Goal: Task Accomplishment & Management: Manage account settings

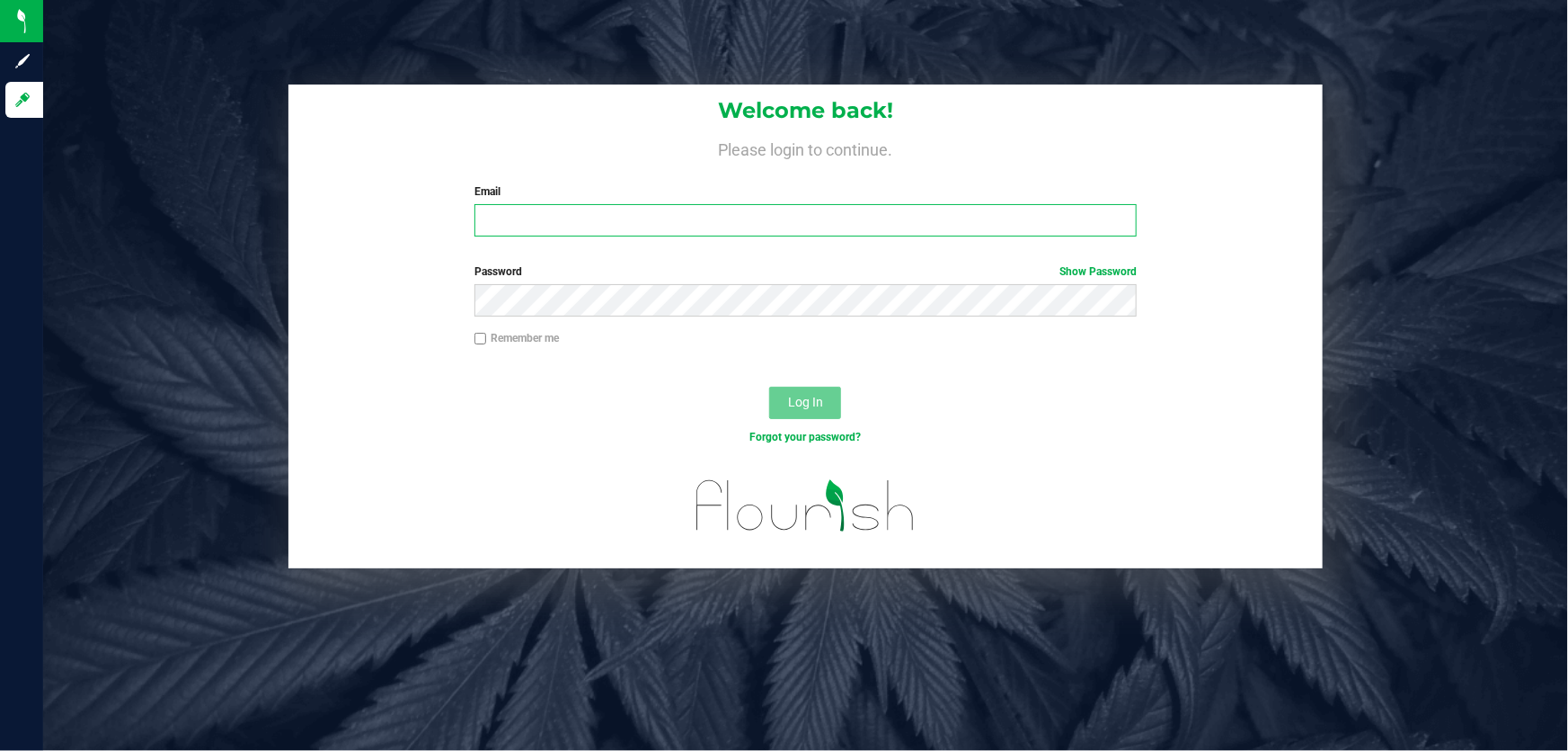
click at [621, 225] on input "Email" at bounding box center [806, 220] width 663 height 32
type input "[EMAIL_ADDRESS][DOMAIN_NAME]"
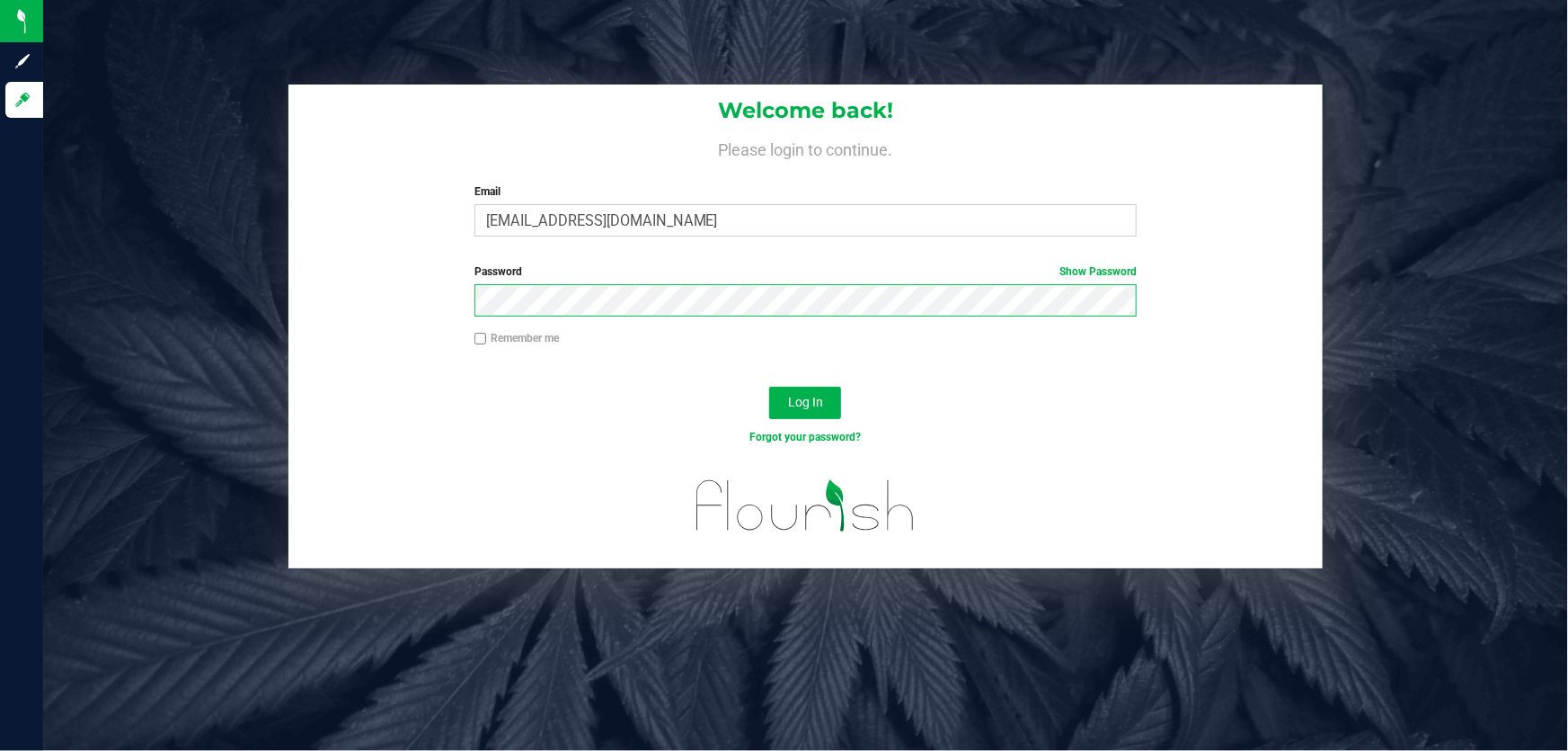
click at [770, 386] on button "Log In" at bounding box center [805, 402] width 72 height 32
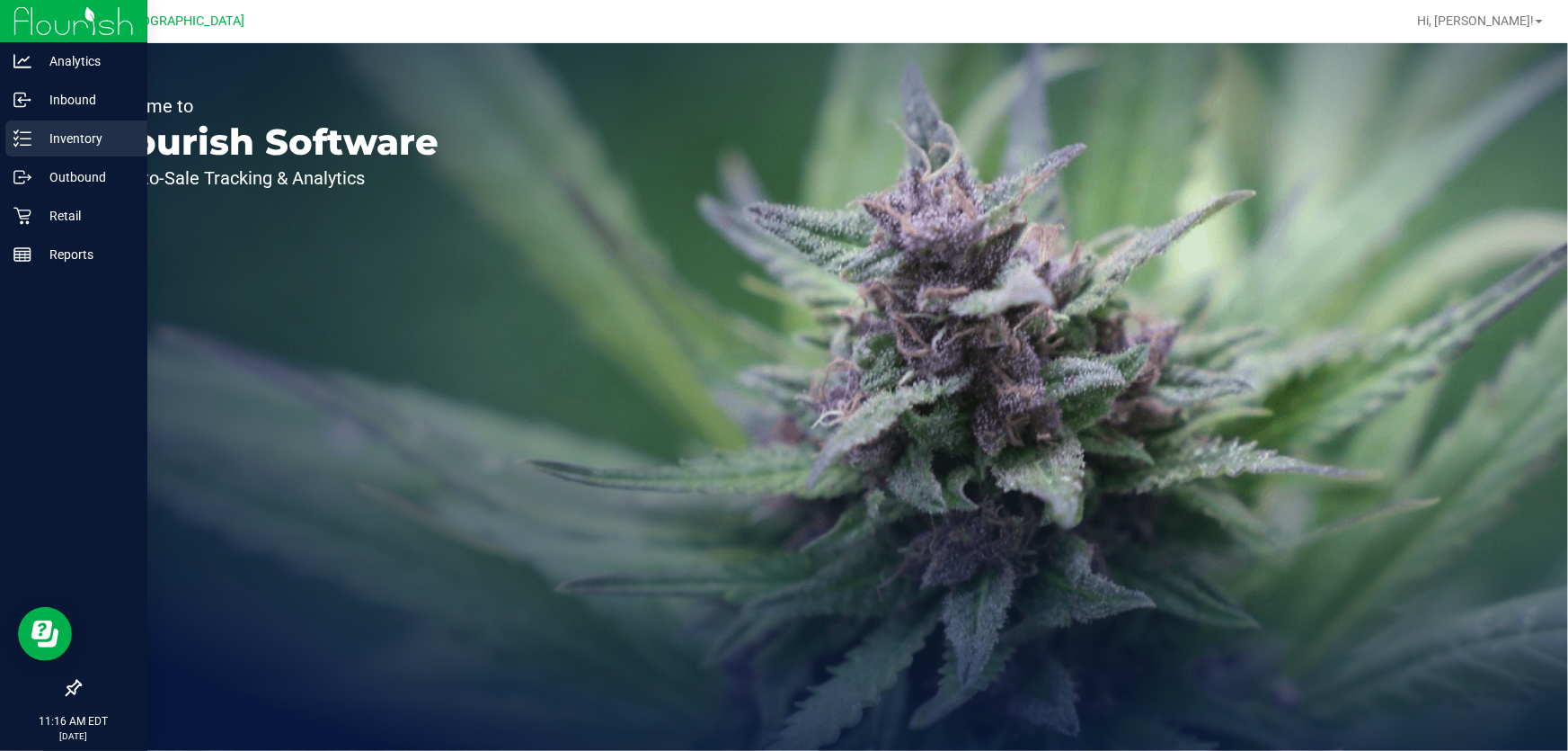
click at [37, 137] on p "Inventory" at bounding box center [86, 138] width 108 height 22
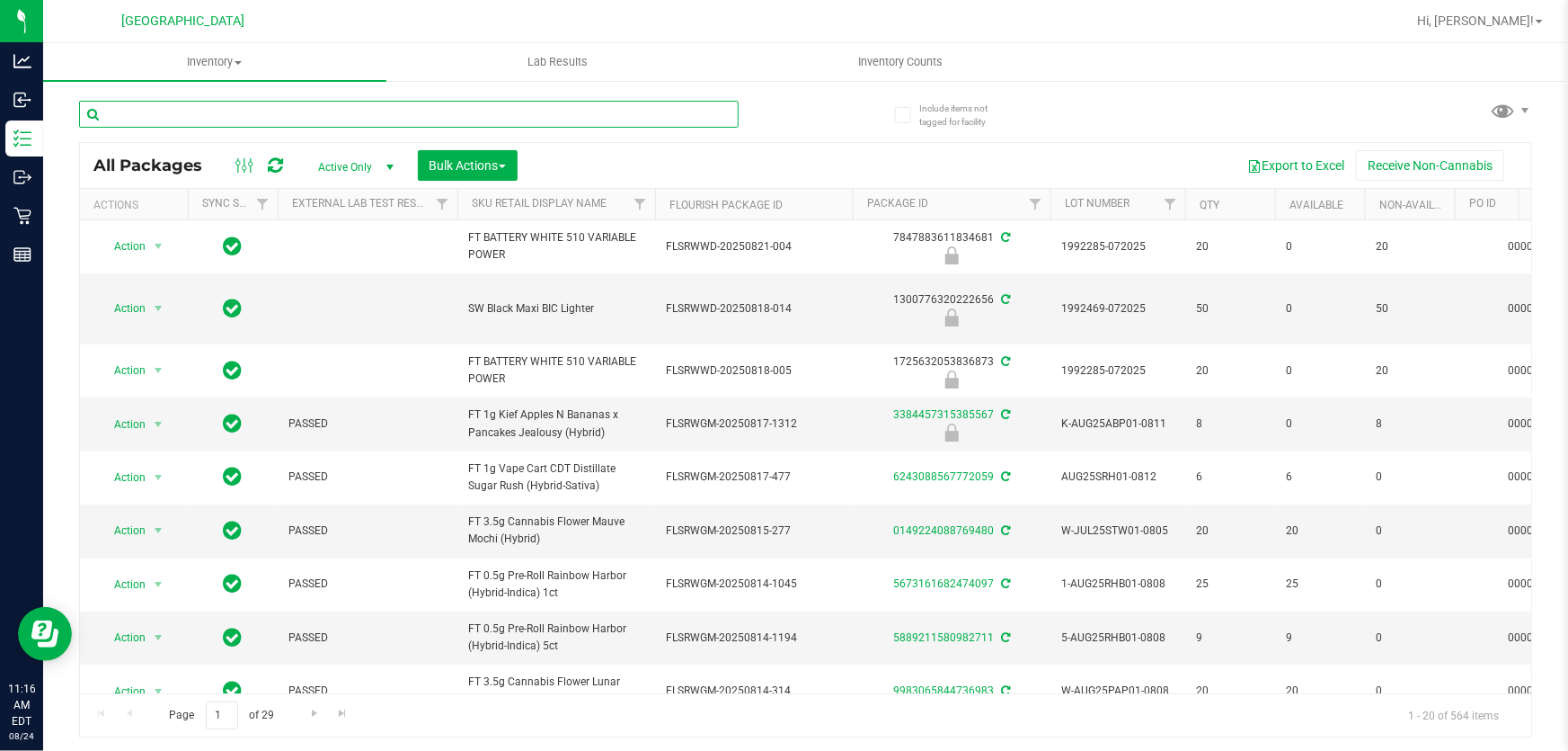
click at [261, 120] on input "text" at bounding box center [408, 114] width 660 height 27
click at [261, 114] on input "text" at bounding box center [408, 114] width 660 height 27
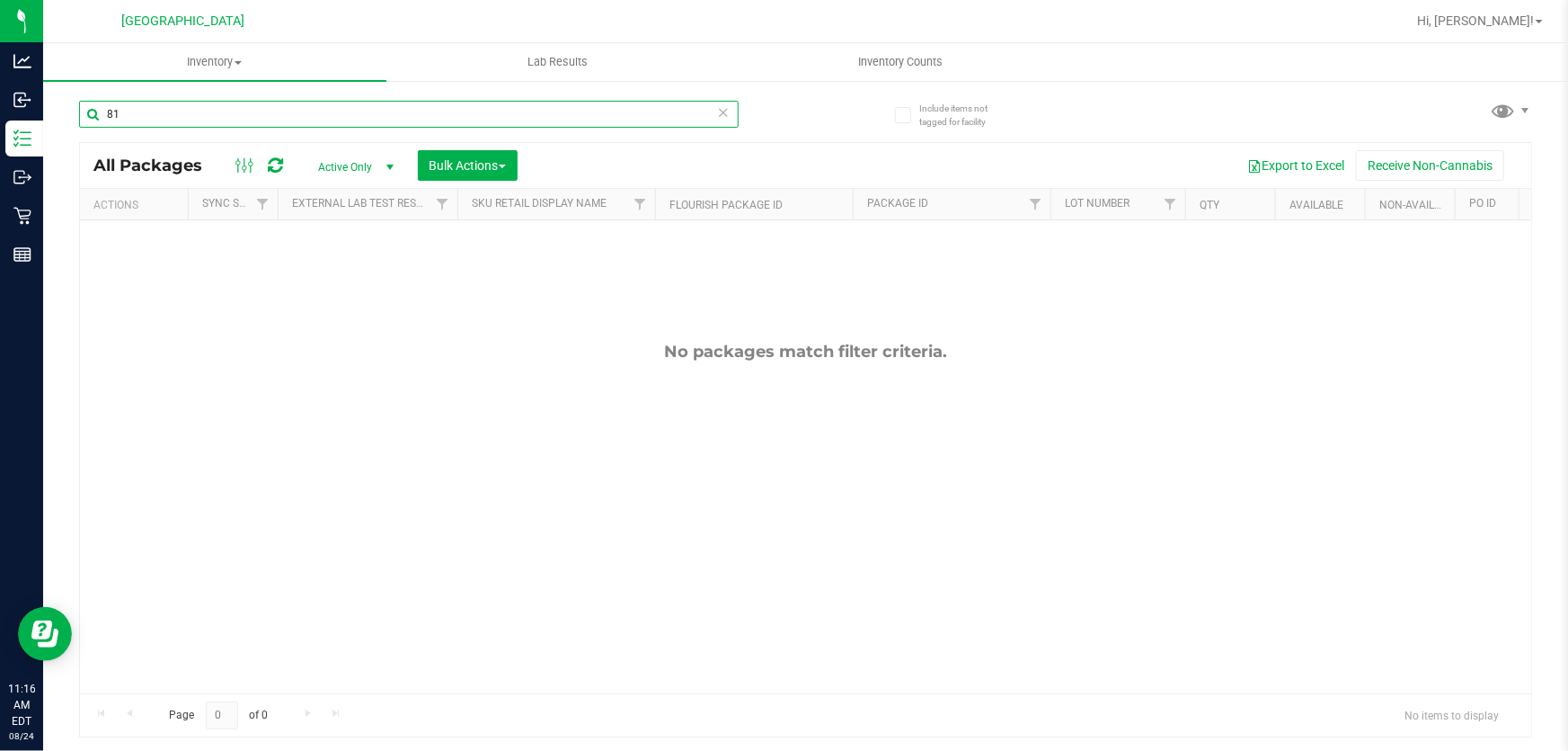
type input "8"
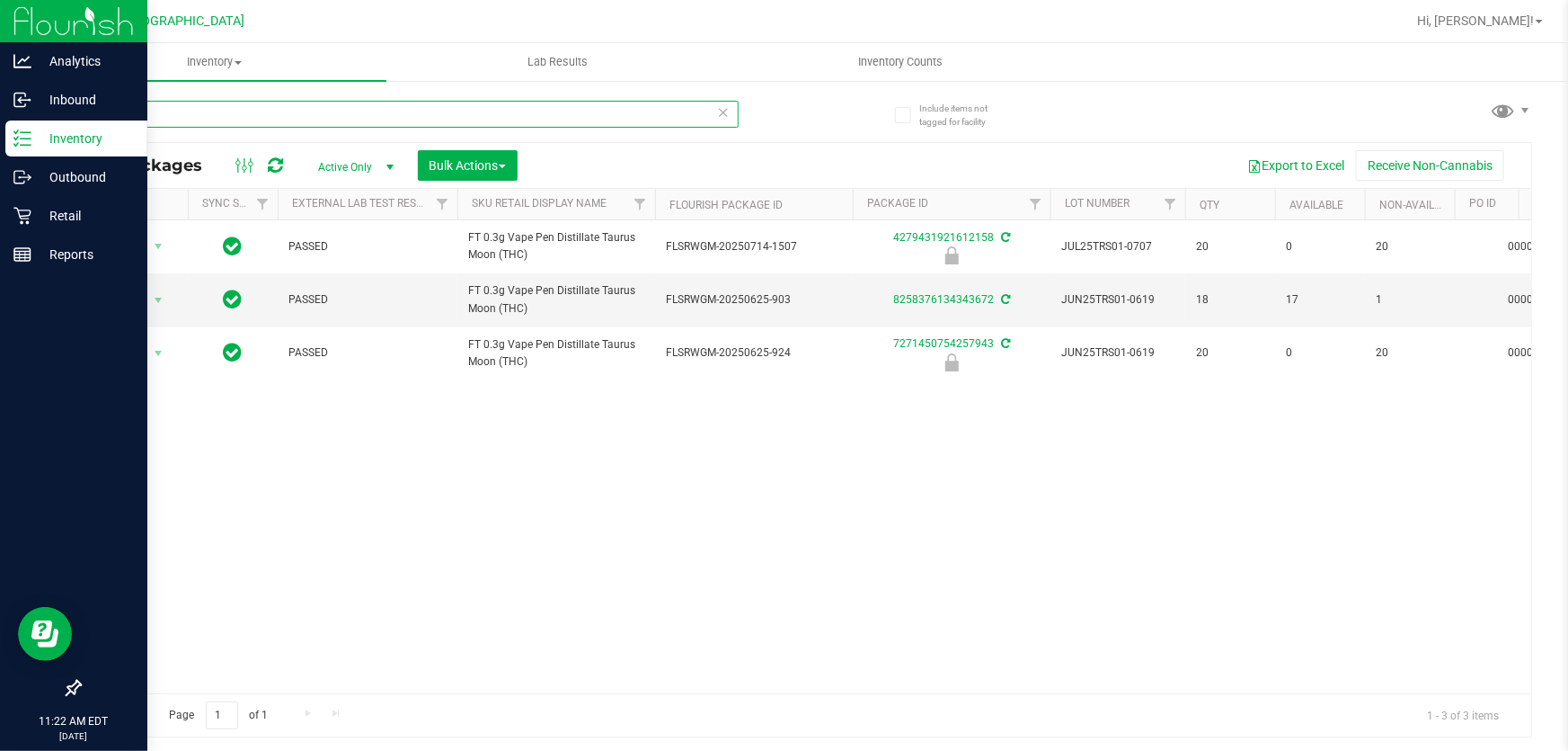
type input "TRS"
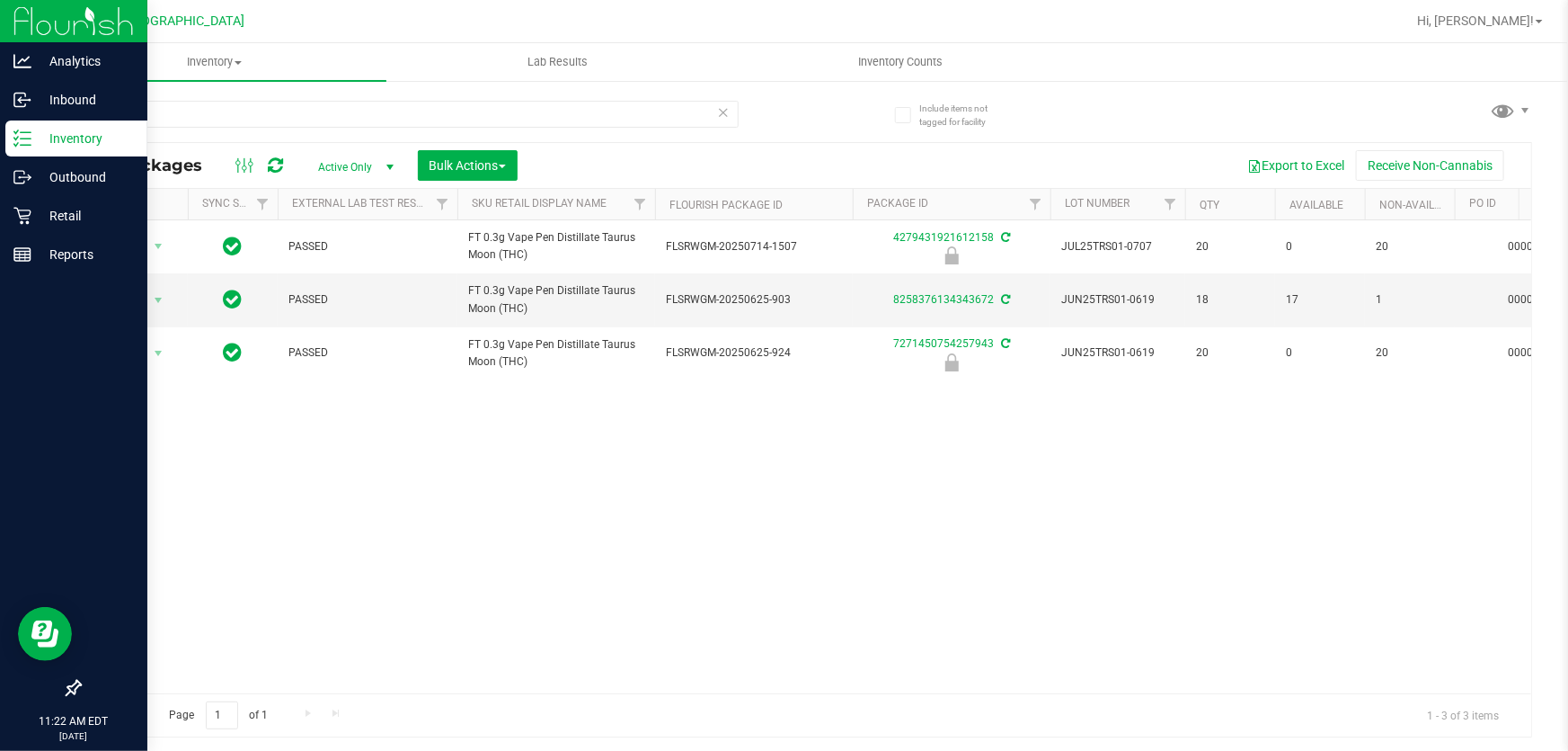
click at [32, 138] on p "Inventory" at bounding box center [86, 138] width 108 height 22
click at [59, 206] on p "Retail" at bounding box center [86, 216] width 108 height 22
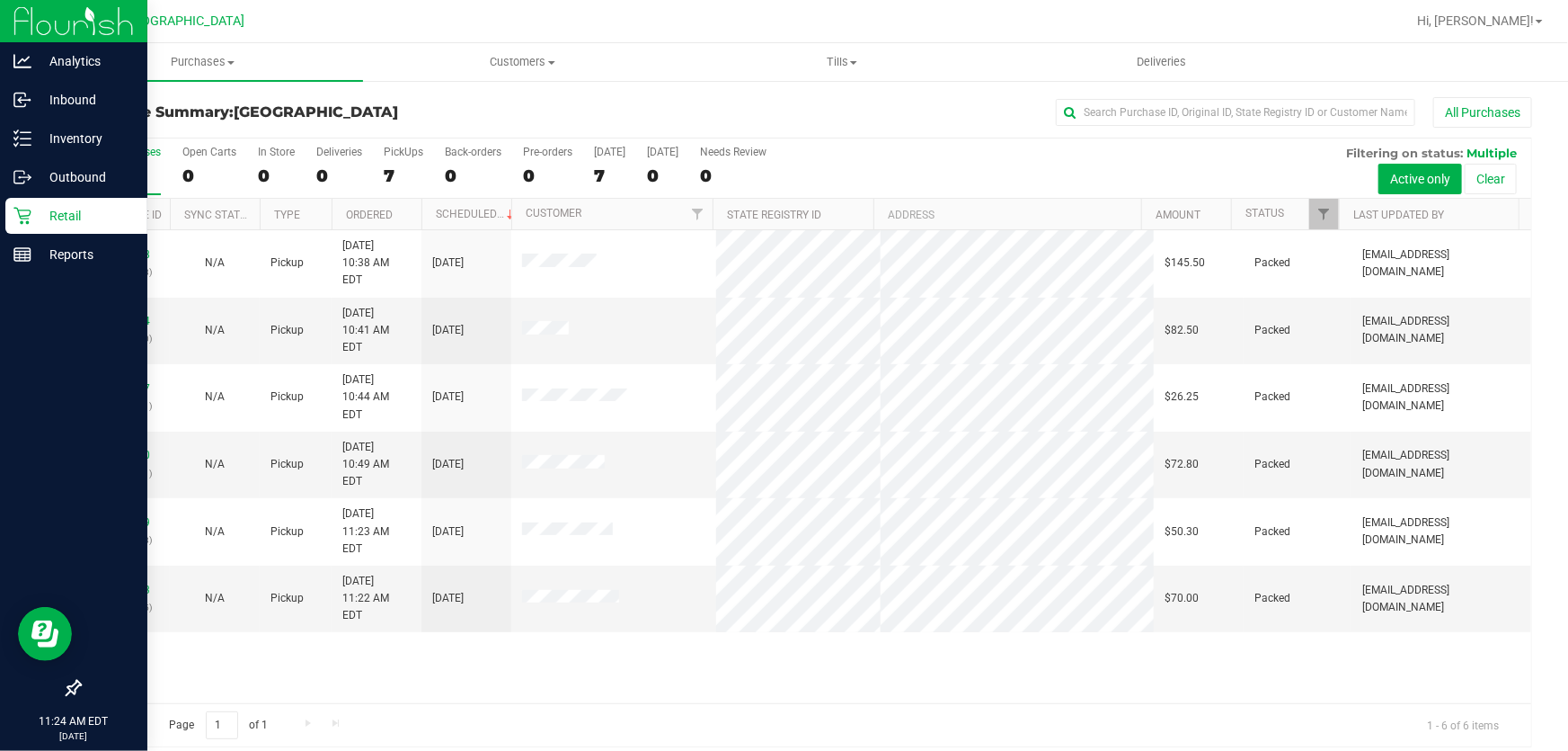
click at [49, 217] on p "Retail" at bounding box center [86, 216] width 108 height 22
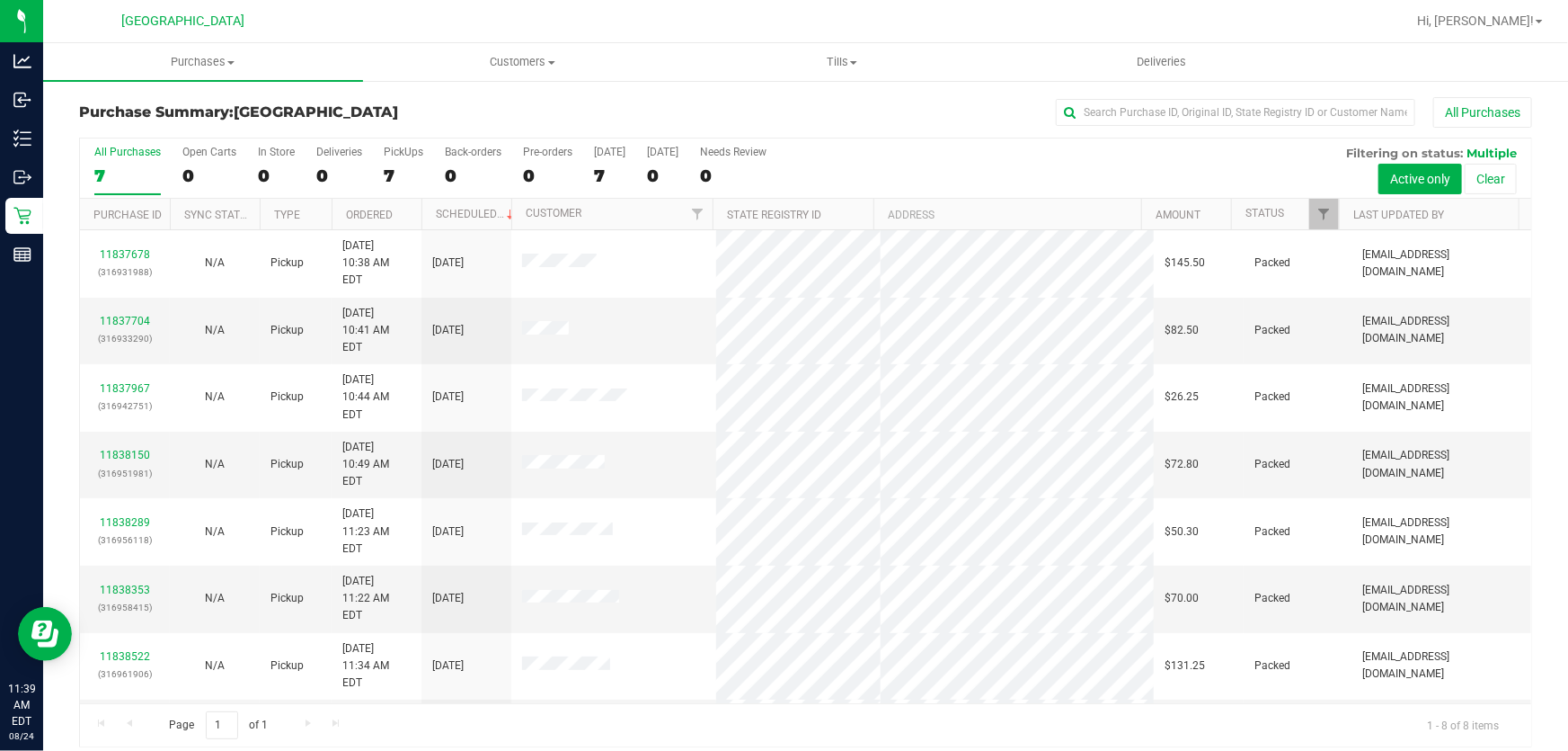
click at [125, 726] on link "11838597" at bounding box center [124, 732] width 51 height 13
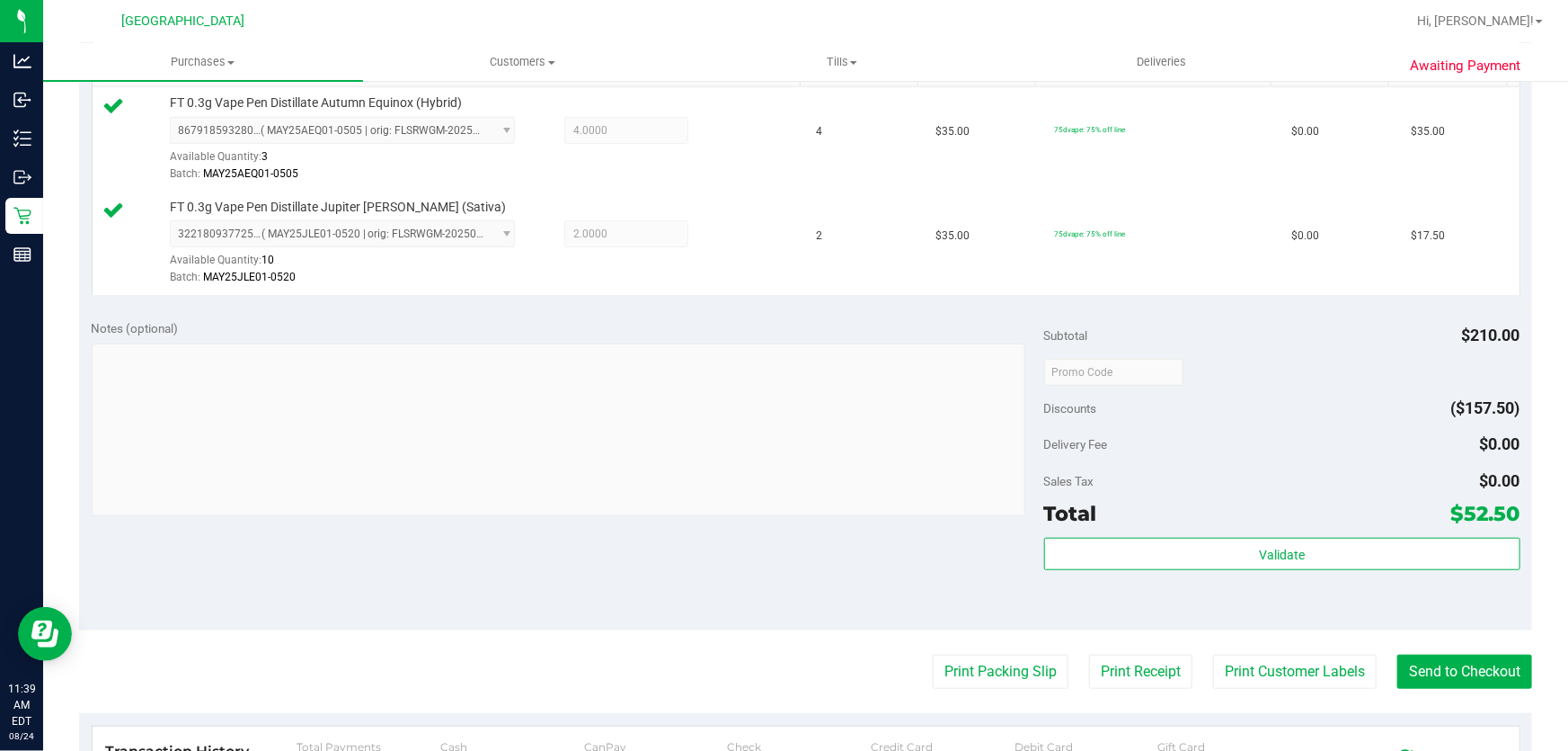
scroll to position [490, 0]
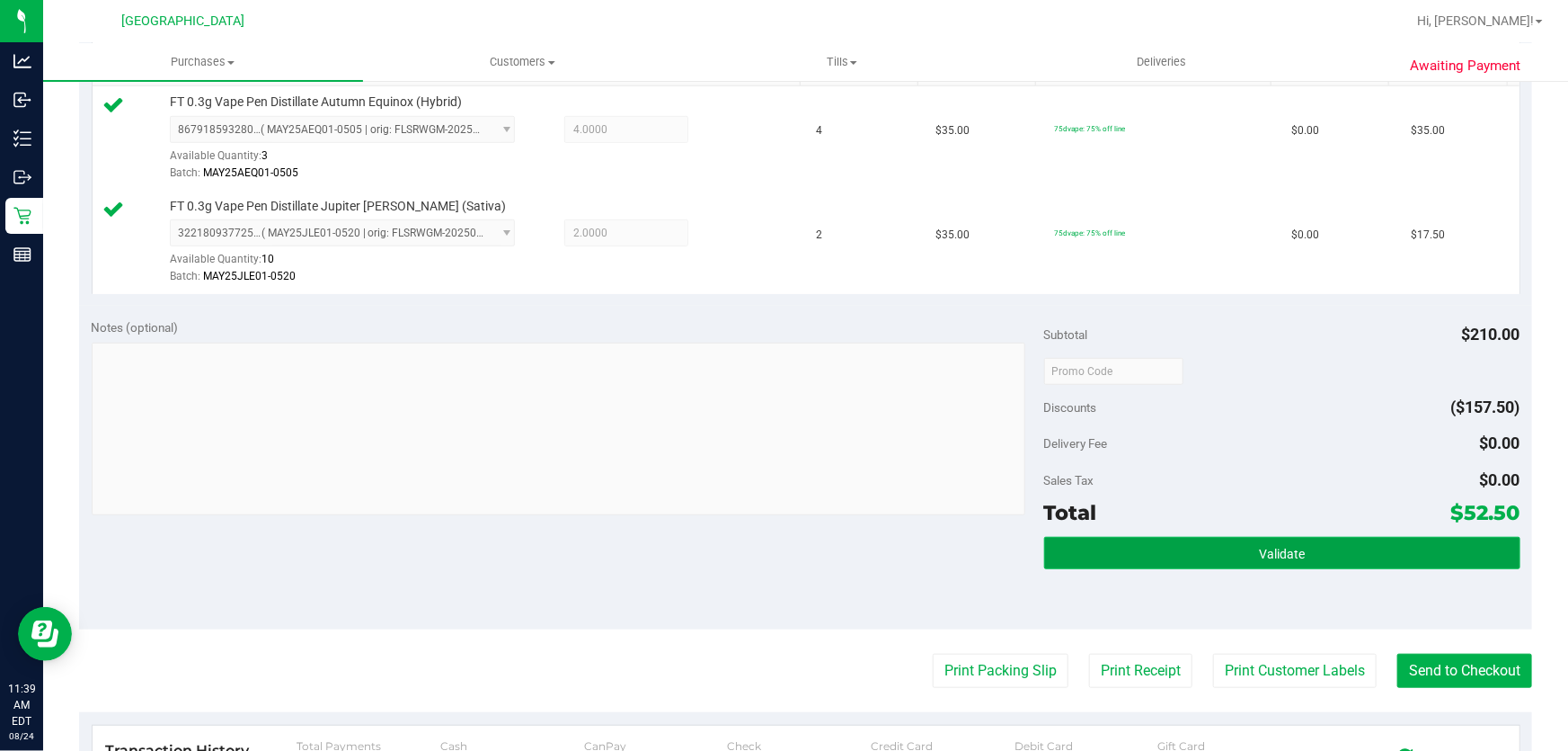
click at [1212, 549] on button "Validate" at bounding box center [1282, 553] width 476 height 32
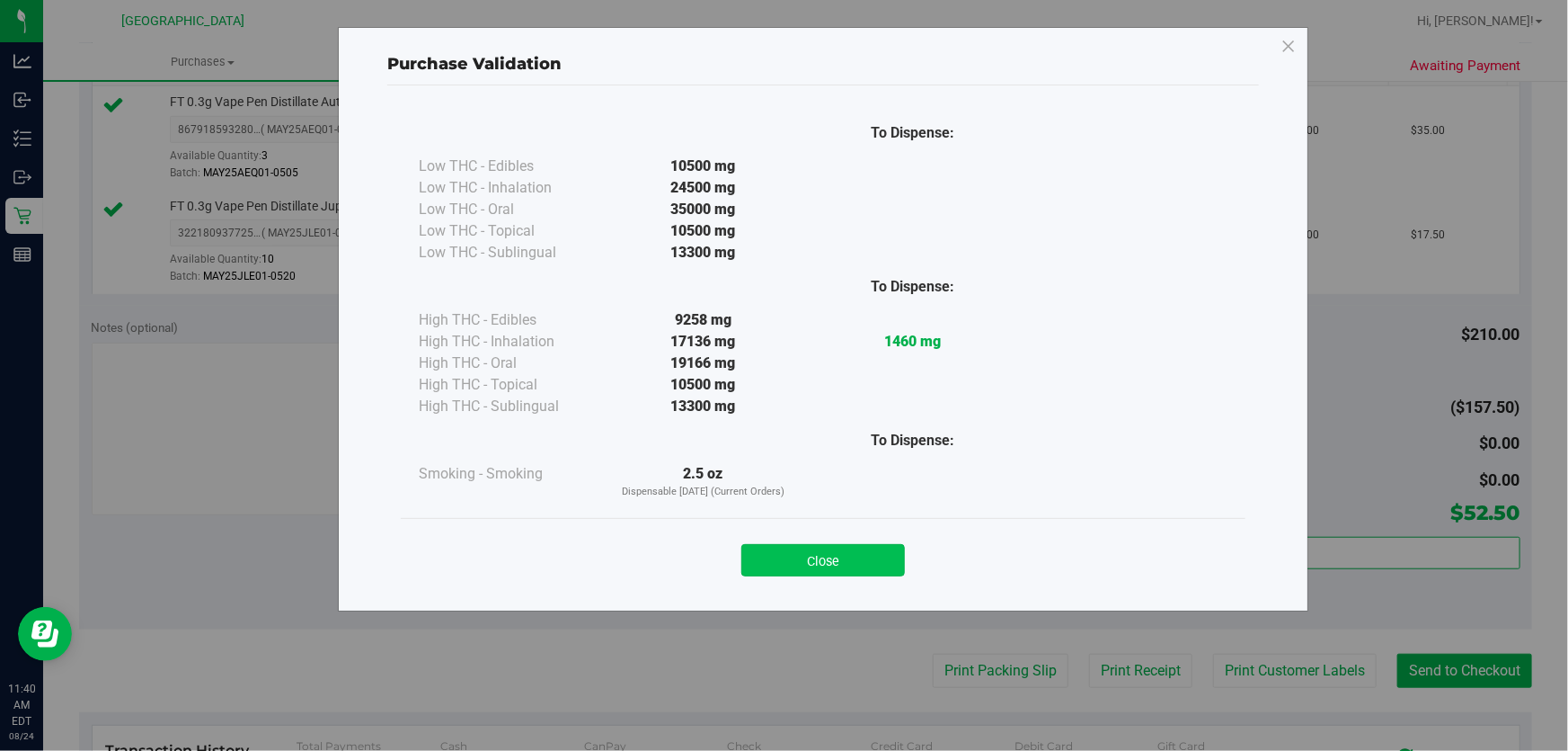
click at [815, 549] on button "Close" at bounding box center [823, 560] width 163 height 32
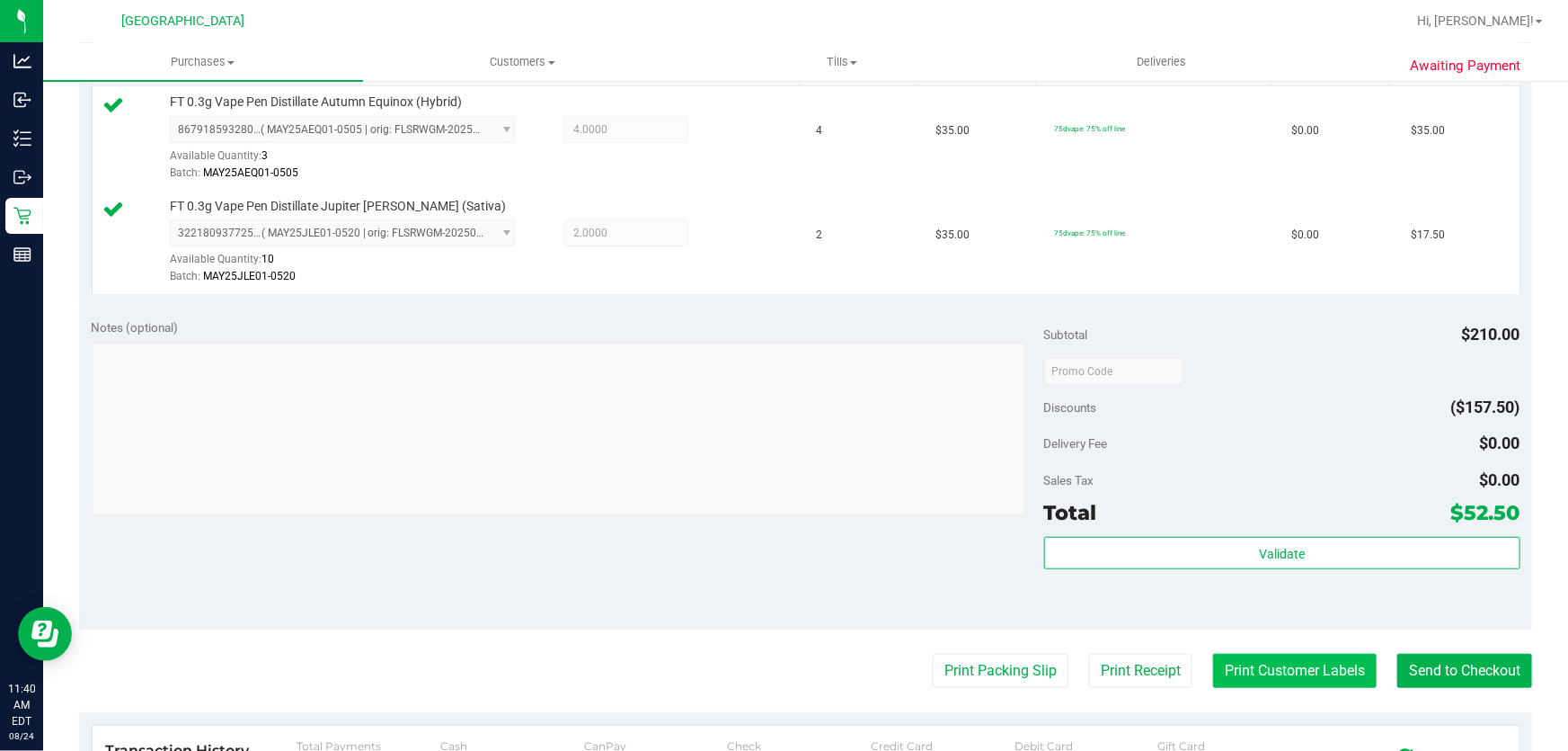
click at [1232, 670] on button "Print Customer Labels" at bounding box center [1295, 670] width 163 height 34
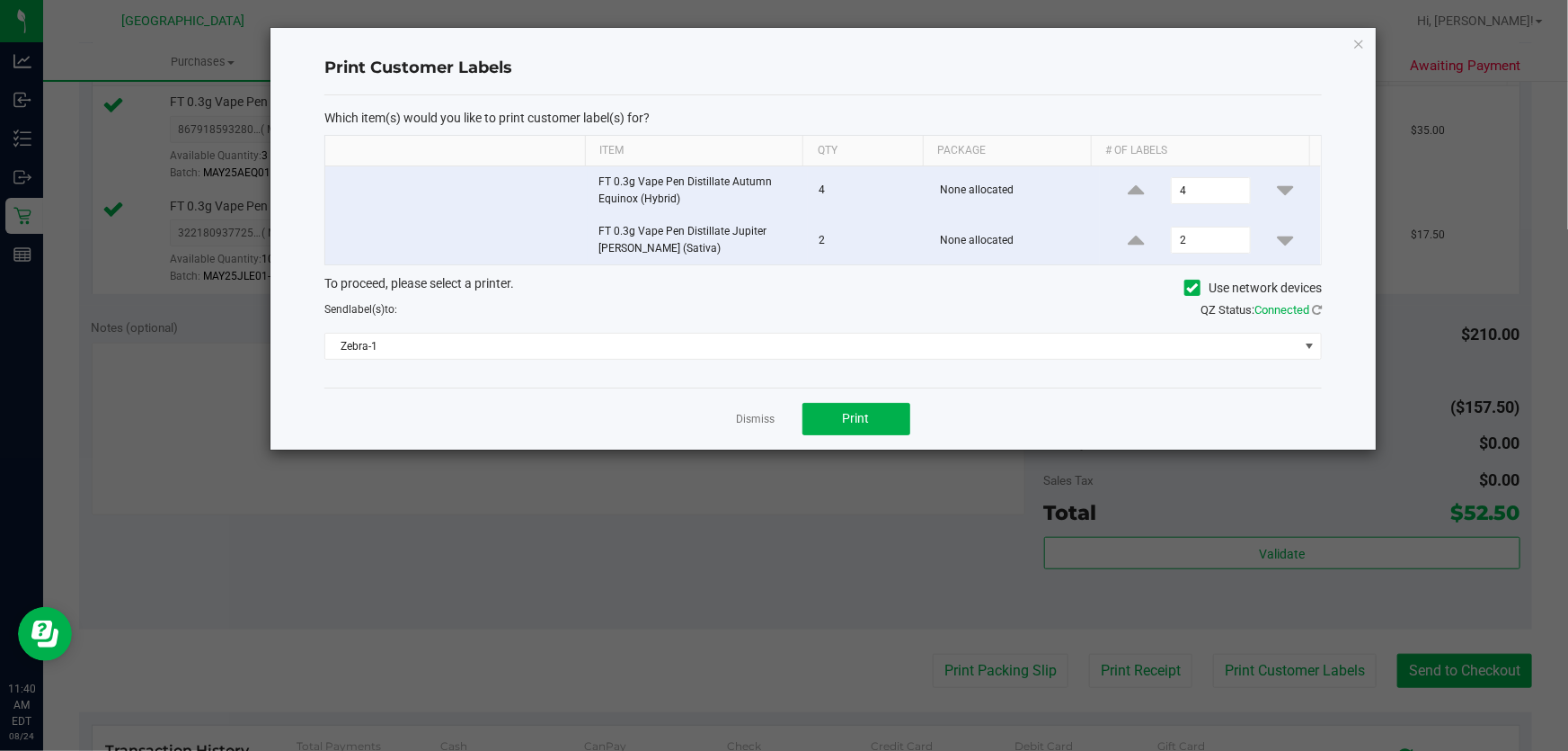
click at [803, 329] on div "To proceed, please select a printer. Use network devices Send label(s) to: QZ S…" at bounding box center [823, 317] width 998 height 86
click at [795, 347] on span "Zebra-1" at bounding box center [812, 346] width 974 height 25
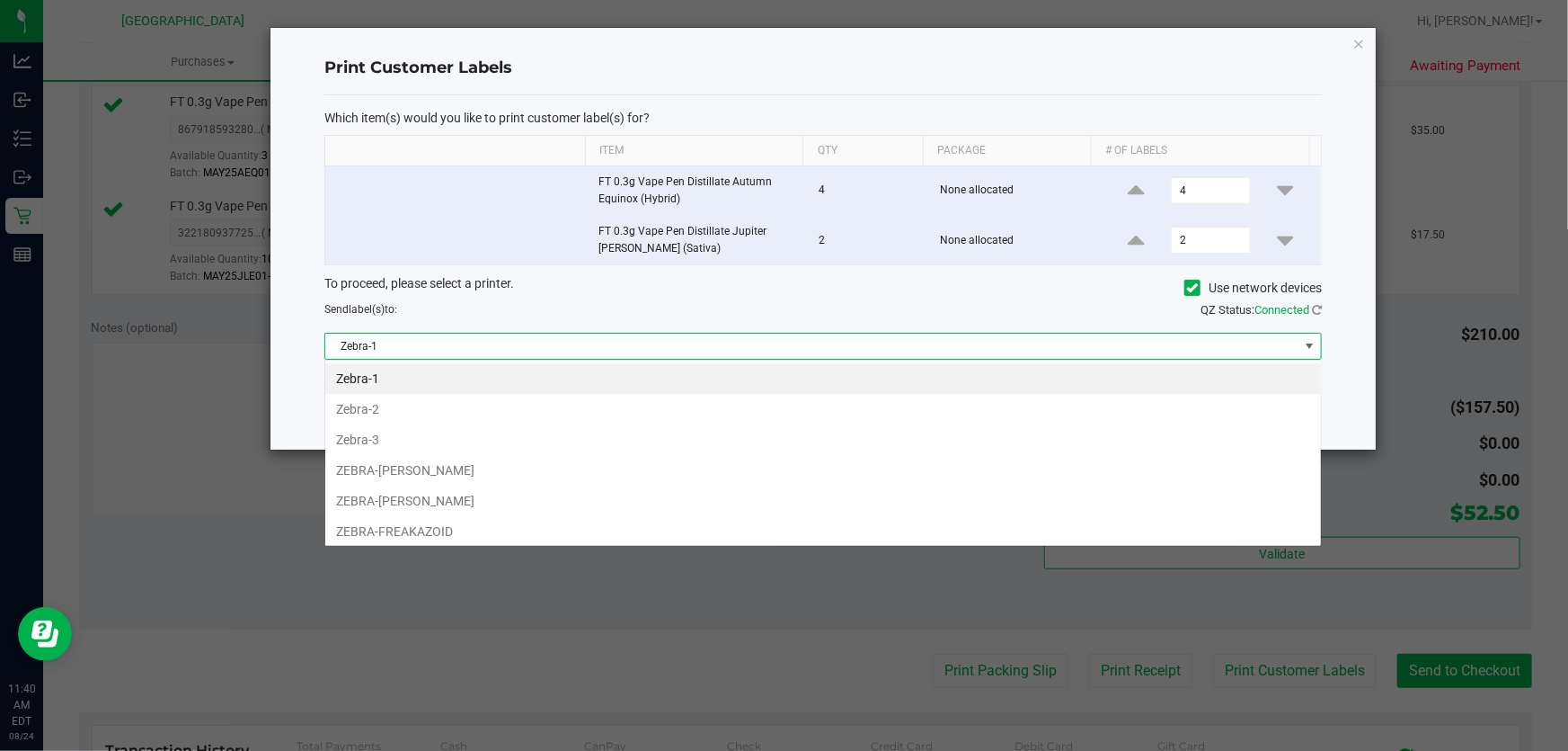
scroll to position [27, 998]
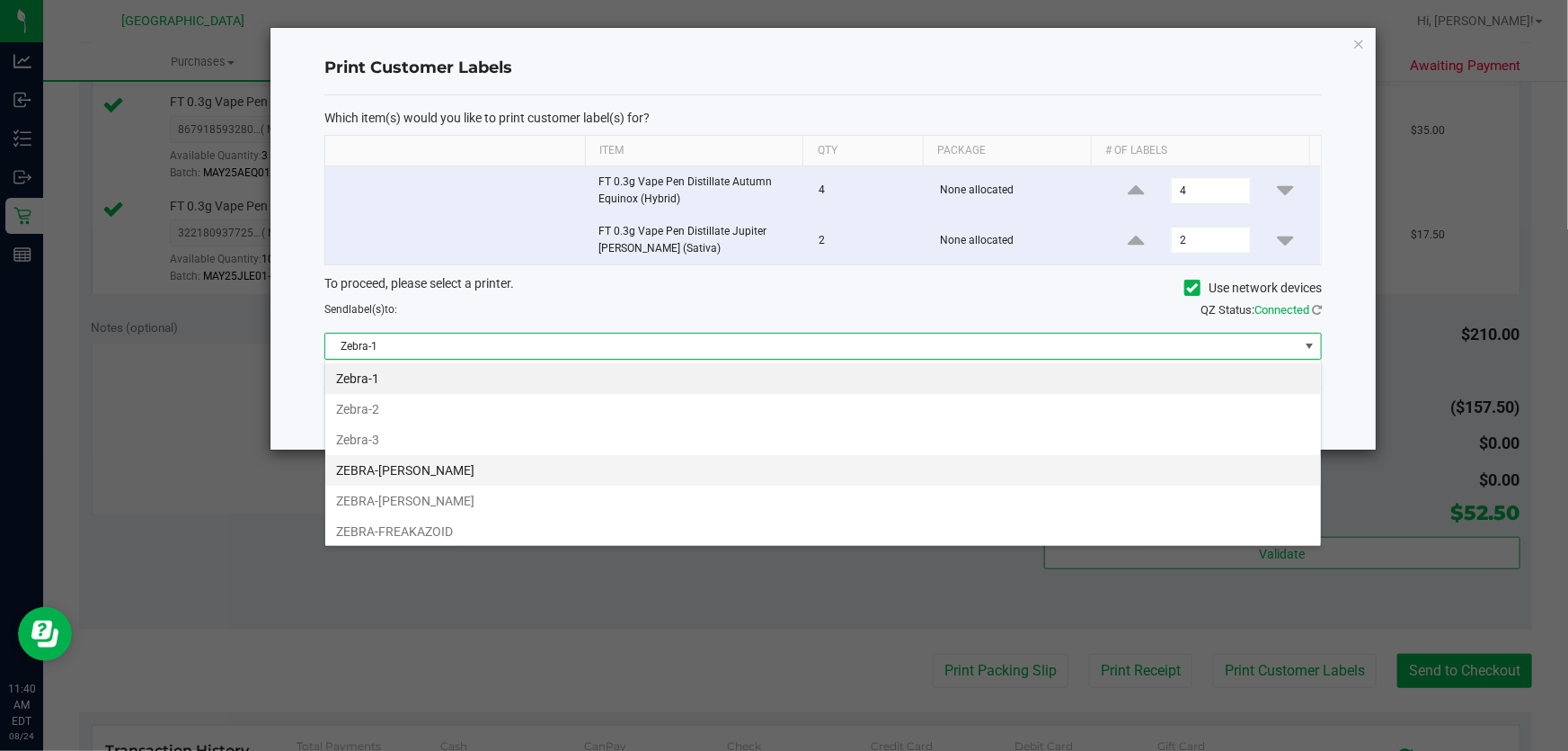
click at [502, 476] on li "ZEBRA-FRANKIE VALLI" at bounding box center [823, 470] width 996 height 31
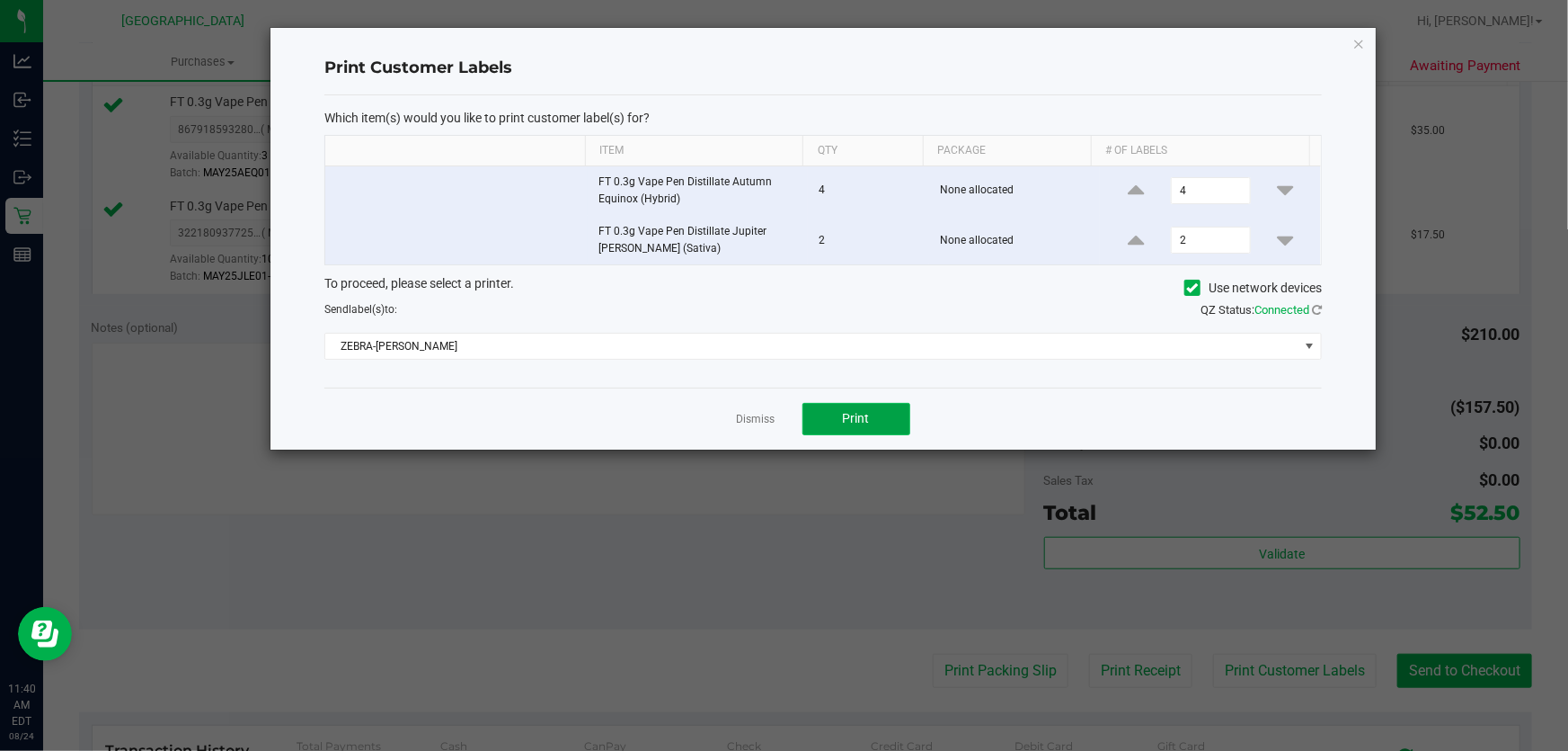
click at [884, 416] on button "Print" at bounding box center [856, 418] width 108 height 32
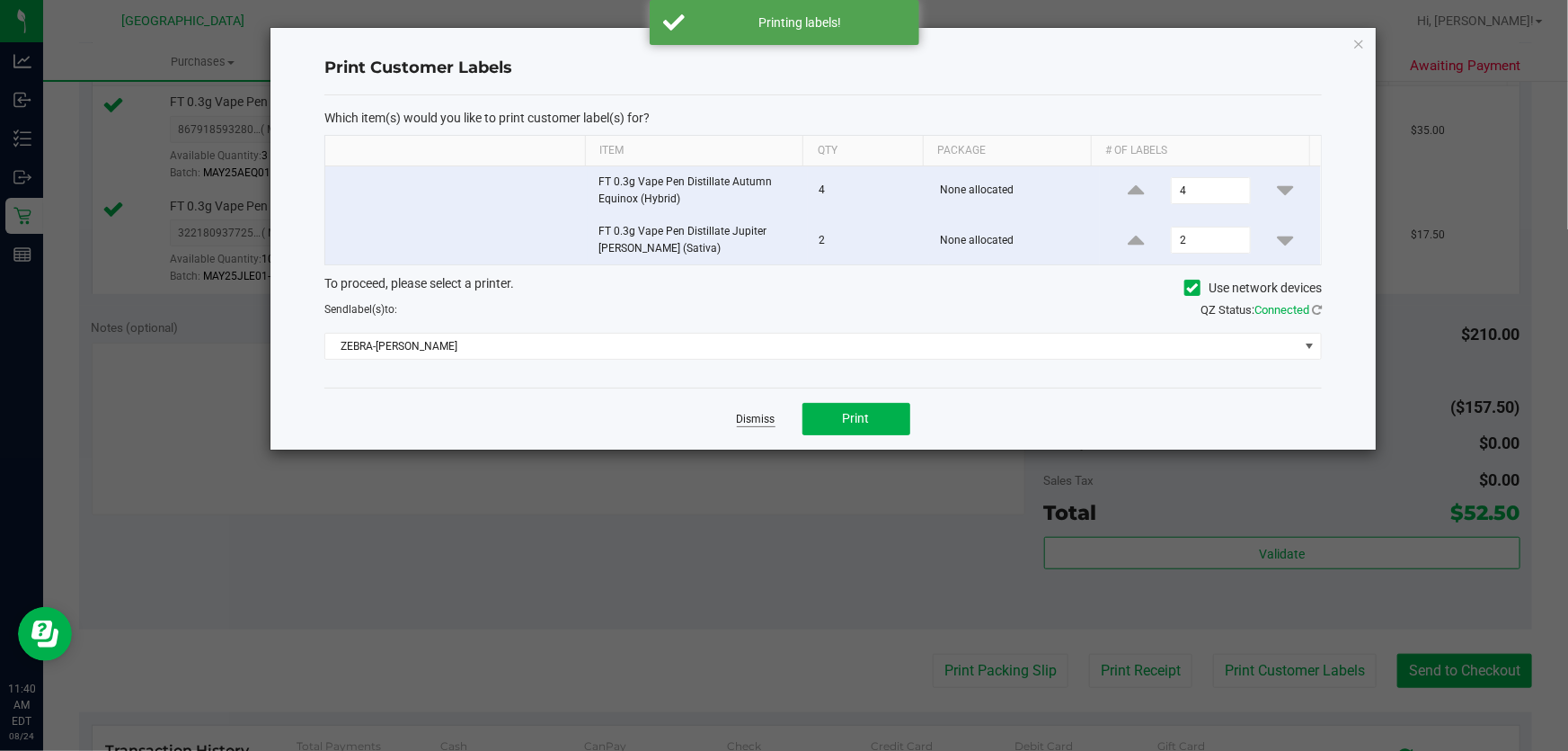
click at [744, 417] on link "Dismiss" at bounding box center [756, 418] width 39 height 15
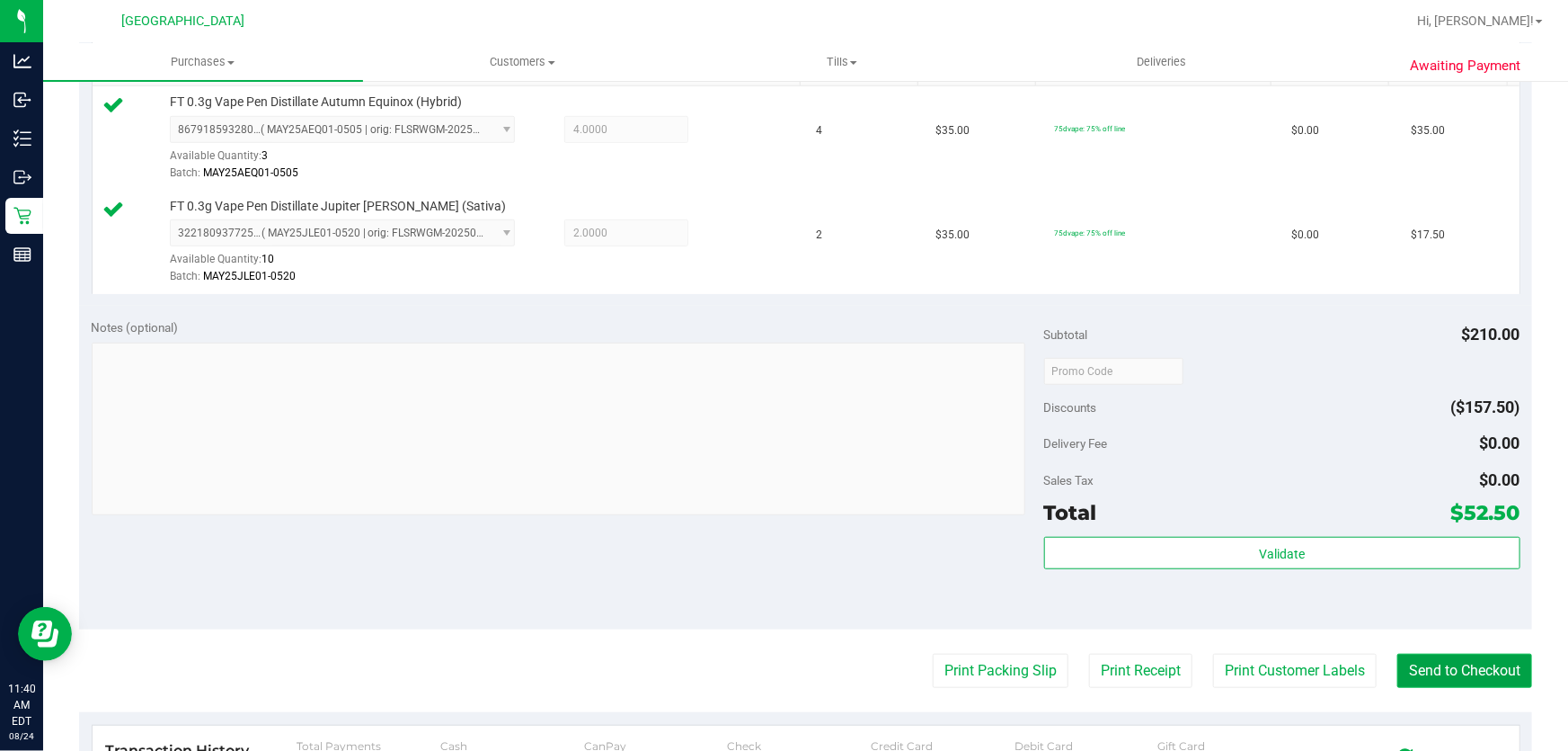
click at [1434, 679] on button "Send to Checkout" at bounding box center [1464, 670] width 134 height 34
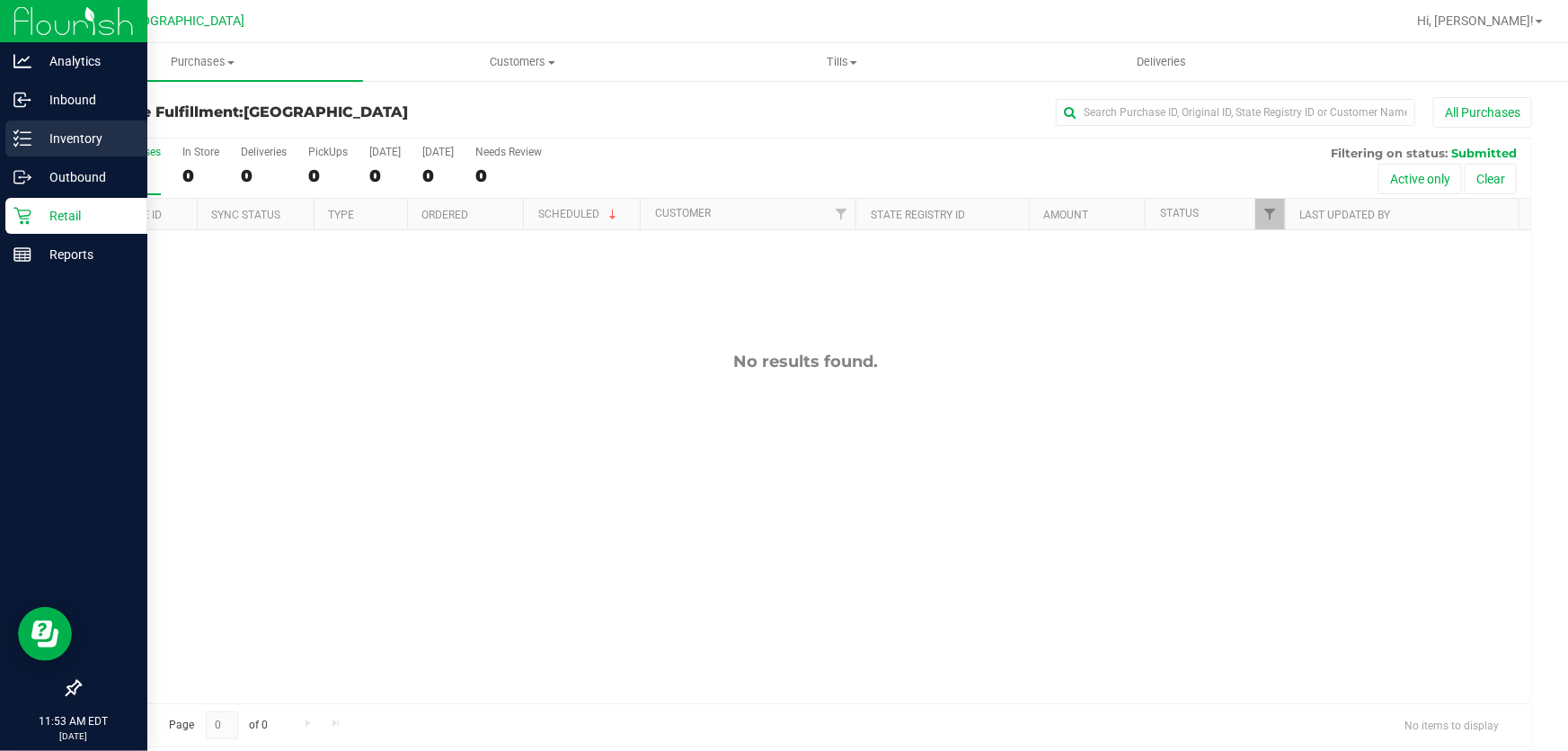
click at [19, 126] on div "Inventory" at bounding box center [76, 138] width 142 height 36
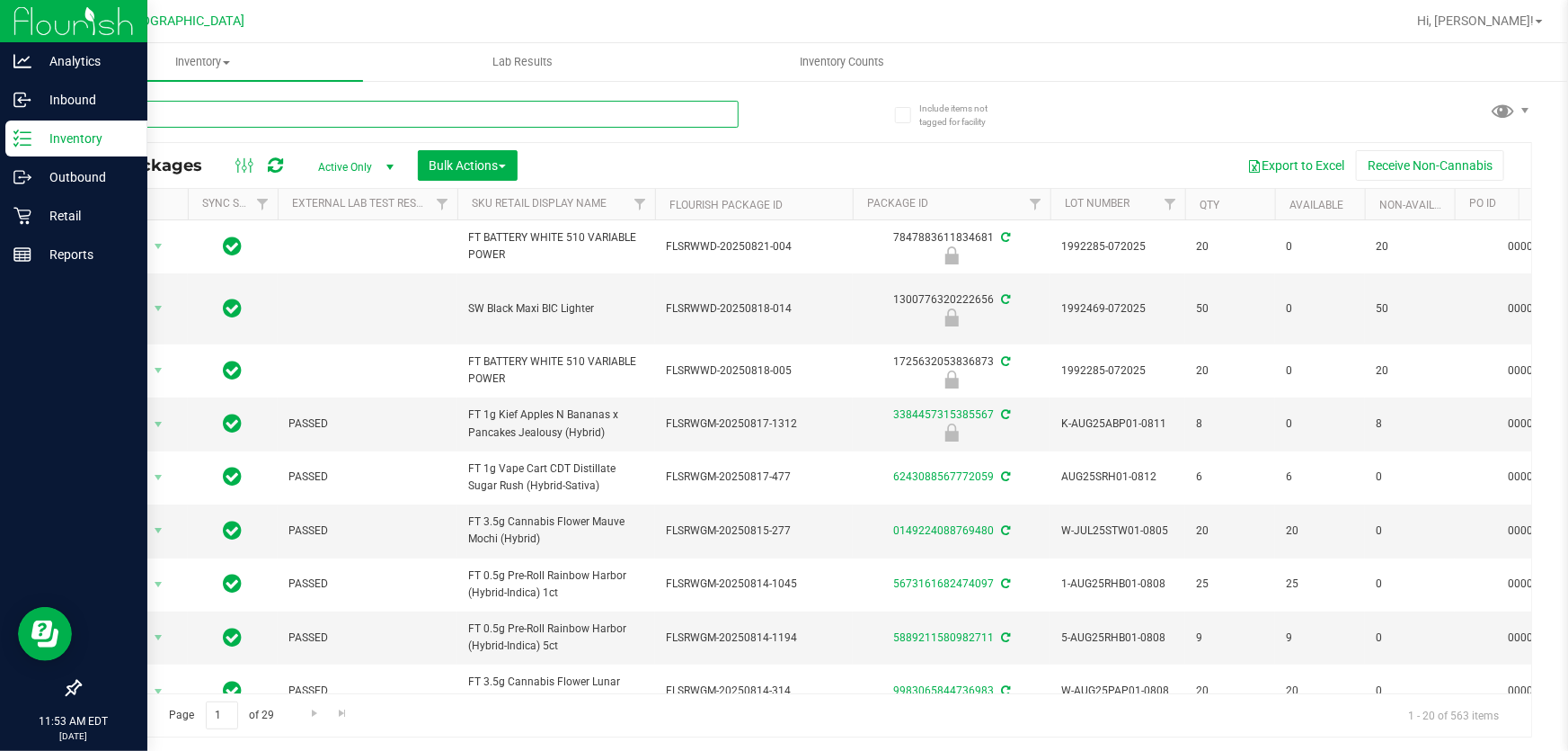
click at [466, 107] on input "text" at bounding box center [408, 114] width 660 height 27
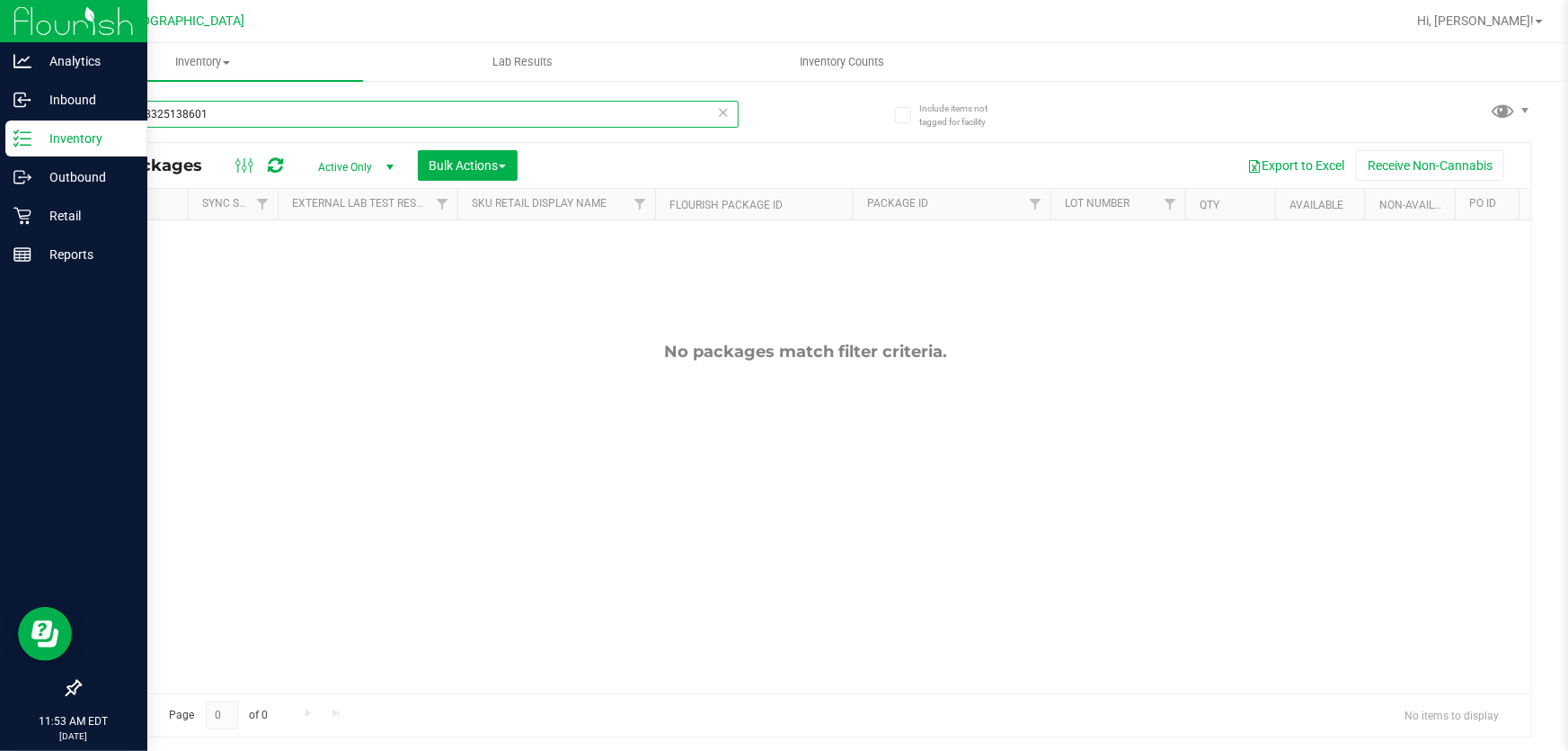
type input "2930338325138601"
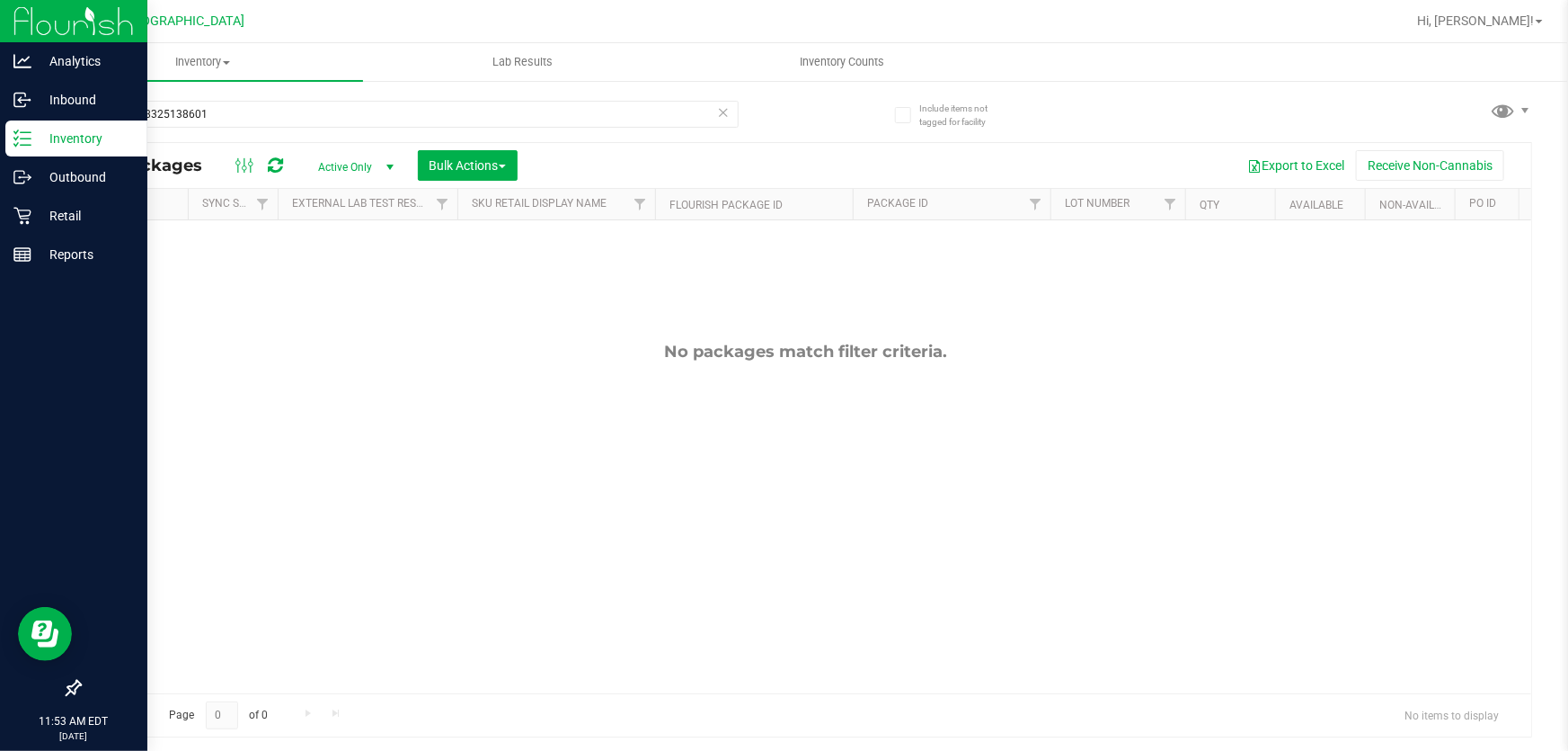
click at [729, 112] on icon at bounding box center [723, 112] width 13 height 22
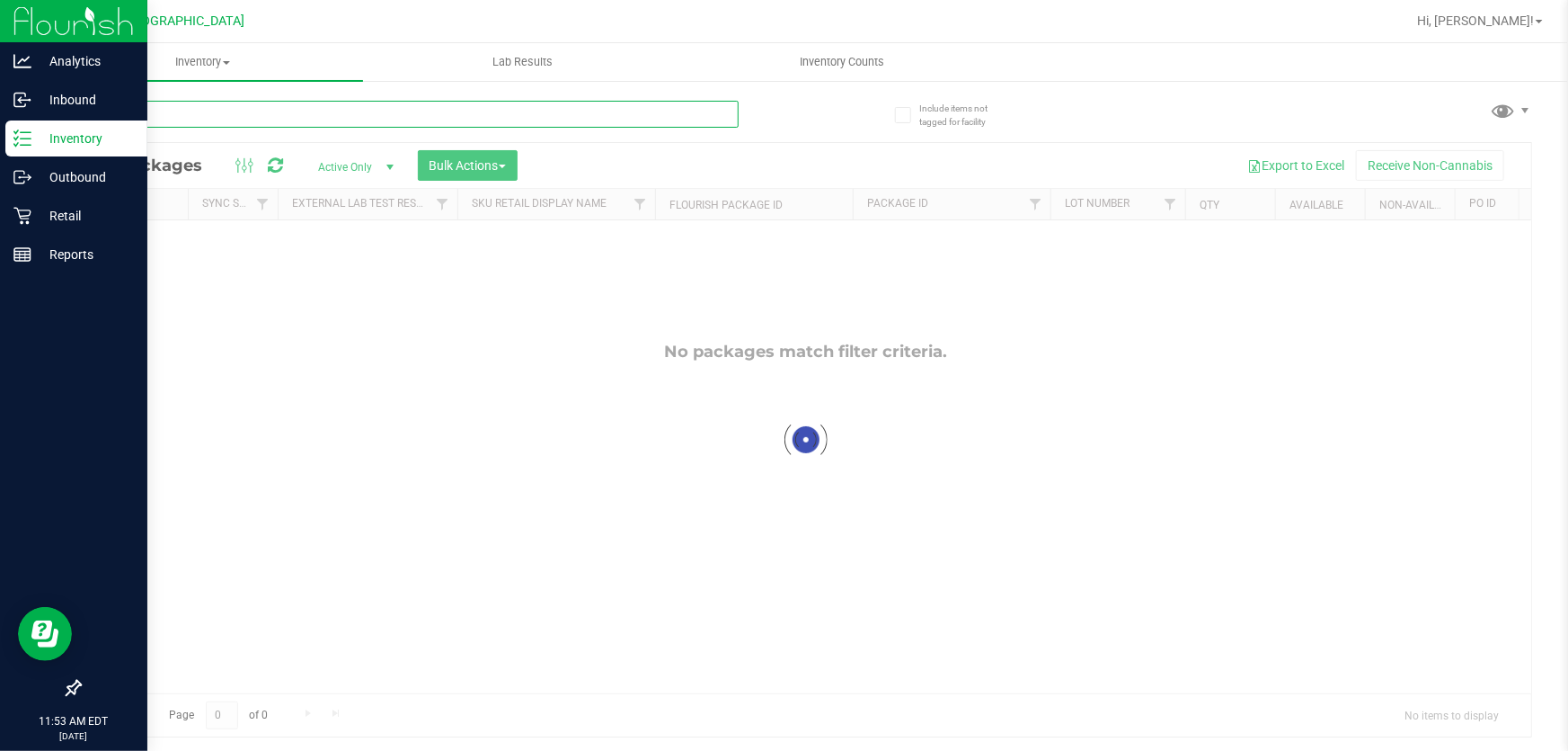
click at [560, 103] on input "text" at bounding box center [408, 114] width 660 height 27
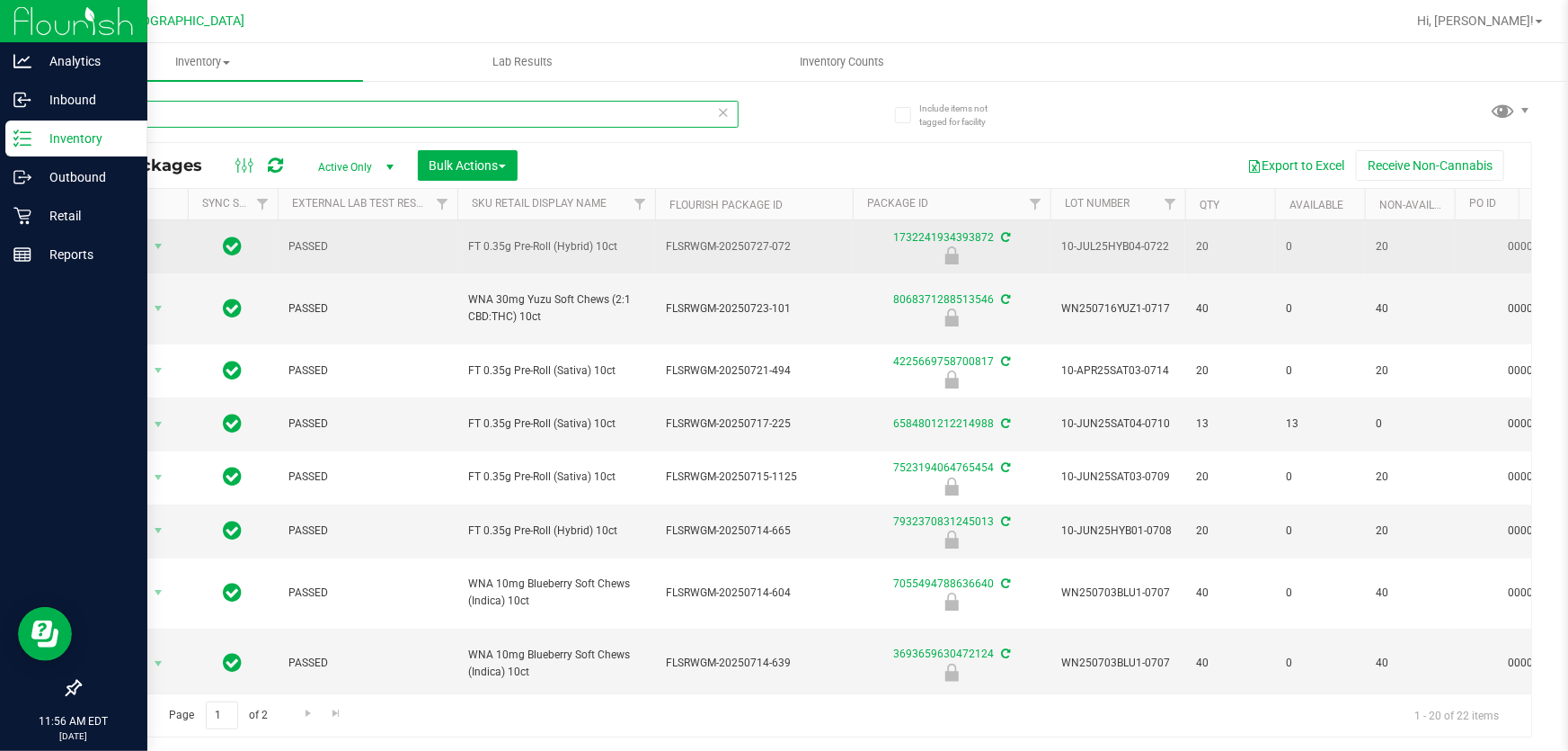
type input "1"
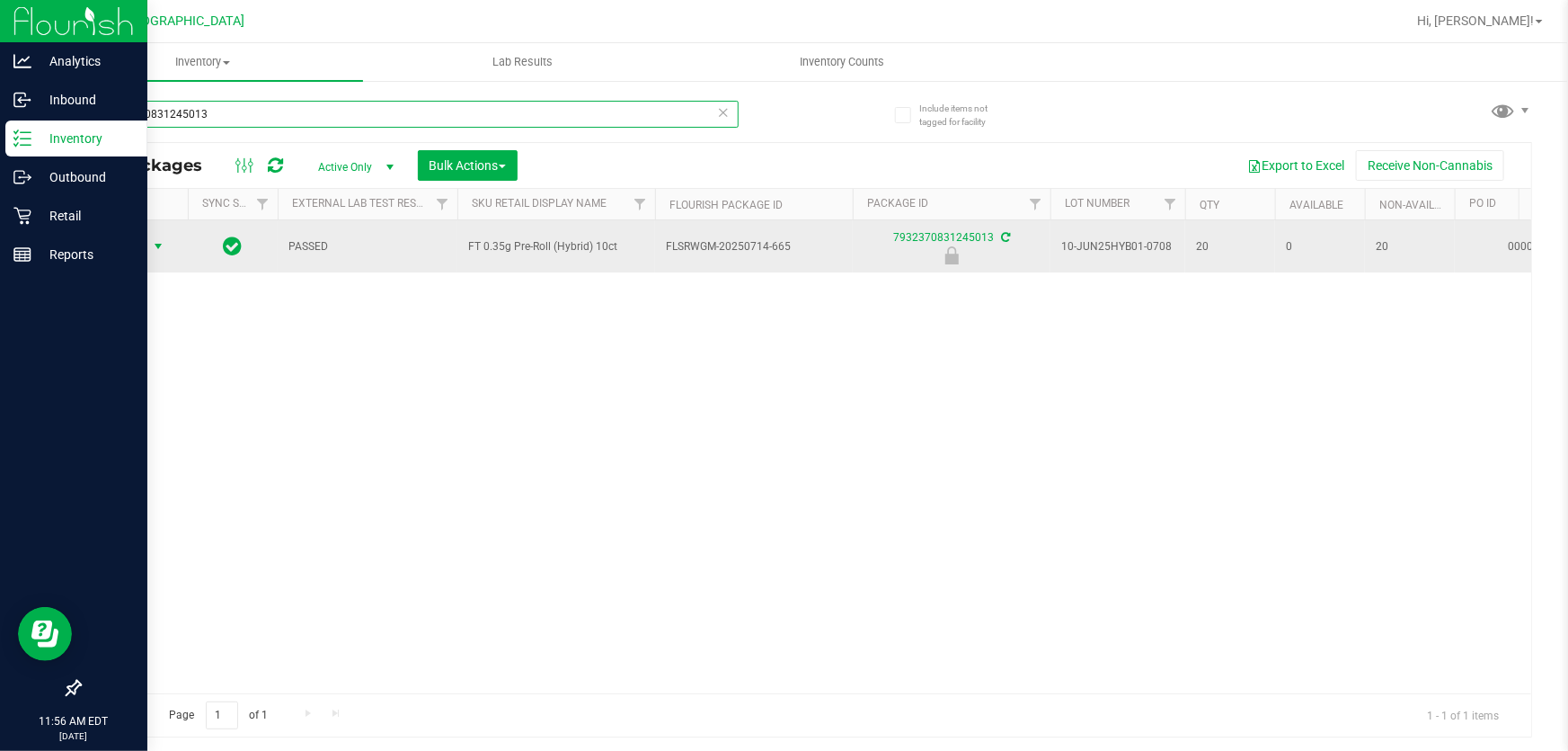
type input "7932370831245013"
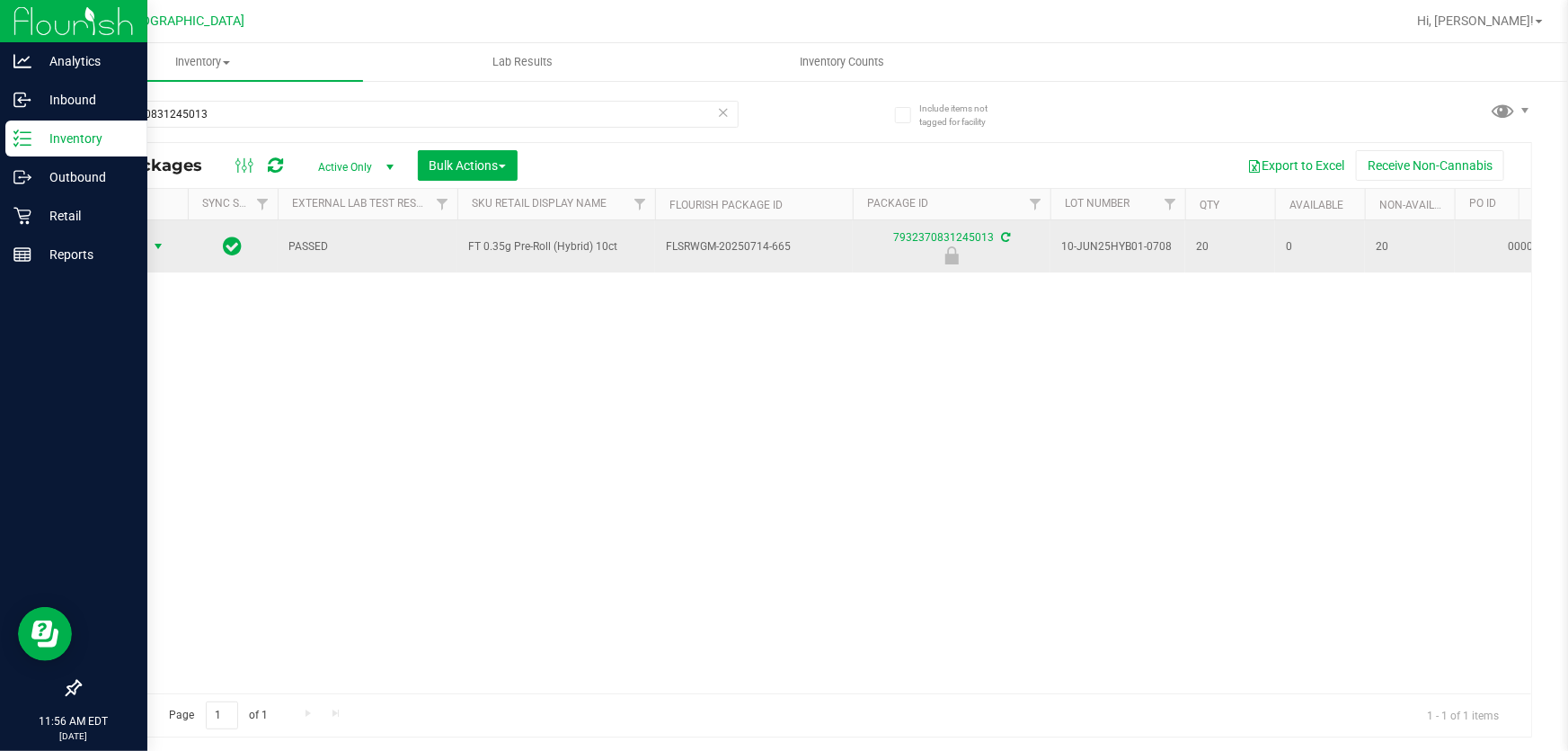
click at [152, 242] on span "select" at bounding box center [158, 246] width 14 height 14
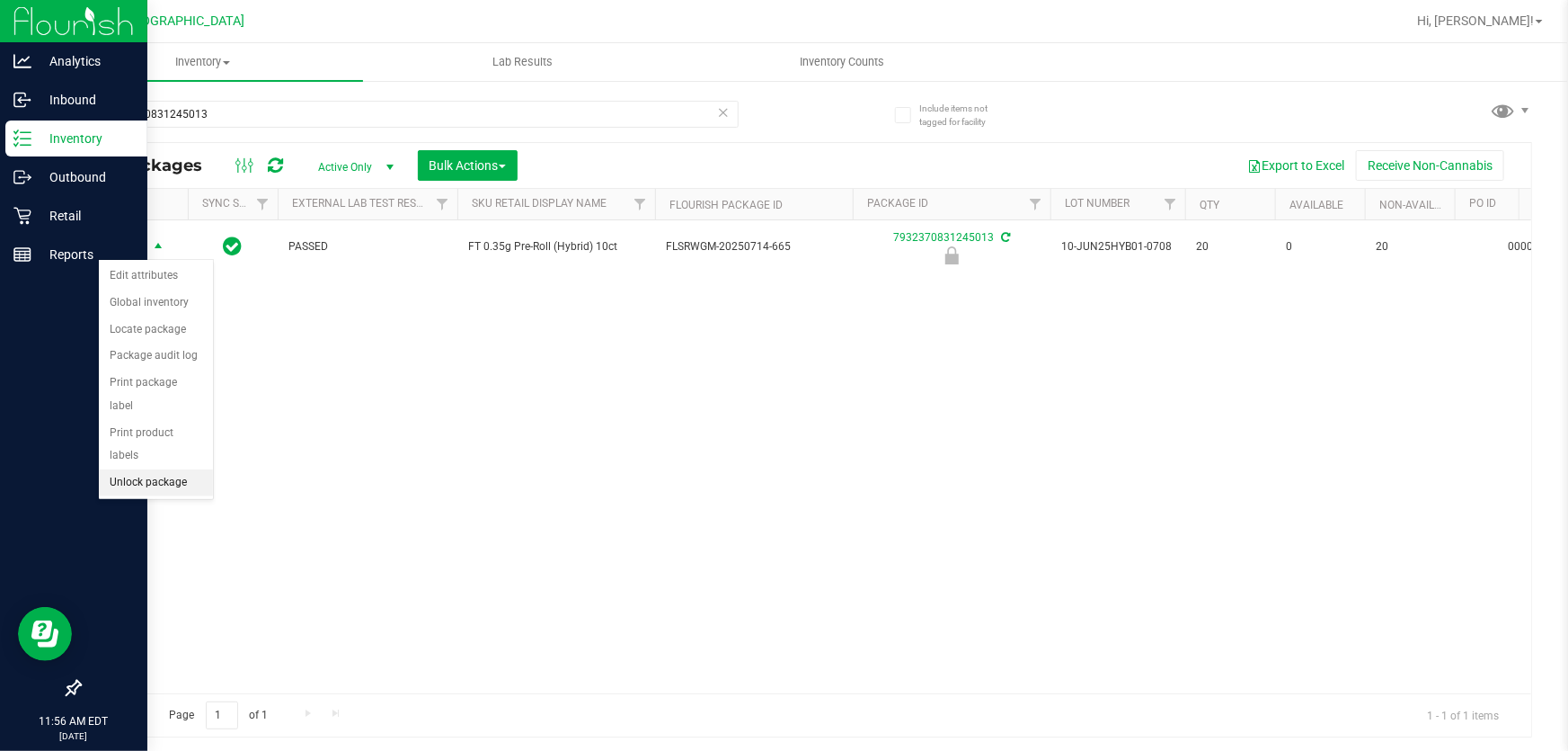
click at [154, 469] on li "Unlock package" at bounding box center [155, 482] width 114 height 27
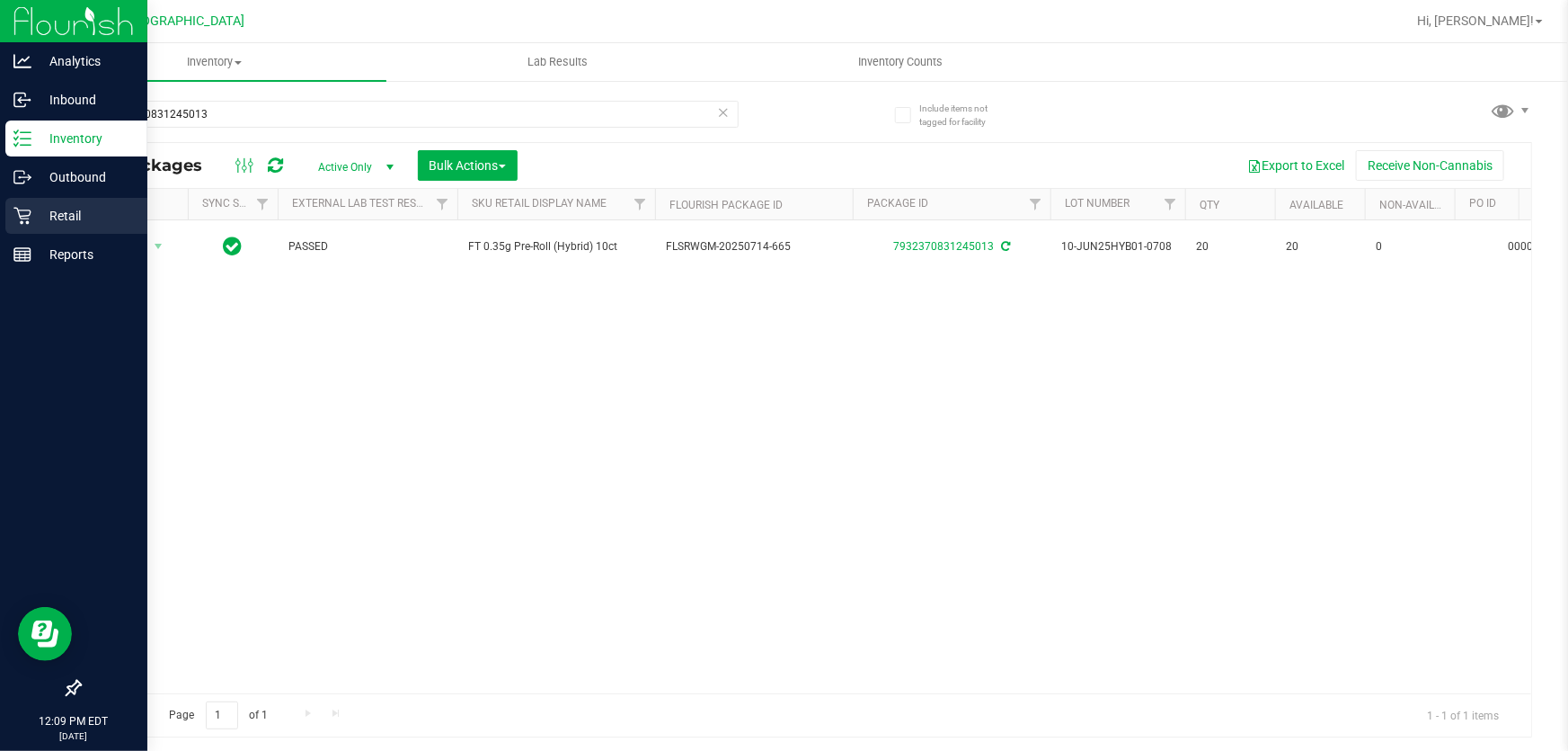
click at [40, 208] on p "Retail" at bounding box center [86, 216] width 108 height 22
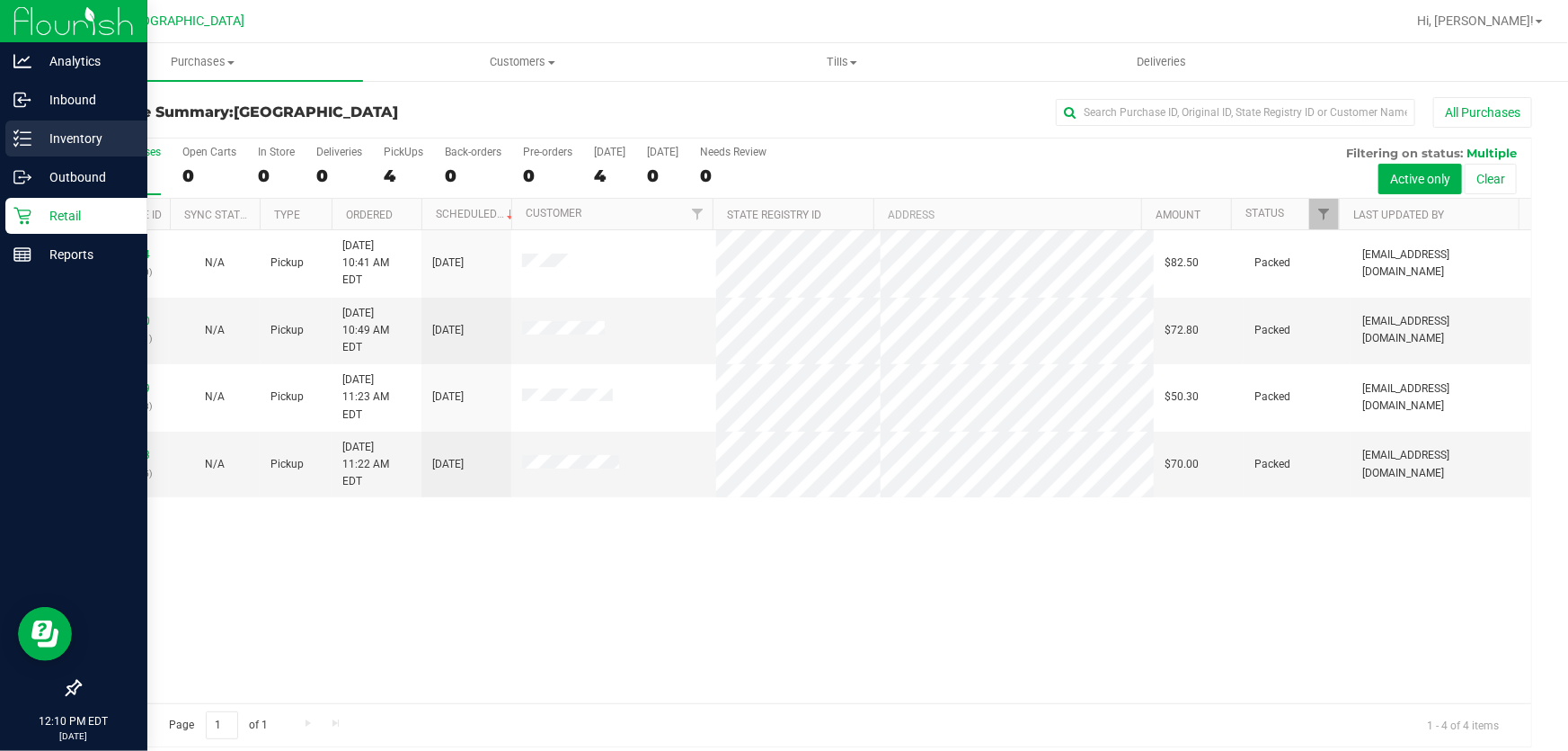
click at [56, 135] on p "Inventory" at bounding box center [86, 138] width 108 height 22
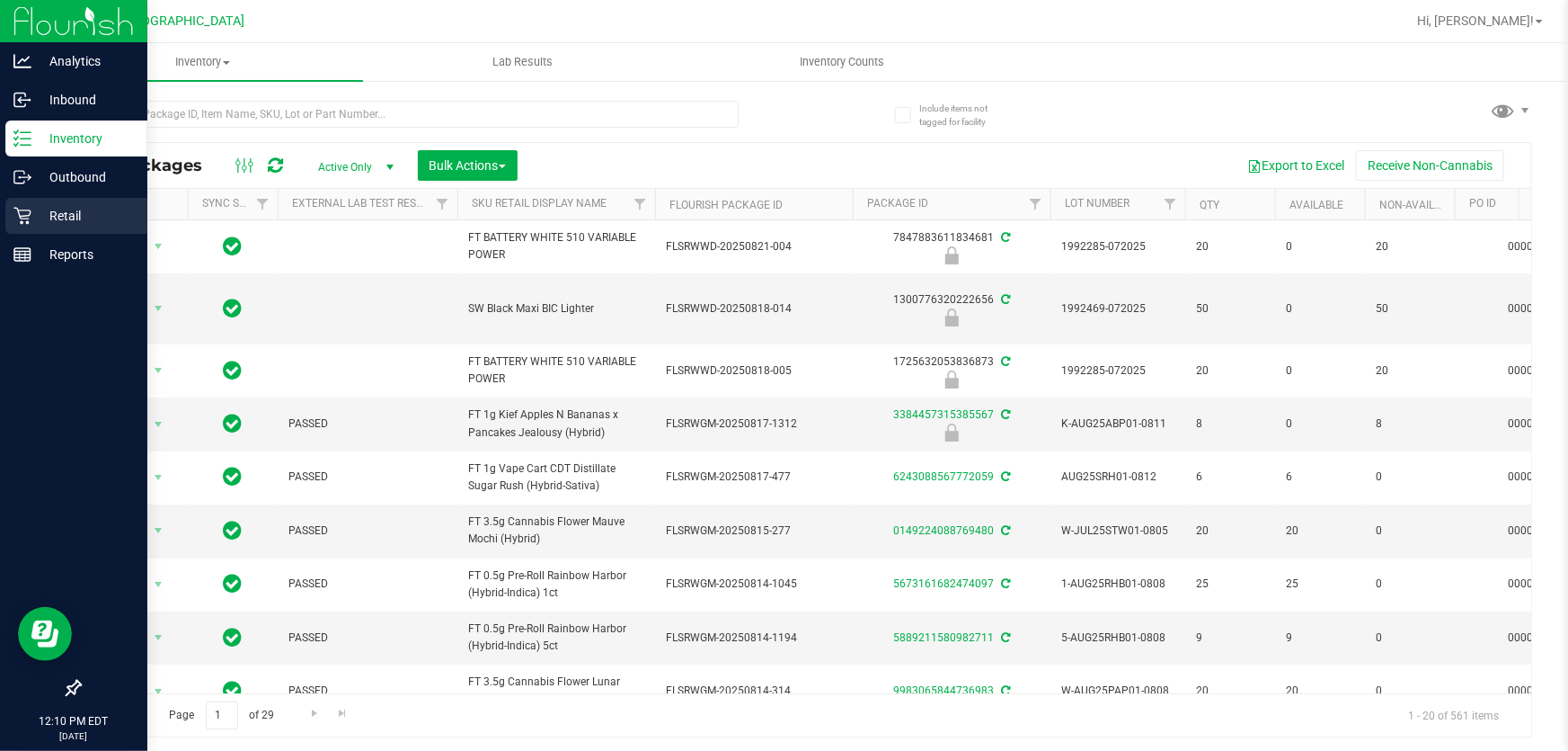
click at [75, 217] on p "Retail" at bounding box center [86, 216] width 108 height 22
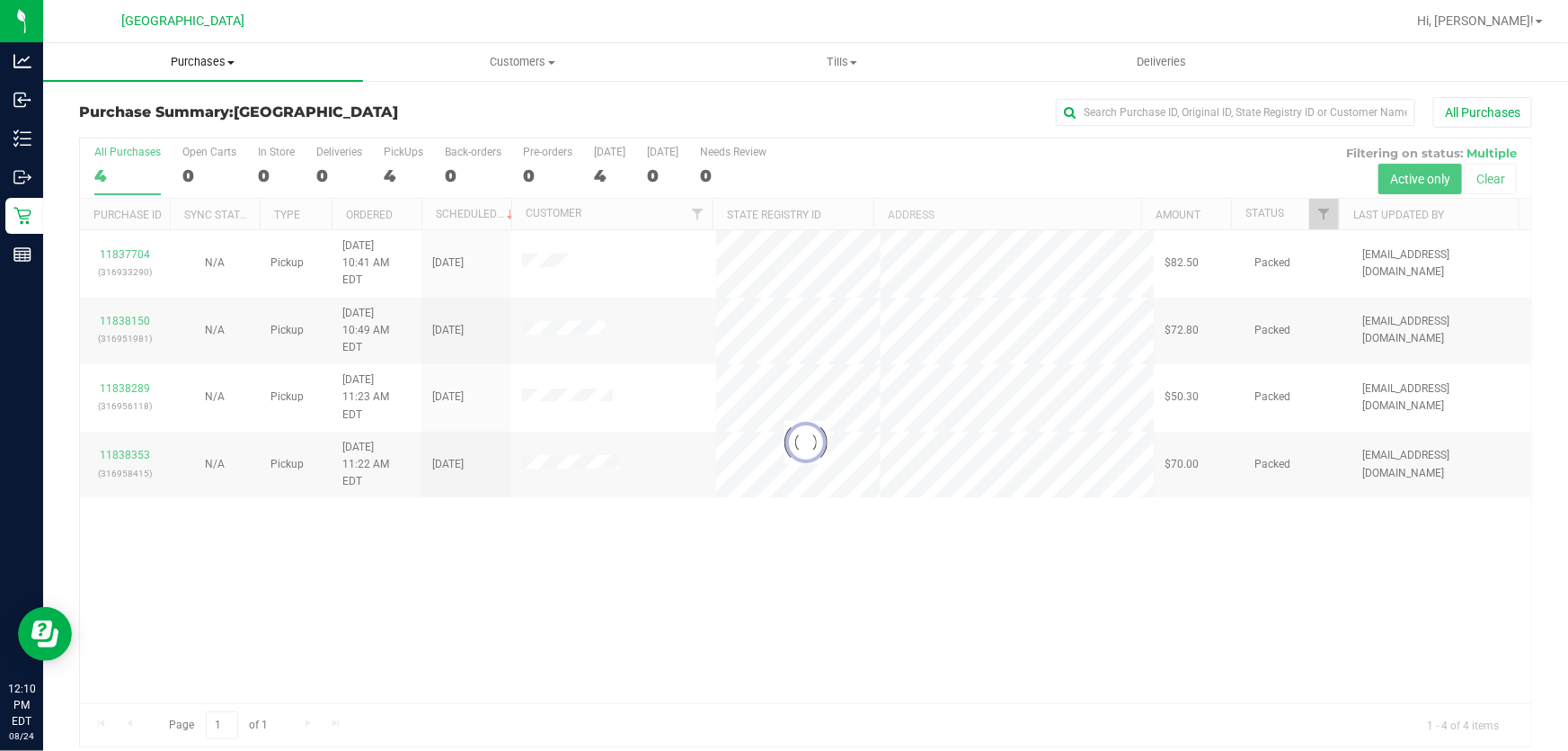
click at [217, 72] on uib-tab-heading "Purchases Summary of purchases Fulfillment All purchases" at bounding box center [202, 62] width 320 height 38
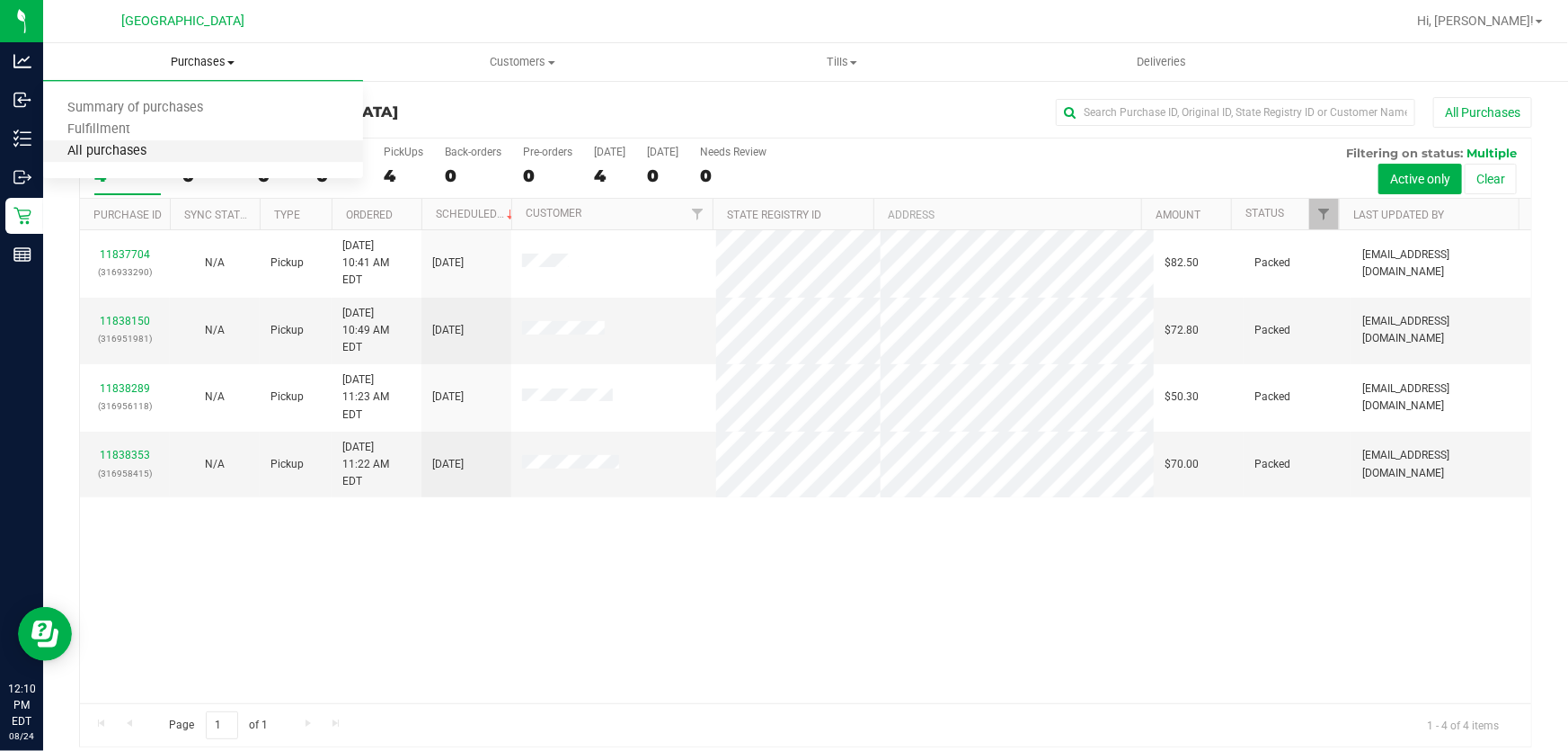
click at [156, 157] on span "All purchases" at bounding box center [107, 150] width 127 height 15
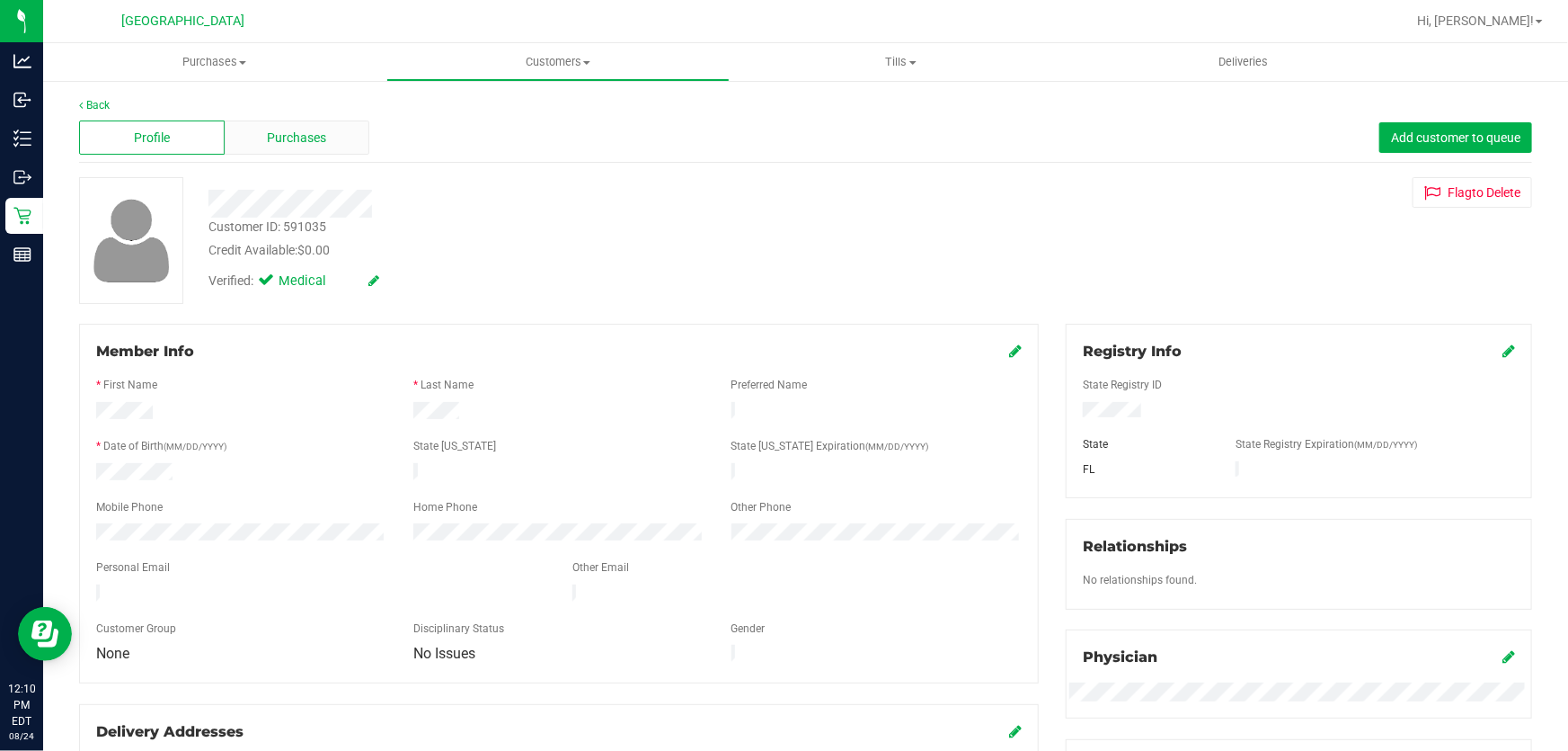
click at [278, 134] on span "Purchases" at bounding box center [298, 137] width 60 height 19
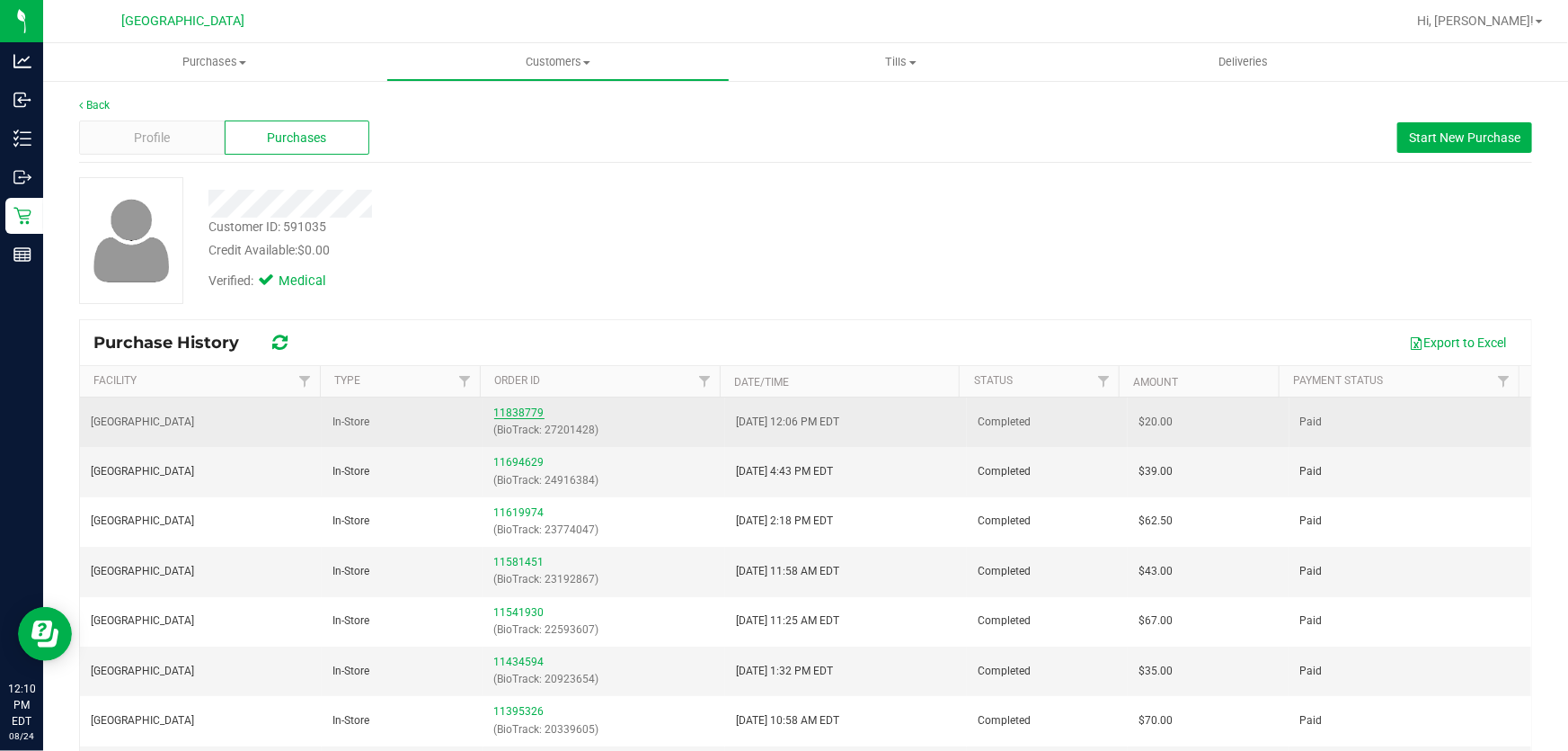
click at [521, 410] on link "11838779" at bounding box center [520, 412] width 51 height 13
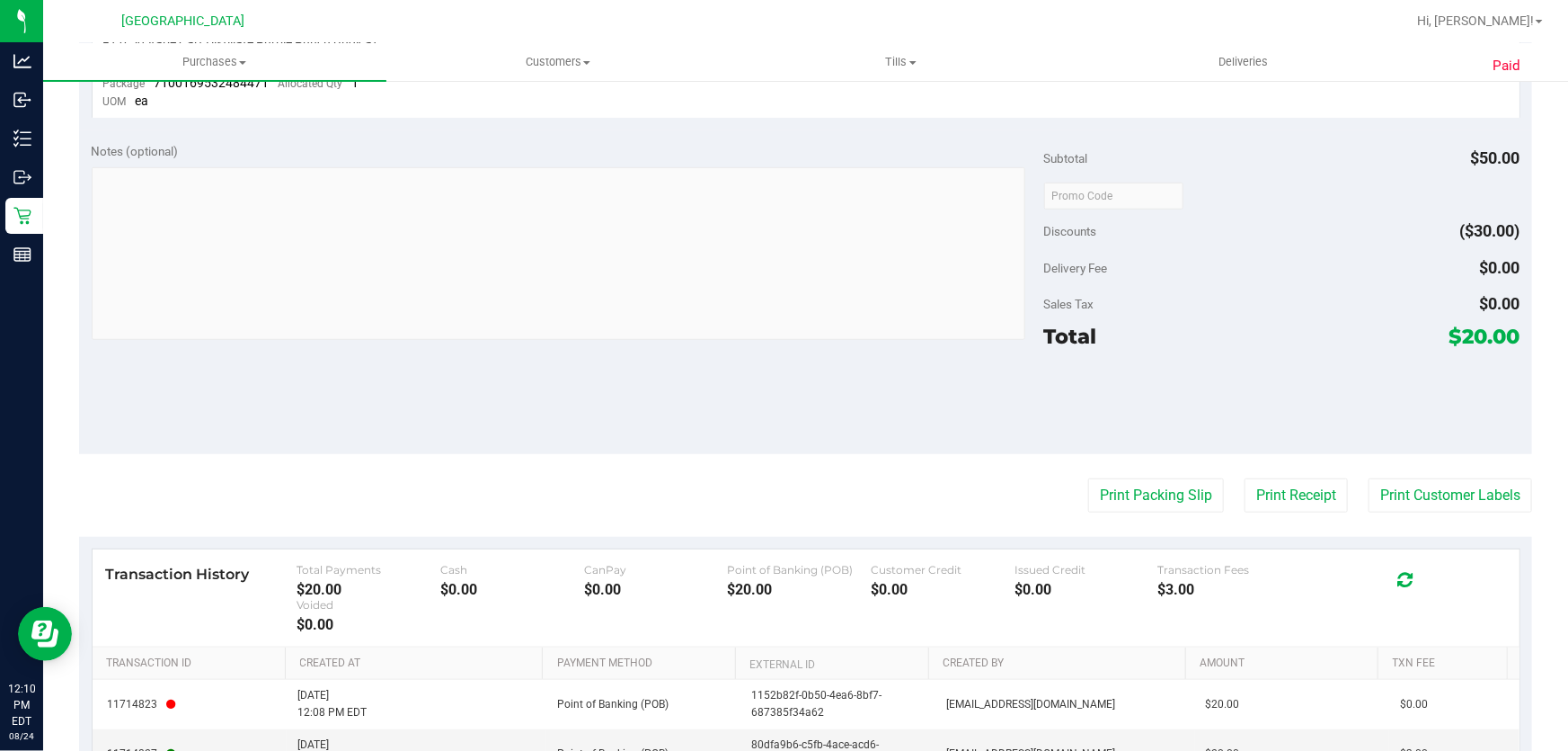
scroll to position [572, 0]
click at [1326, 496] on button "Print Receipt" at bounding box center [1296, 494] width 104 height 34
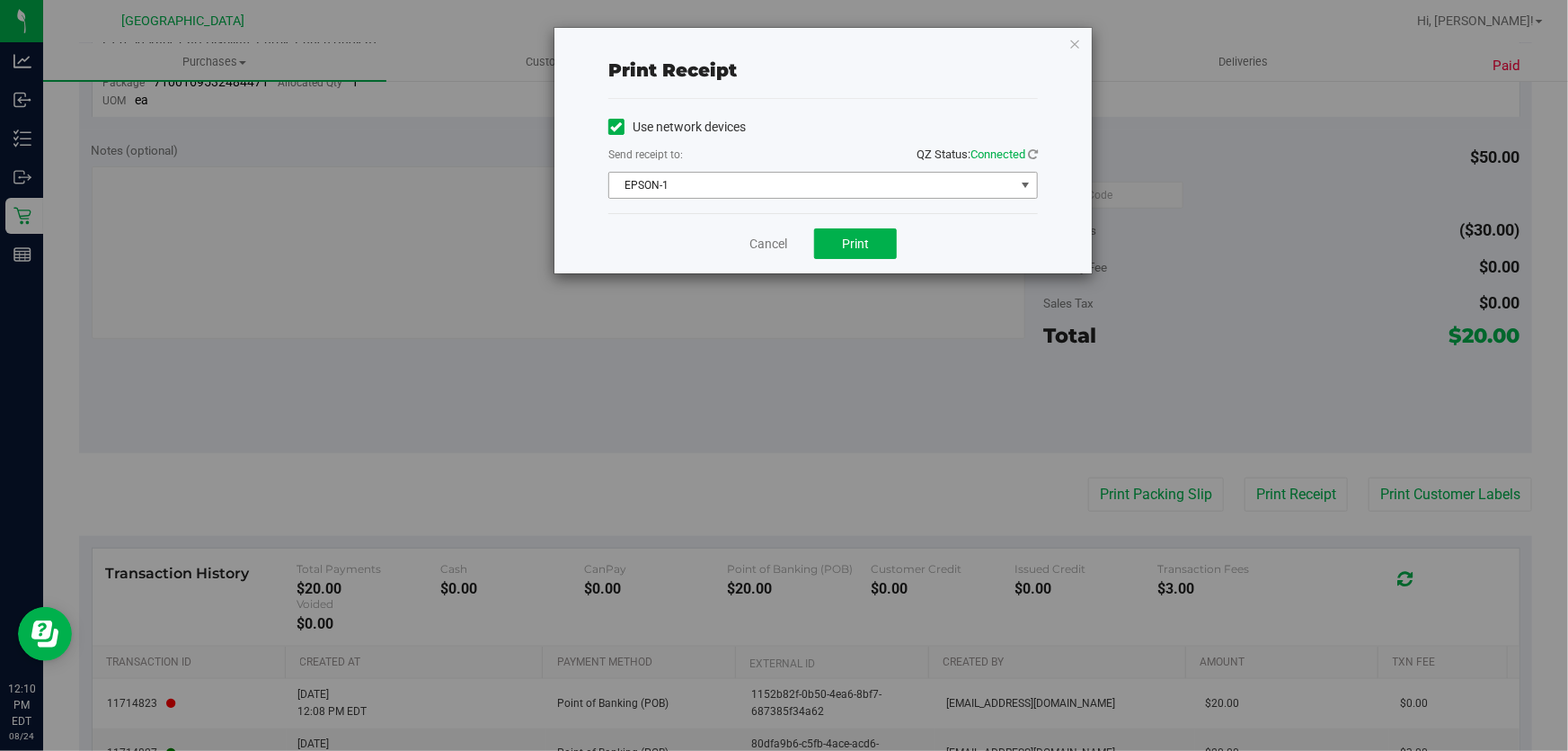
click at [790, 173] on span "EPSON-1" at bounding box center [811, 184] width 405 height 25
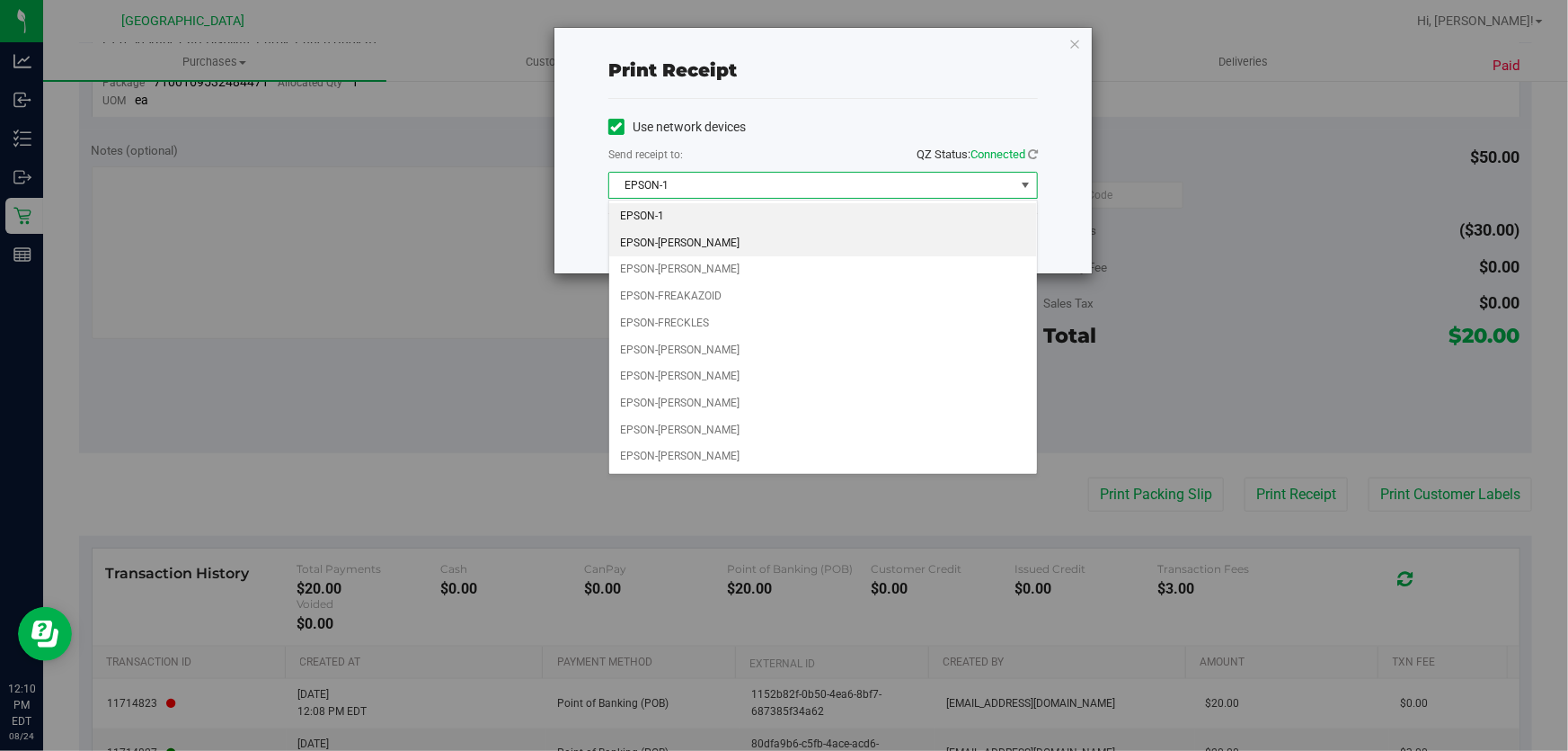
click at [763, 250] on li "EPSON-FRANKIE VALLI" at bounding box center [823, 243] width 428 height 27
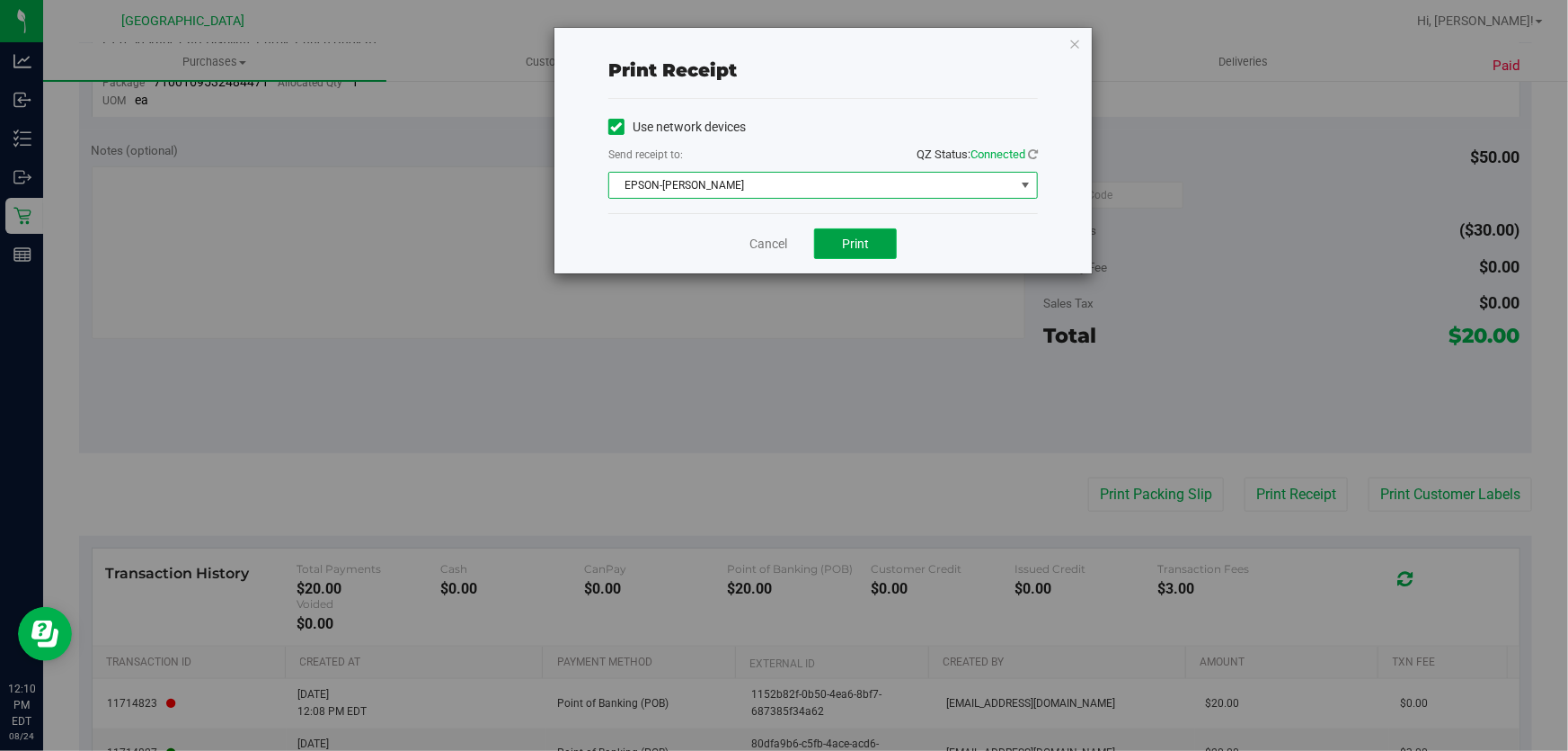
click at [889, 239] on button "Print" at bounding box center [855, 243] width 83 height 31
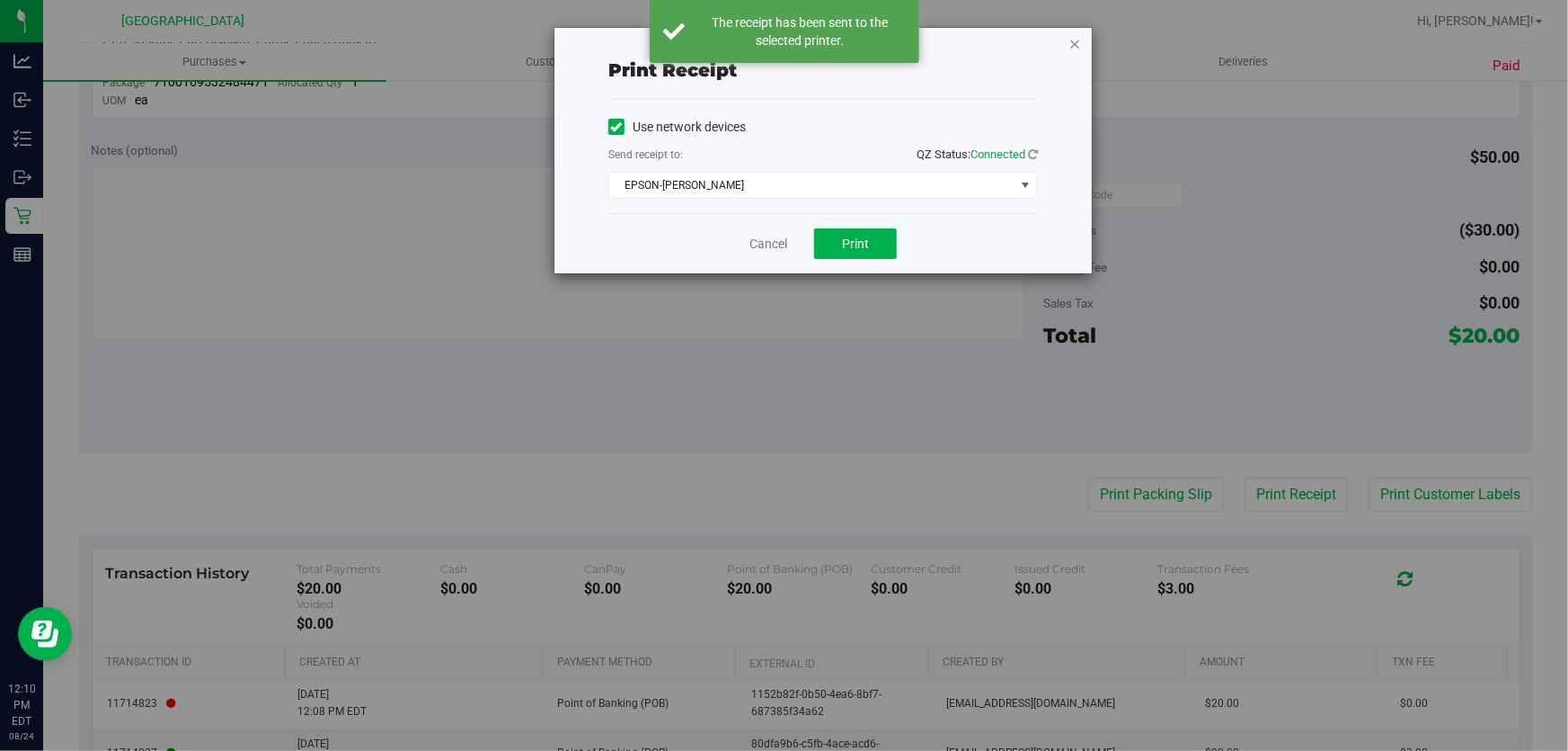
click at [1075, 48] on icon "button" at bounding box center [1074, 43] width 13 height 22
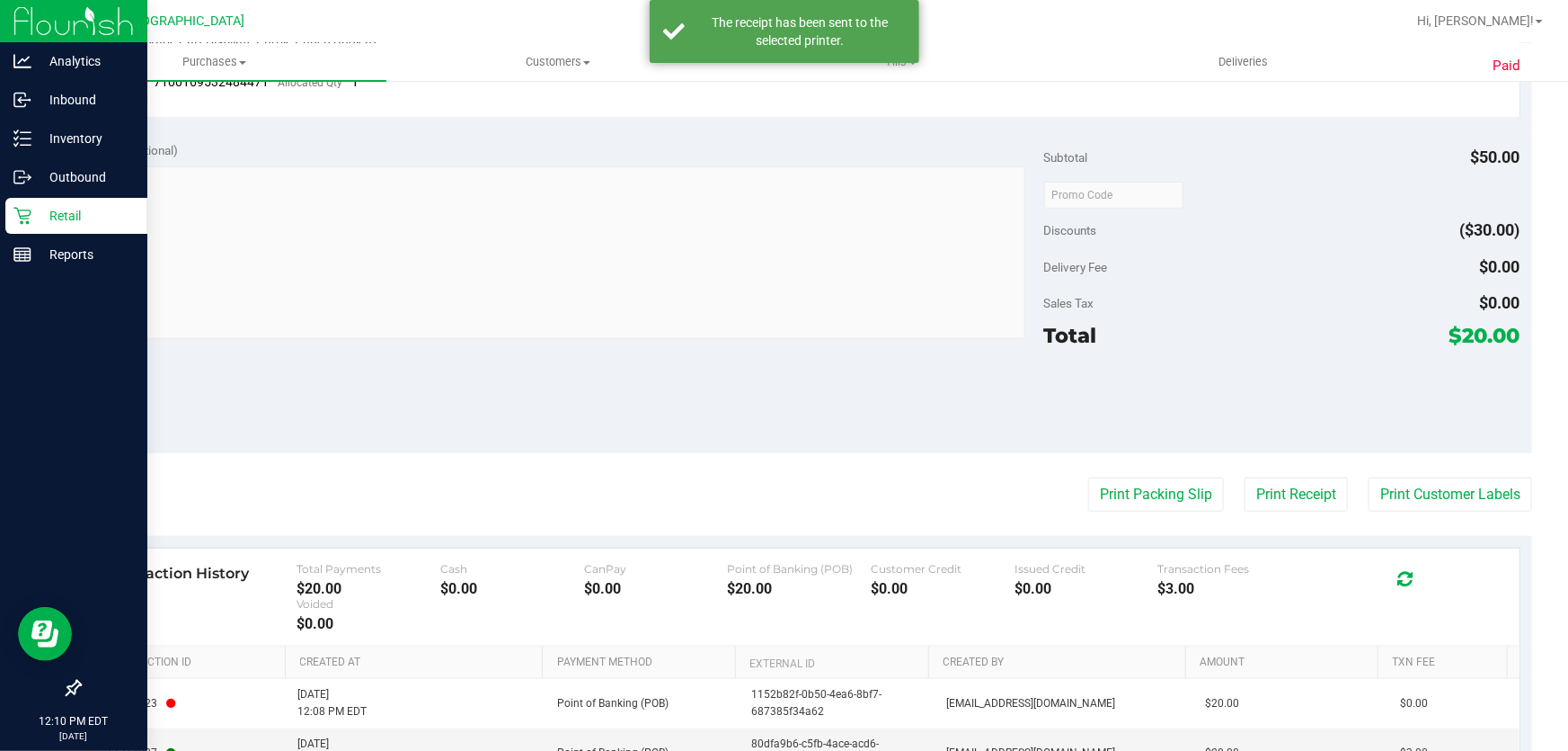
click at [53, 213] on p "Retail" at bounding box center [86, 216] width 108 height 22
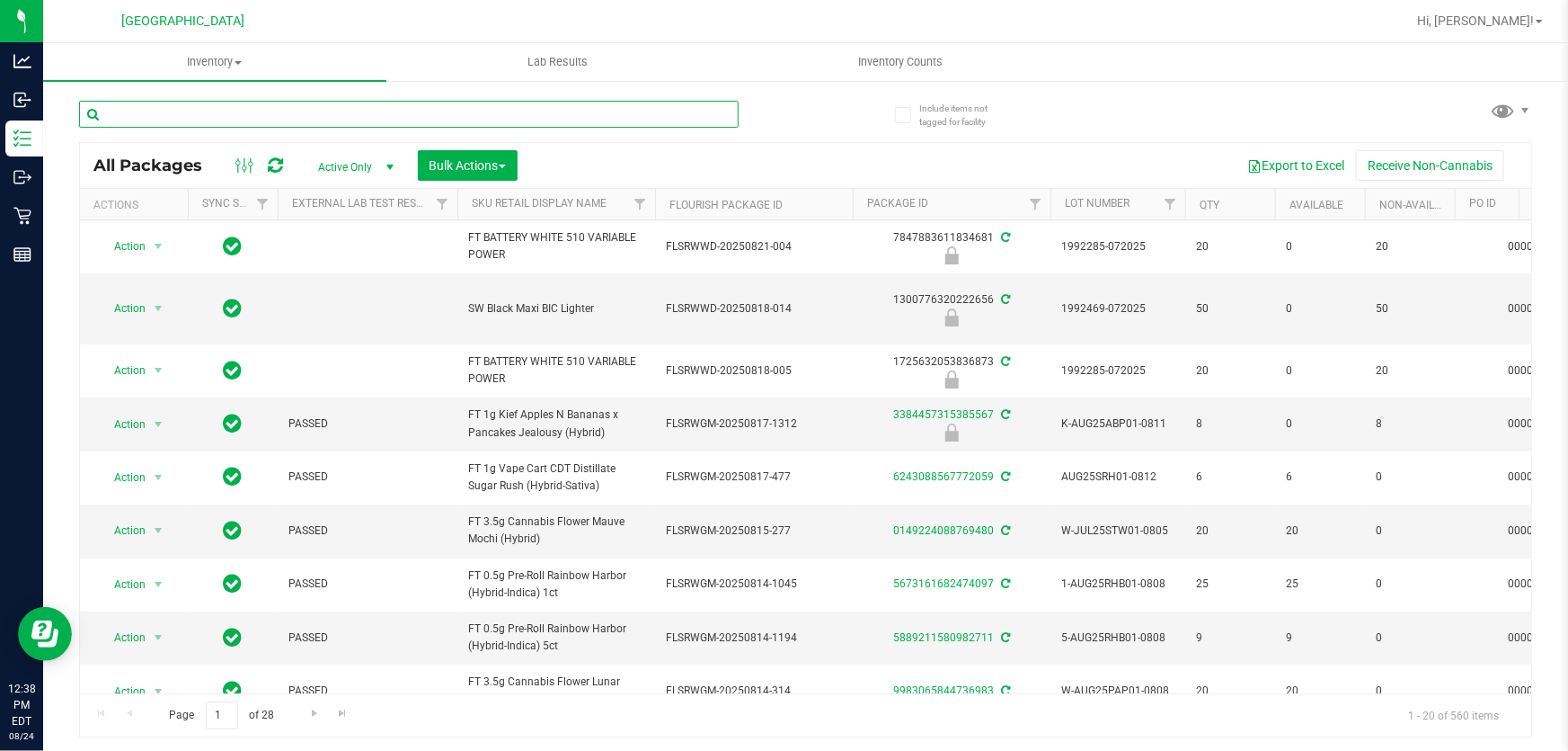
click at [326, 120] on input "text" at bounding box center [408, 114] width 660 height 27
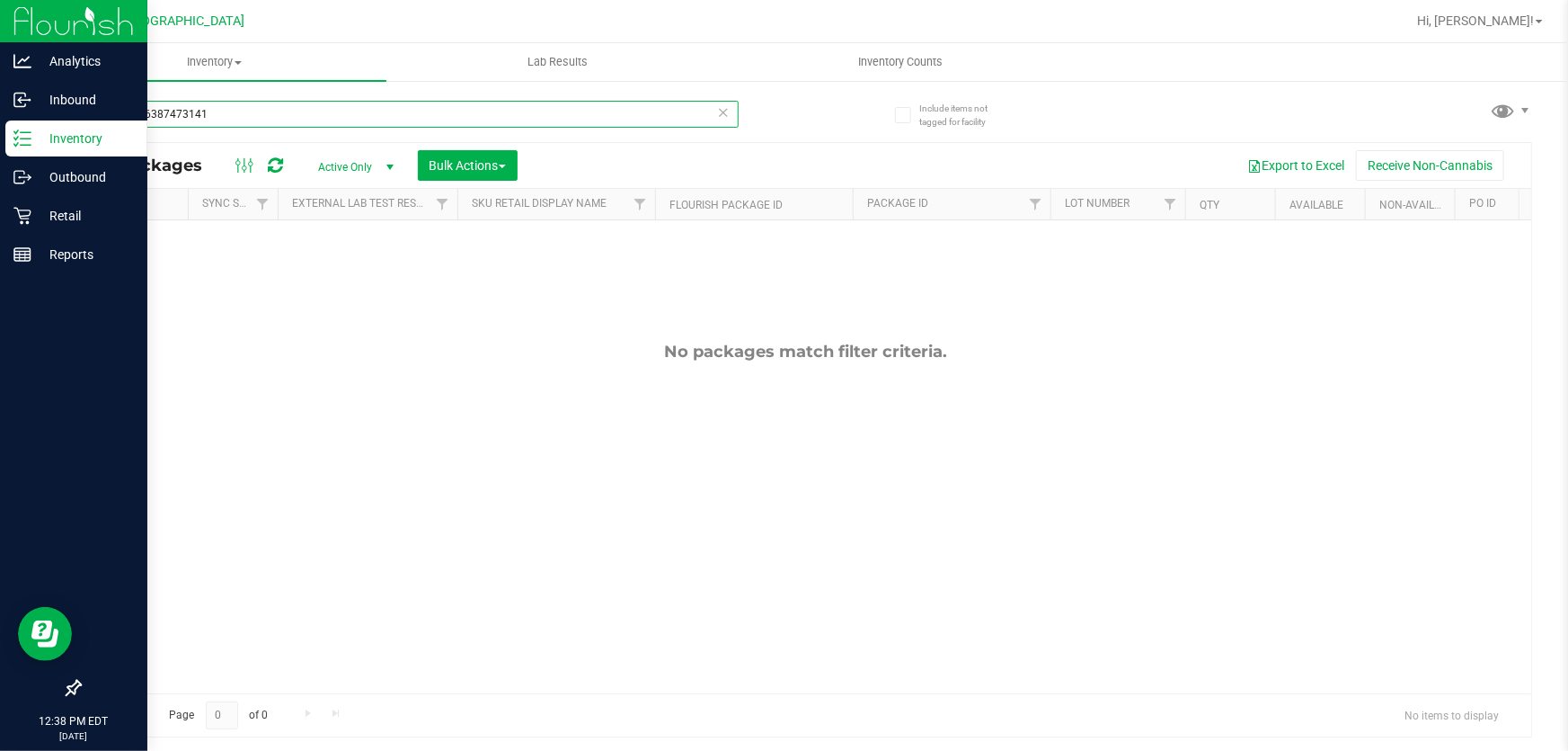
type input "5616756387473141"
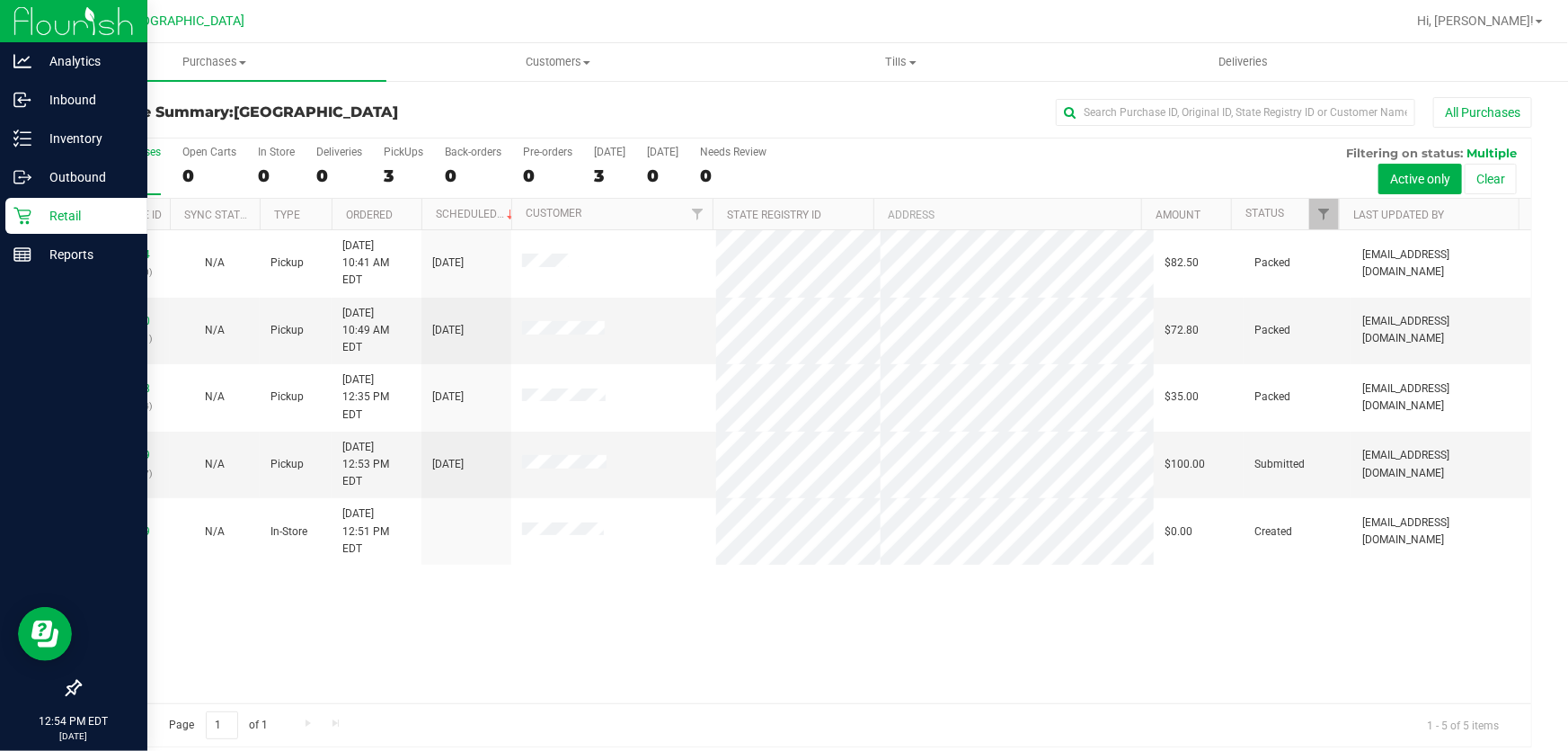
click at [60, 208] on p "Retail" at bounding box center [86, 216] width 108 height 22
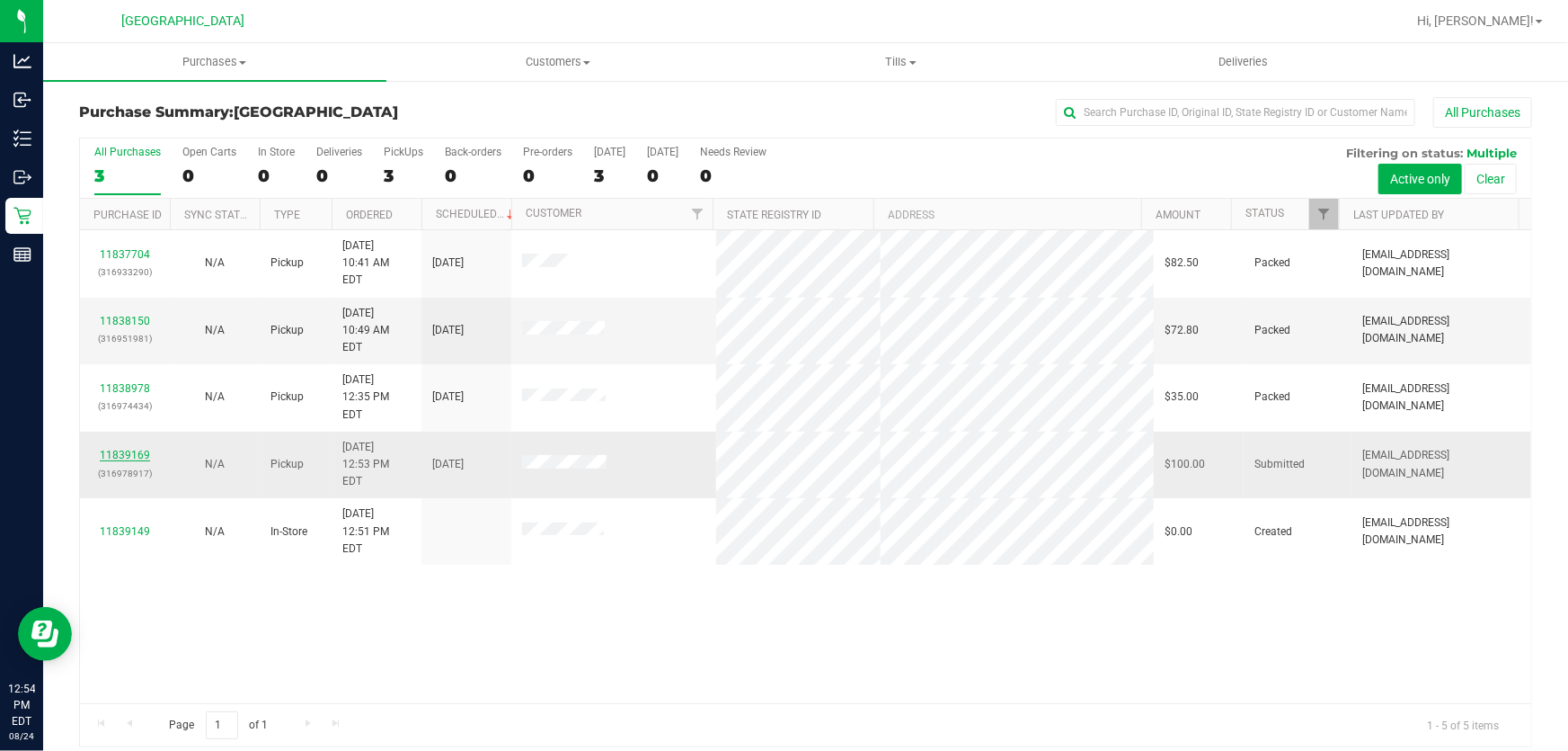
click at [125, 448] on link "11839169" at bounding box center [124, 454] width 51 height 13
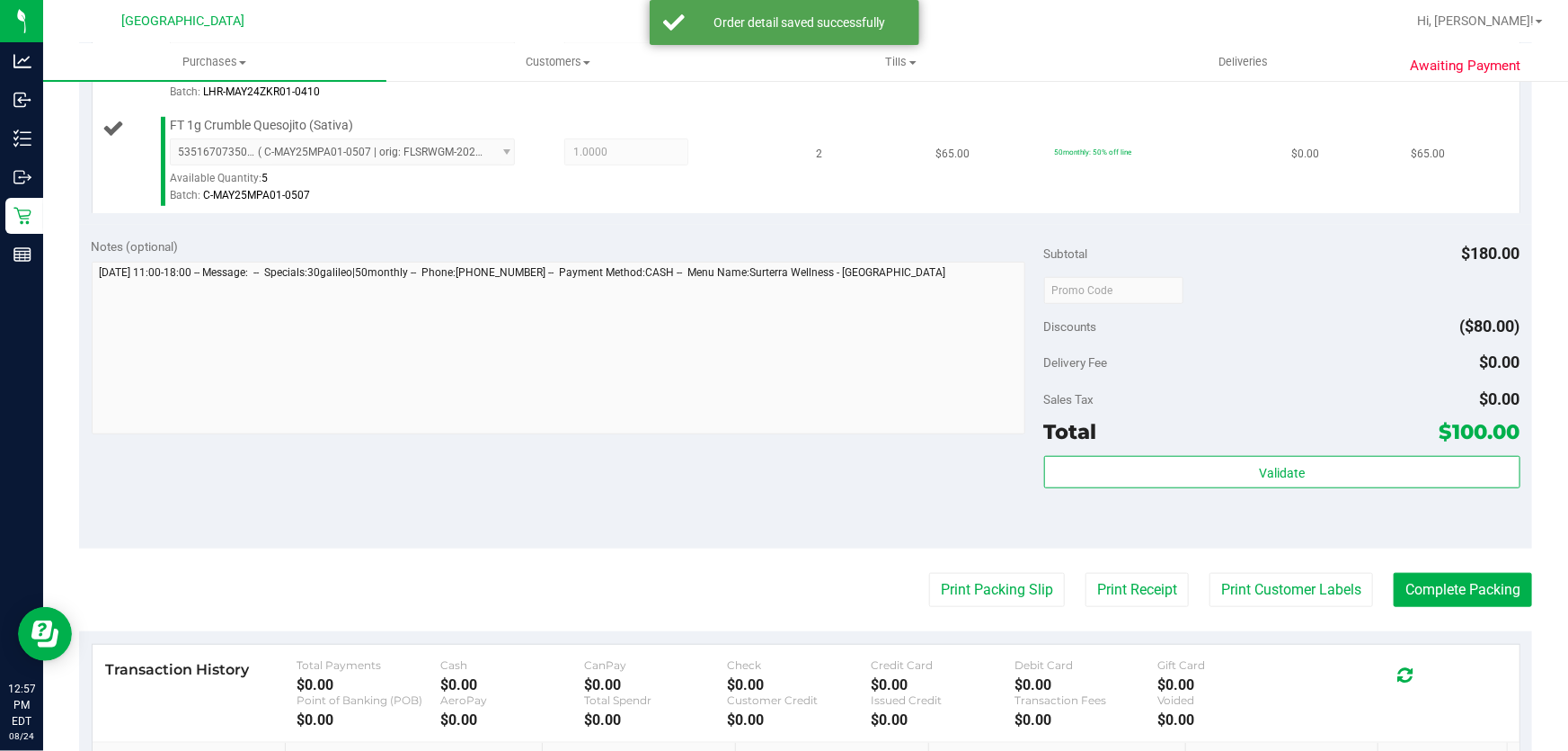
scroll to position [572, 0]
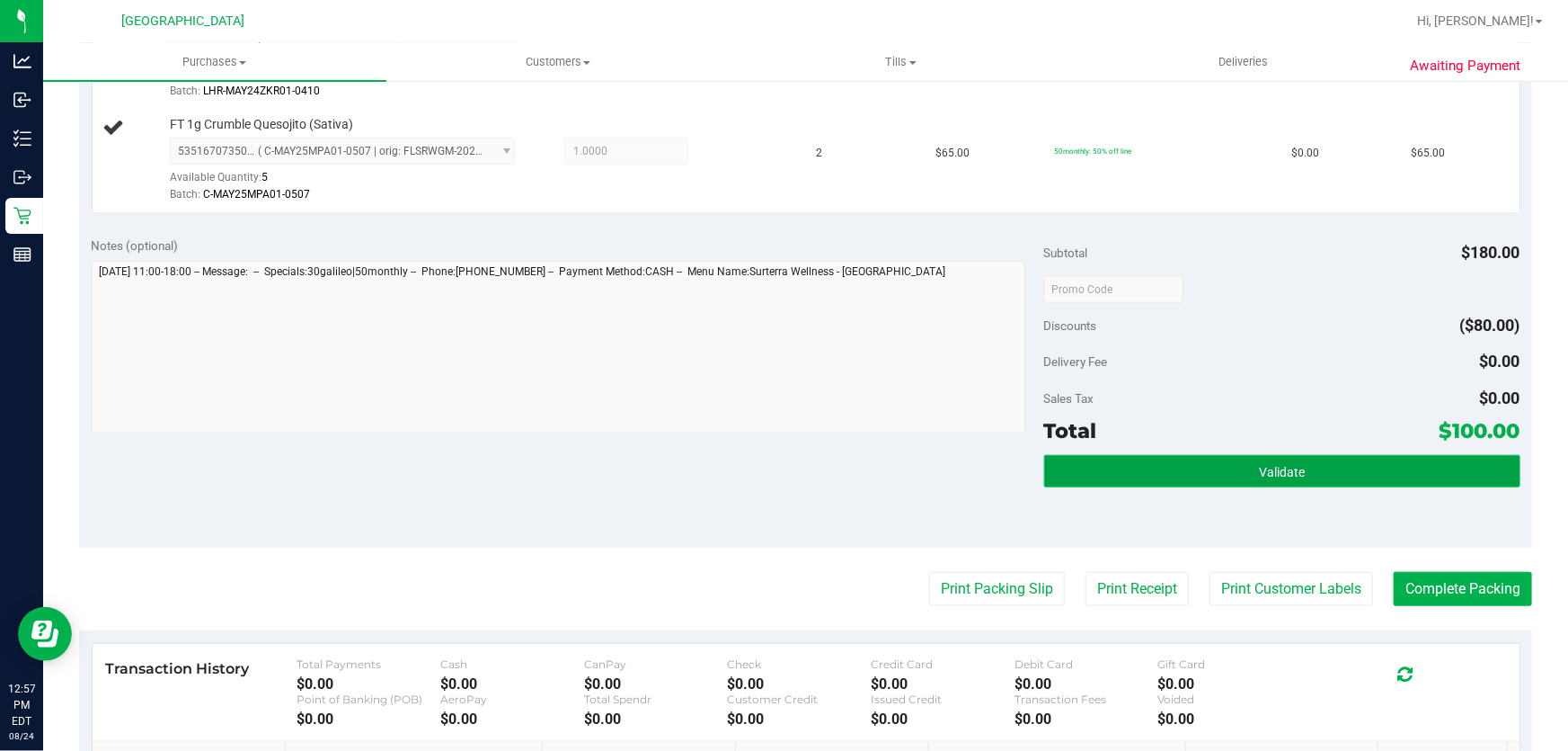
click at [1244, 471] on button "Validate" at bounding box center [1282, 471] width 476 height 32
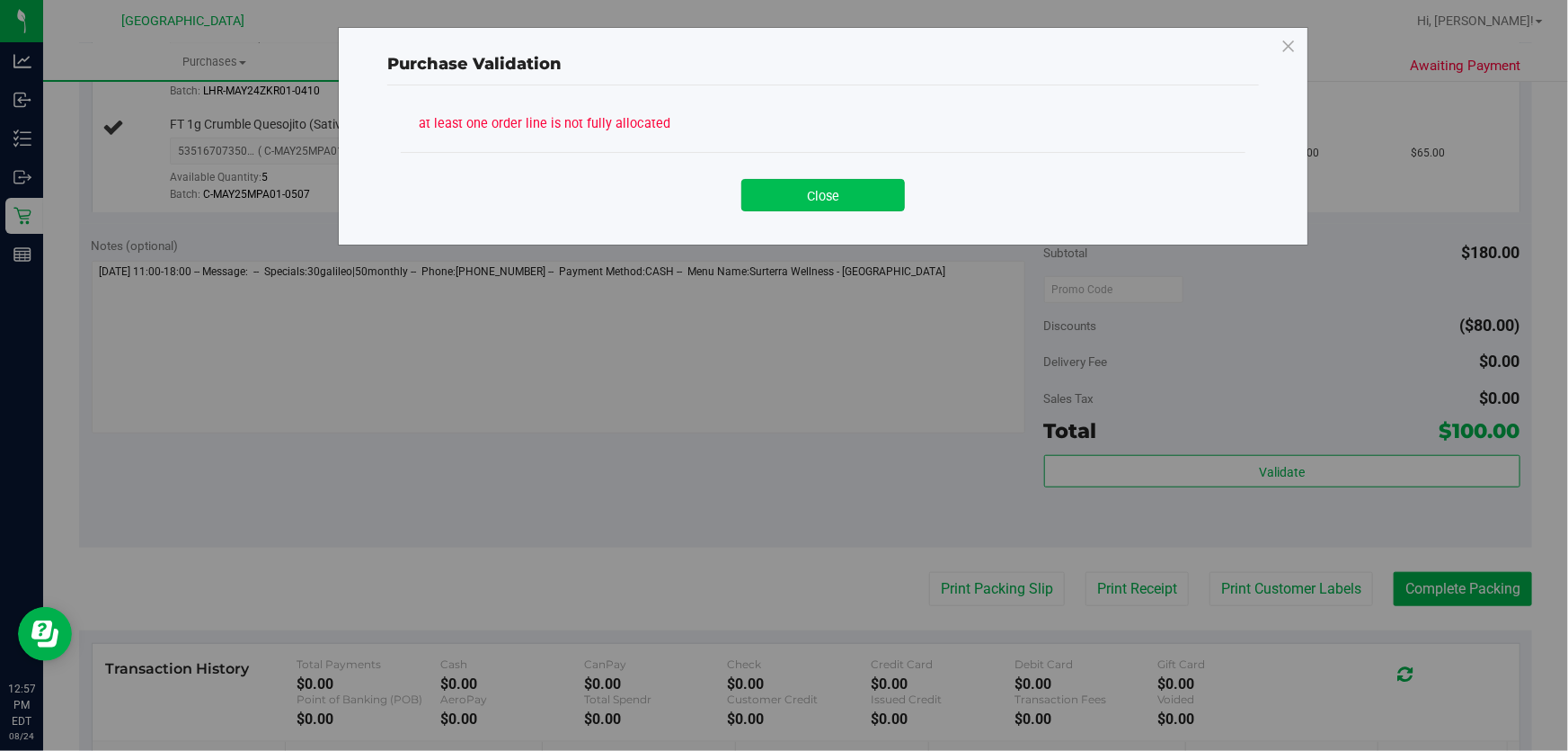
click at [829, 191] on button "Close" at bounding box center [823, 195] width 163 height 32
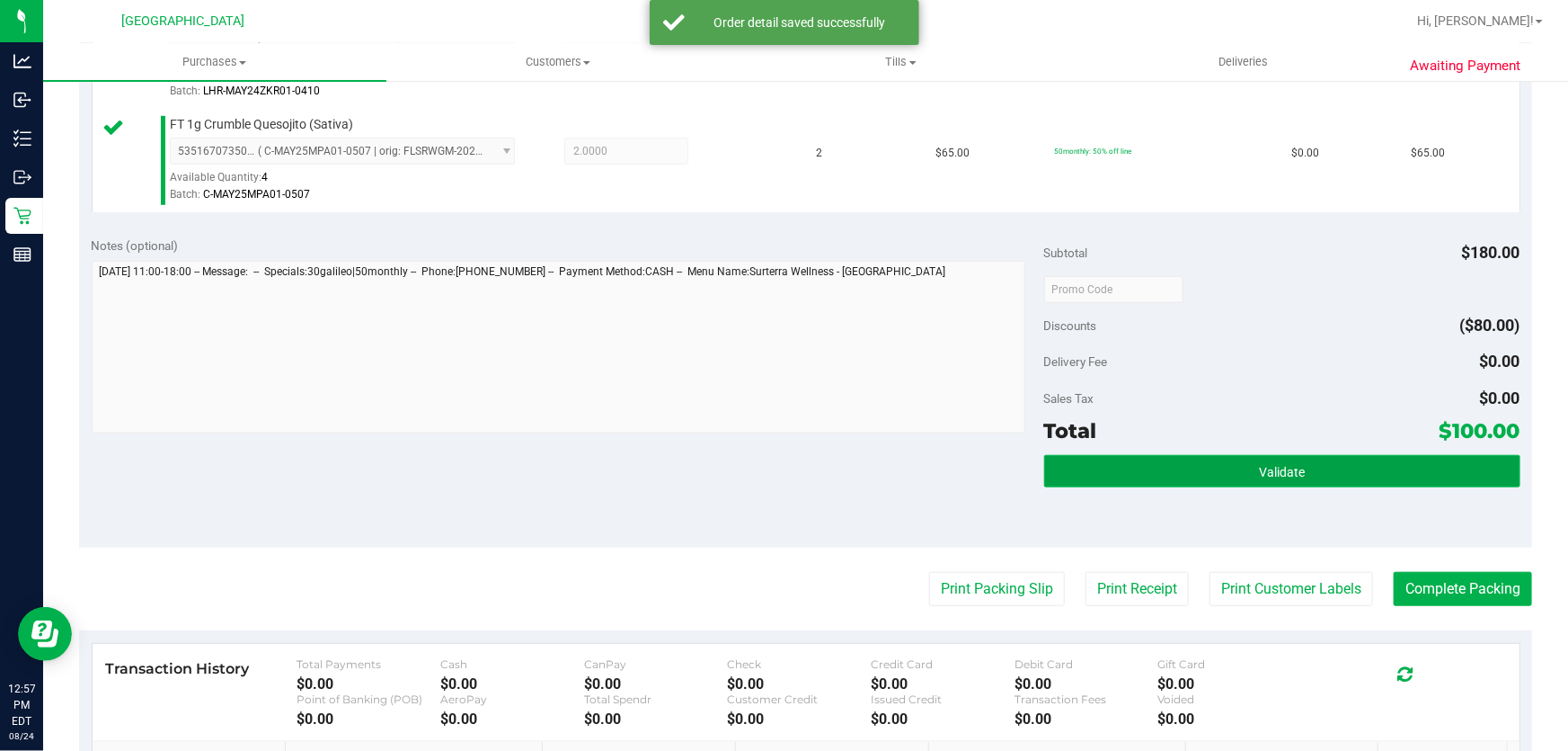
click at [1157, 456] on button "Validate" at bounding box center [1282, 471] width 476 height 32
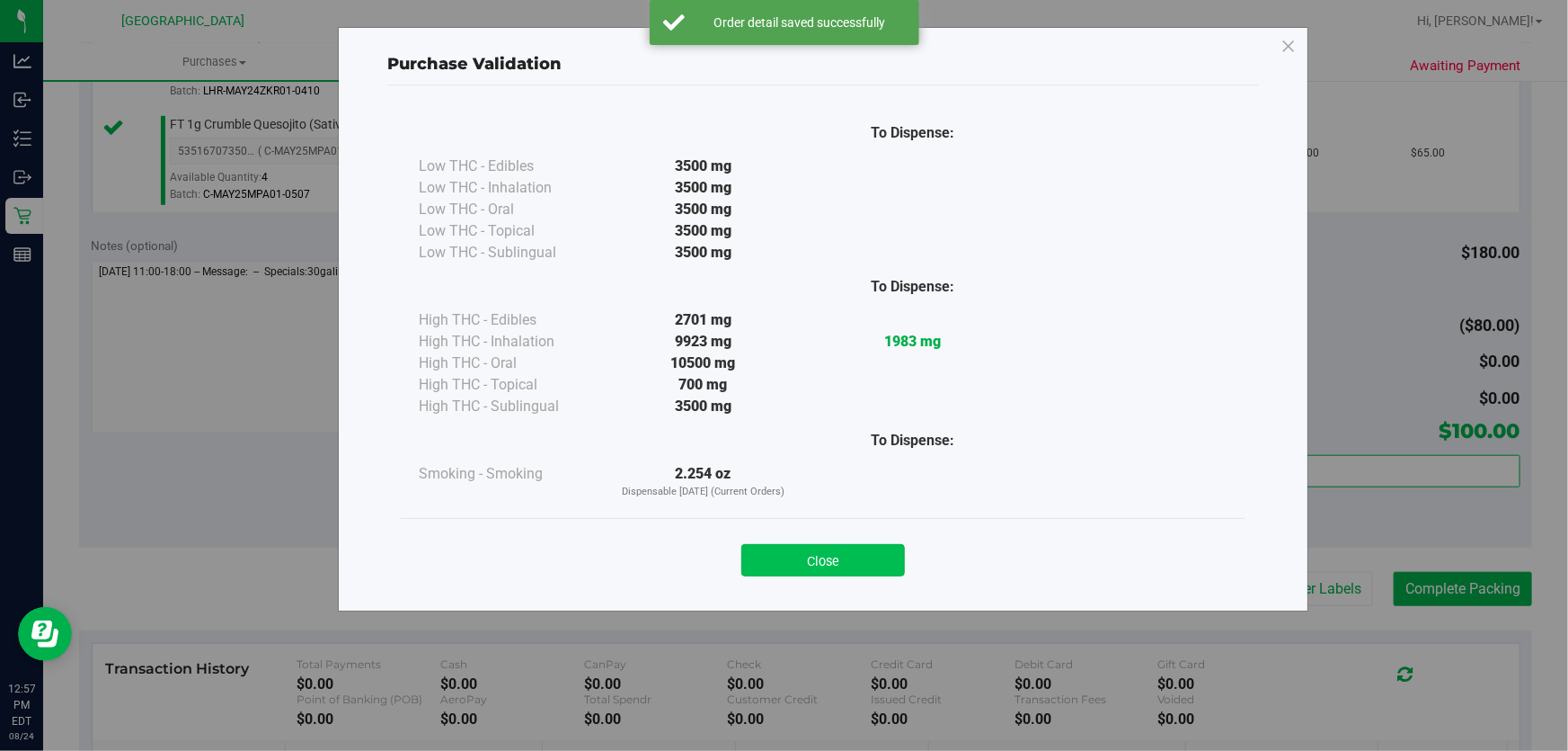
click at [836, 567] on button "Close" at bounding box center [823, 560] width 163 height 32
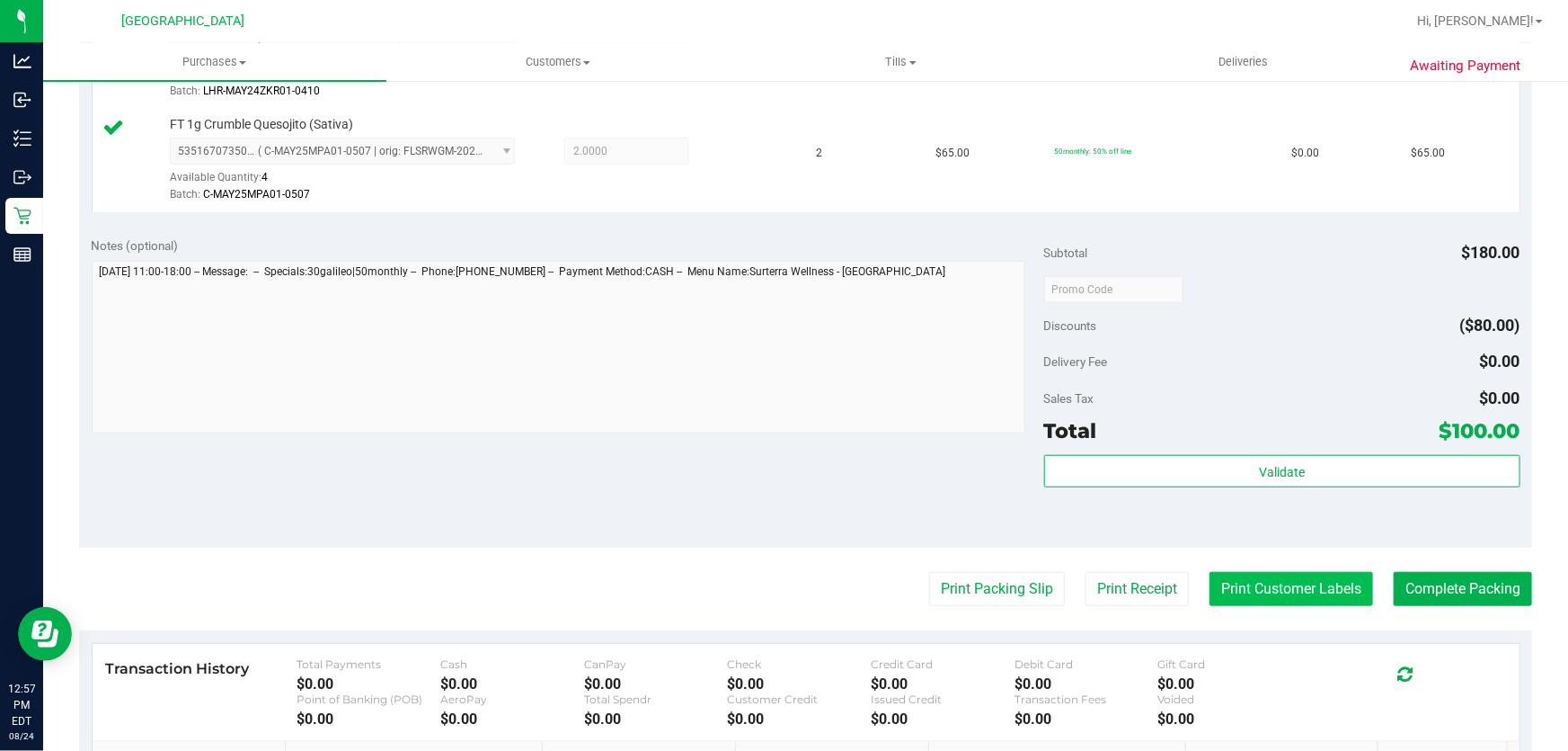
click at [1283, 578] on button "Print Customer Labels" at bounding box center [1291, 589] width 163 height 34
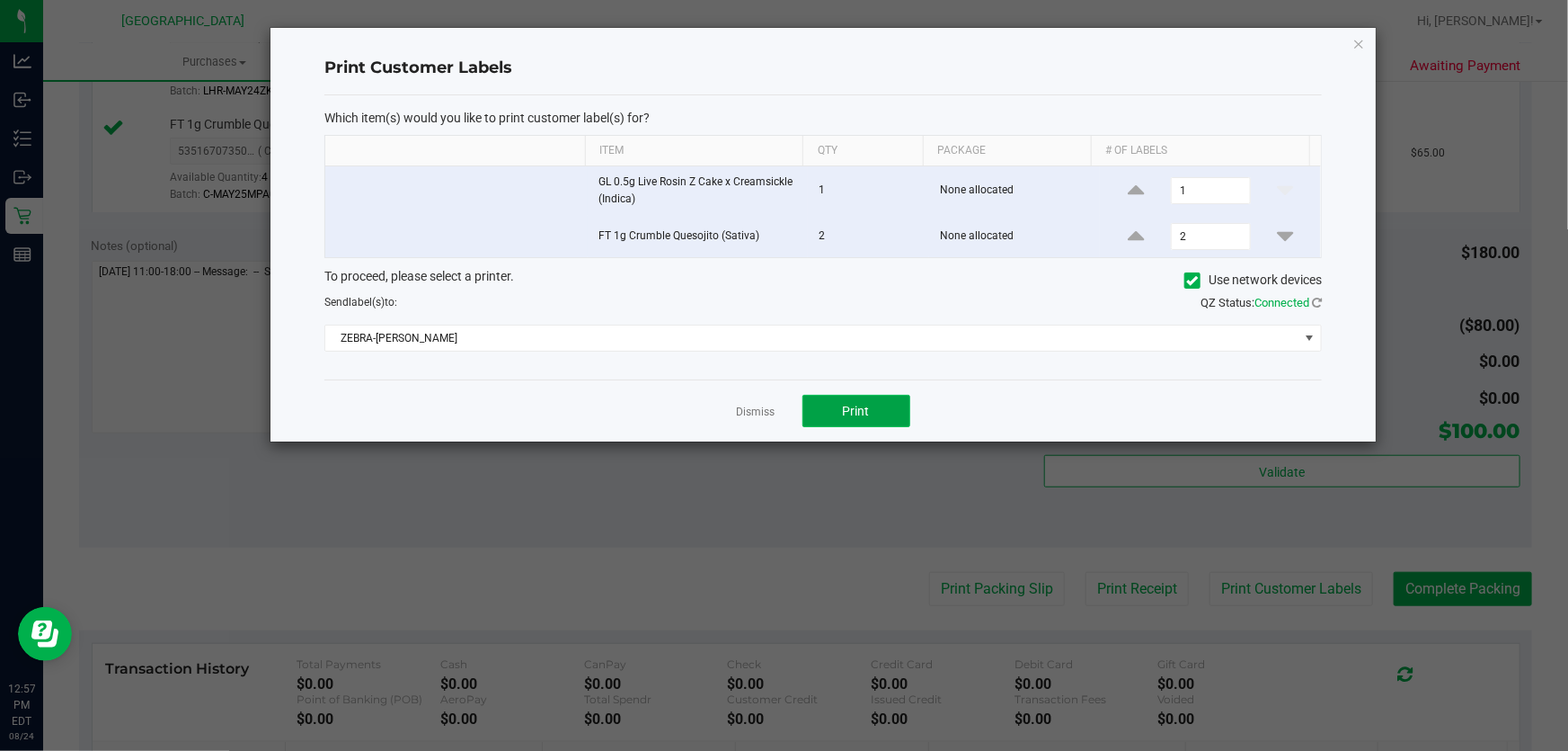
click at [872, 407] on button "Print" at bounding box center [856, 410] width 108 height 32
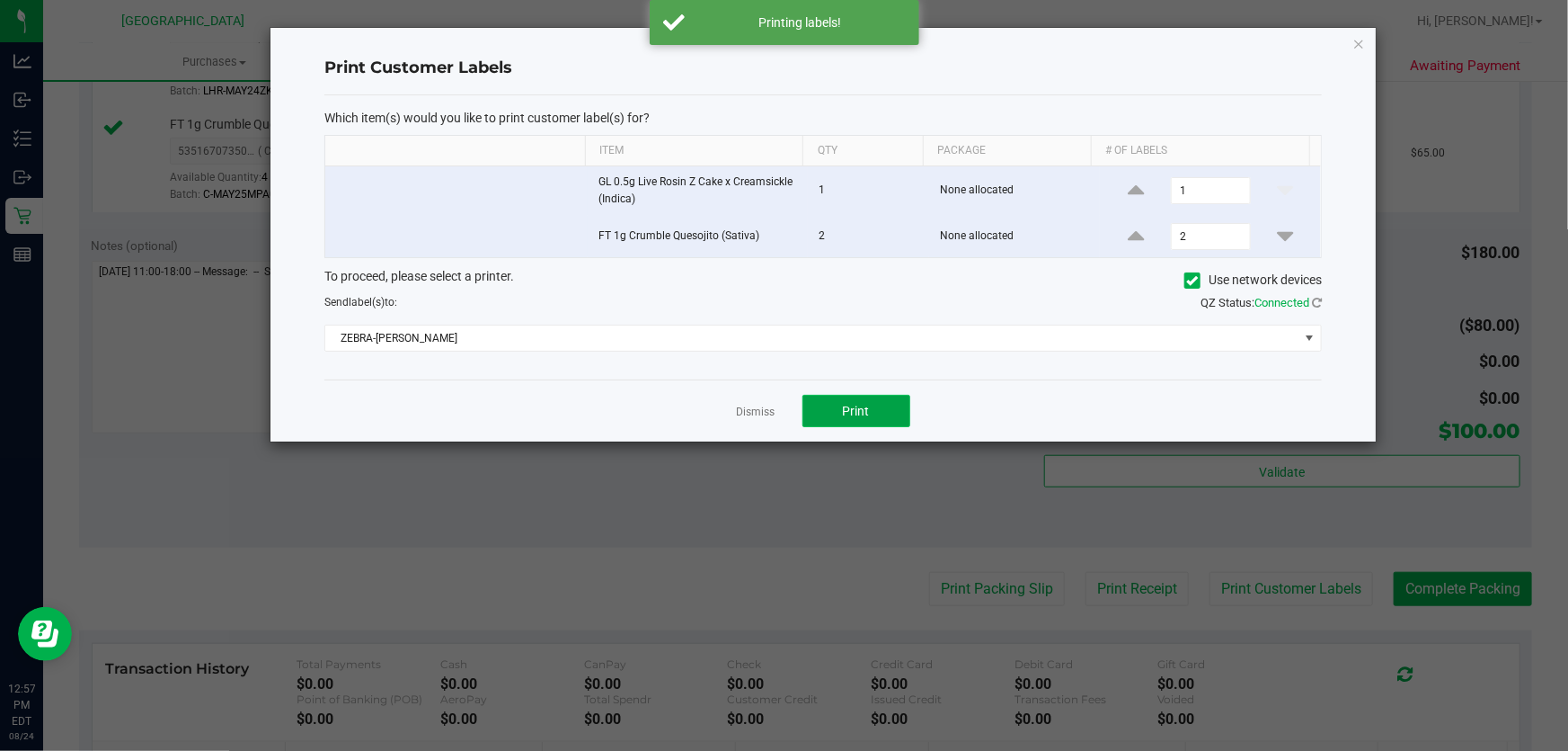
click at [871, 417] on button "Print" at bounding box center [856, 410] width 108 height 32
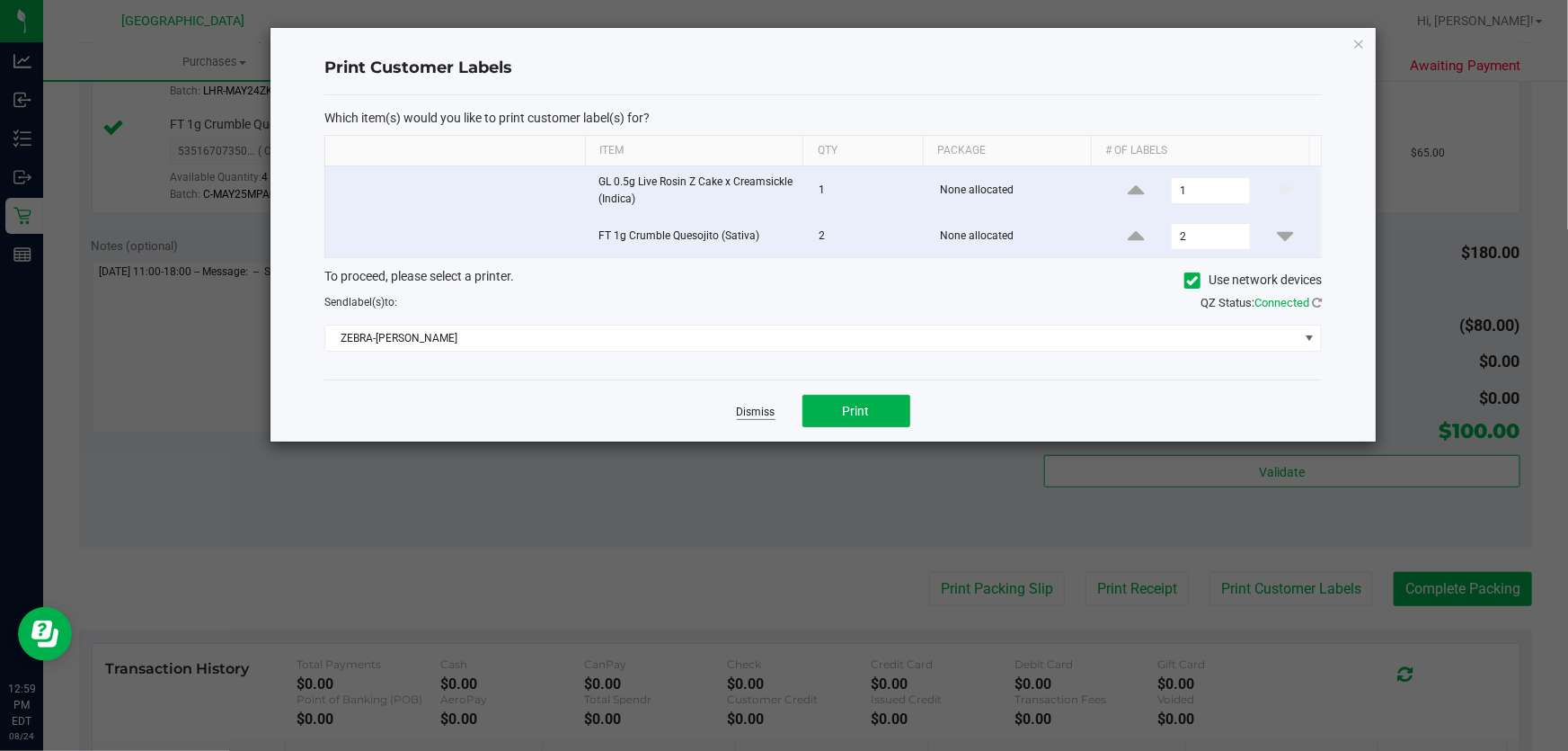
click at [772, 403] on app-cancel-button "Dismiss" at bounding box center [756, 411] width 39 height 19
click at [771, 404] on link "Dismiss" at bounding box center [756, 411] width 39 height 15
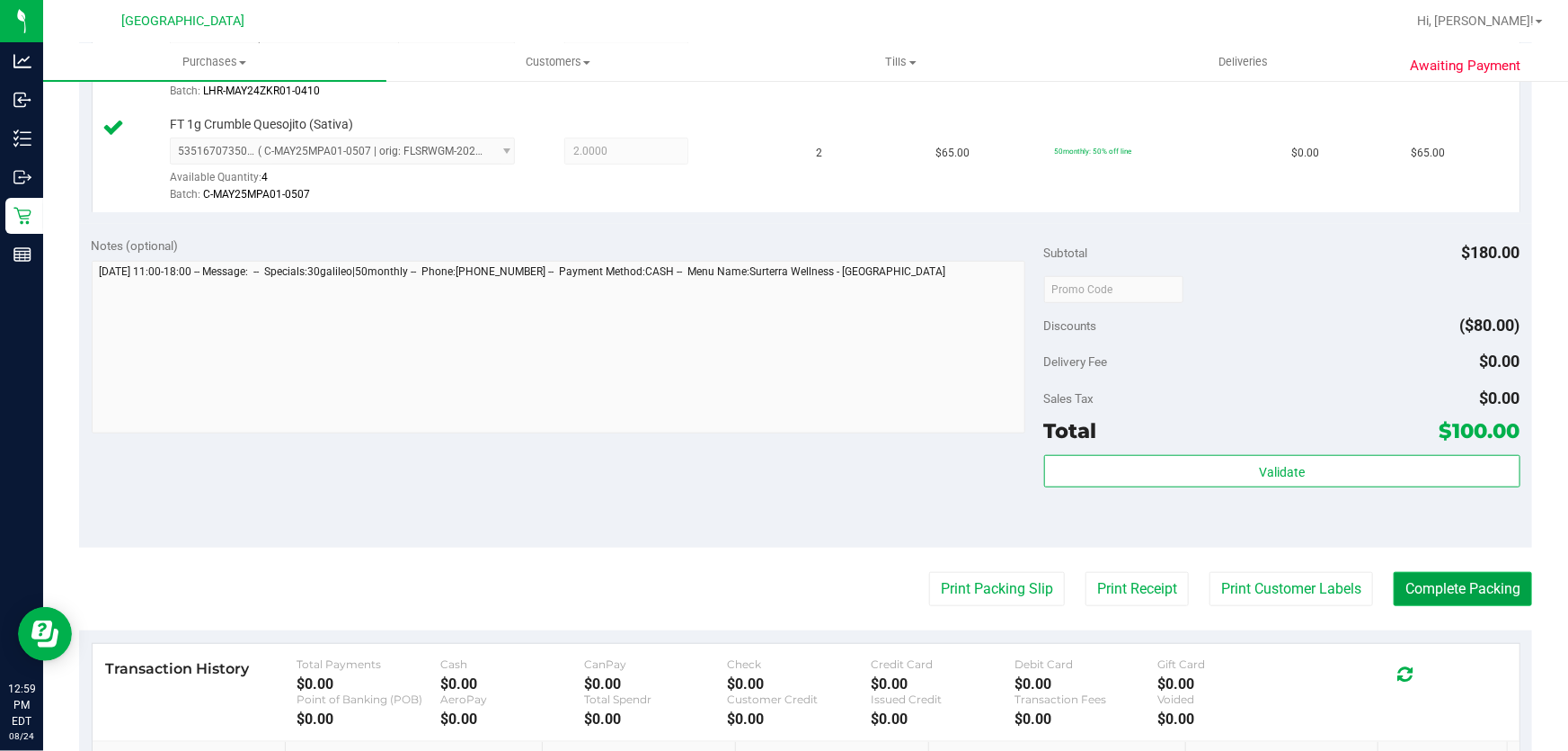
click at [1456, 590] on button "Complete Packing" at bounding box center [1462, 589] width 138 height 34
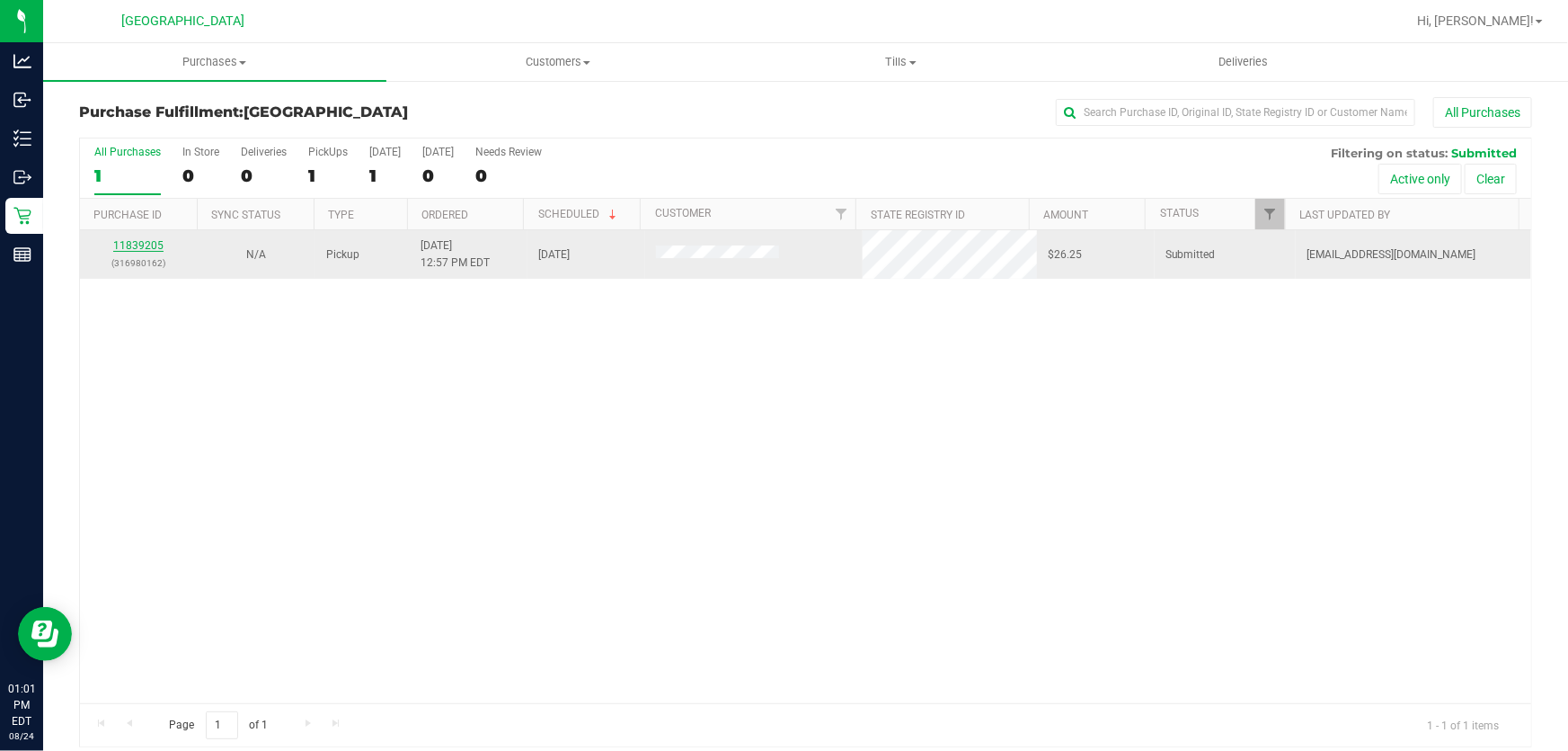
click at [150, 244] on link "11839205" at bounding box center [138, 245] width 51 height 13
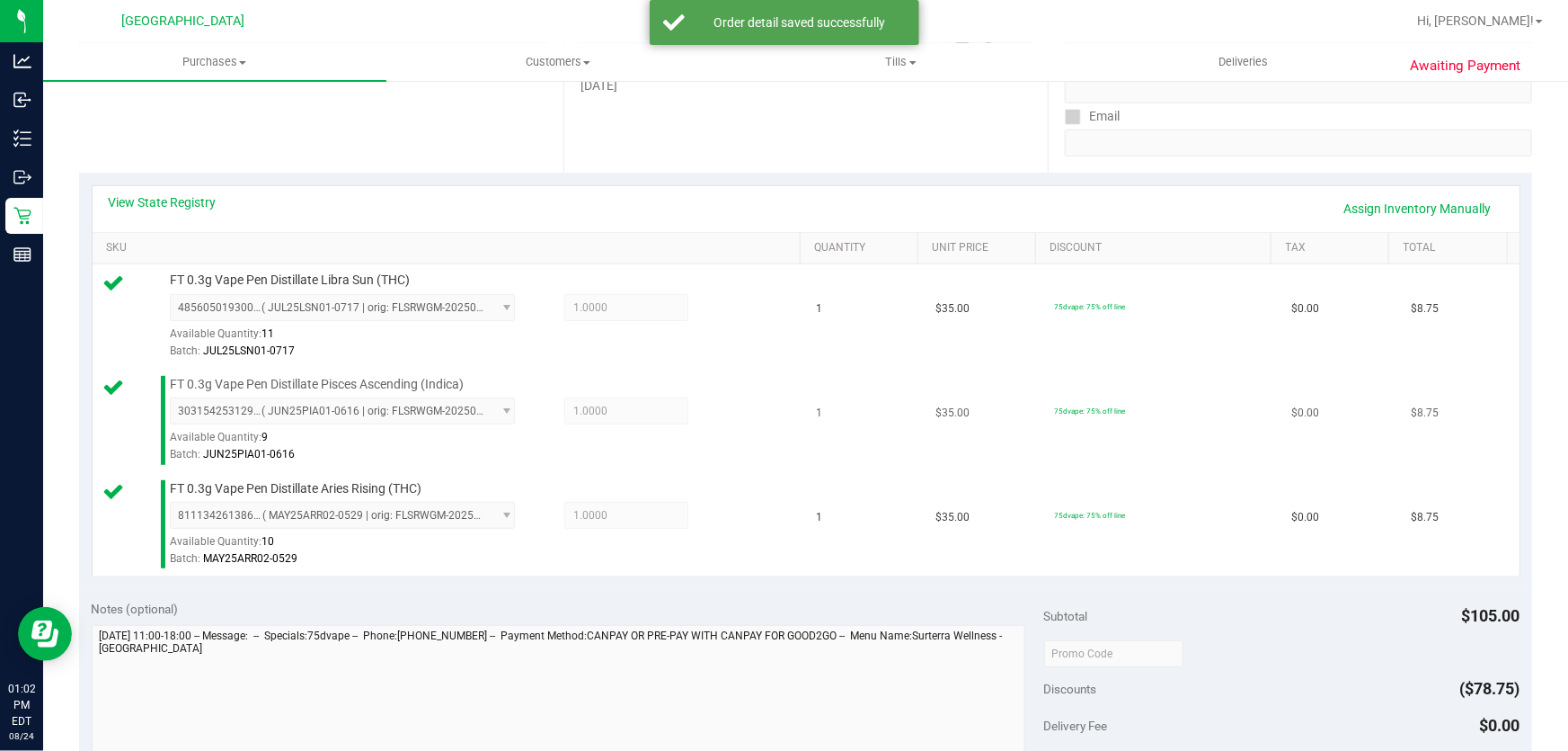
scroll to position [572, 0]
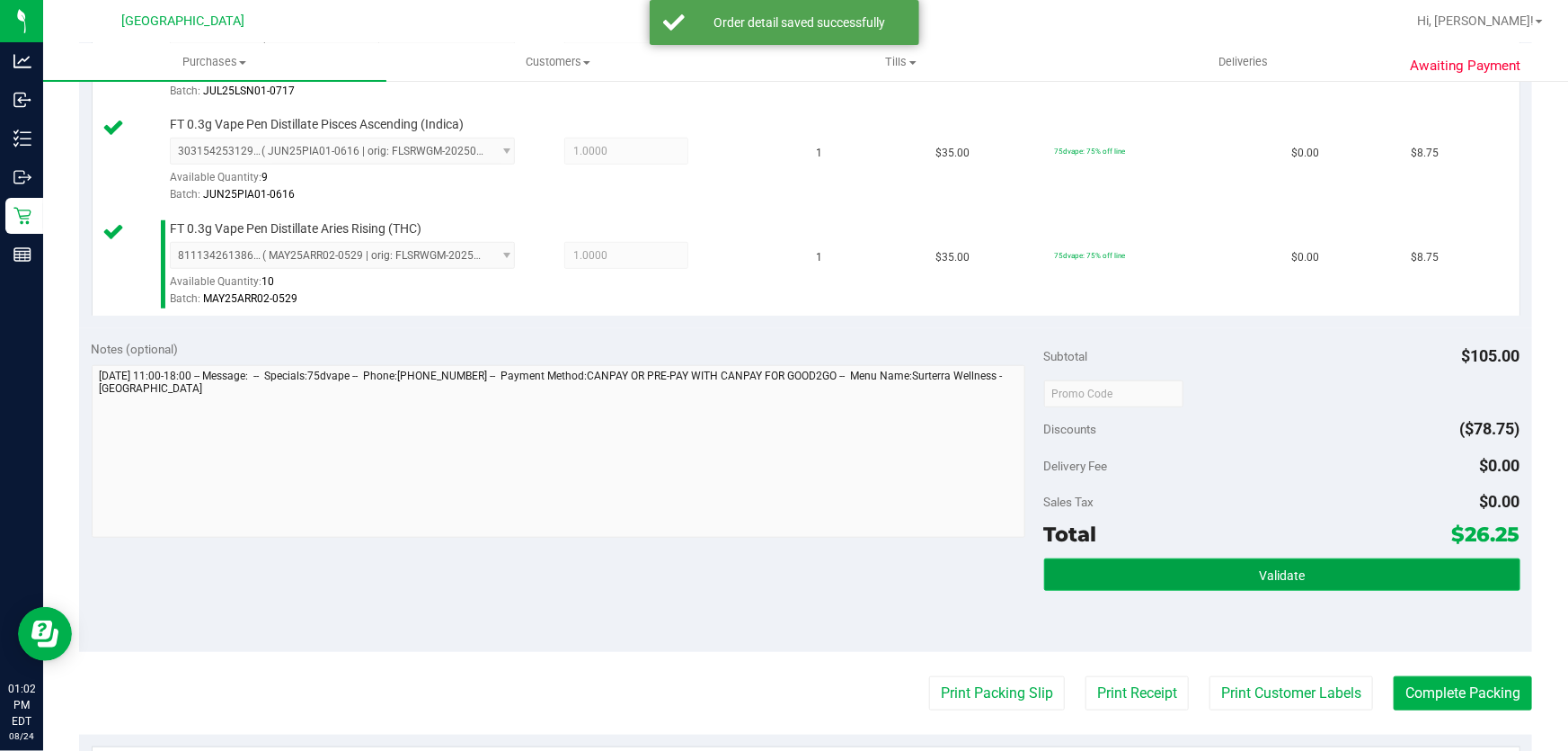
click at [1126, 577] on button "Validate" at bounding box center [1282, 575] width 476 height 32
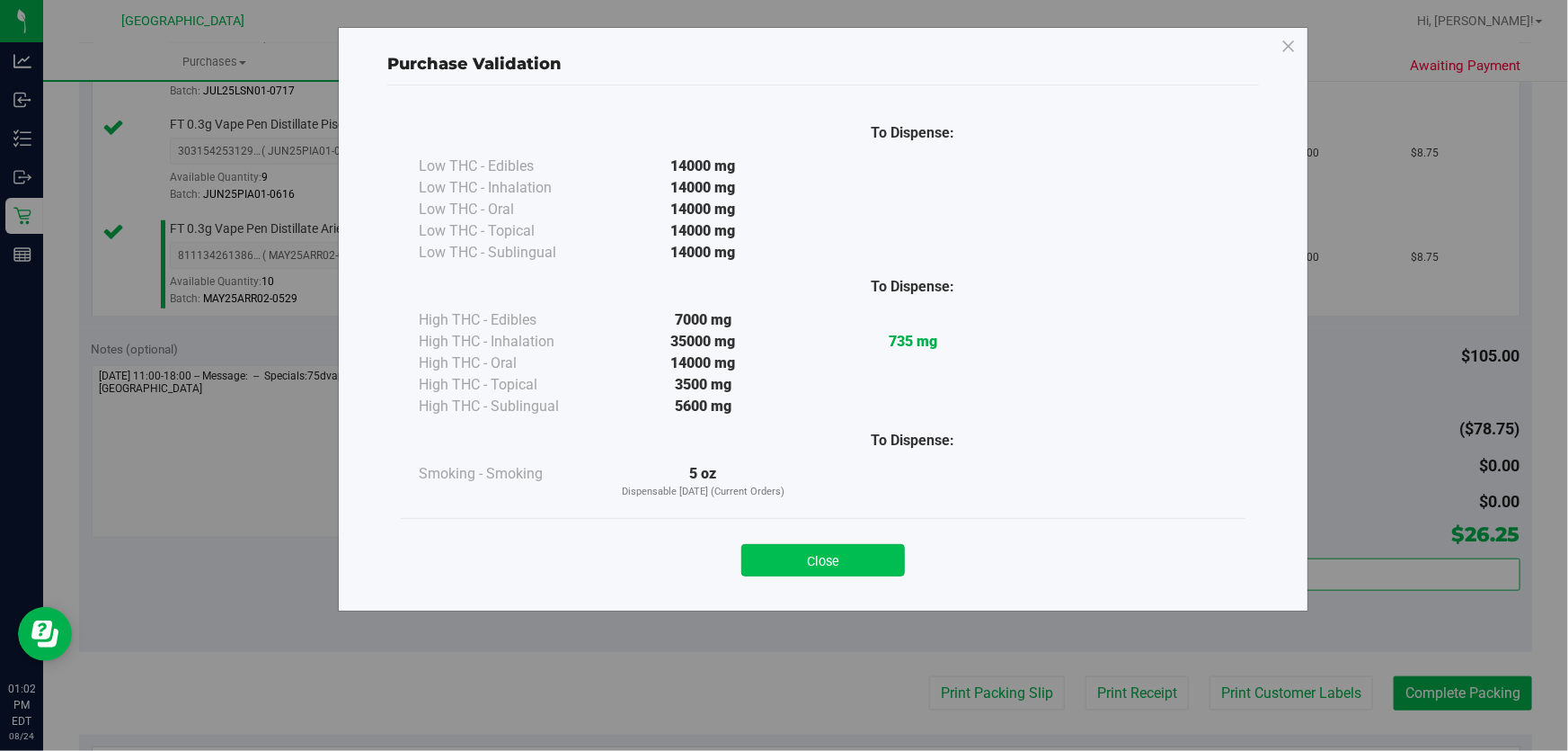
click at [860, 565] on button "Close" at bounding box center [823, 560] width 163 height 32
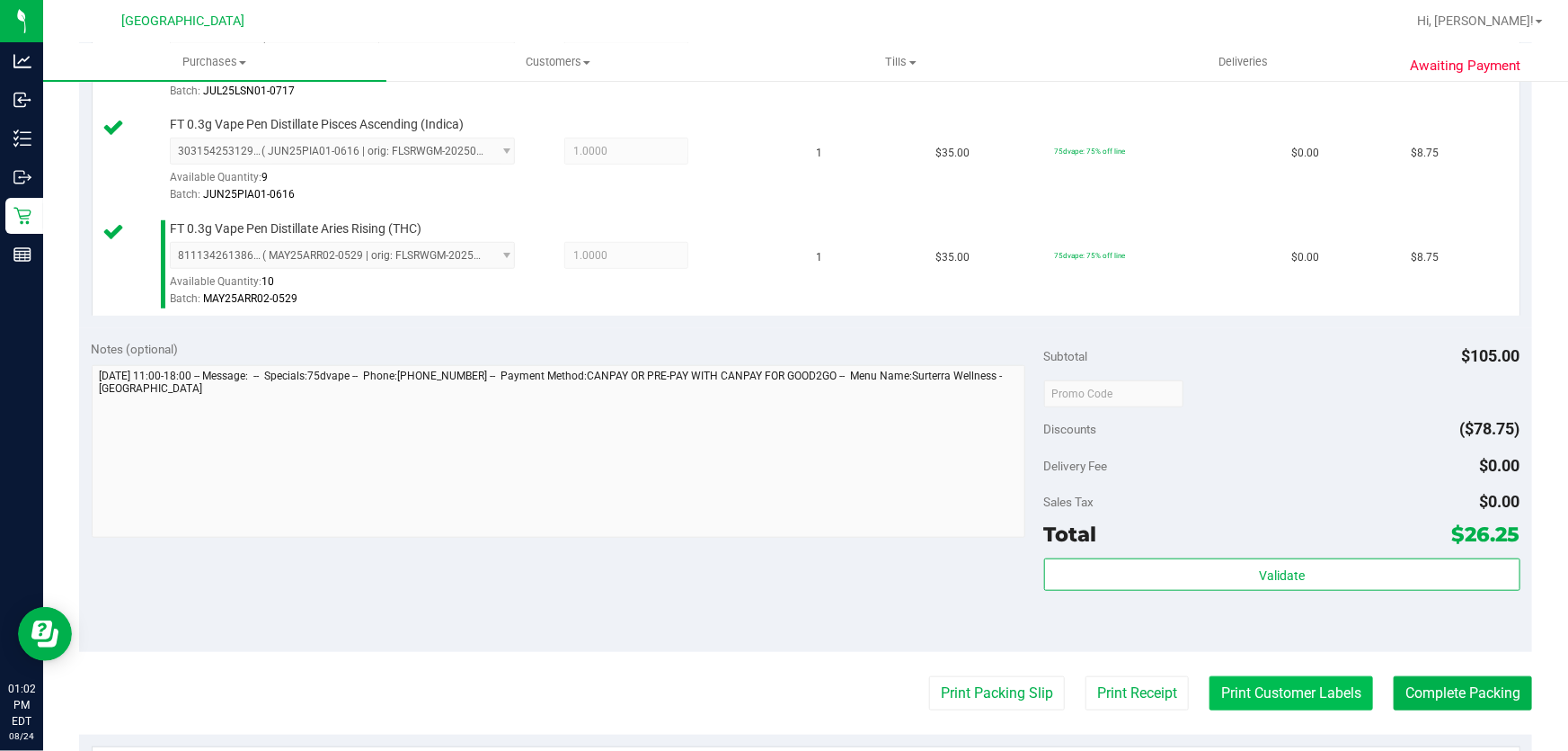
click at [1259, 683] on button "Print Customer Labels" at bounding box center [1291, 693] width 163 height 34
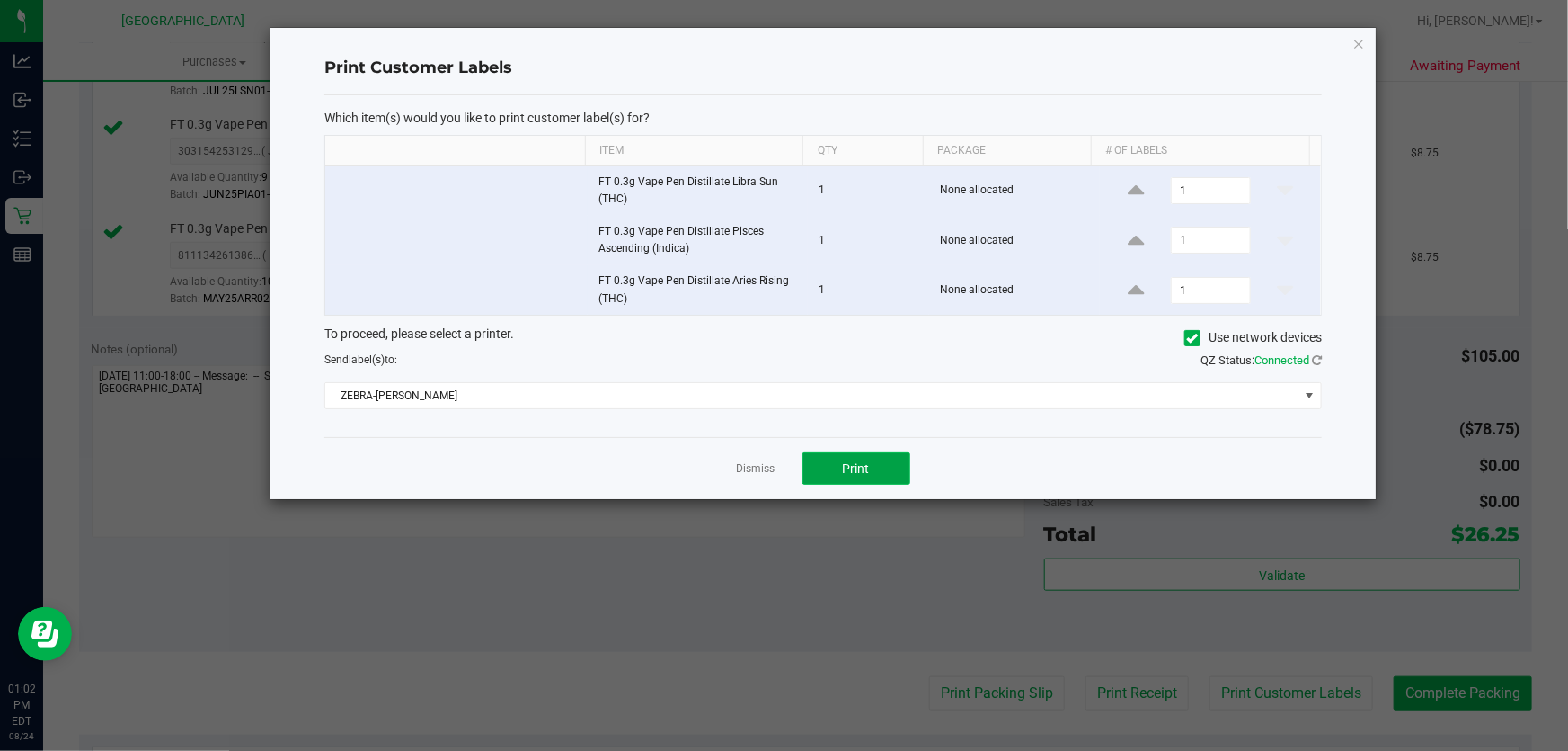
click at [860, 455] on button "Print" at bounding box center [856, 468] width 108 height 32
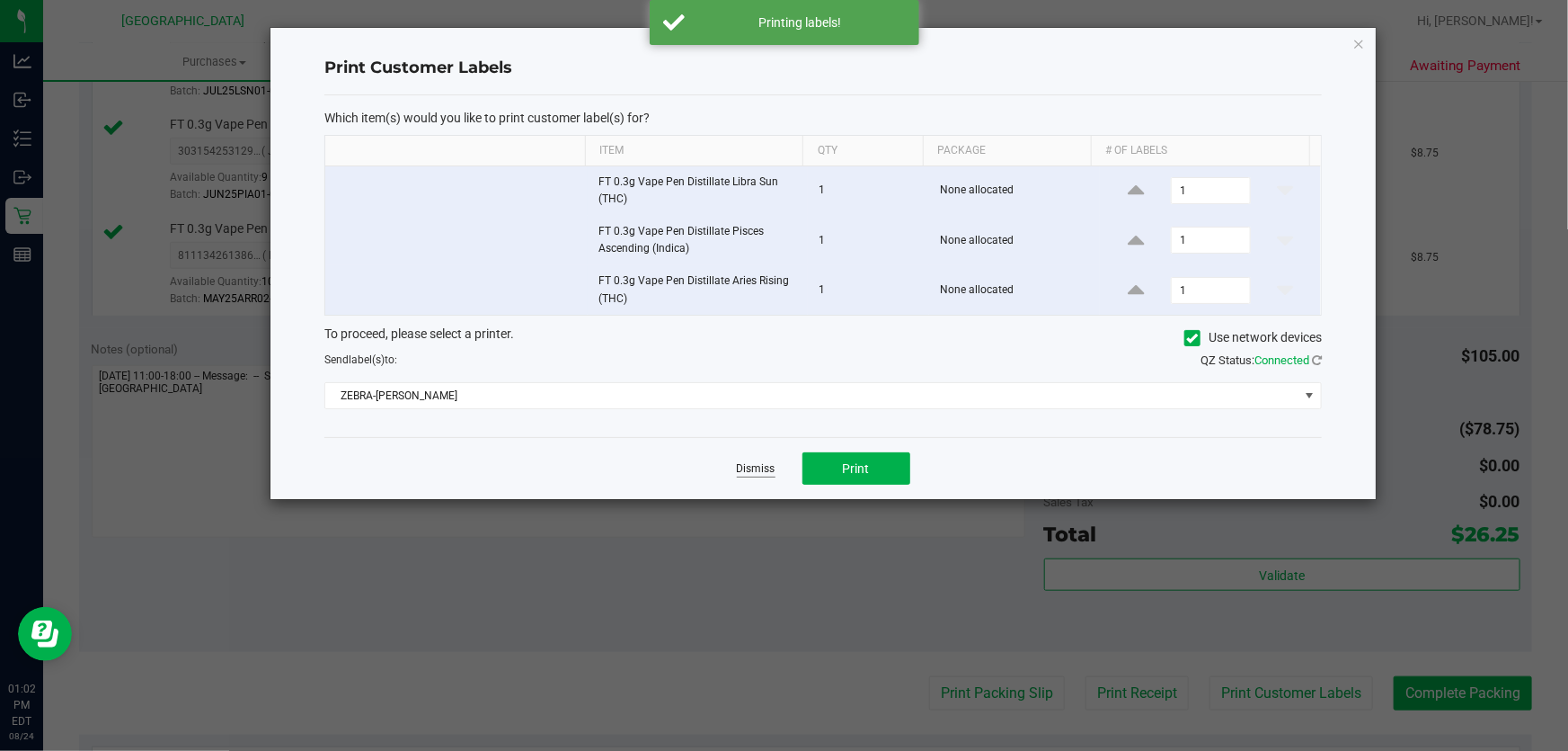
click at [739, 469] on link "Dismiss" at bounding box center [756, 468] width 39 height 15
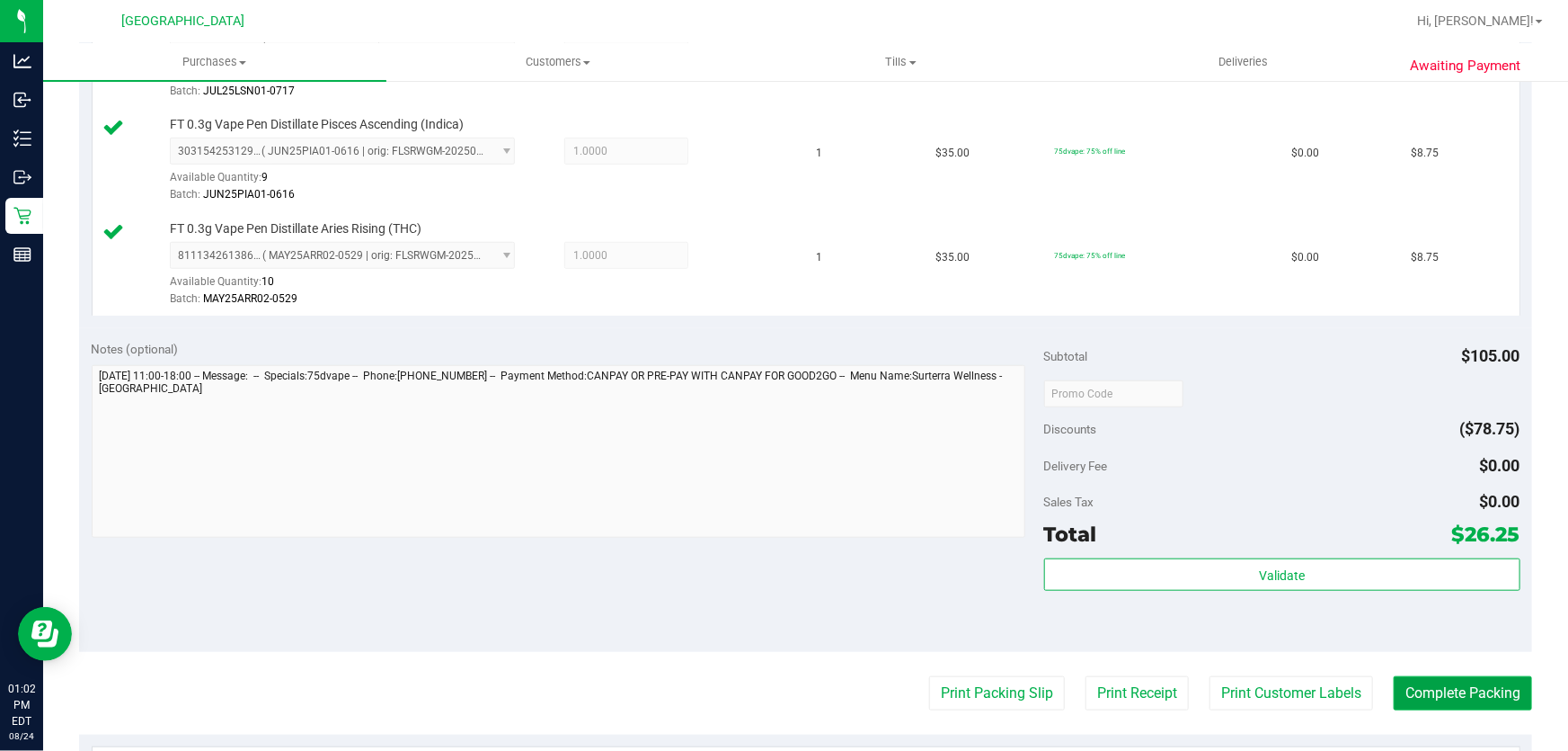
click at [1433, 683] on button "Complete Packing" at bounding box center [1462, 693] width 138 height 34
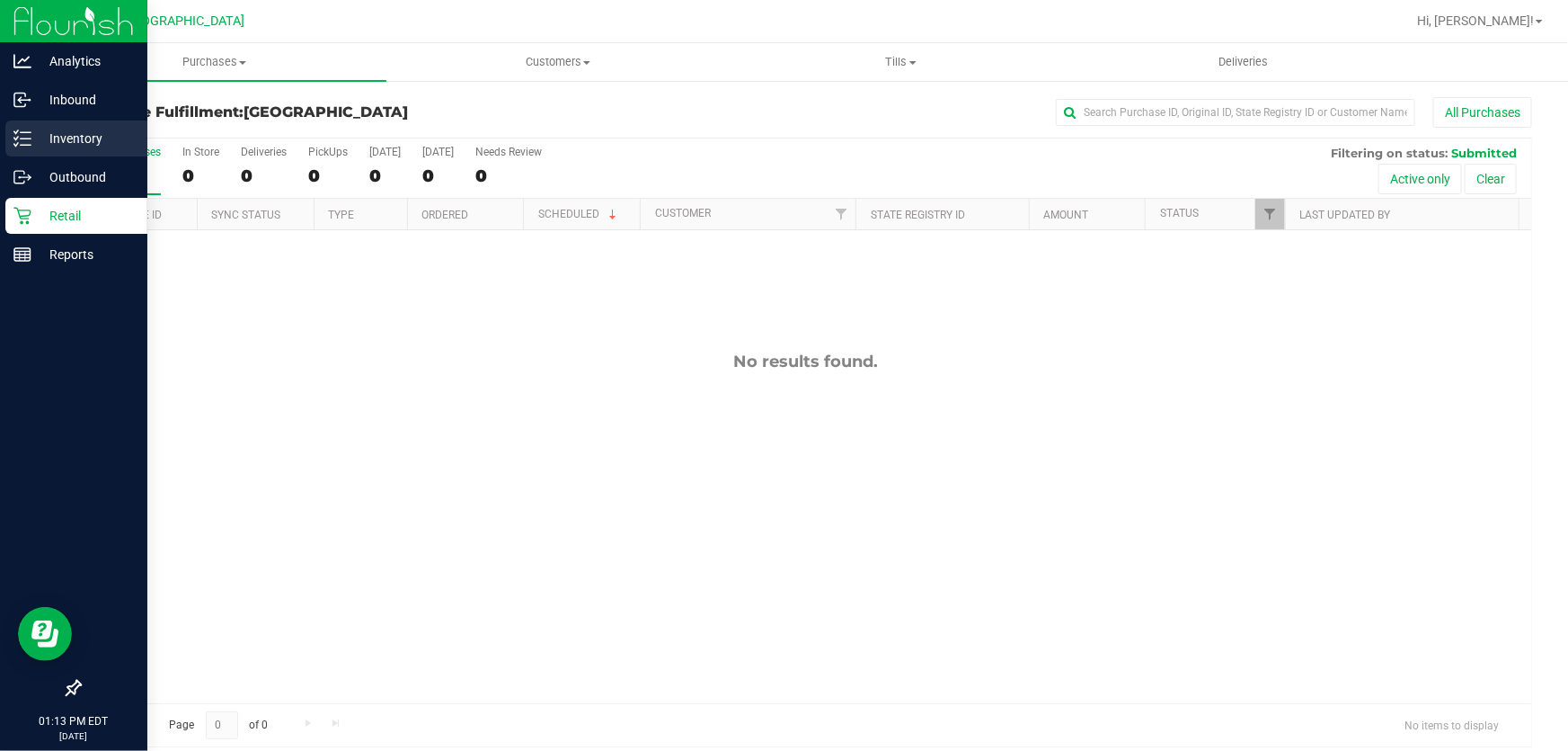
click at [113, 130] on p "Inventory" at bounding box center [86, 138] width 108 height 22
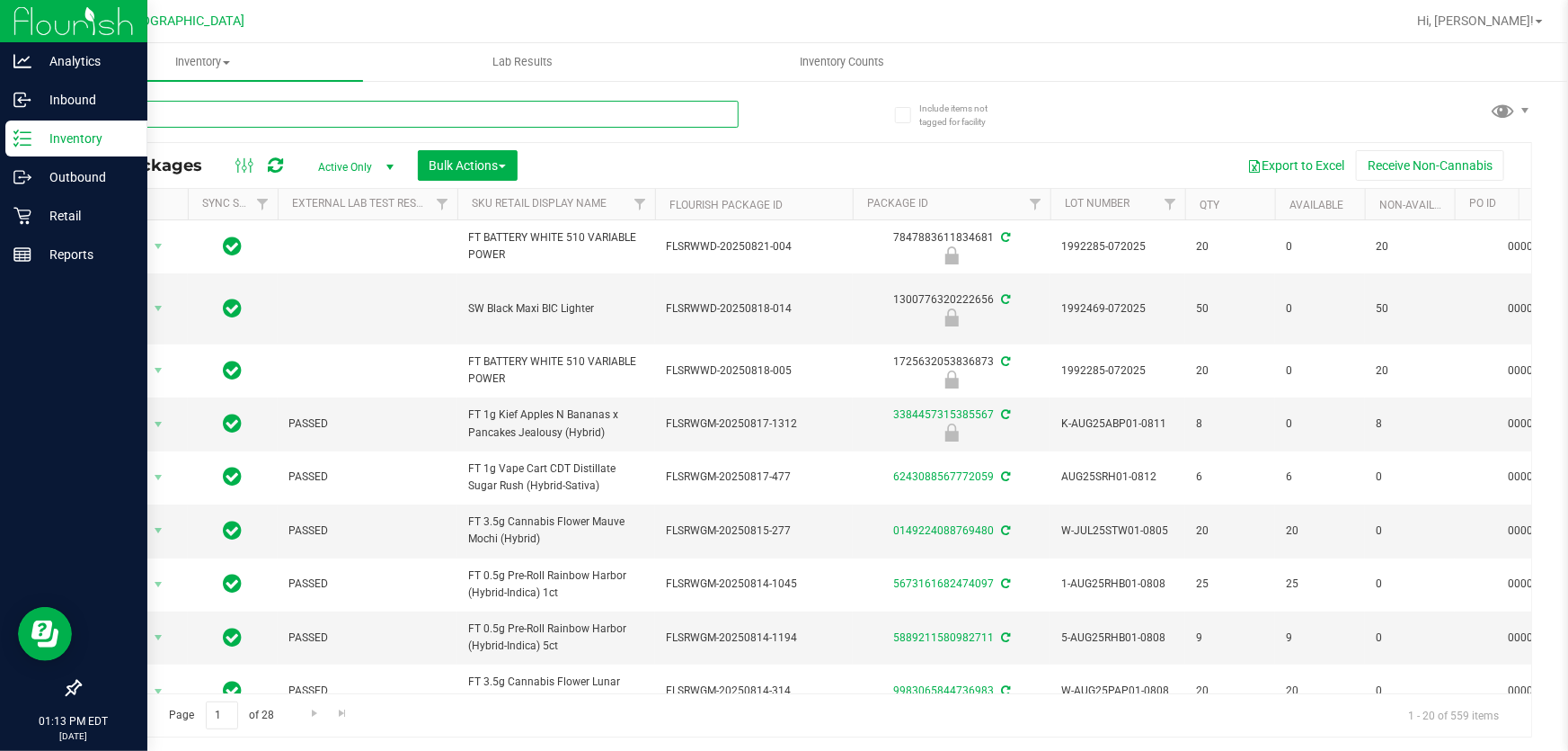
click at [251, 115] on input "text" at bounding box center [408, 114] width 660 height 27
type input "9959194925914370"
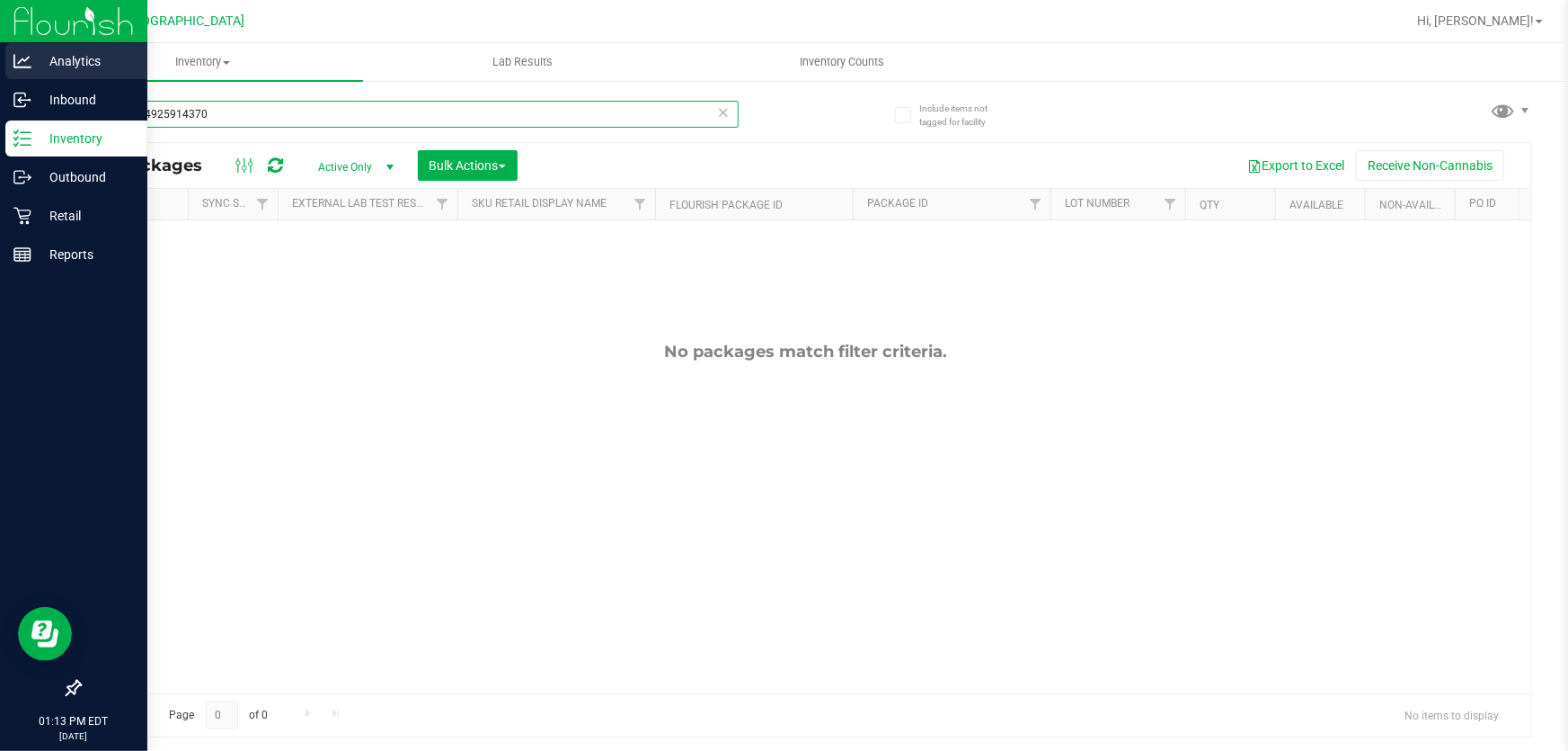
drag, startPoint x: 409, startPoint y: 112, endPoint x: 0, endPoint y: 42, distance: 414.9
click at [0, 42] on div "Analytics Inbound Inventory Outbound Retail Reports 01:13 PM EDT 08/24/2025 08/…" at bounding box center [784, 376] width 1568 height 751
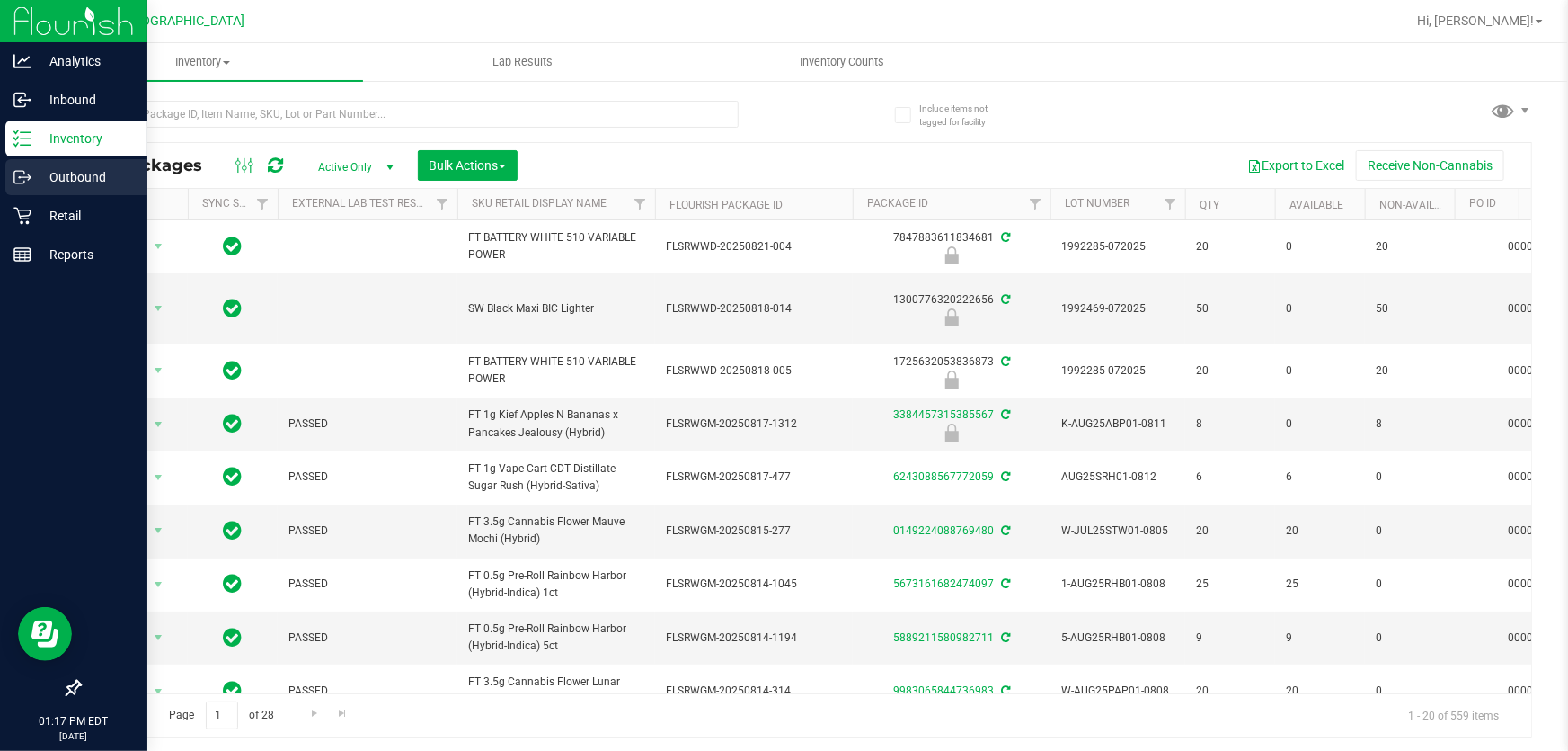
click at [79, 194] on div "Outbound" at bounding box center [76, 177] width 142 height 36
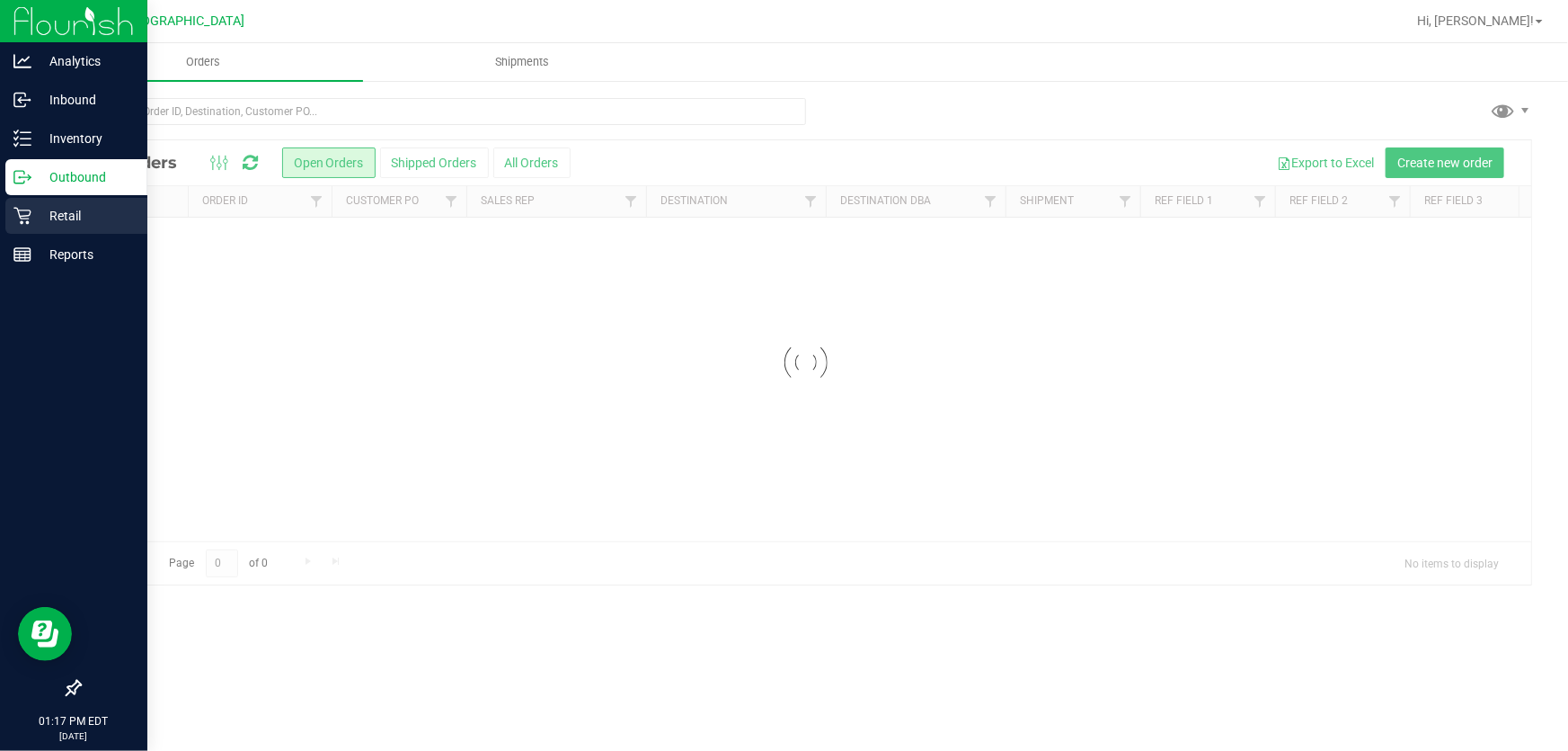
click at [82, 208] on p "Retail" at bounding box center [86, 216] width 108 height 22
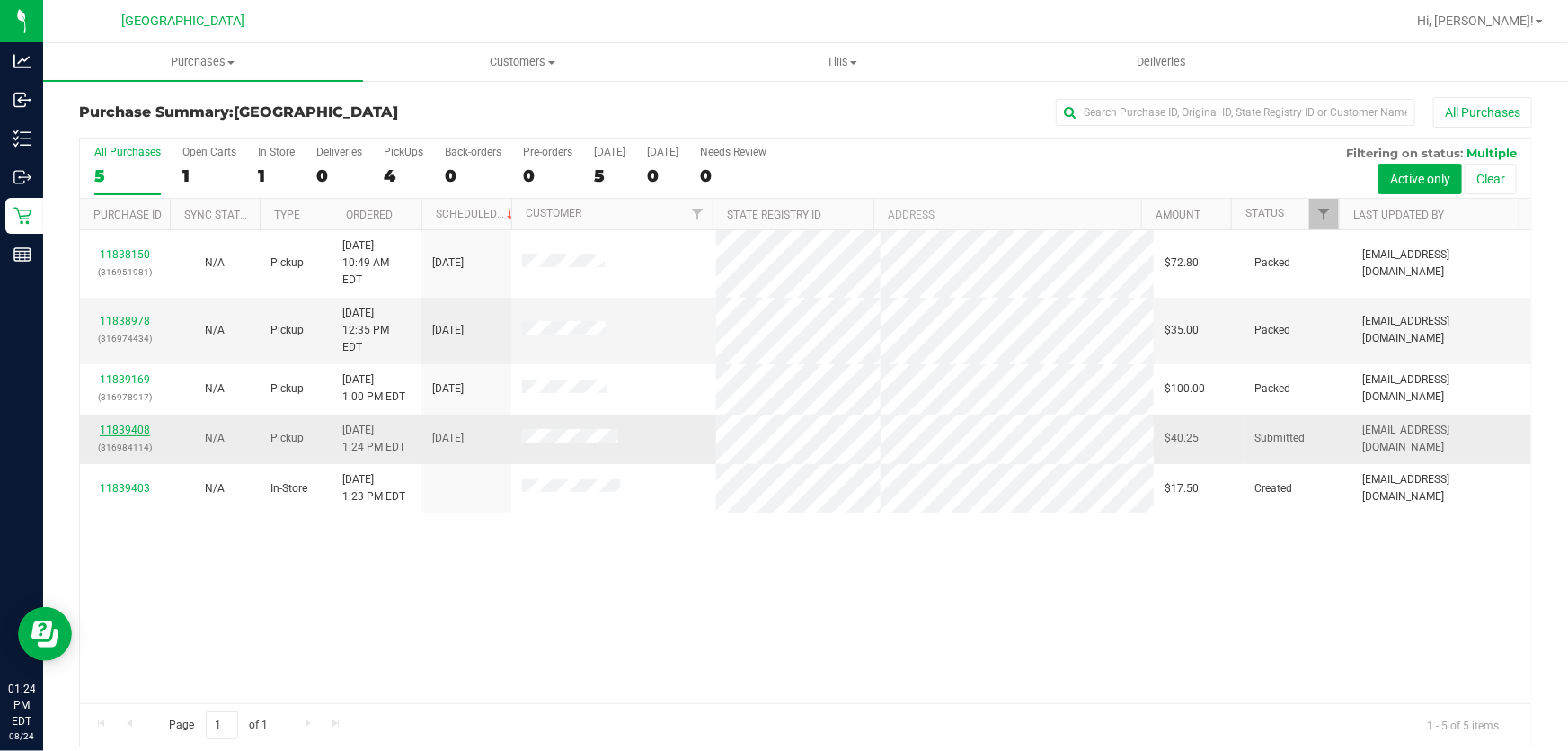
click at [137, 423] on link "11839408" at bounding box center [124, 429] width 51 height 13
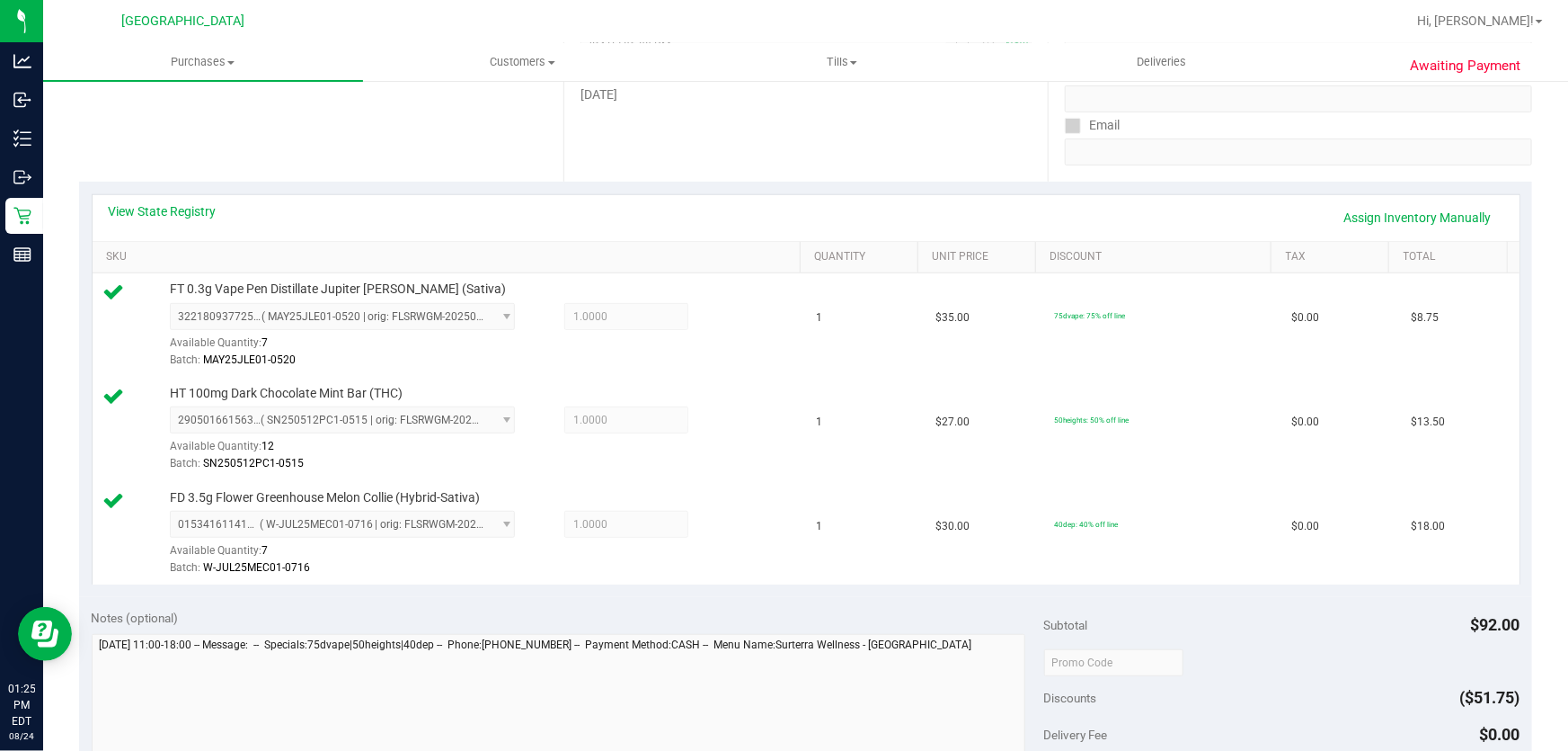
scroll to position [653, 0]
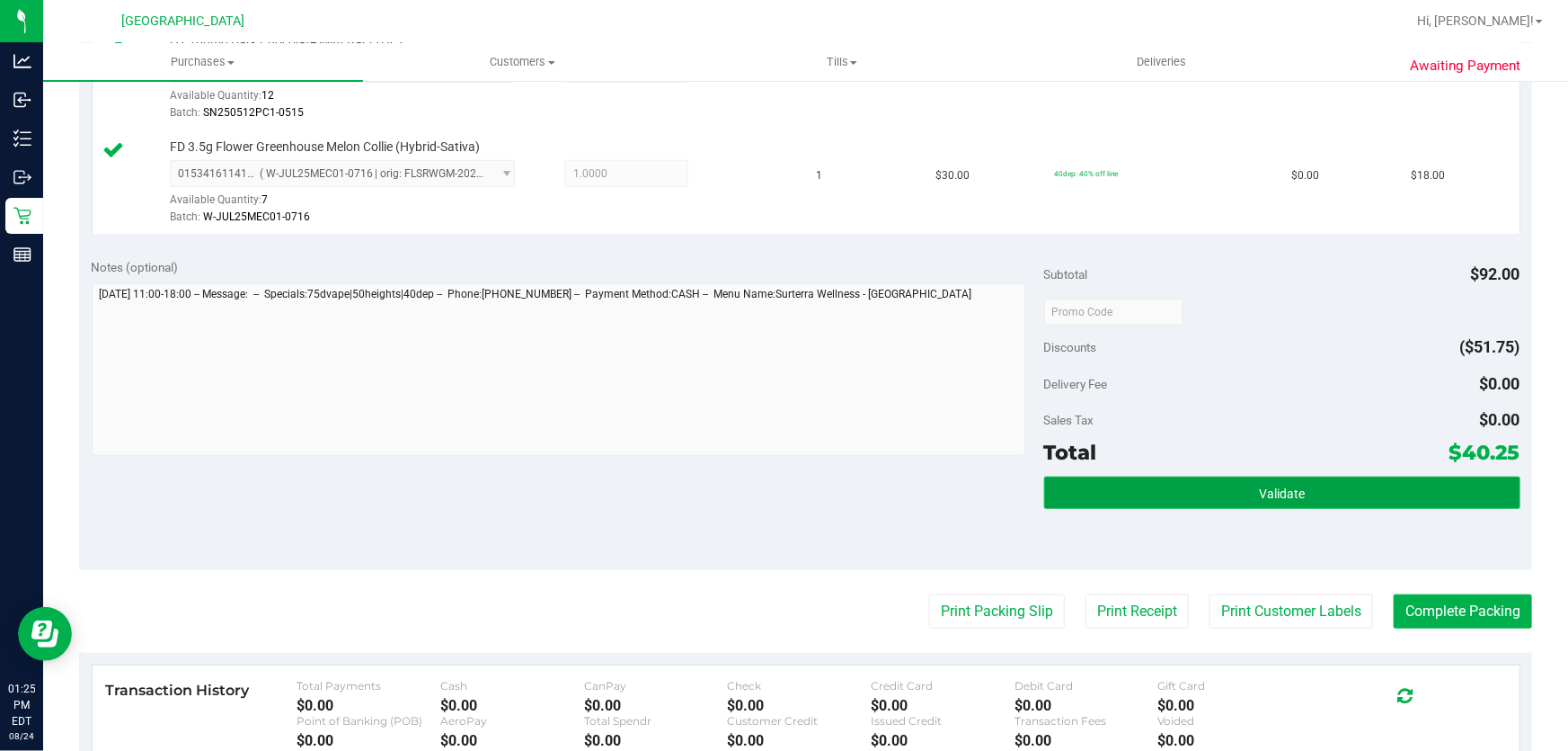
click at [1242, 504] on button "Validate" at bounding box center [1282, 492] width 476 height 32
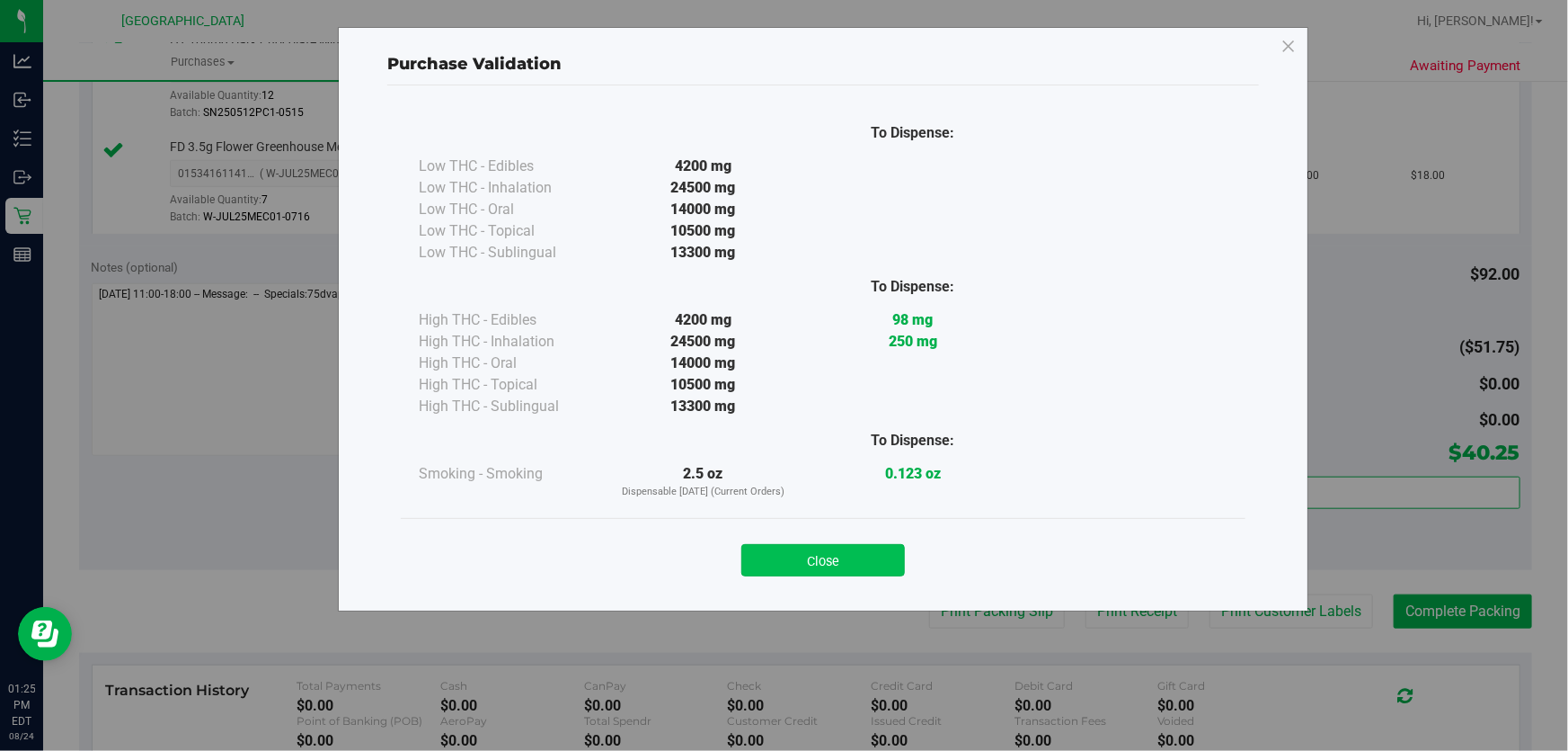
drag, startPoint x: 889, startPoint y: 556, endPoint x: 1149, endPoint y: 578, distance: 260.9
click at [888, 556] on button "Close" at bounding box center [823, 560] width 163 height 32
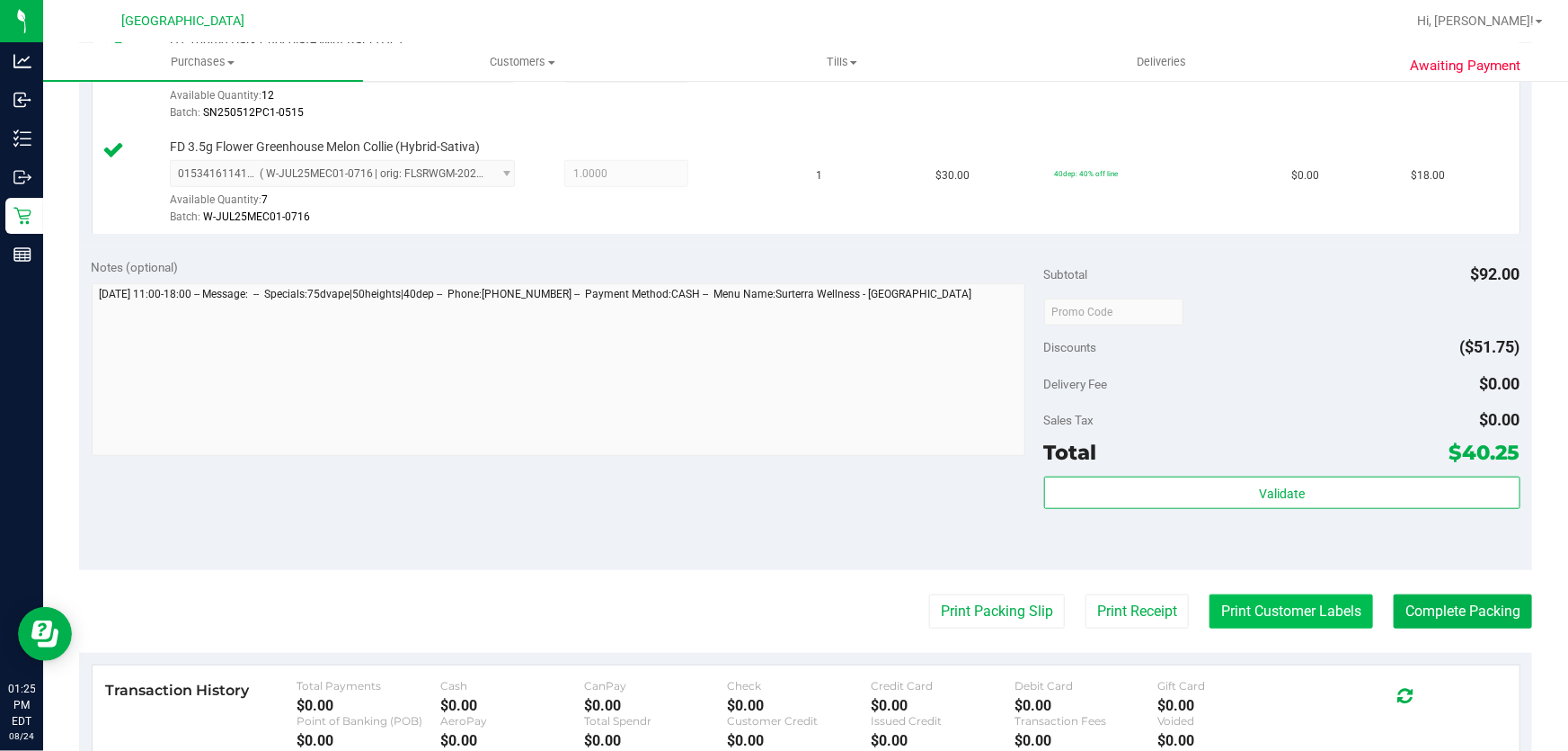
click at [1285, 602] on button "Print Customer Labels" at bounding box center [1291, 612] width 163 height 34
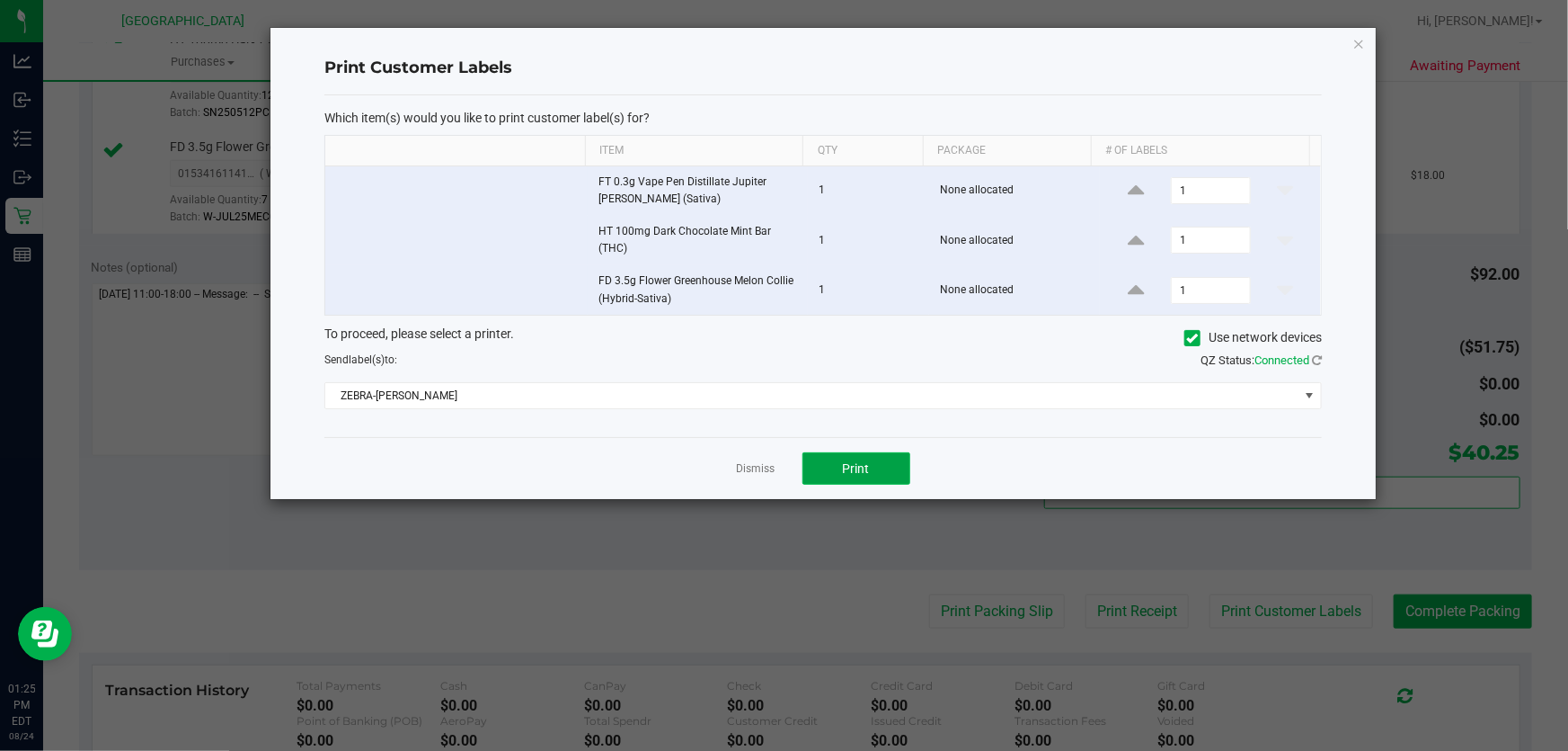
click at [862, 476] on button "Print" at bounding box center [856, 468] width 108 height 32
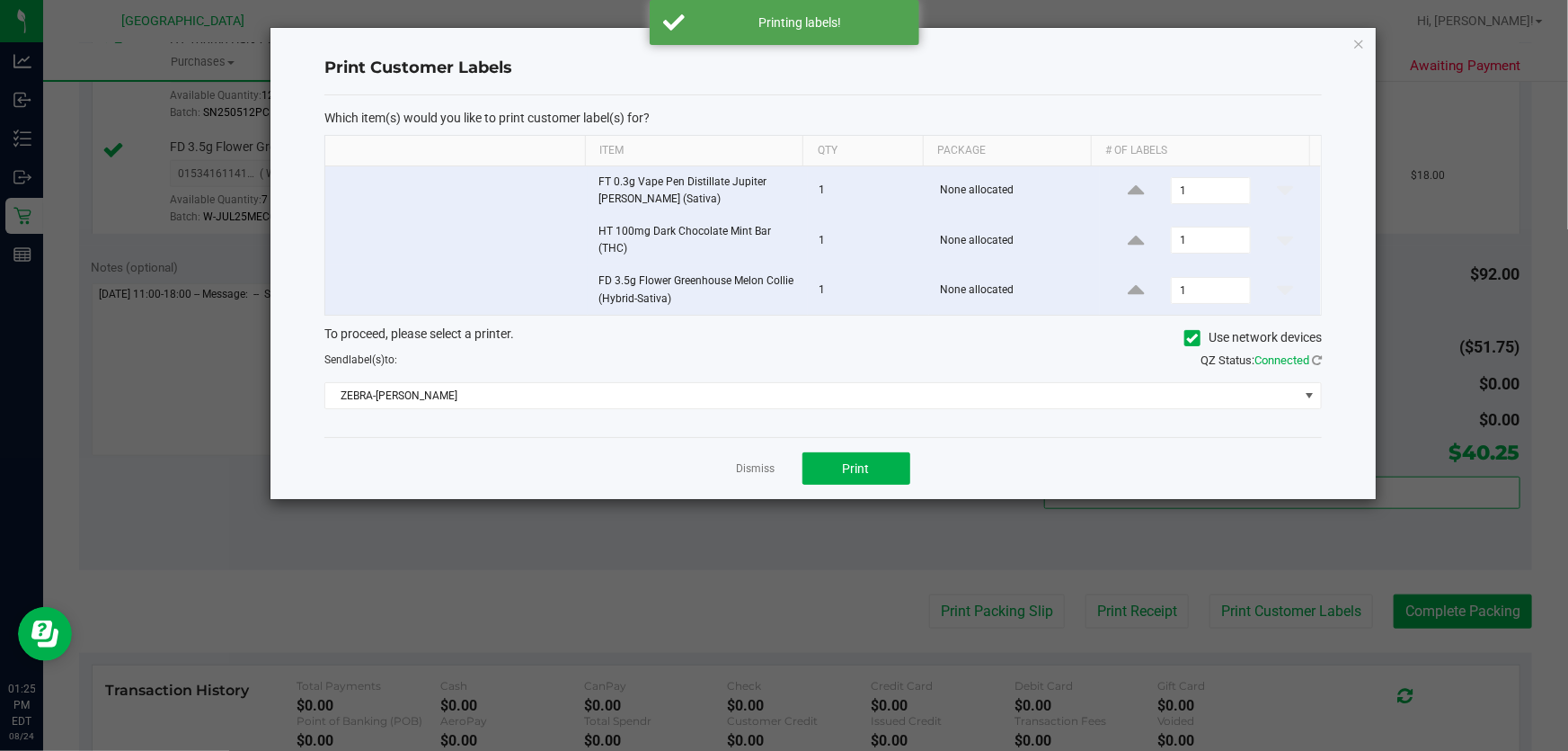
click at [1358, 42] on icon "button" at bounding box center [1359, 43] width 13 height 22
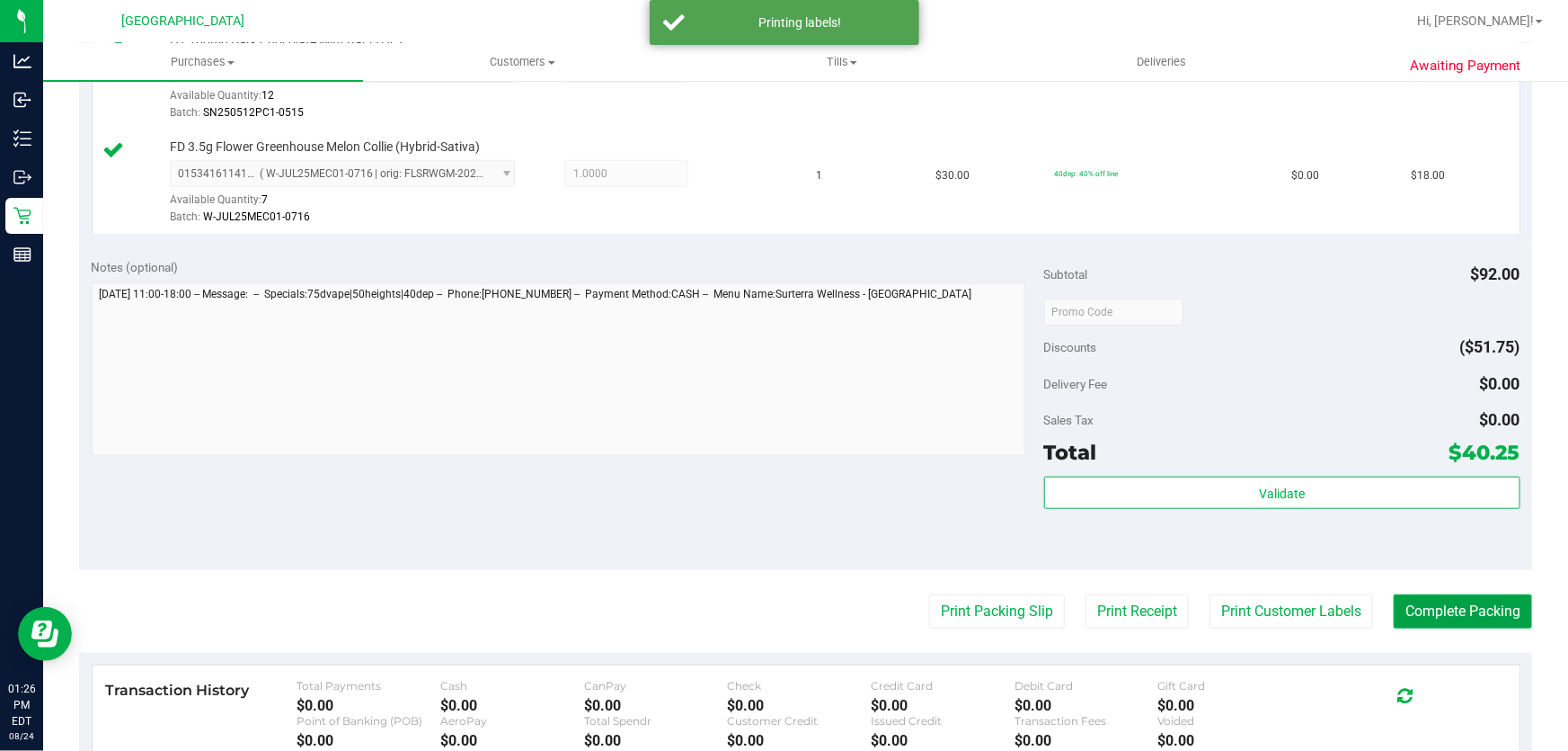
click at [1456, 612] on button "Complete Packing" at bounding box center [1462, 612] width 138 height 34
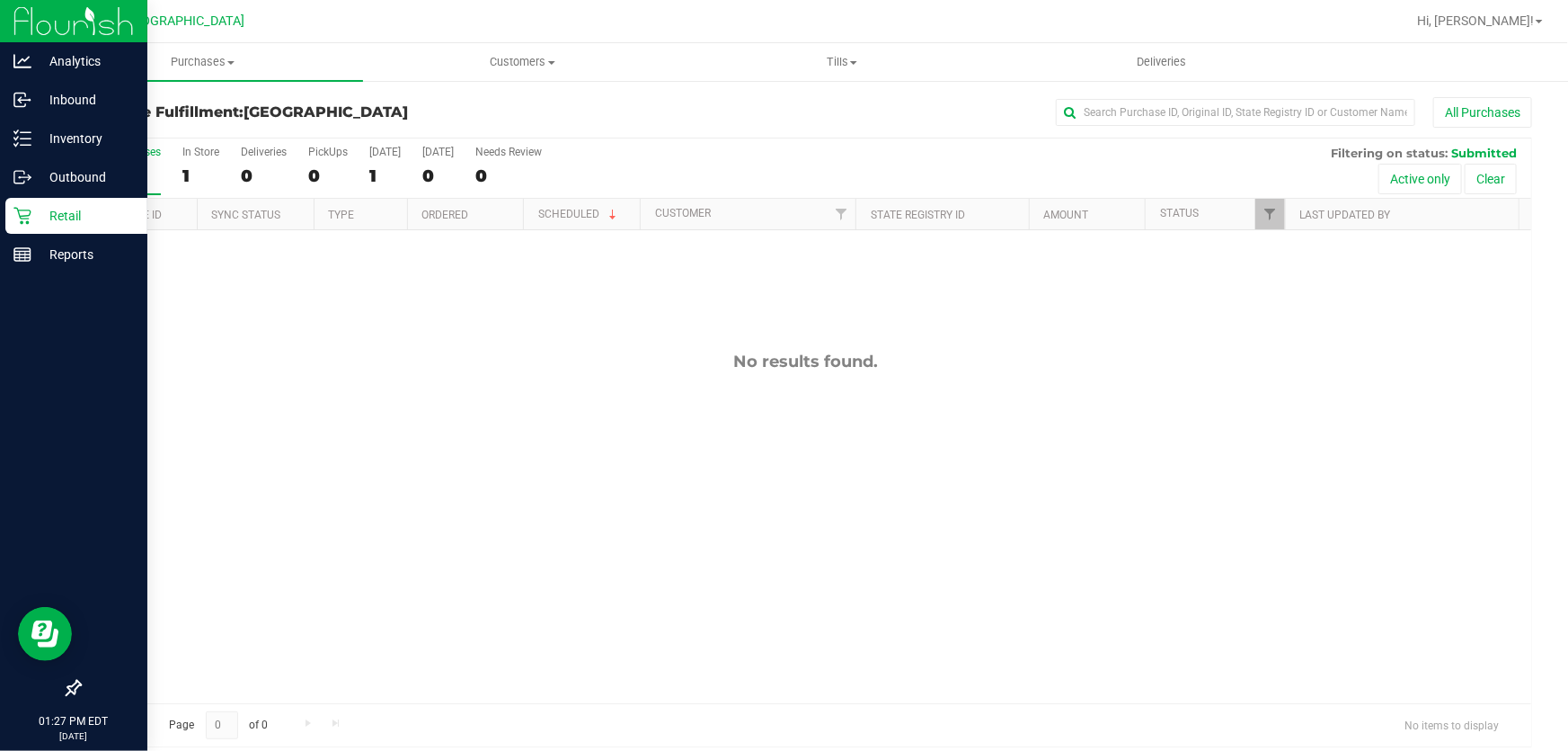
click at [21, 207] on icon at bounding box center [23, 216] width 18 height 18
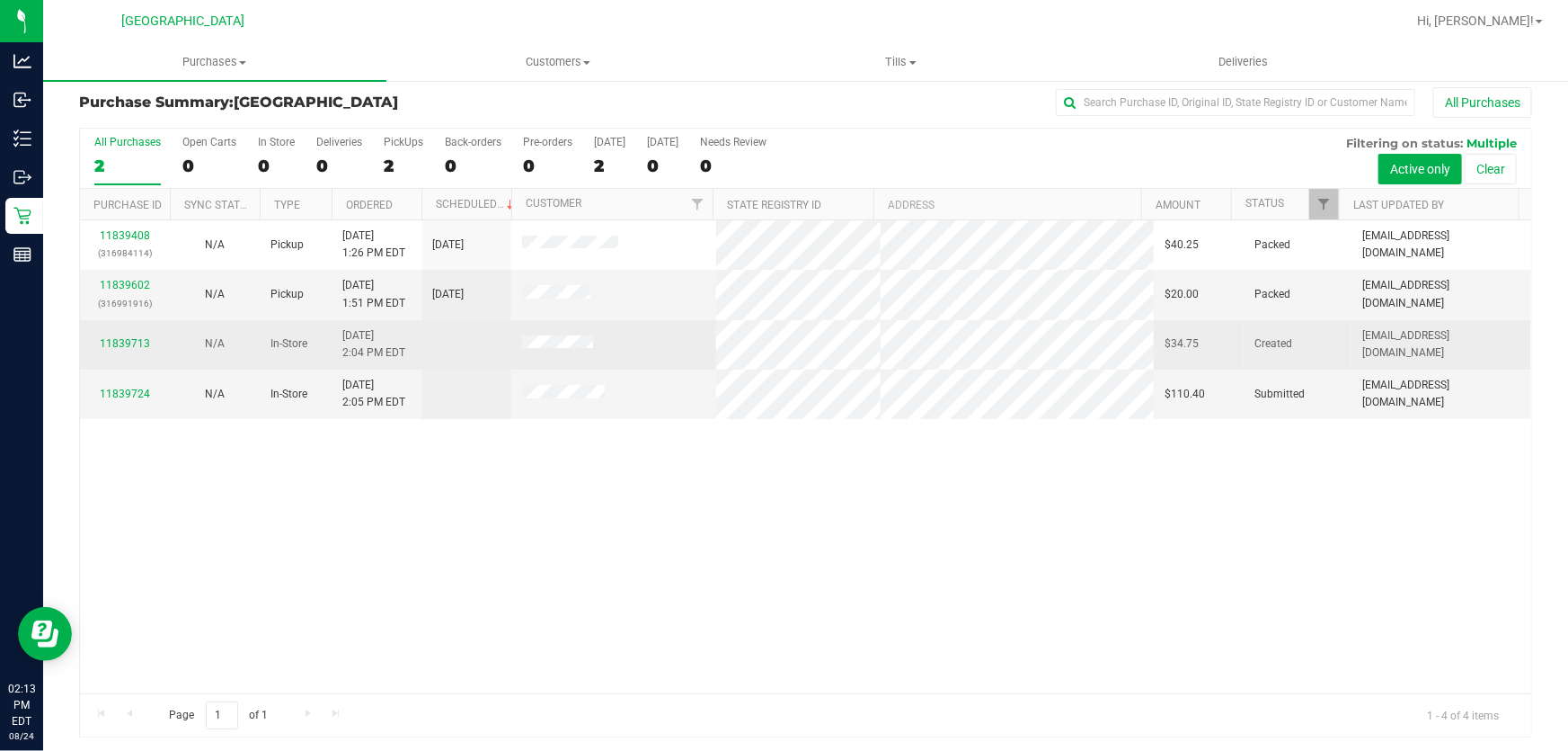
scroll to position [14, 0]
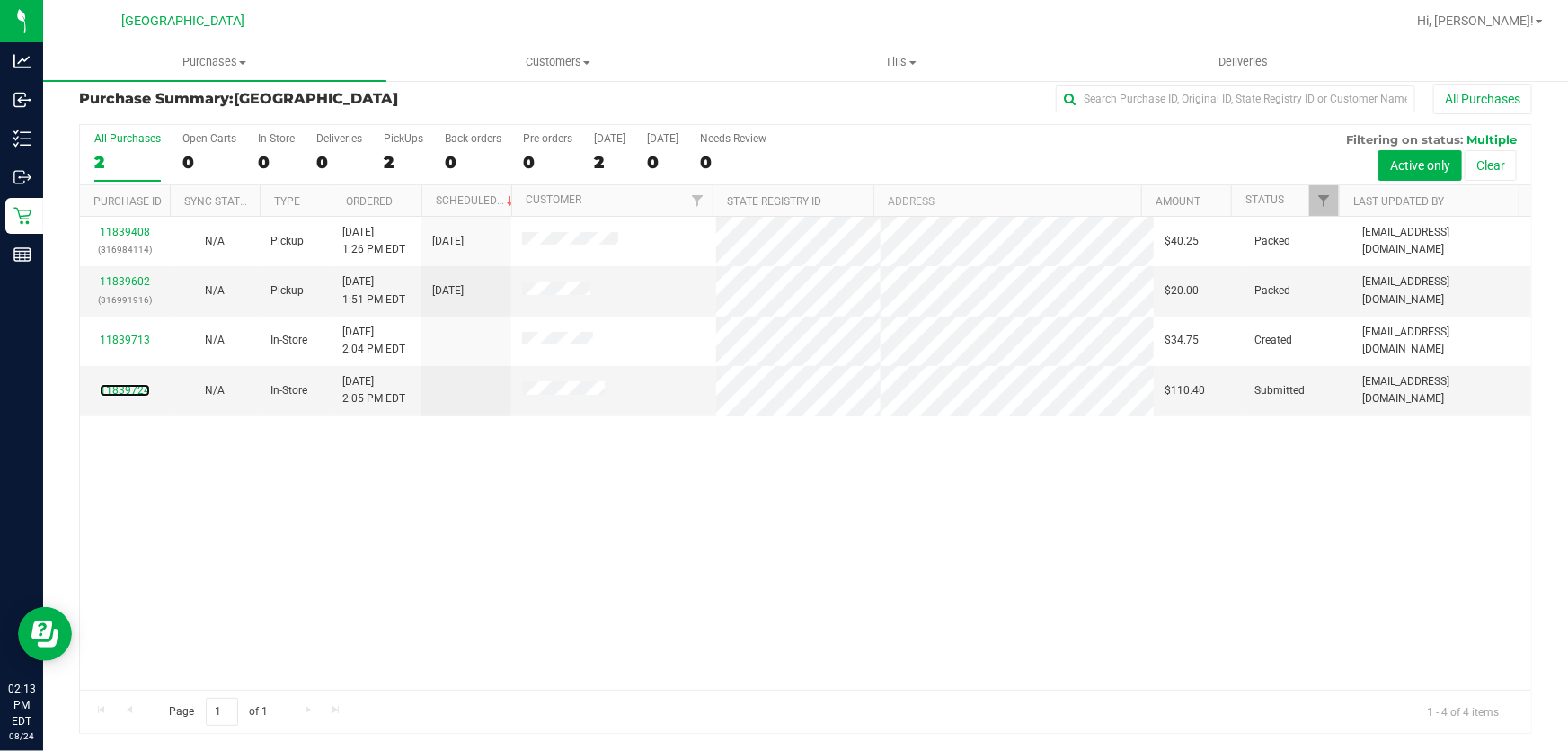
click at [131, 389] on link "11839724" at bounding box center [124, 389] width 51 height 13
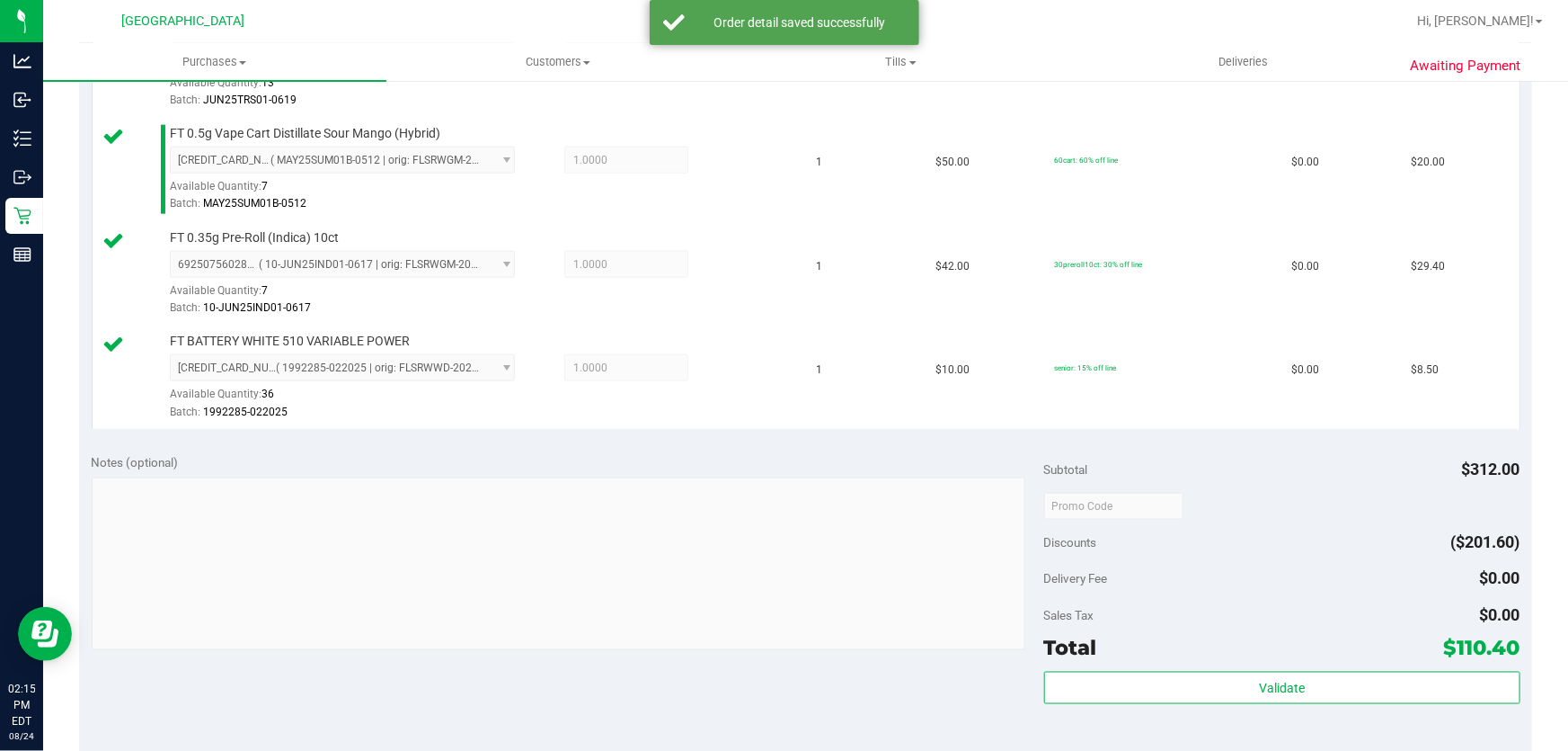
scroll to position [1158, 0]
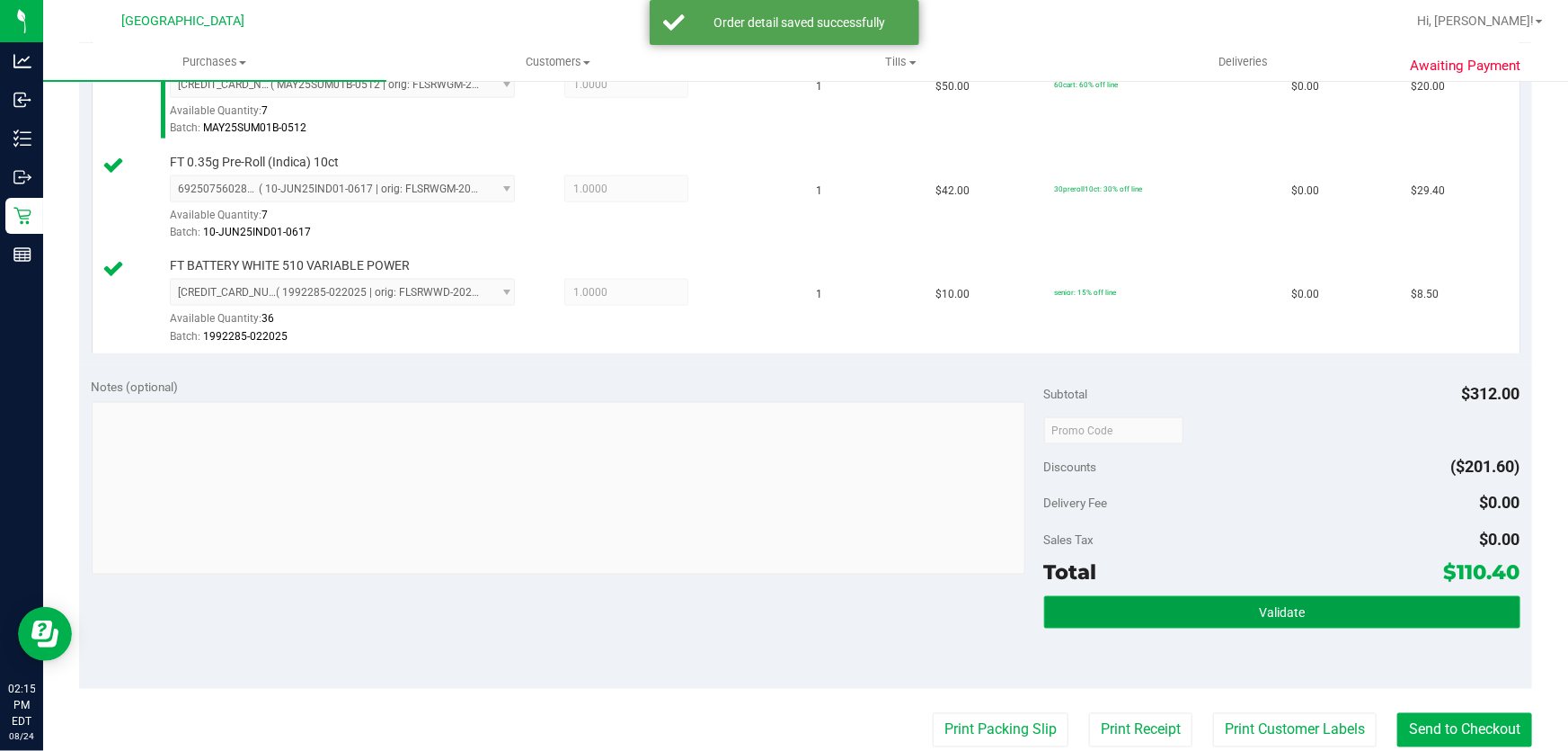
click at [1298, 612] on button "Validate" at bounding box center [1282, 613] width 476 height 32
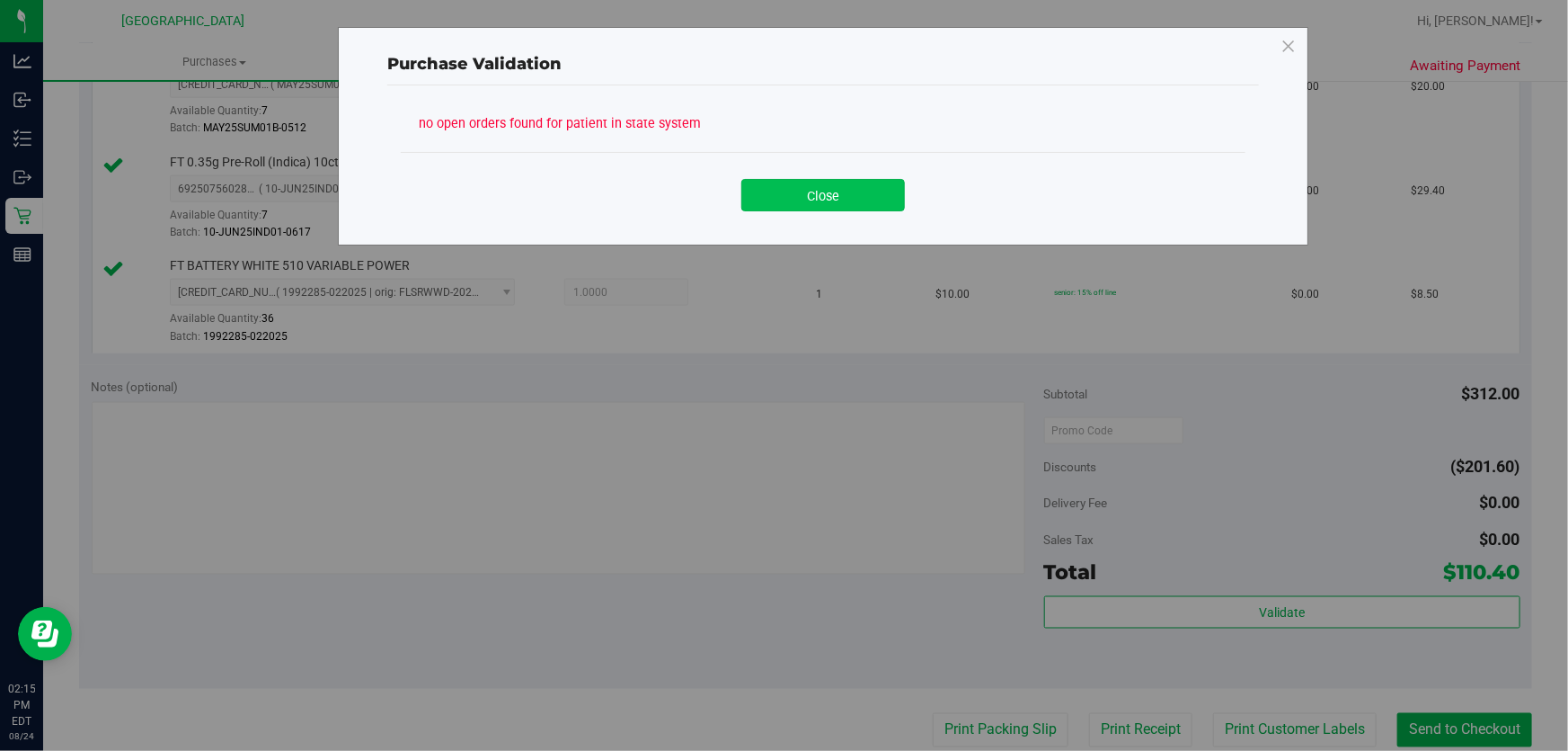
click at [828, 199] on button "Close" at bounding box center [823, 195] width 163 height 32
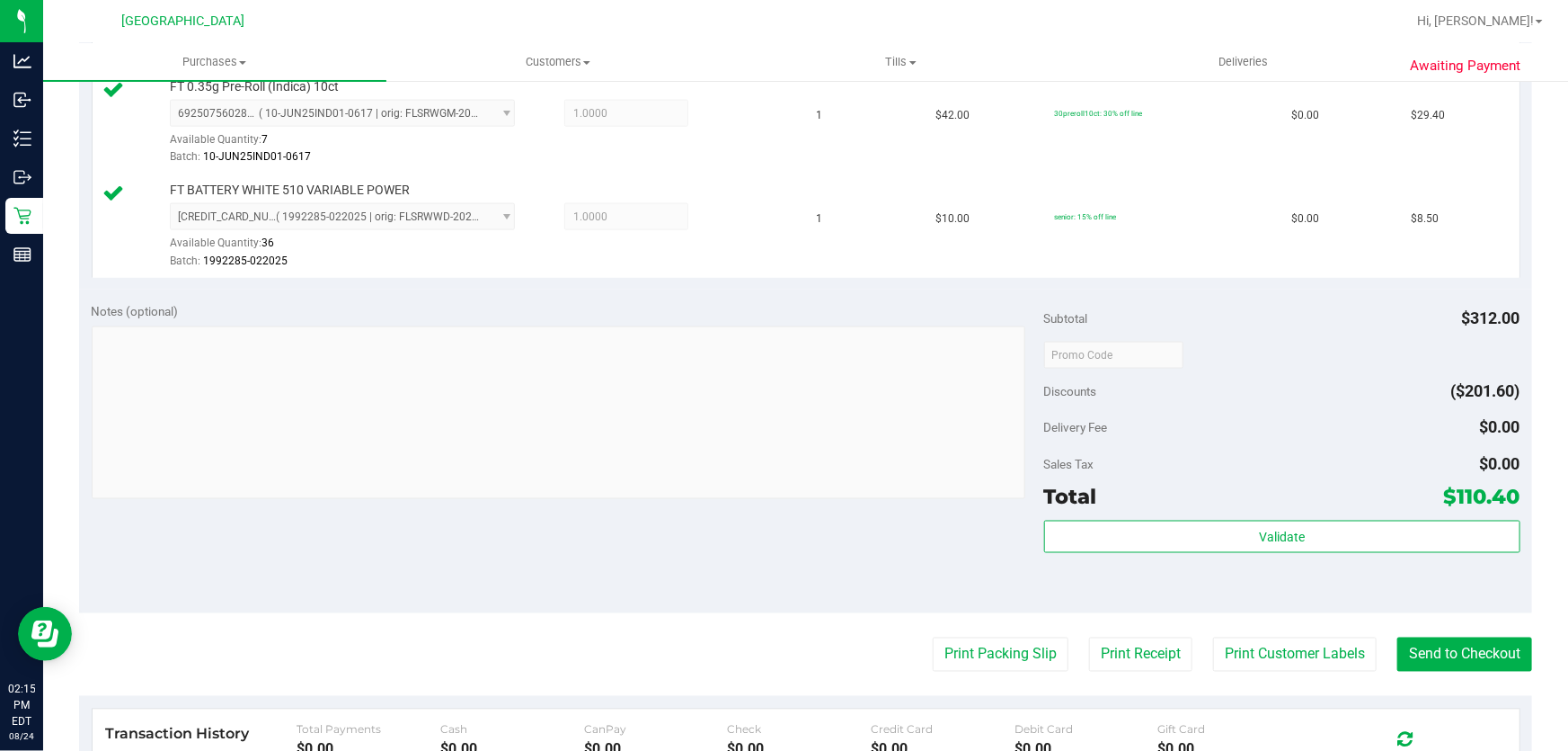
scroll to position [1402, 0]
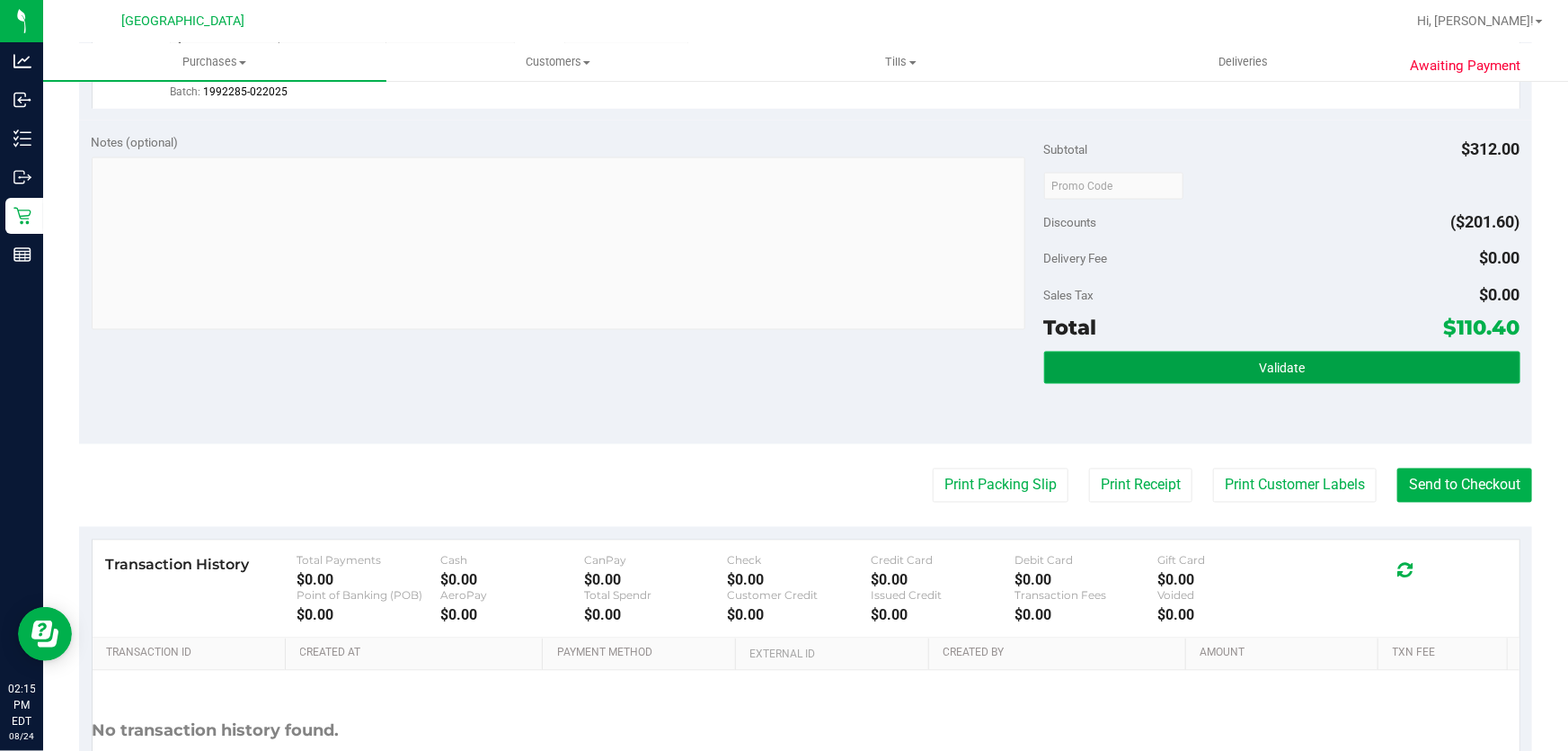
click at [1177, 362] on button "Validate" at bounding box center [1282, 368] width 476 height 32
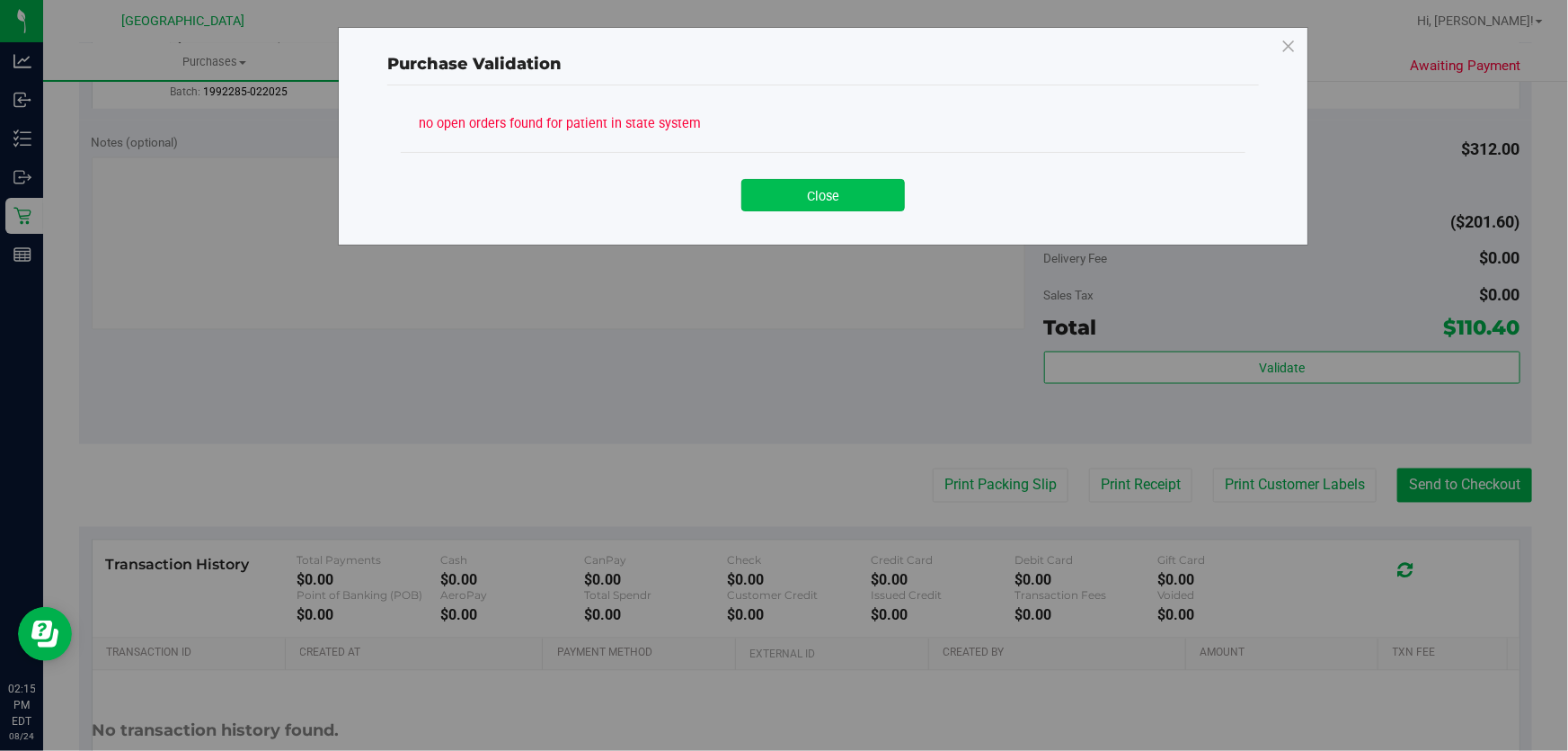
click at [811, 193] on button "Close" at bounding box center [823, 195] width 163 height 32
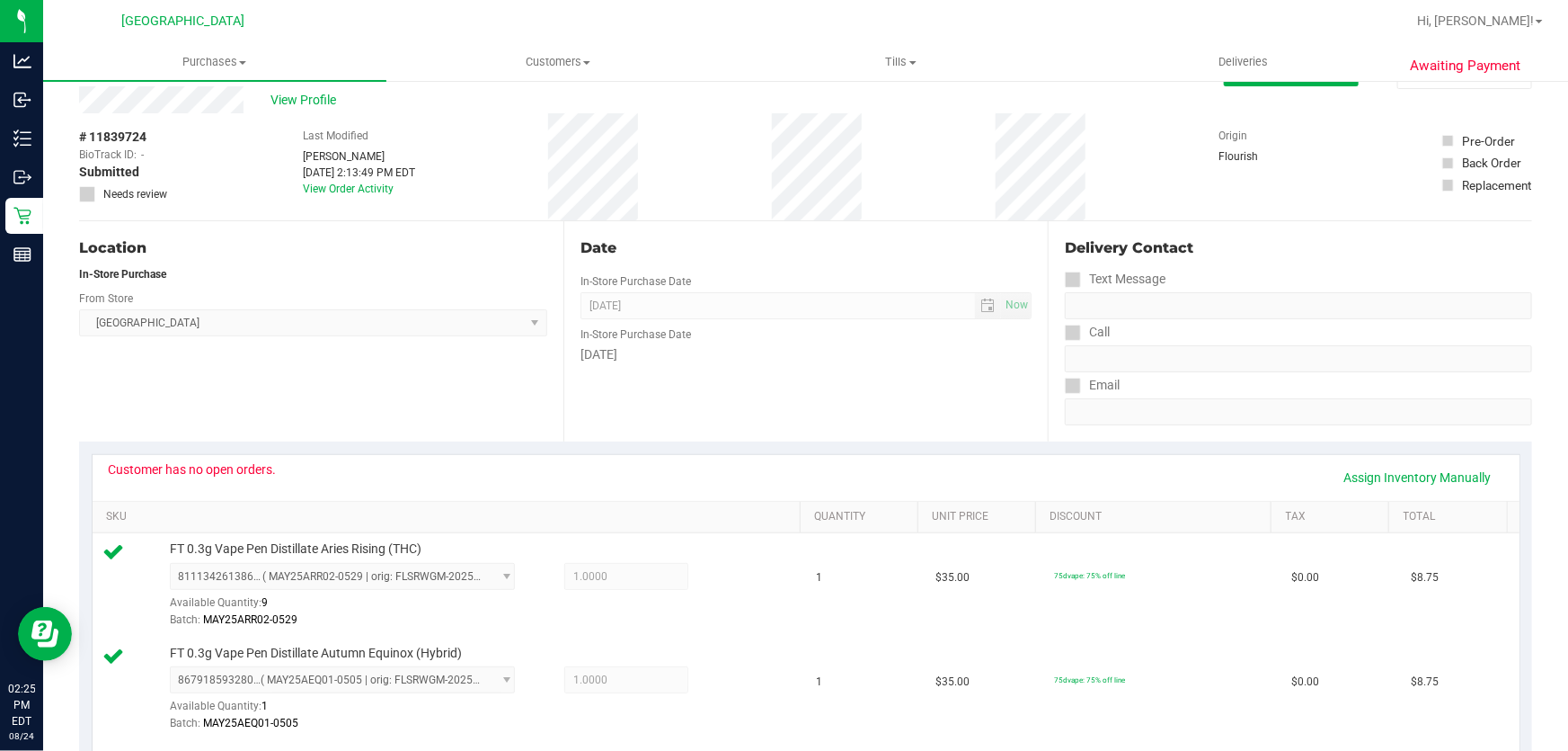
scroll to position [0, 0]
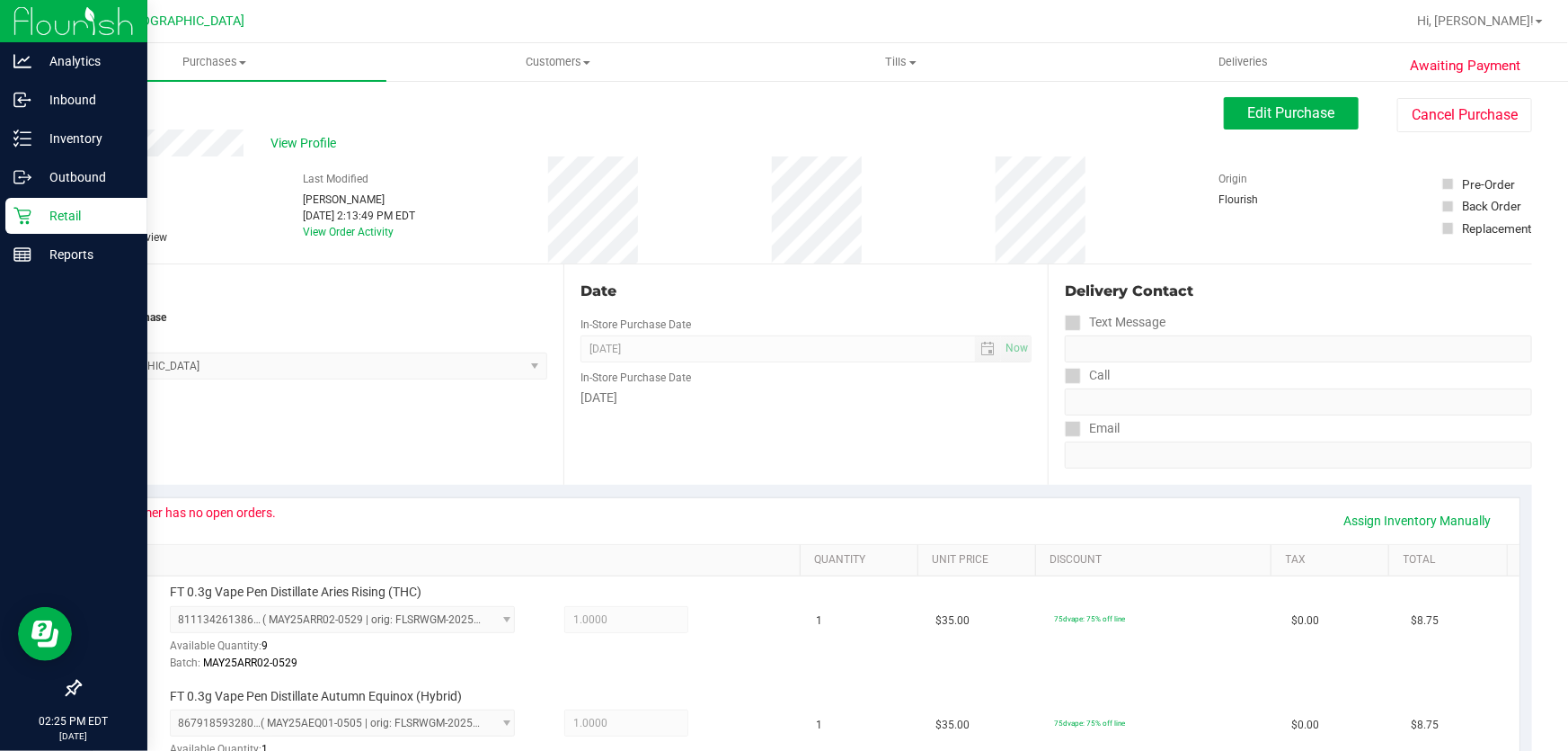
click at [32, 215] on p "Retail" at bounding box center [86, 216] width 108 height 22
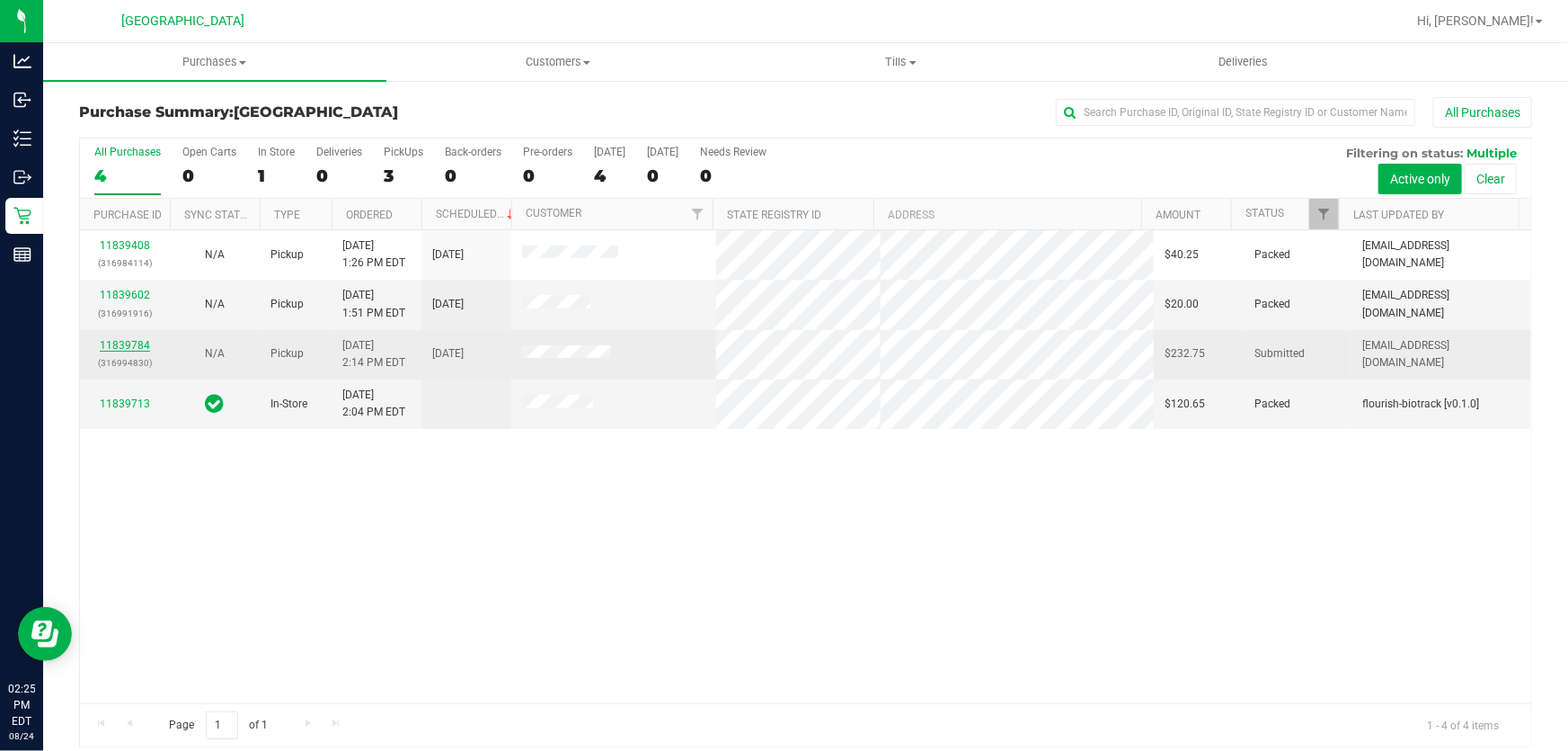
click at [115, 339] on link "11839784" at bounding box center [124, 345] width 51 height 13
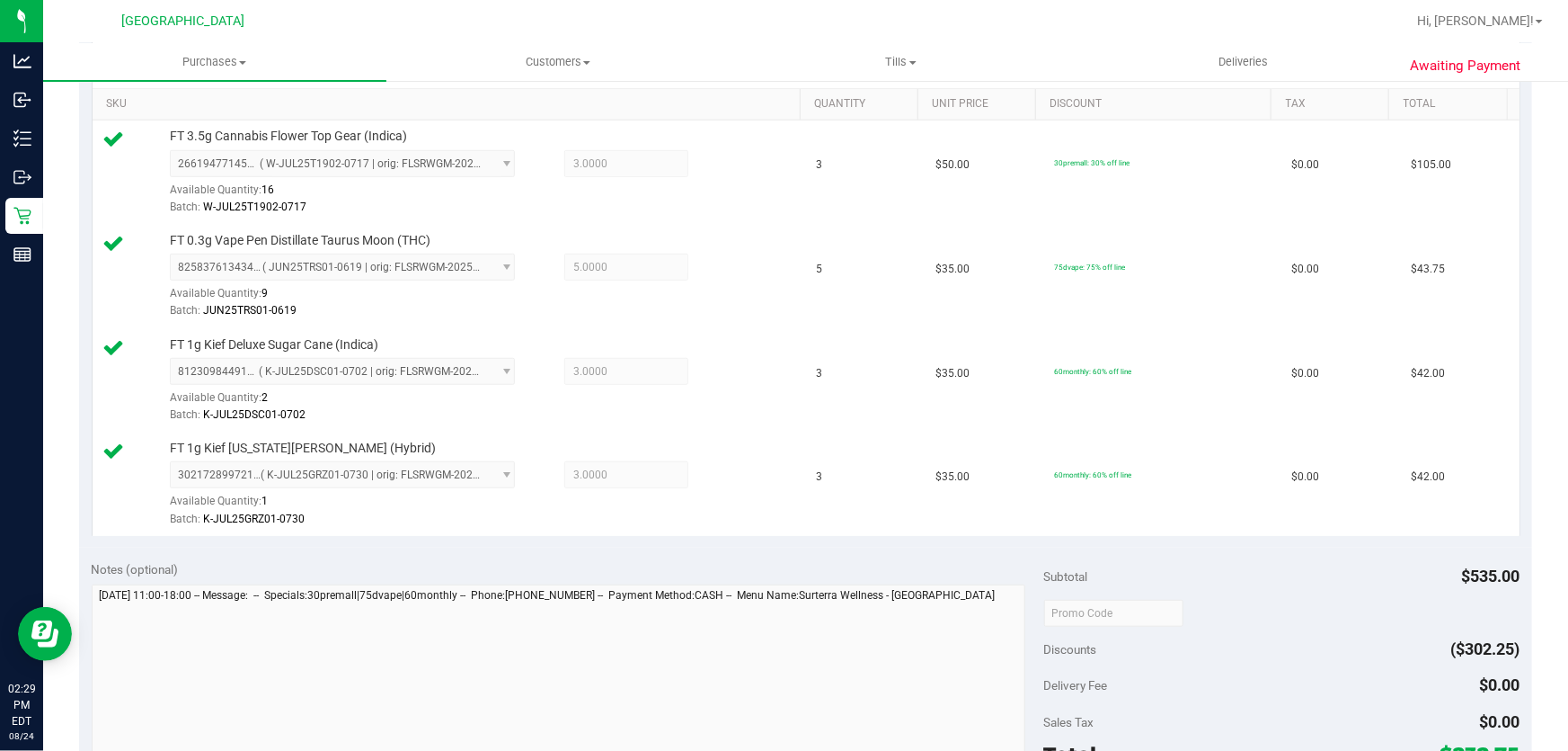
scroll to position [735, 0]
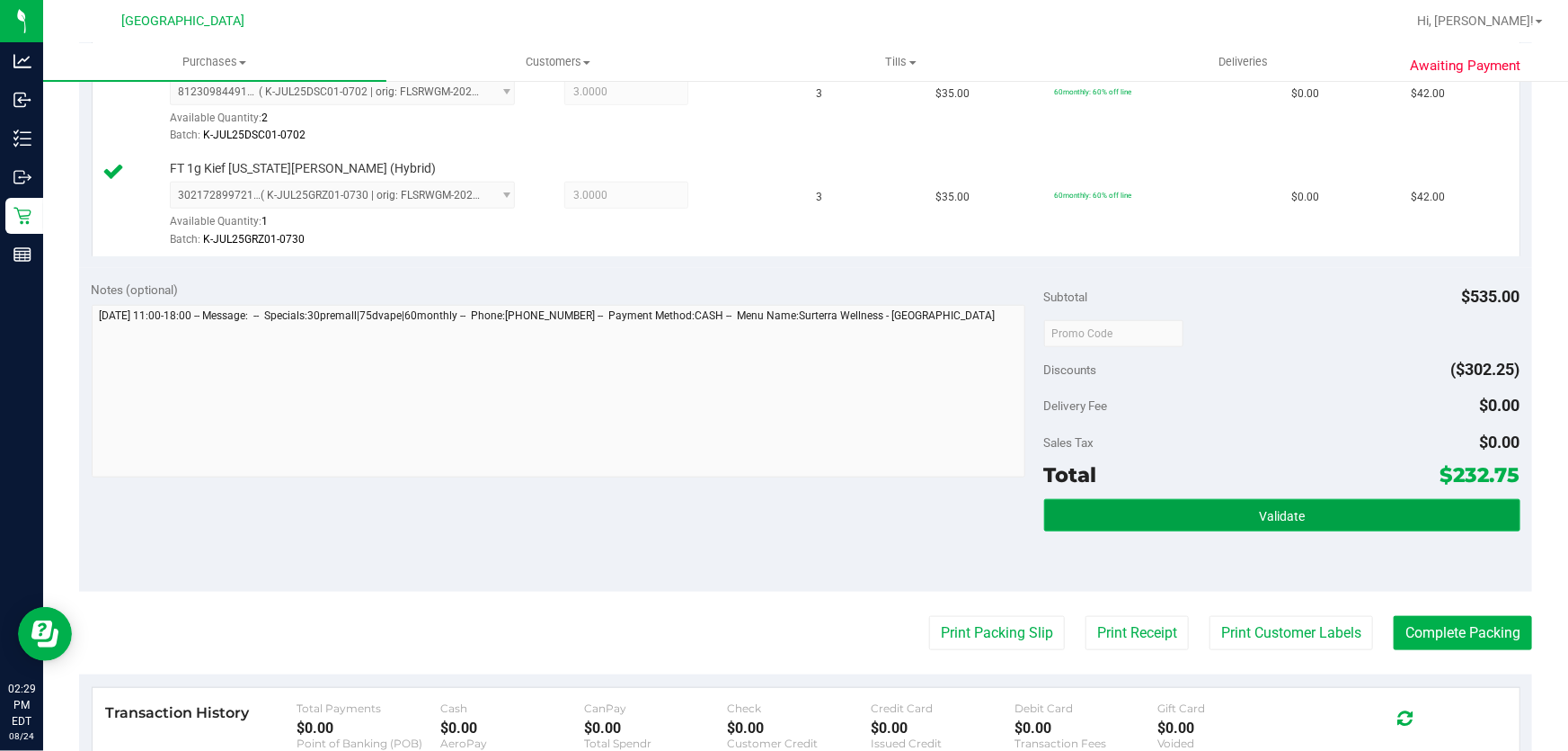
click at [1275, 513] on span "Validate" at bounding box center [1282, 516] width 46 height 14
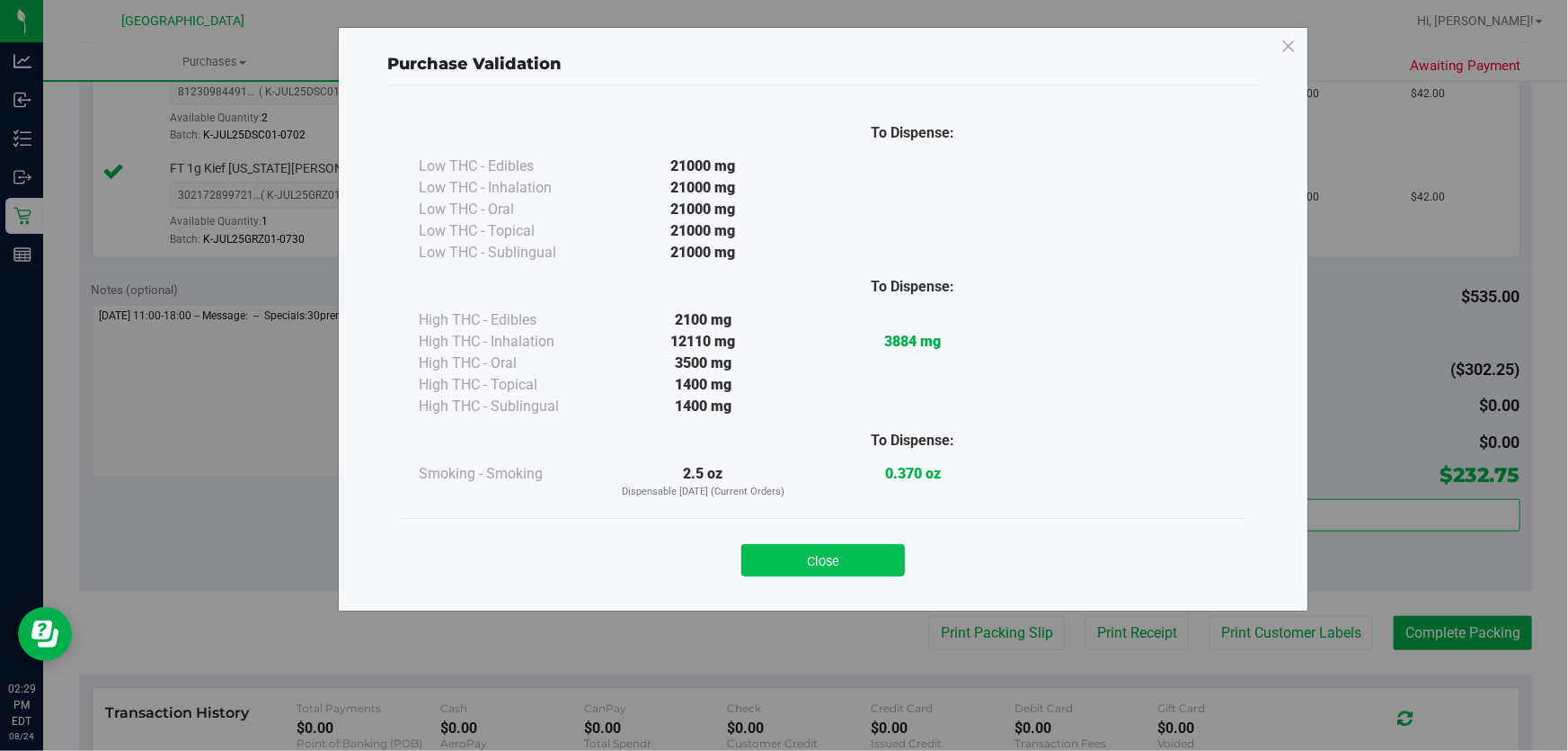
click at [873, 557] on button "Close" at bounding box center [823, 560] width 163 height 32
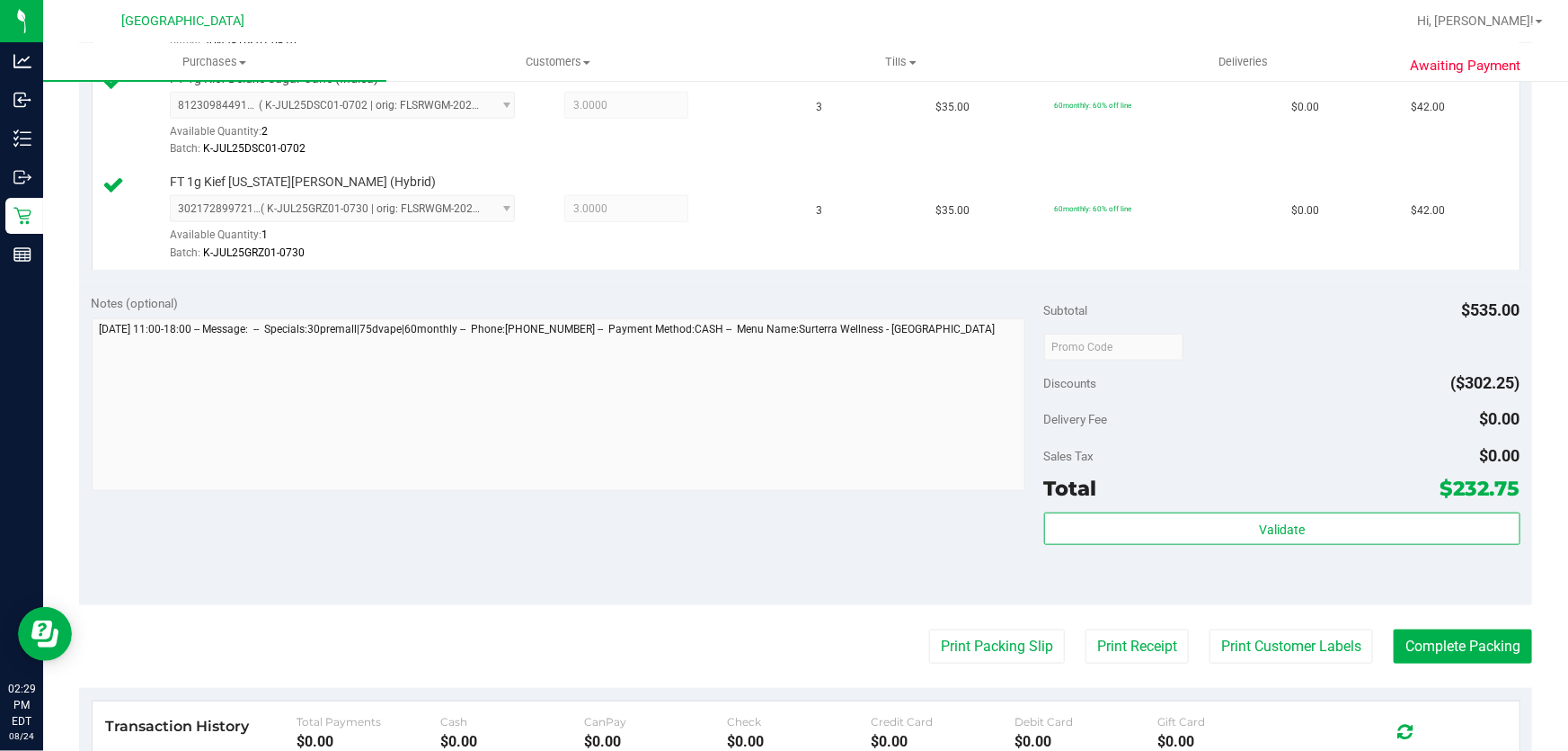
scroll to position [818, 0]
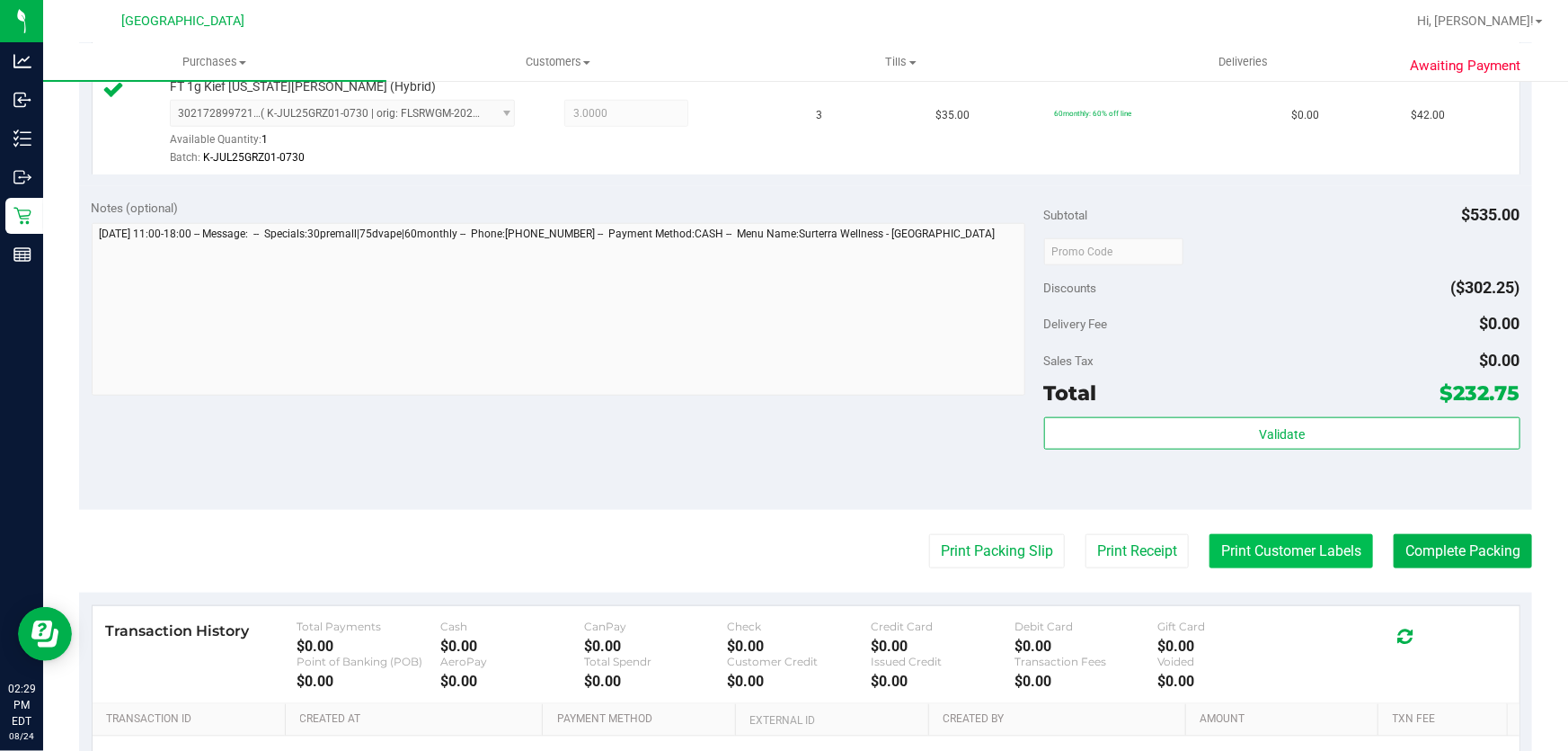
click at [1297, 554] on button "Print Customer Labels" at bounding box center [1291, 551] width 163 height 34
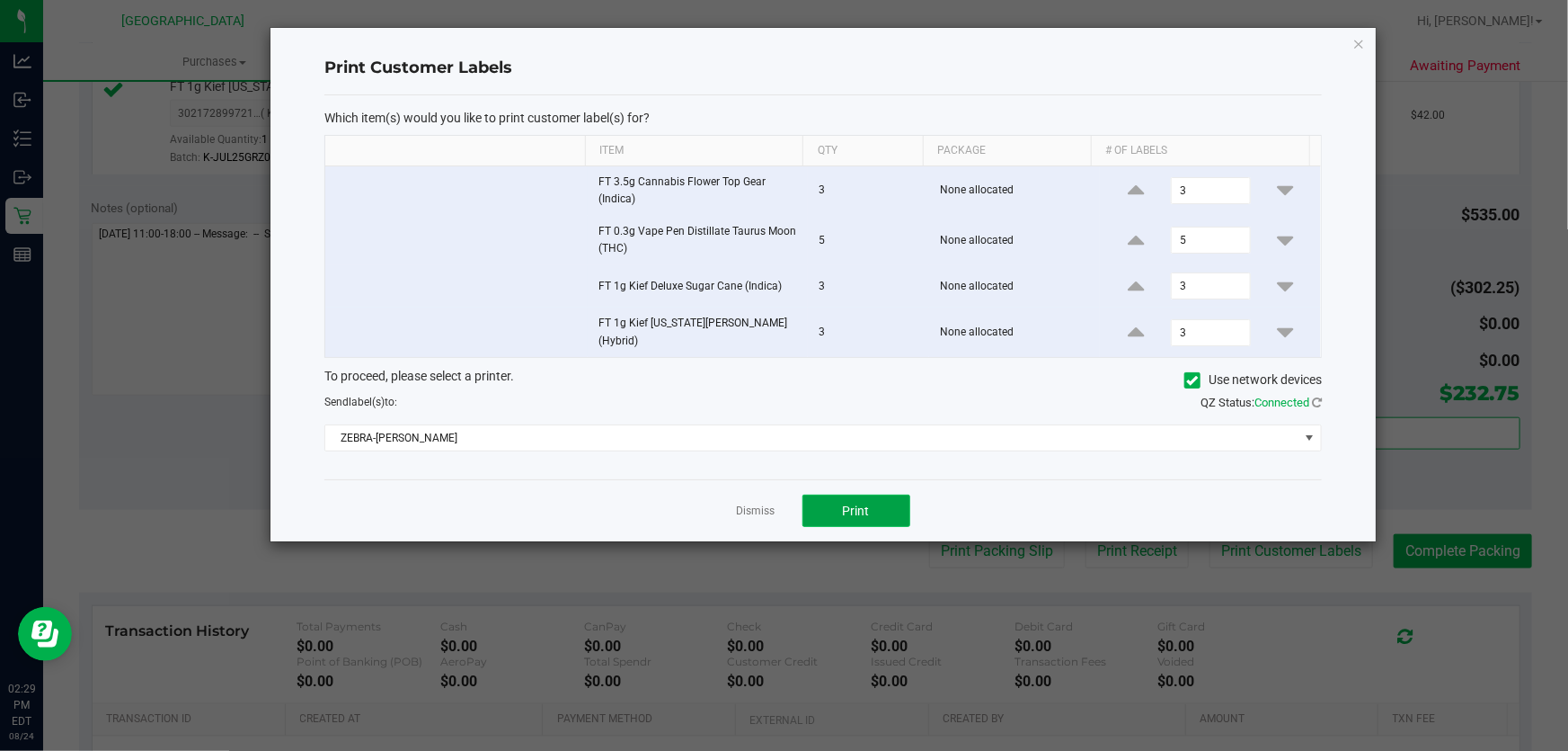
click at [868, 504] on span "Print" at bounding box center [856, 511] width 27 height 14
click at [760, 507] on link "Dismiss" at bounding box center [756, 511] width 39 height 15
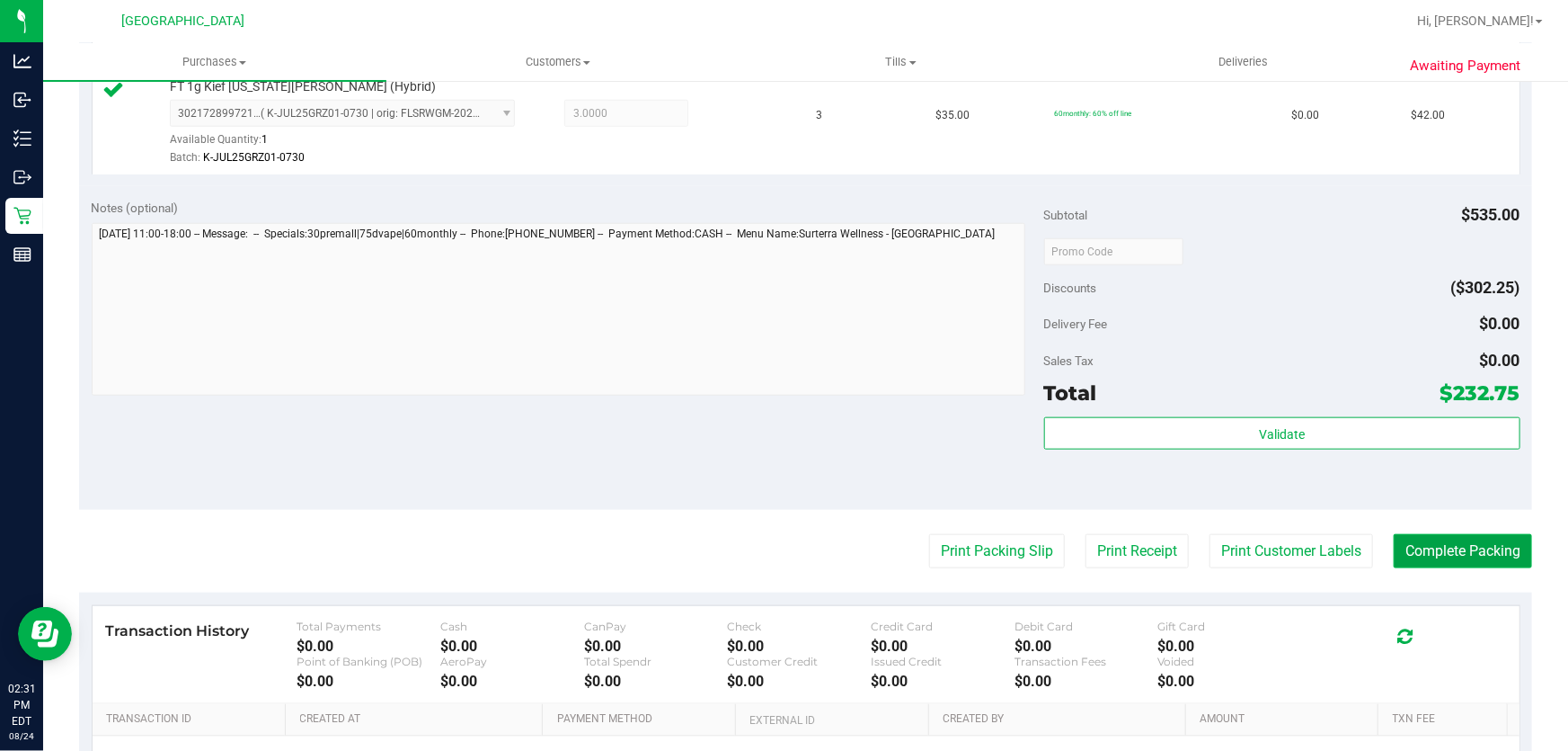
click at [1429, 538] on button "Complete Packing" at bounding box center [1462, 551] width 138 height 34
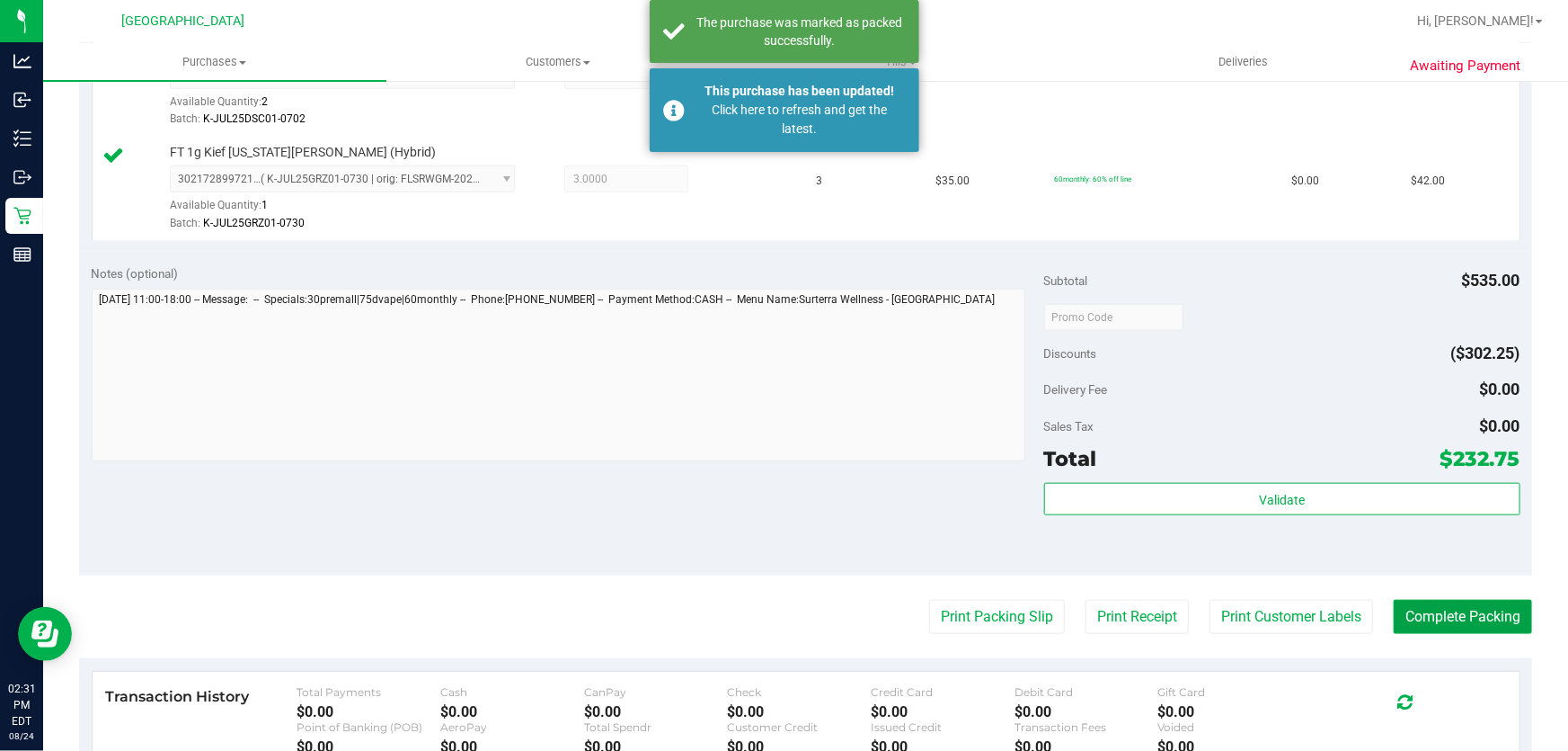
scroll to position [653, 0]
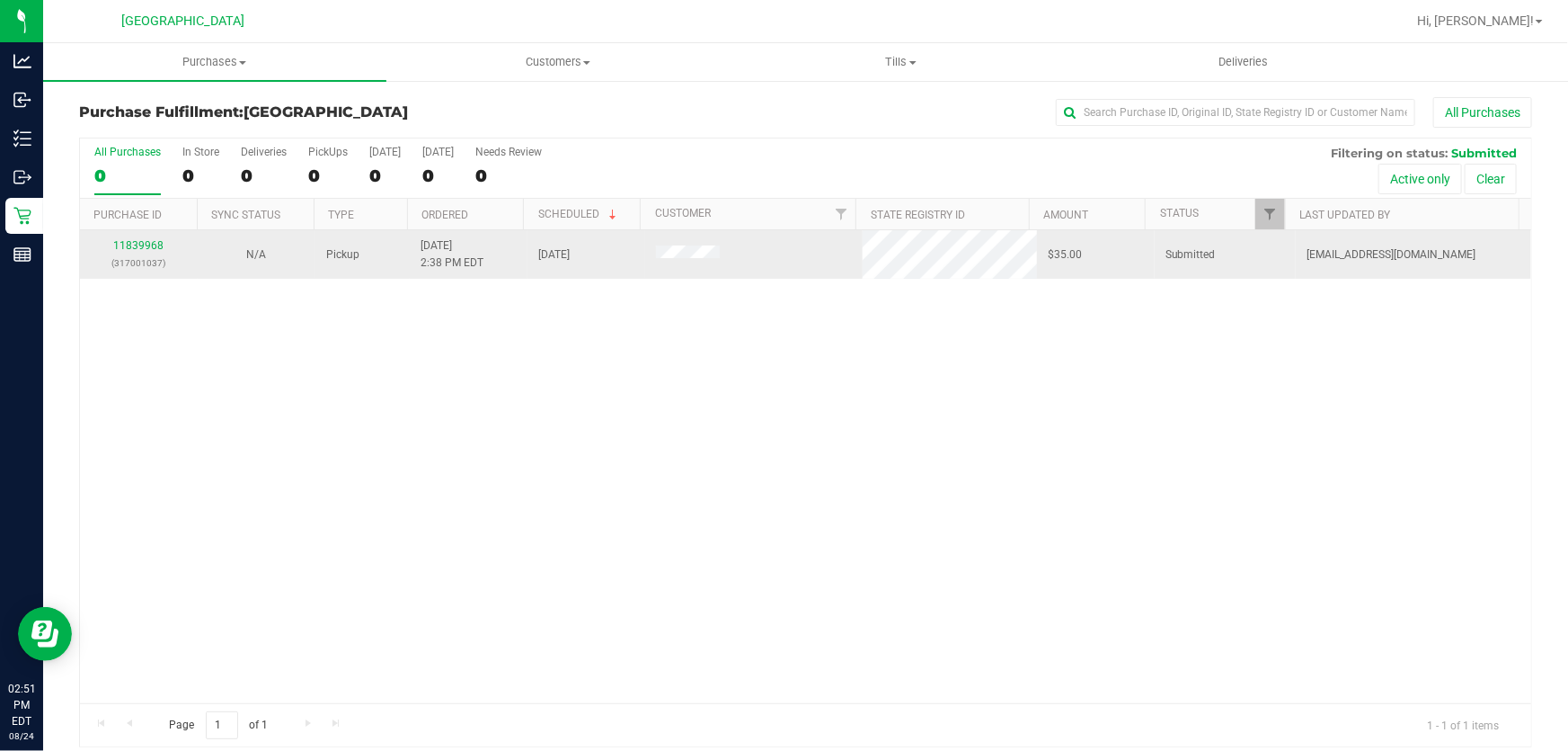
click at [146, 259] on p "(317001037)" at bounding box center [138, 262] width 97 height 17
click at [146, 251] on link "11839968" at bounding box center [138, 245] width 51 height 13
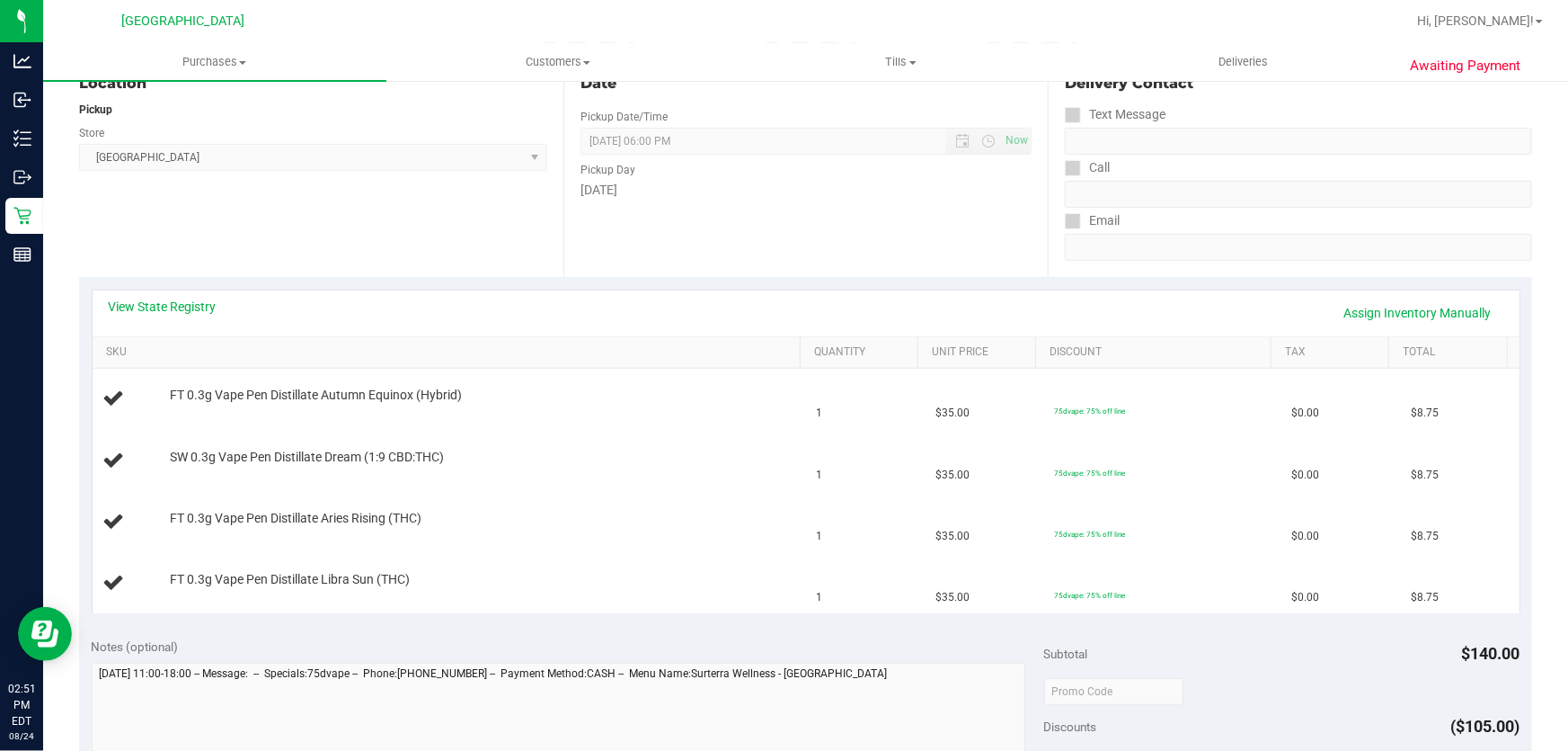
scroll to position [245, 0]
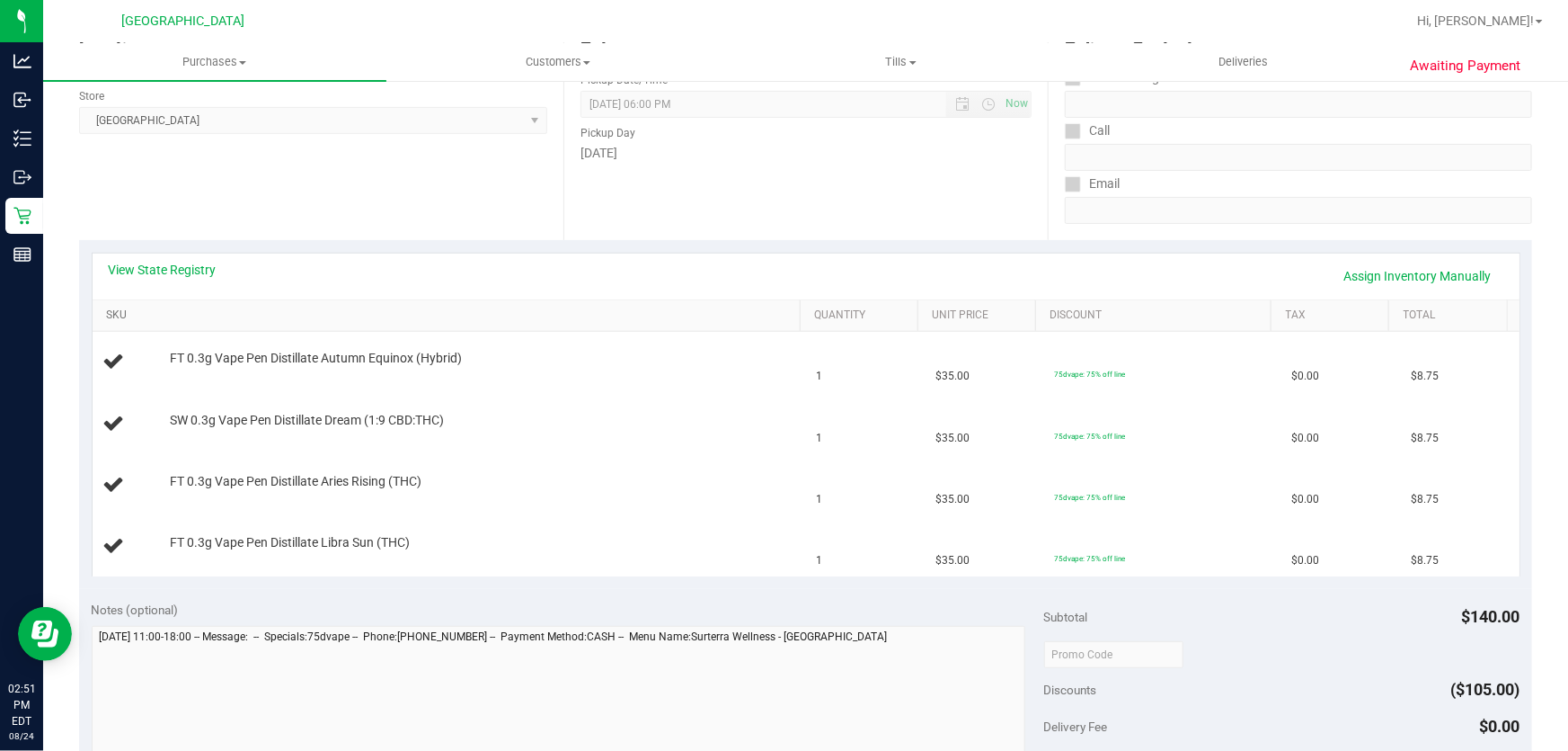
click at [112, 316] on link "SKU" at bounding box center [450, 316] width 687 height 14
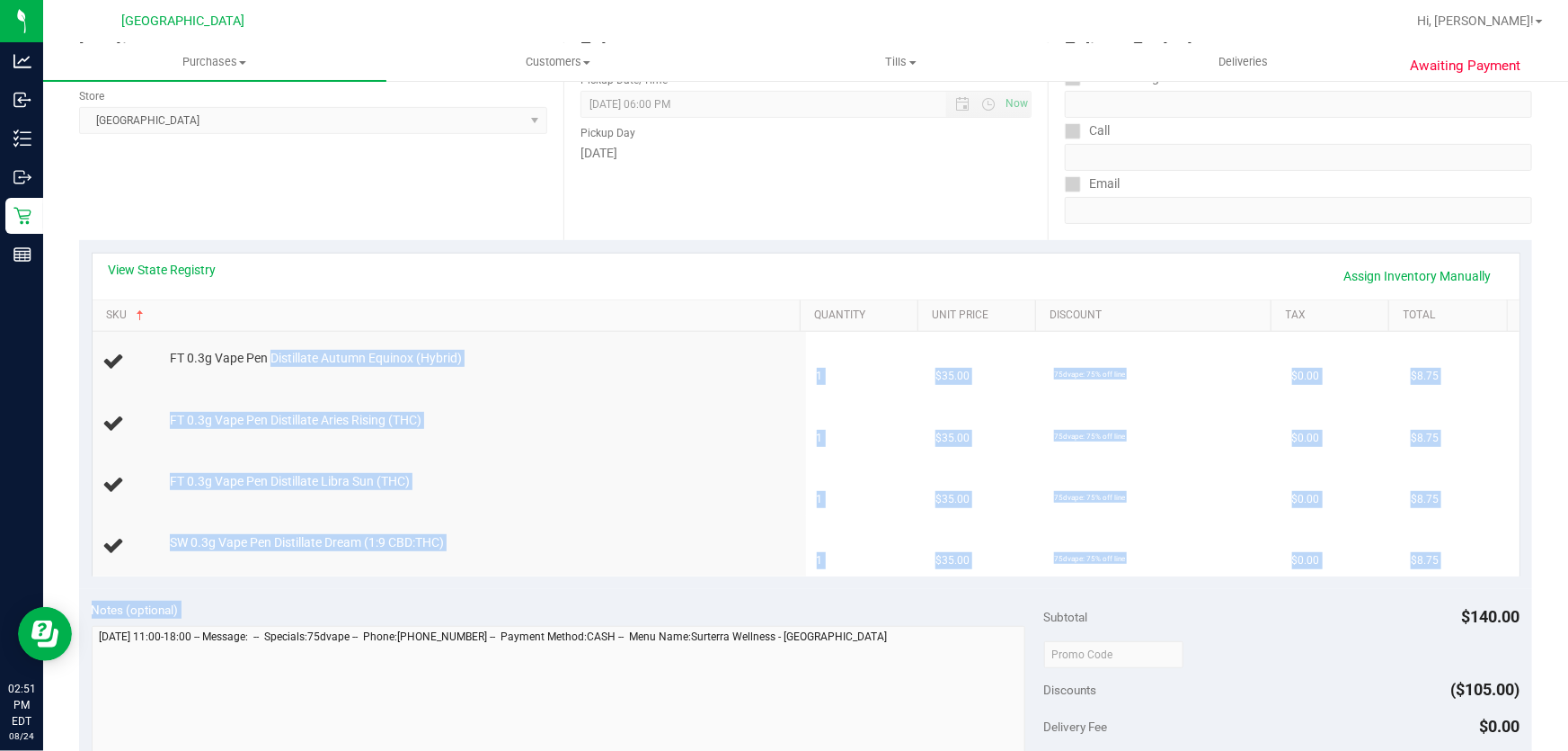
click at [939, 628] on purchase-details "Back Edit Purchase Cancel Purchase View Profile # 11839968 BioTrack ID: - Submi…" at bounding box center [805, 592] width 1454 height 1479
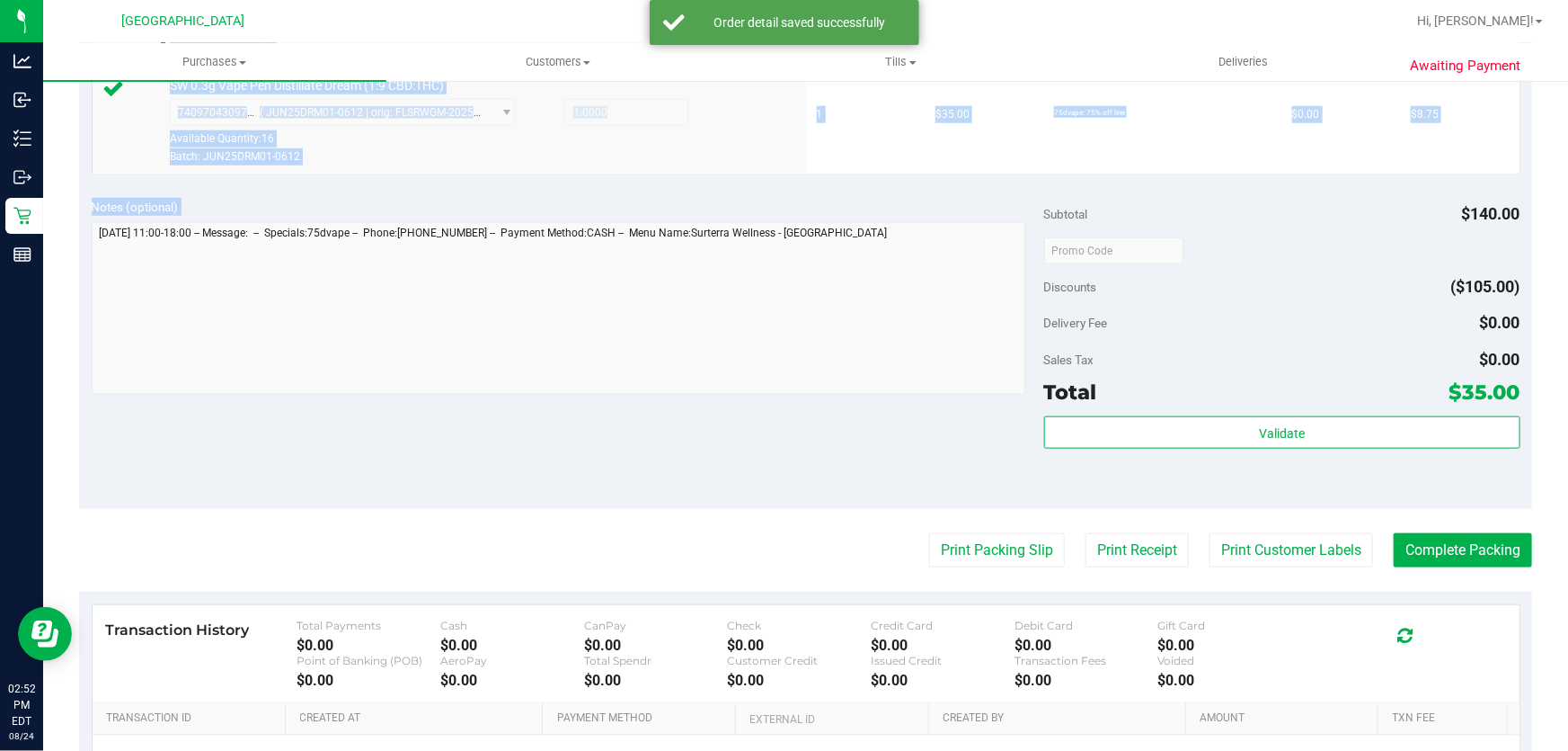
scroll to position [899, 0]
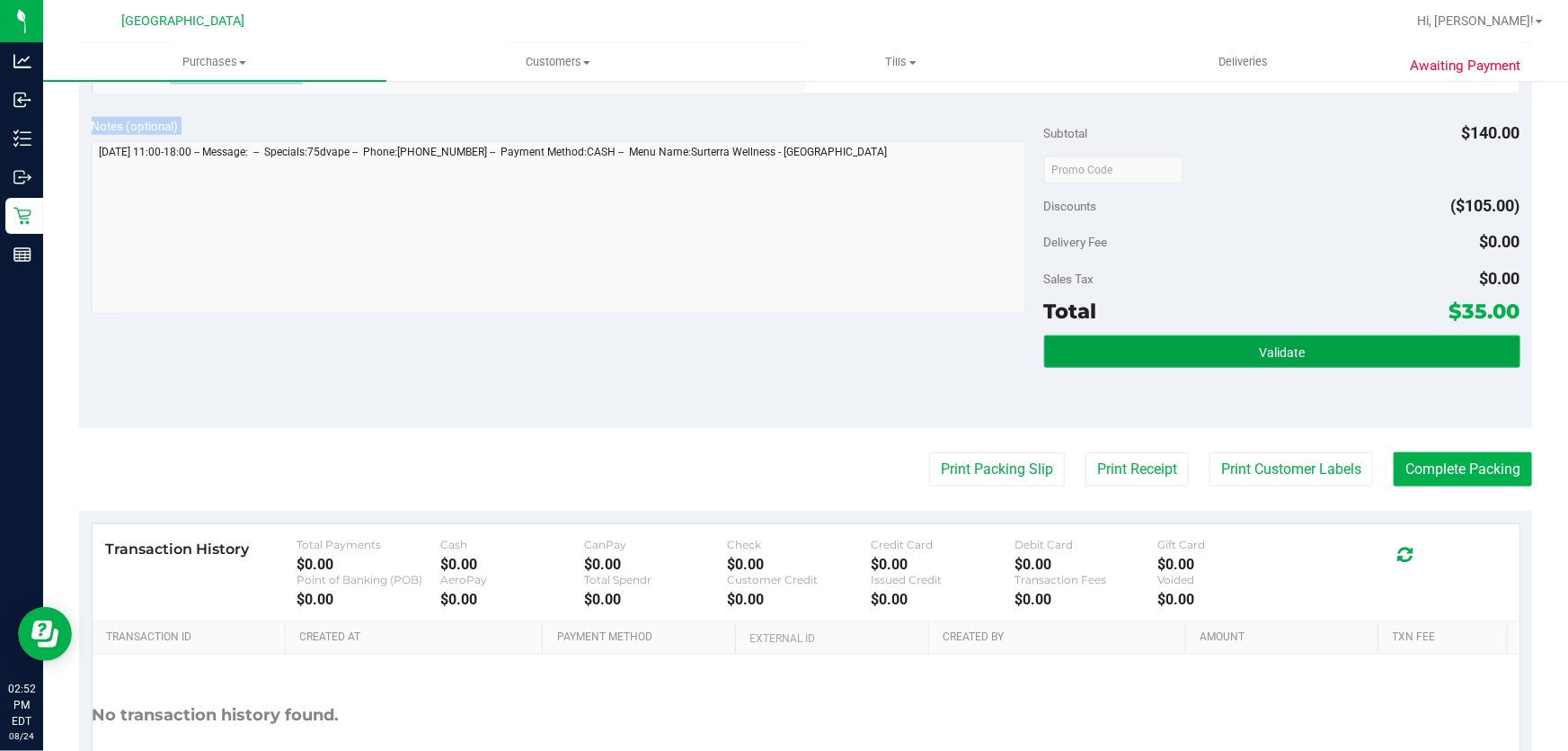
click at [1302, 347] on button "Validate" at bounding box center [1282, 352] width 476 height 32
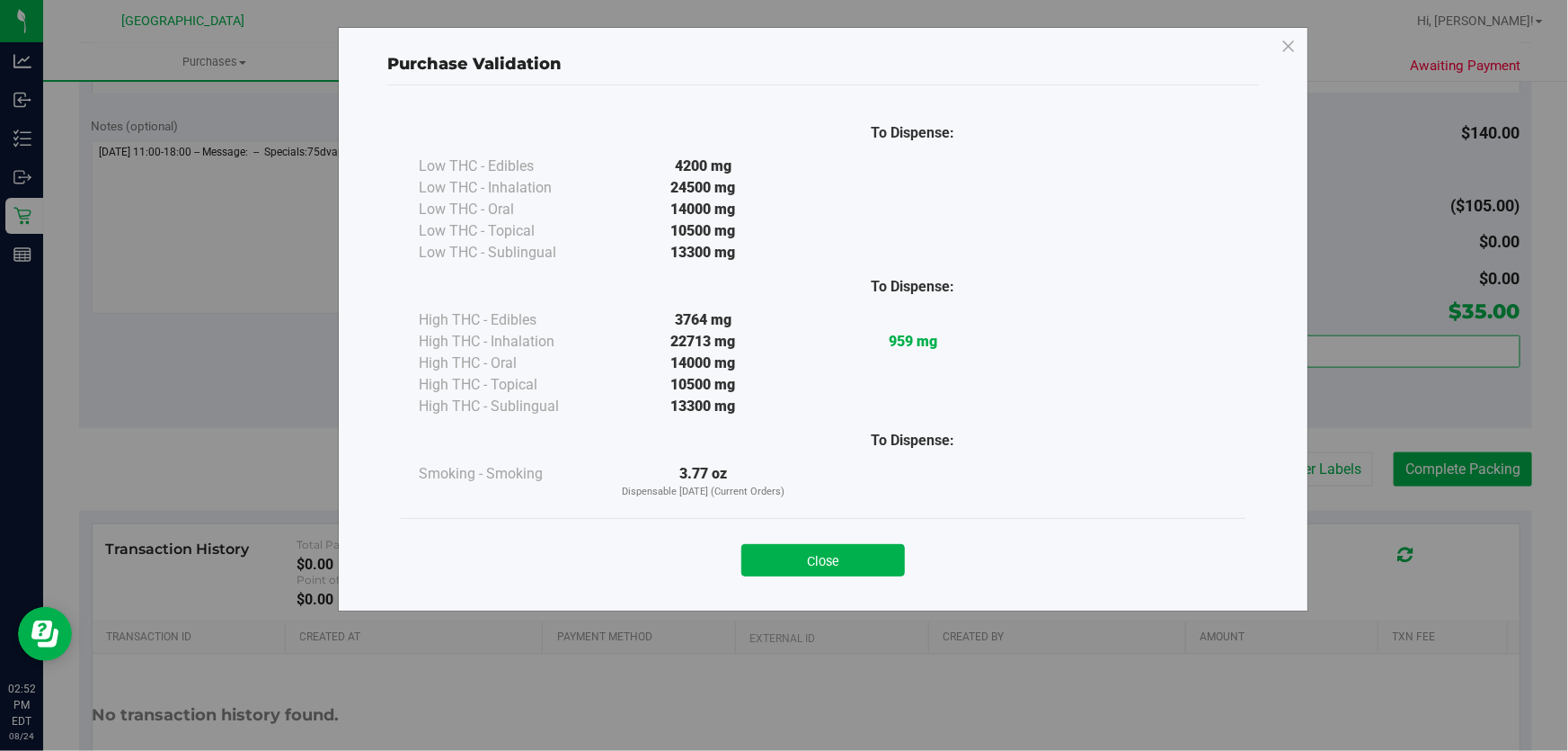
click at [1263, 438] on div "Purchase Validation To Dispense: Low THC - Edibles 4200 mg" at bounding box center [822, 319] width 971 height 585
click at [854, 546] on button "Close" at bounding box center [823, 560] width 163 height 32
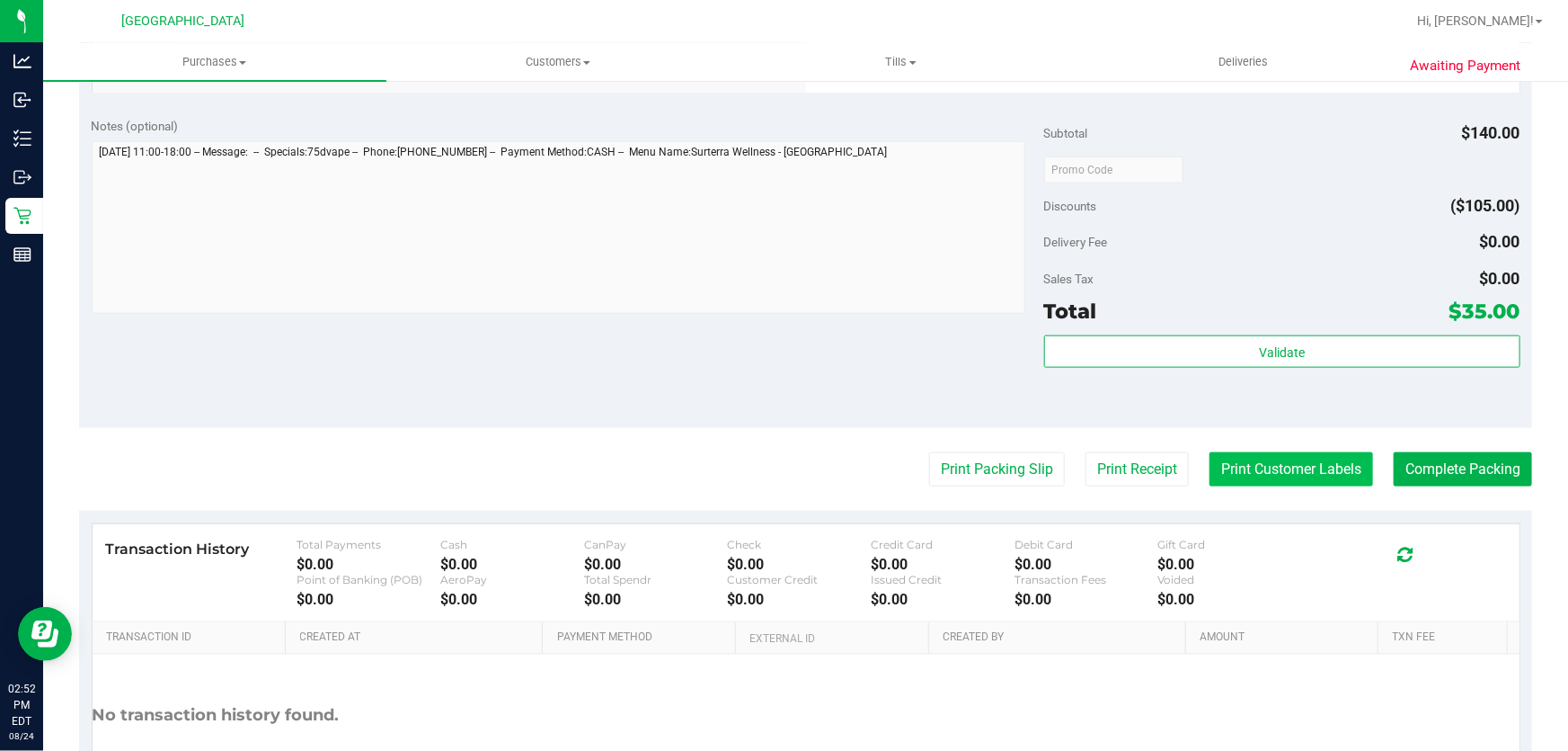
click at [1294, 485] on button "Print Customer Labels" at bounding box center [1291, 469] width 163 height 34
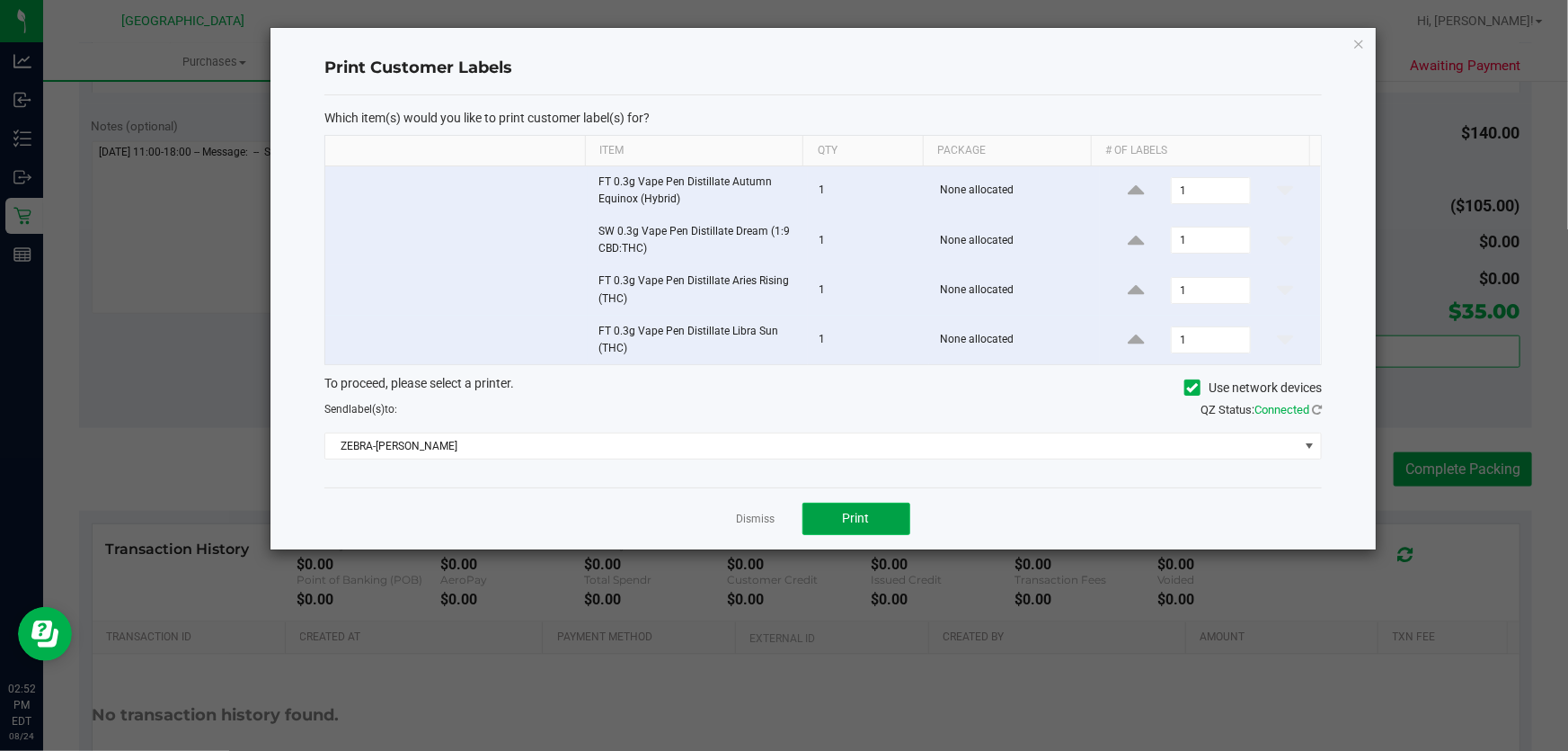
click at [827, 512] on button "Print" at bounding box center [856, 519] width 108 height 32
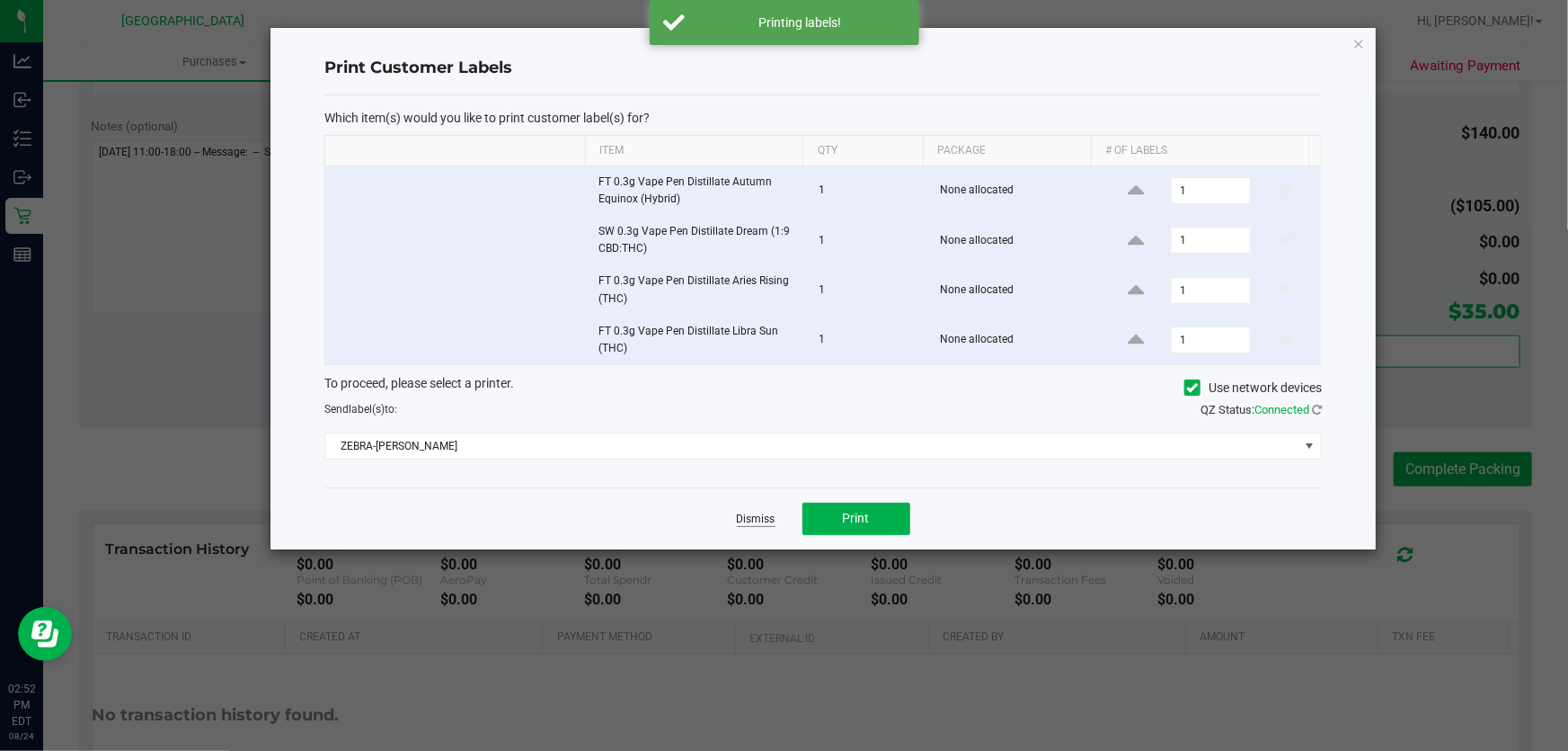
click at [760, 523] on link "Dismiss" at bounding box center [756, 519] width 39 height 15
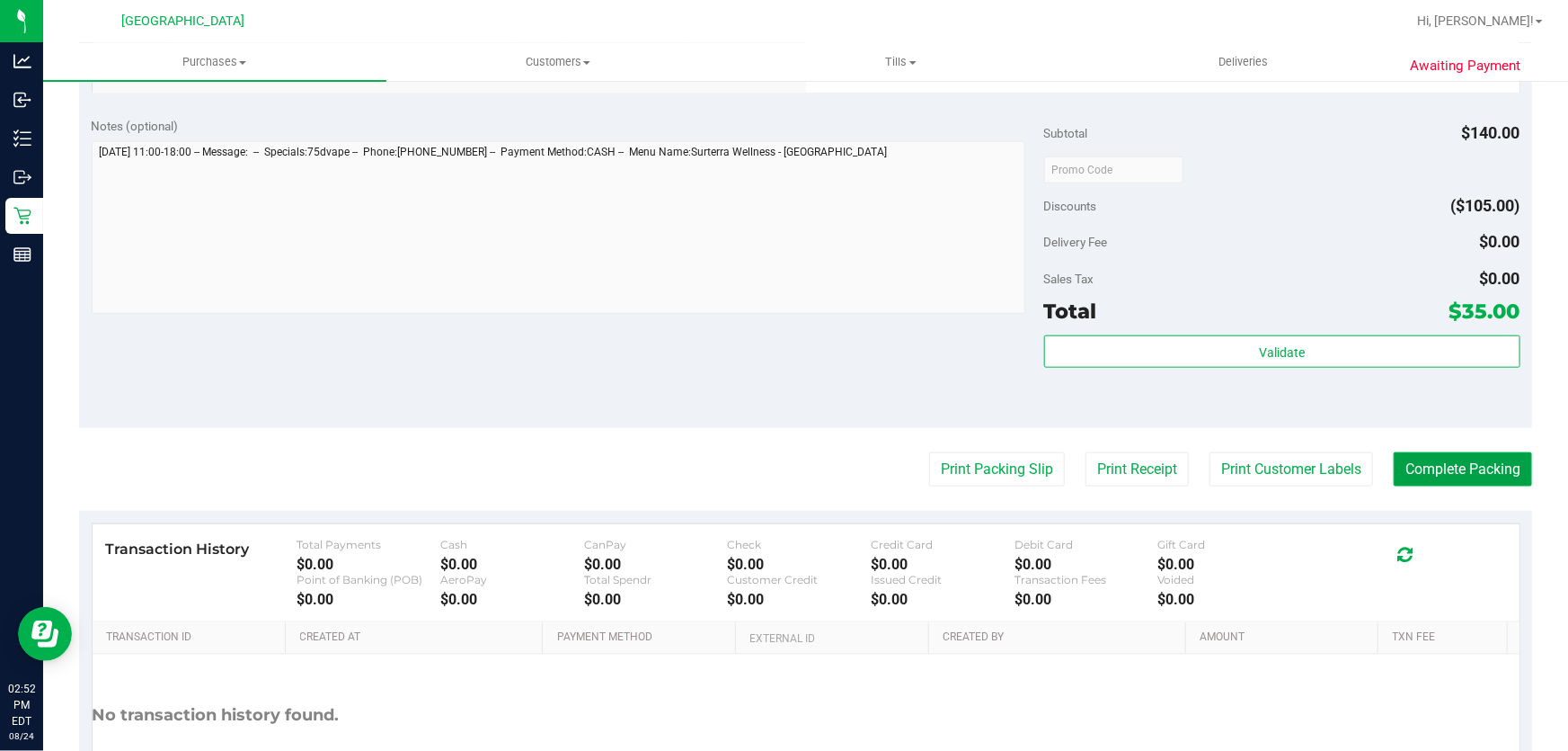
click at [1430, 461] on button "Complete Packing" at bounding box center [1462, 469] width 138 height 34
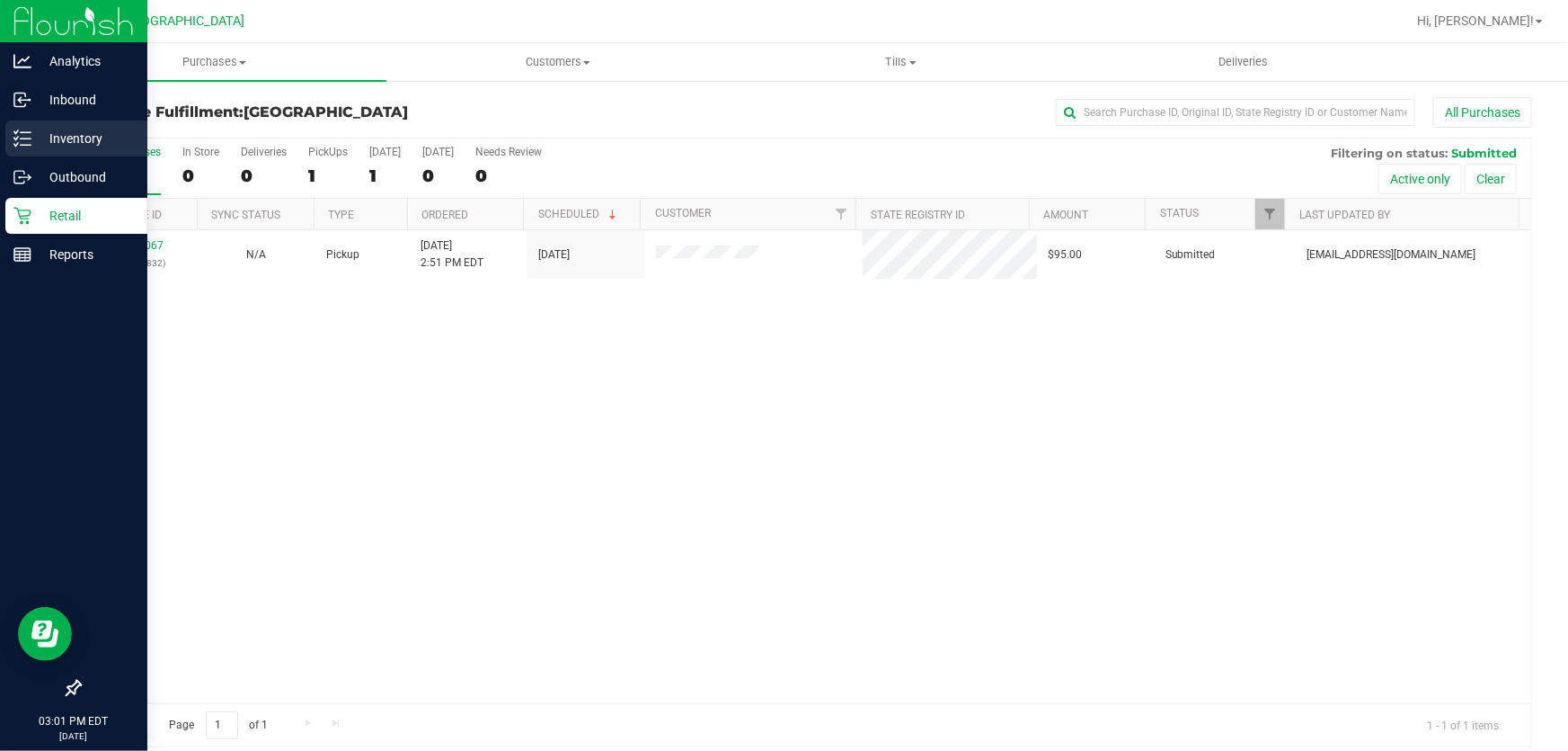
click at [36, 131] on p "Inventory" at bounding box center [86, 138] width 108 height 22
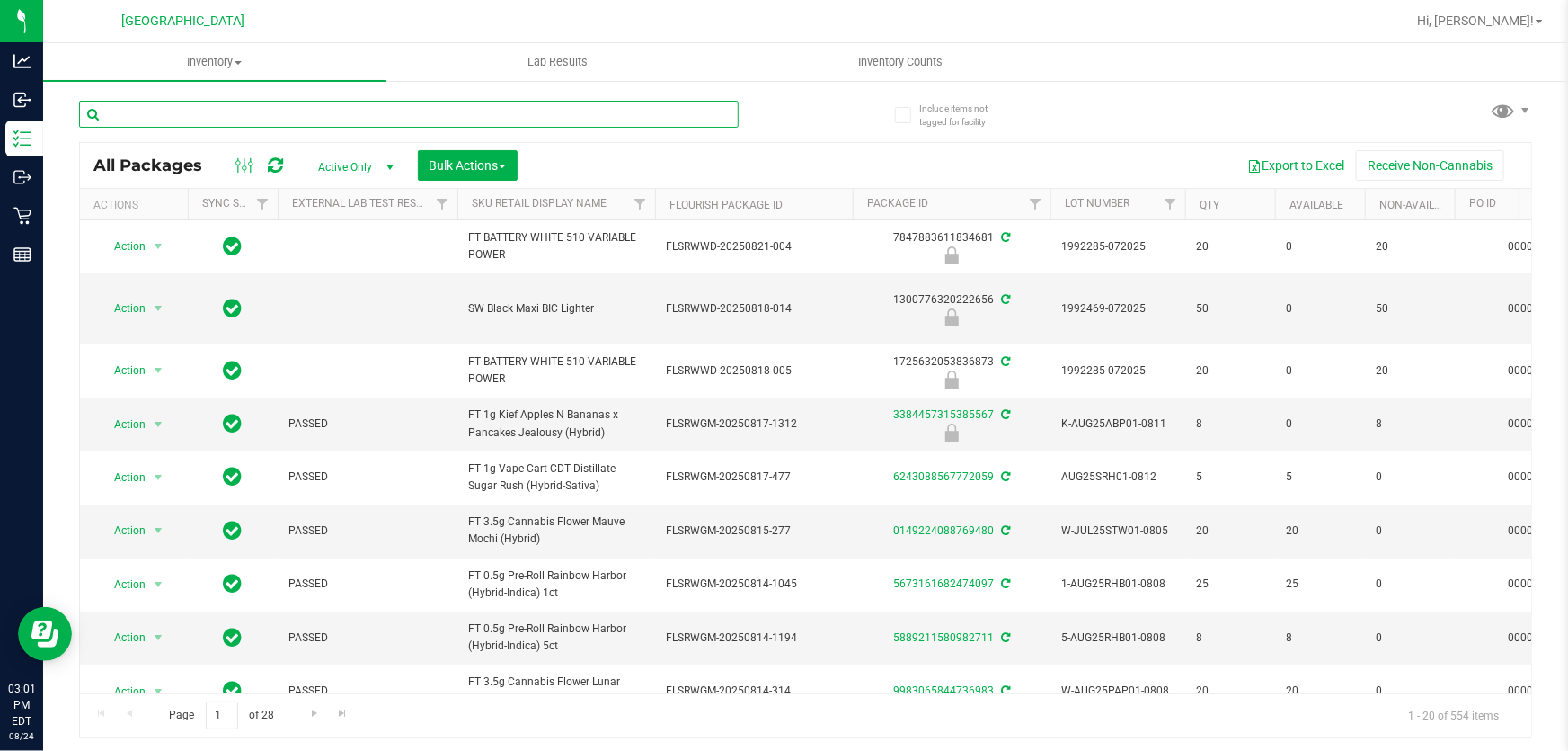
click at [411, 115] on input "text" at bounding box center [408, 114] width 660 height 27
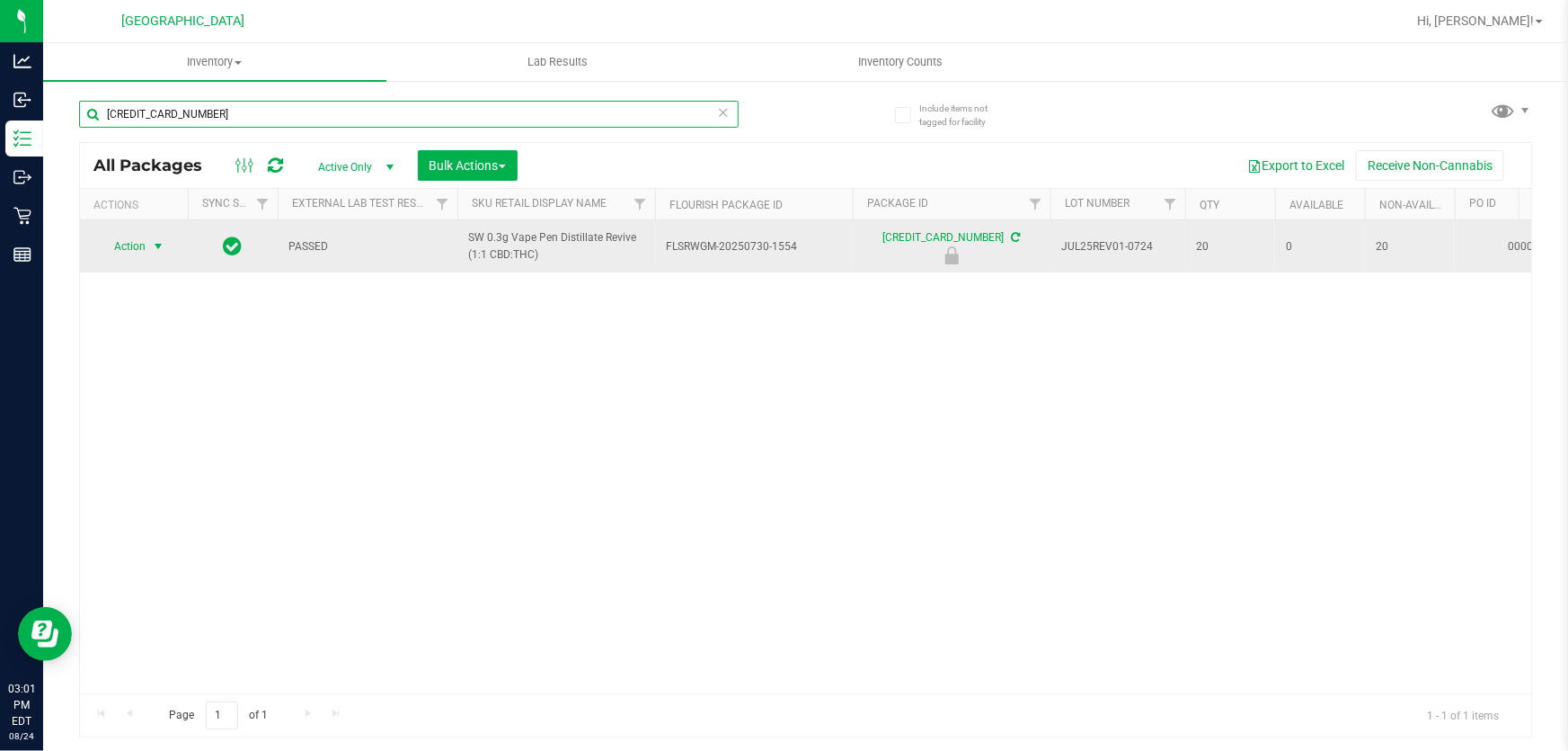
type input "6915896672543818"
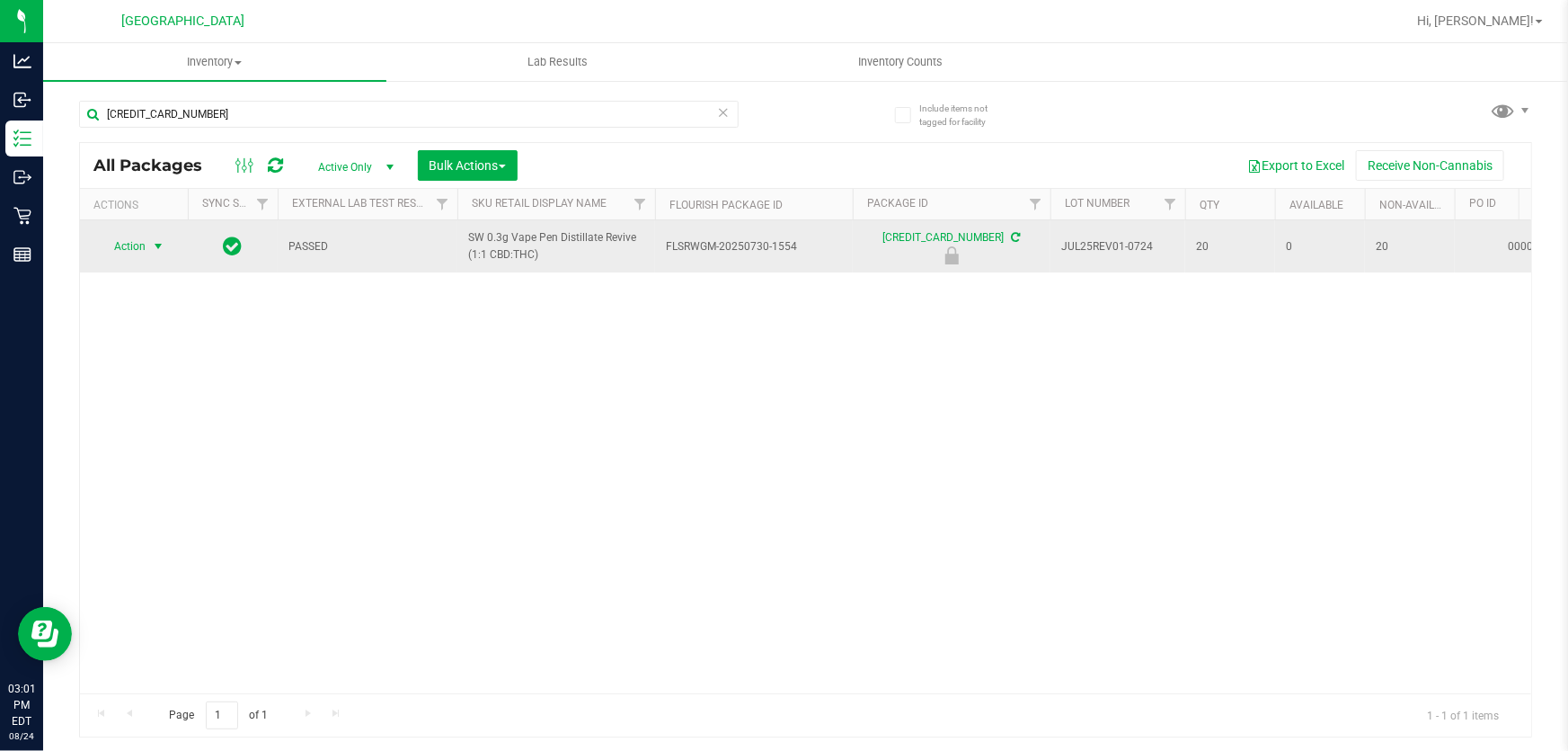
click at [143, 246] on span "Action" at bounding box center [121, 246] width 49 height 25
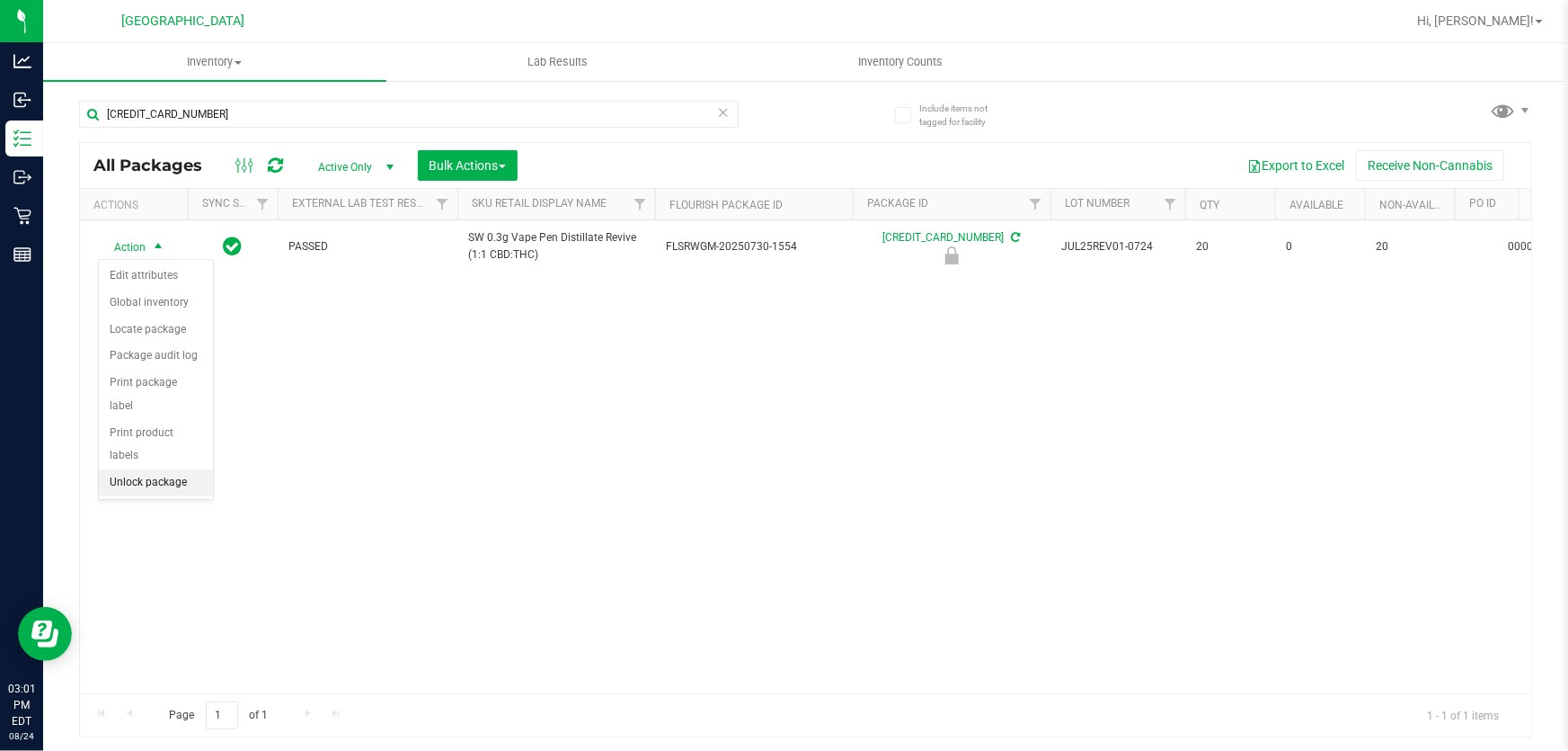
click at [145, 469] on li "Unlock package" at bounding box center [155, 482] width 114 height 27
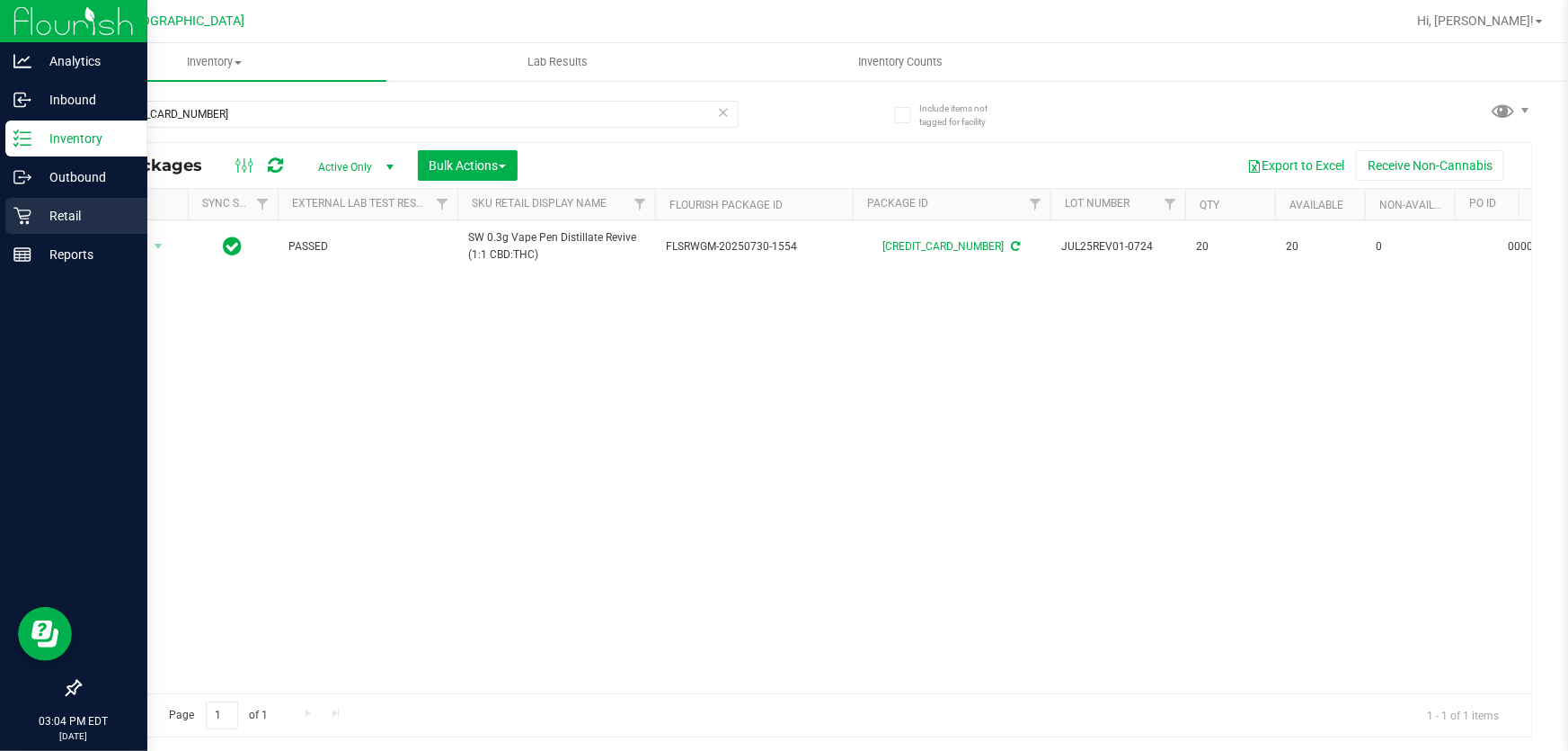
click at [70, 208] on p "Retail" at bounding box center [86, 216] width 108 height 22
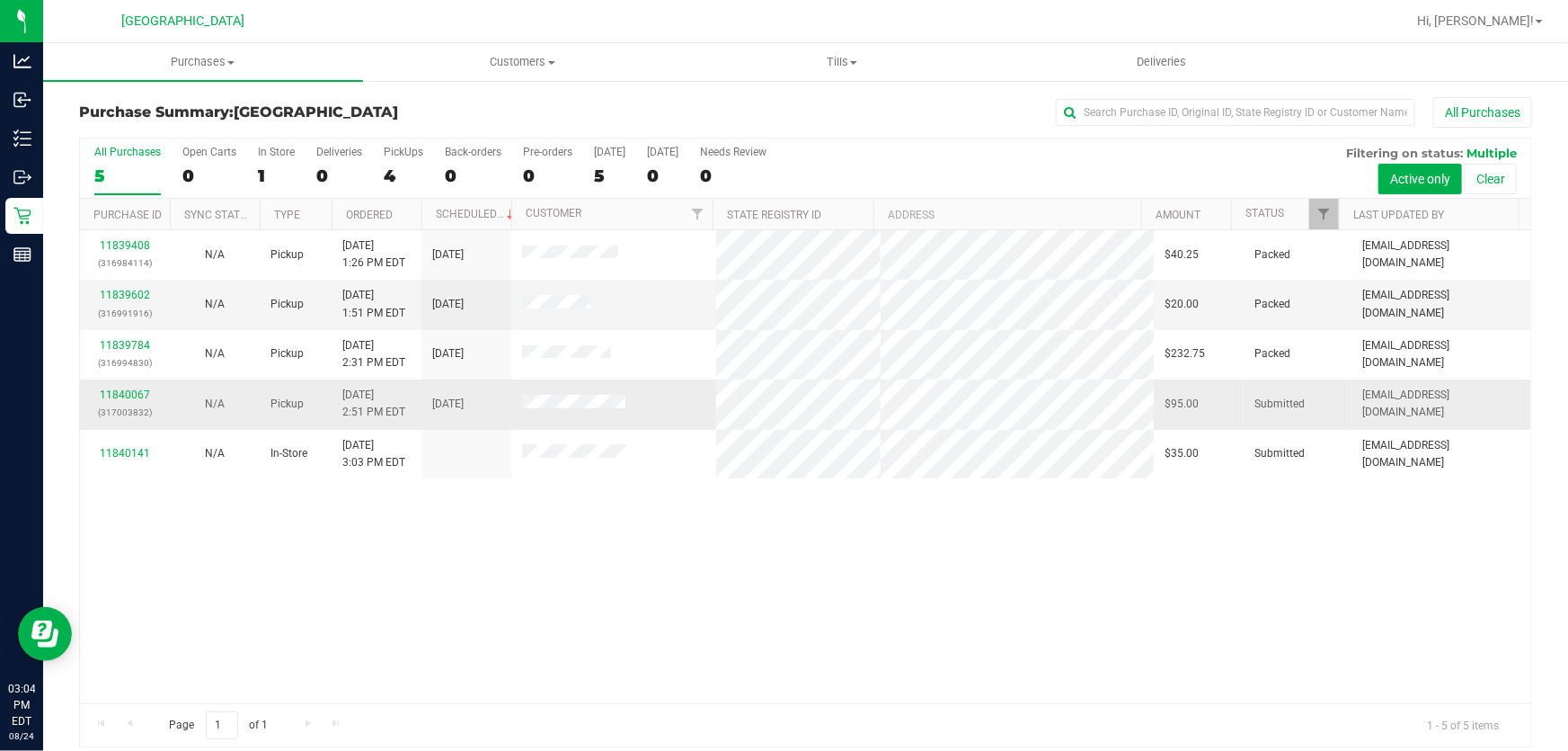
click at [99, 392] on div "11840067 (317003832)" at bounding box center [124, 403] width 69 height 34
click at [107, 392] on link "11840067" at bounding box center [124, 394] width 51 height 13
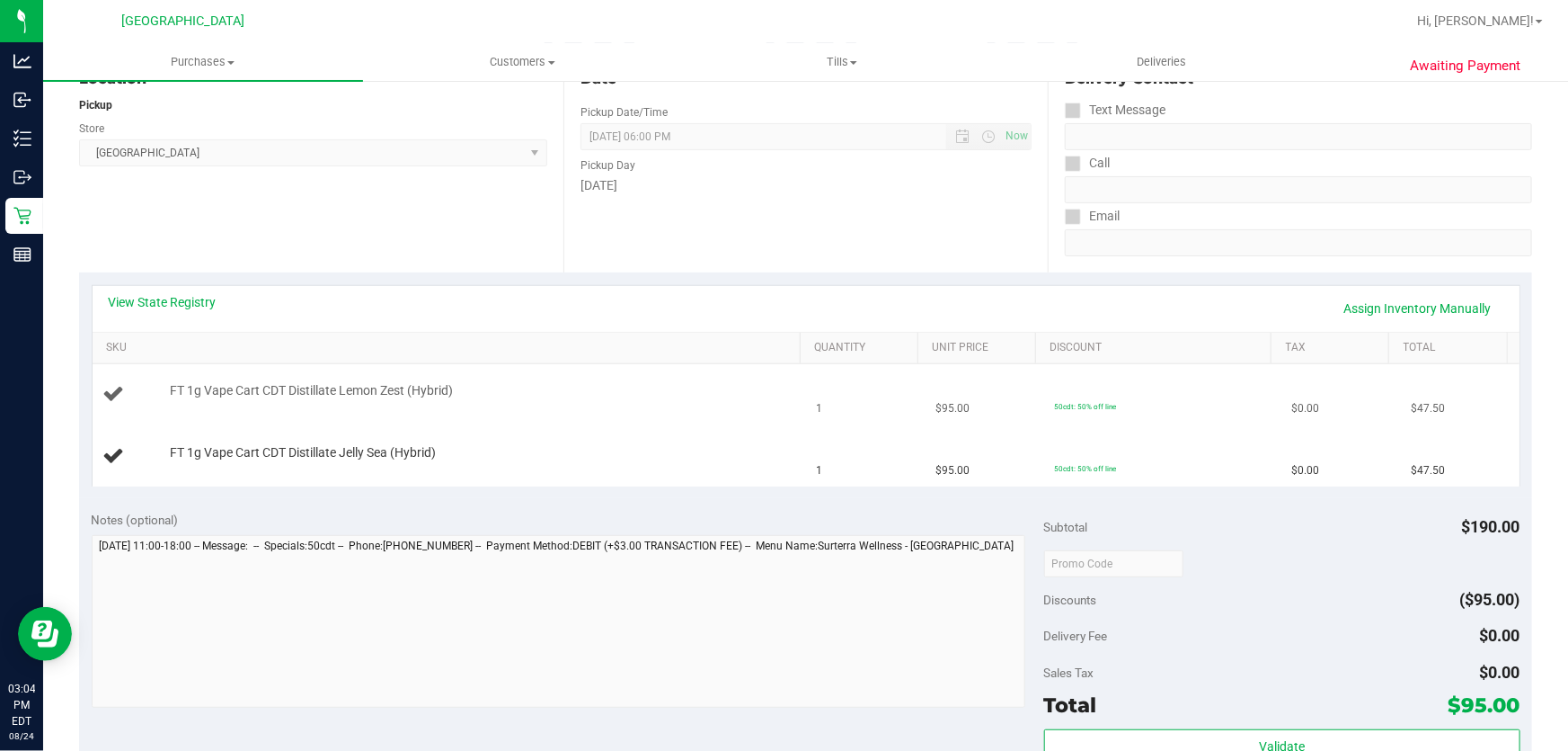
scroll to position [245, 0]
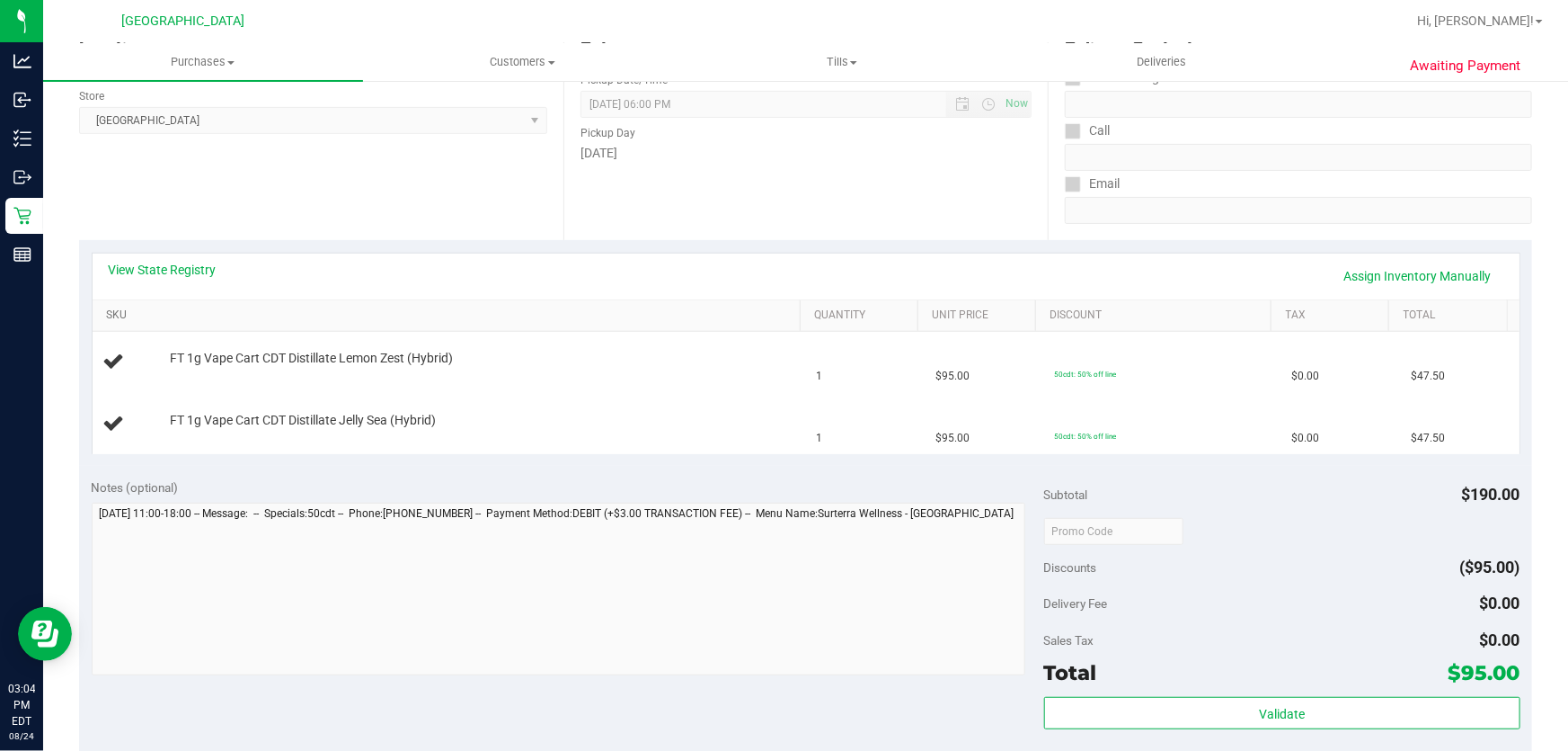
click at [116, 316] on link "SKU" at bounding box center [450, 316] width 687 height 14
drag, startPoint x: 249, startPoint y: 347, endPoint x: 984, endPoint y: 417, distance: 738.3
click at [984, 417] on tbody "FT 1g Vape Cart CDT Distillate Jelly Sea (Hybrid) 1 $95.00 50cdt: 50% off line …" at bounding box center [806, 392] width 1428 height 122
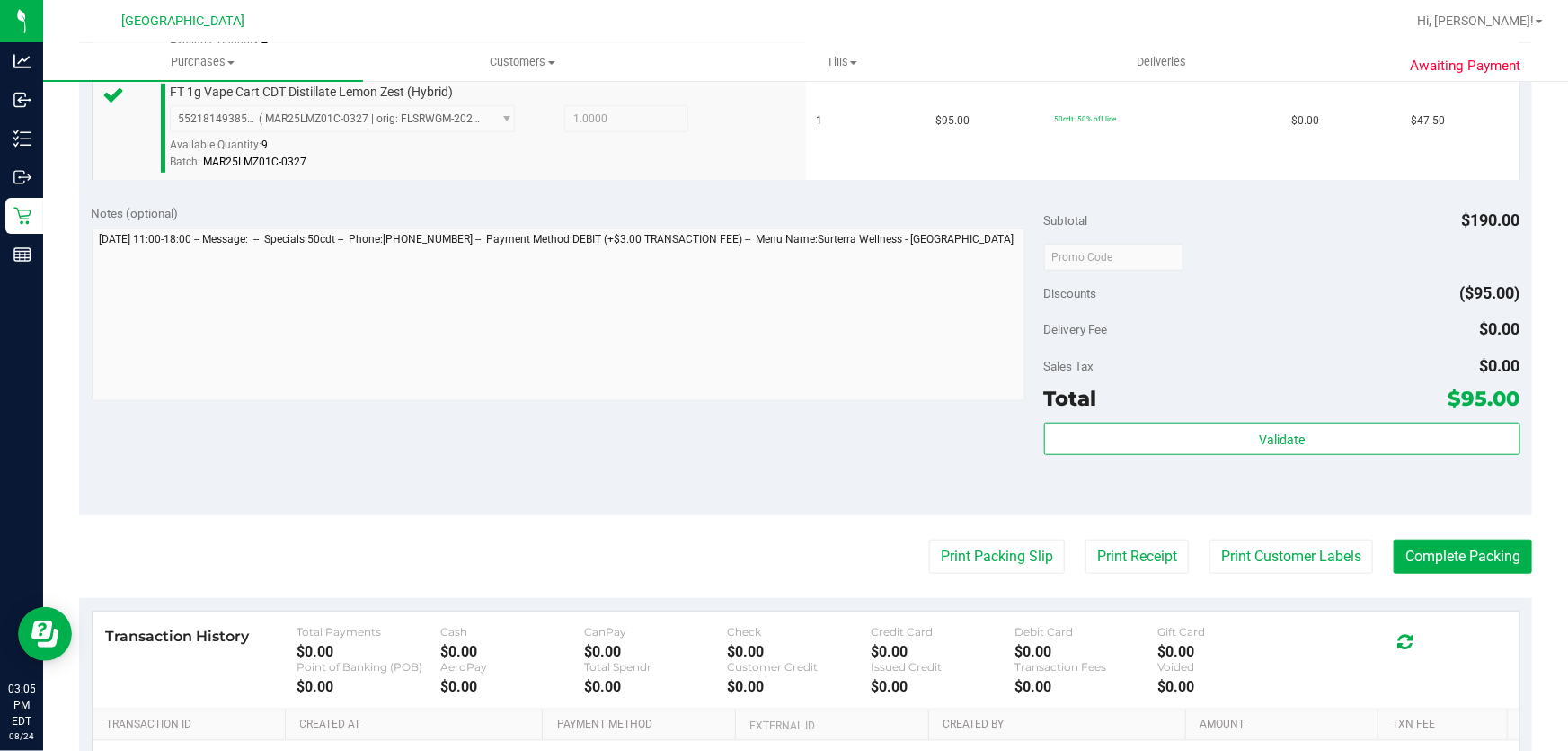
scroll to position [653, 0]
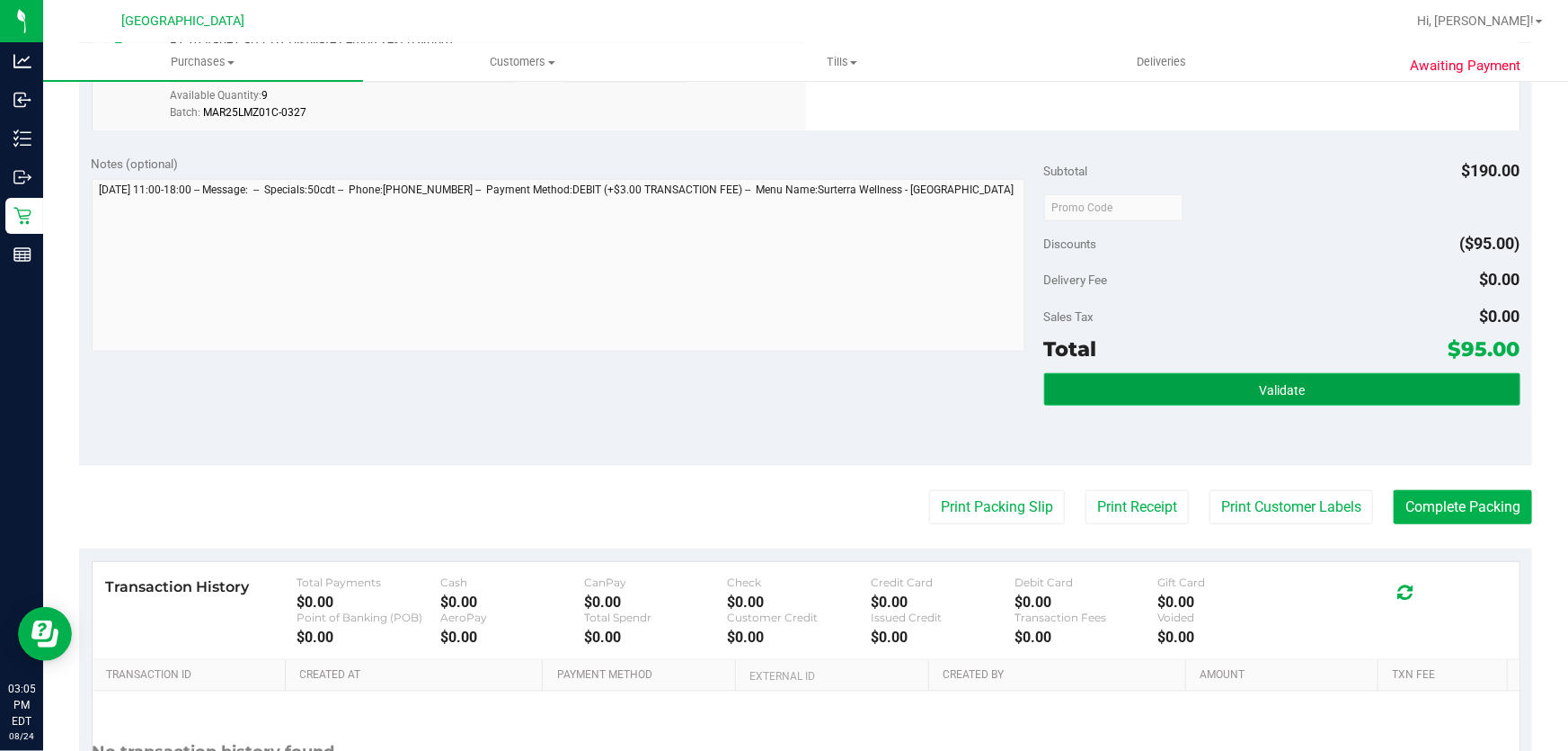
click at [1291, 374] on button "Validate" at bounding box center [1282, 389] width 476 height 32
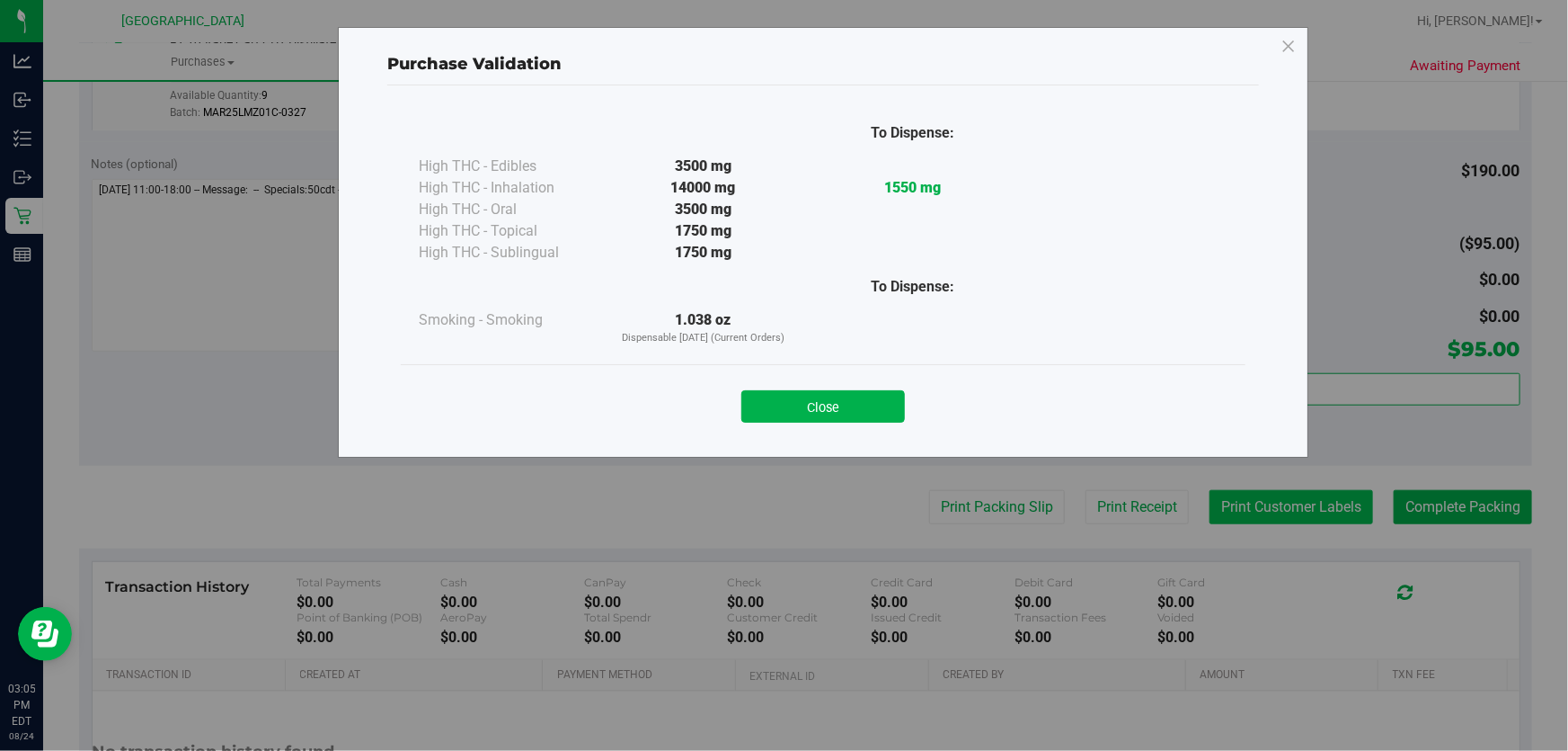
click at [1274, 495] on body "Purchase Validation To Dispense: High THC - Edibles 3500 mg" at bounding box center [784, 376] width 1568 height 751
click at [802, 404] on button "Close" at bounding box center [823, 406] width 163 height 32
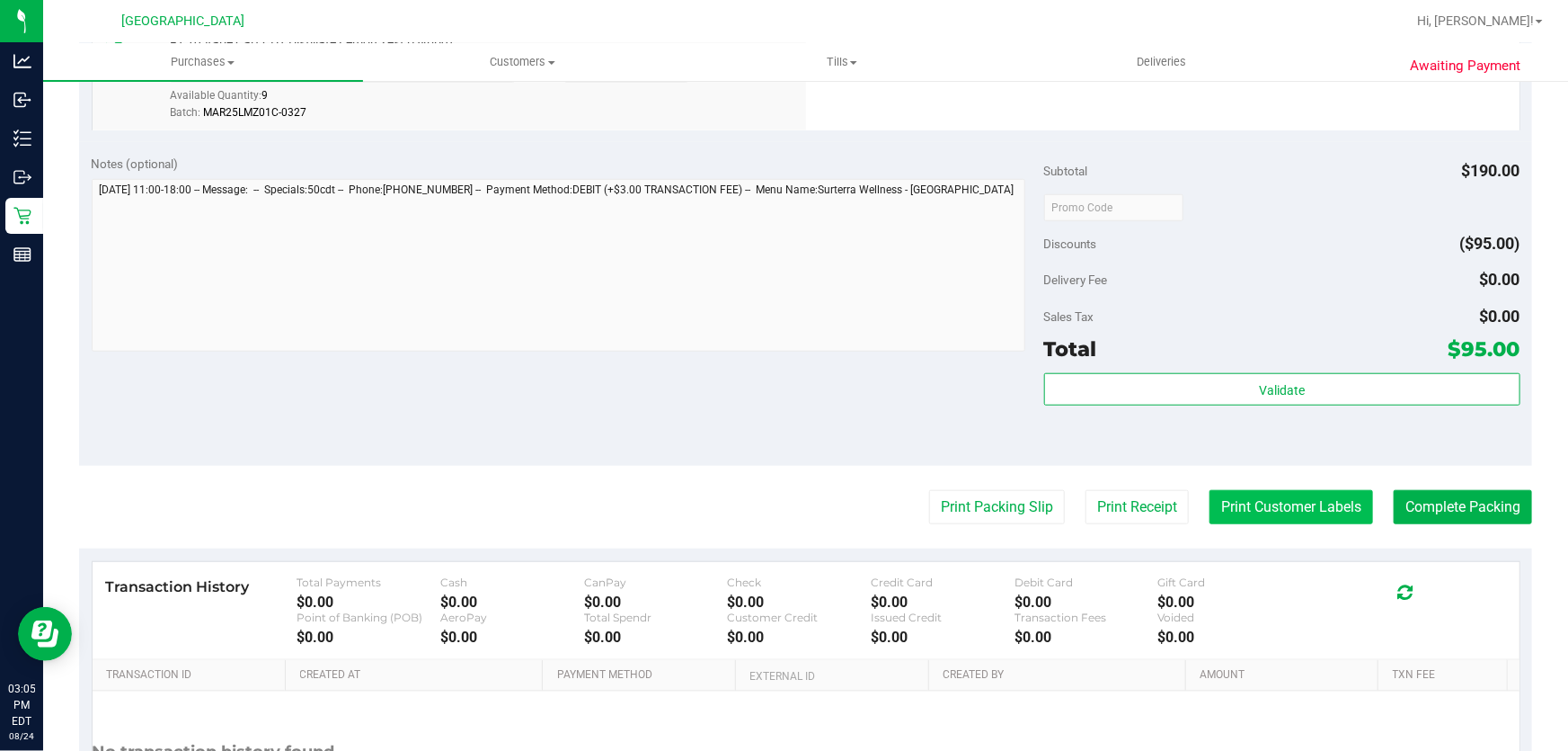
click at [1332, 504] on button "Print Customer Labels" at bounding box center [1291, 507] width 163 height 34
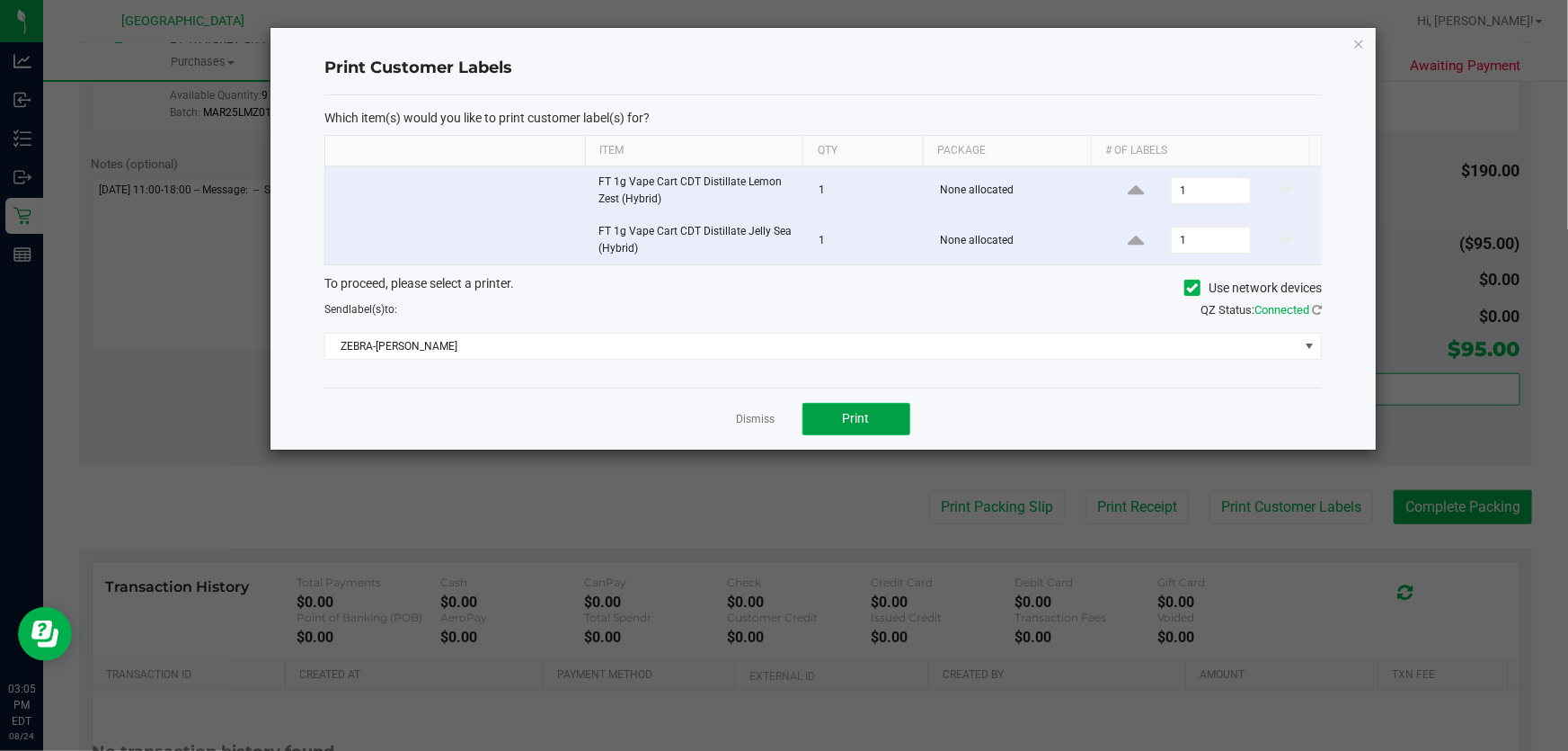
click at [848, 429] on button "Print" at bounding box center [856, 418] width 108 height 32
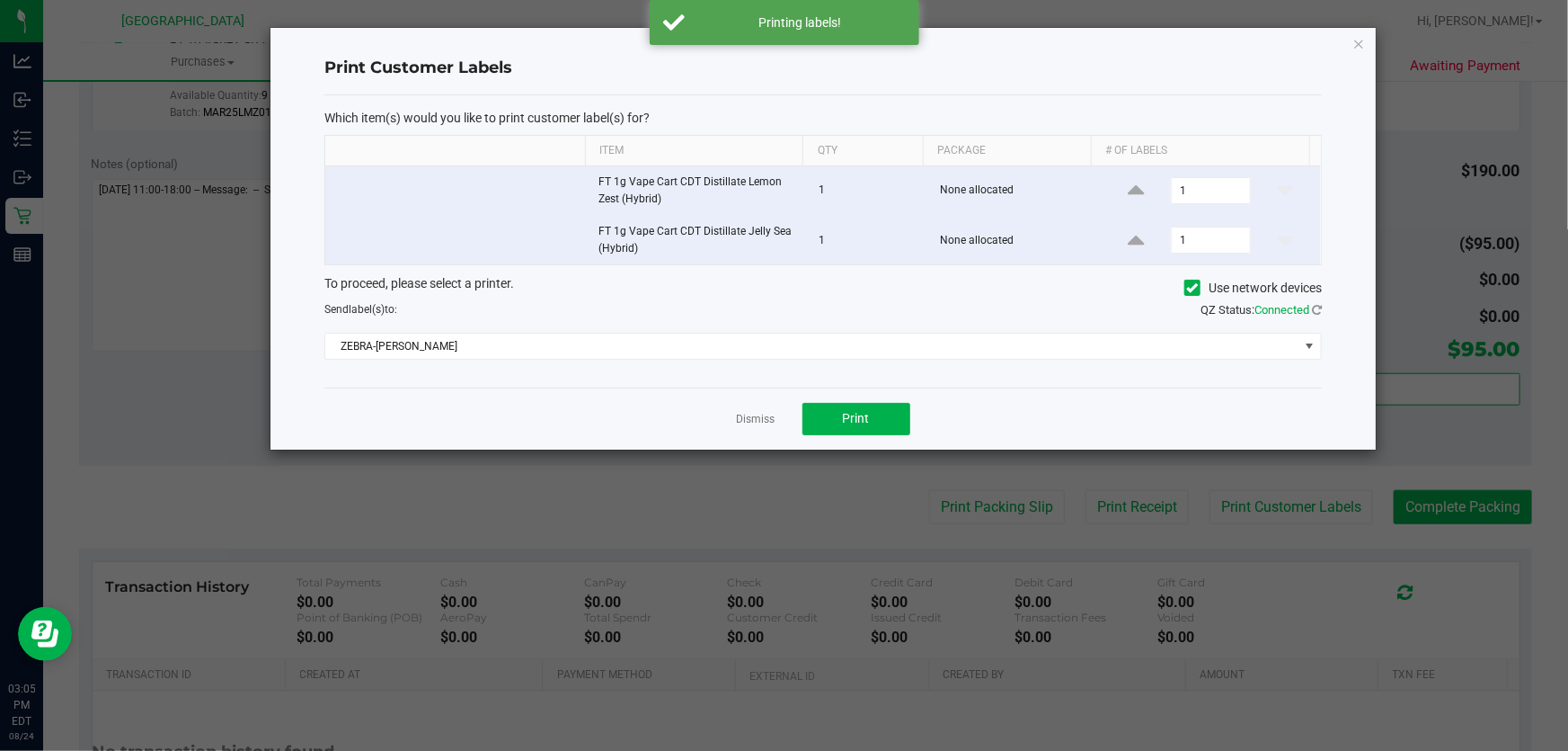
click at [755, 413] on link "Dismiss" at bounding box center [756, 418] width 39 height 15
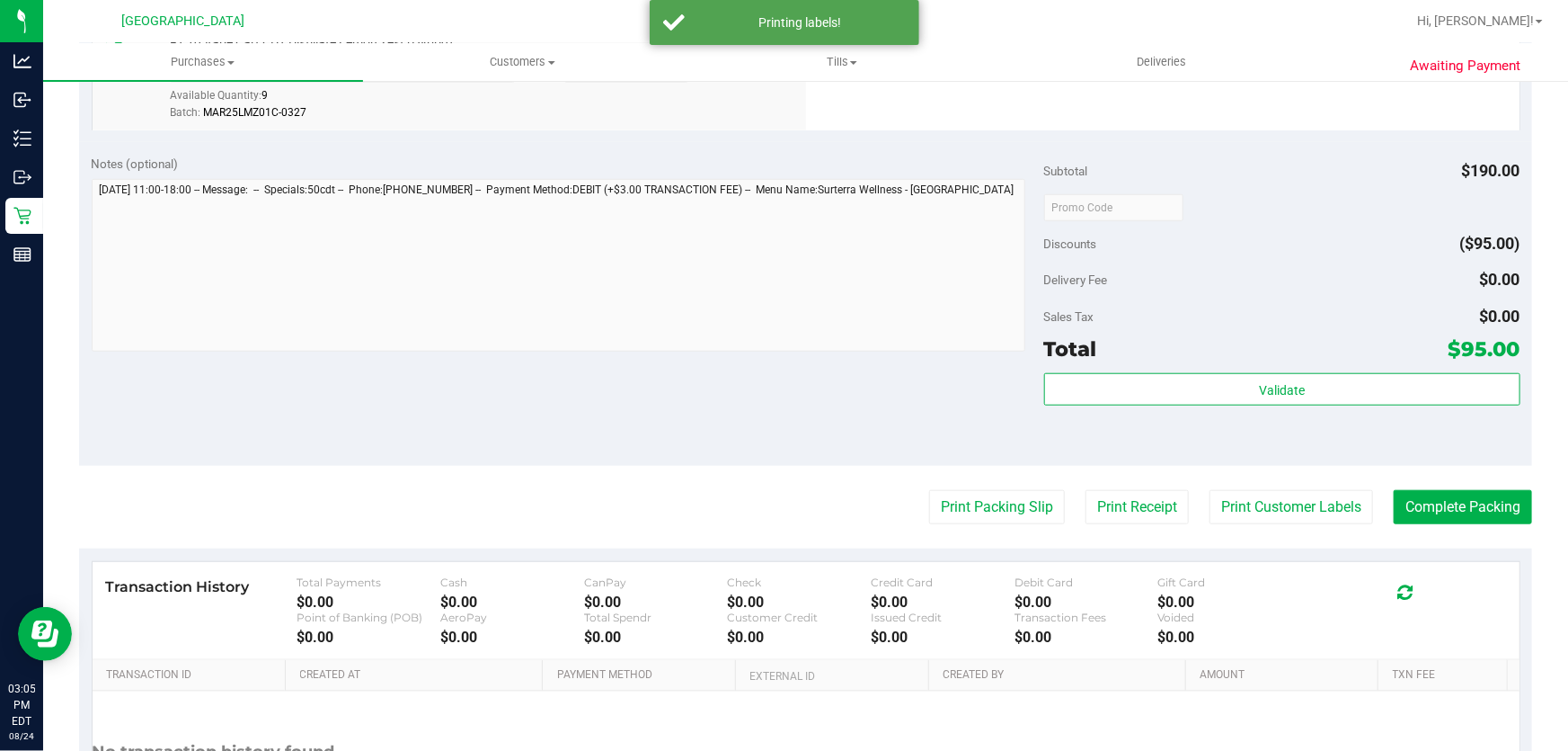
click at [1456, 527] on purchase-details "Back Edit Purchase Cancel Purchase View Profile # 11840067 BioTrack ID: - Submi…" at bounding box center [805, 163] width 1454 height 1441
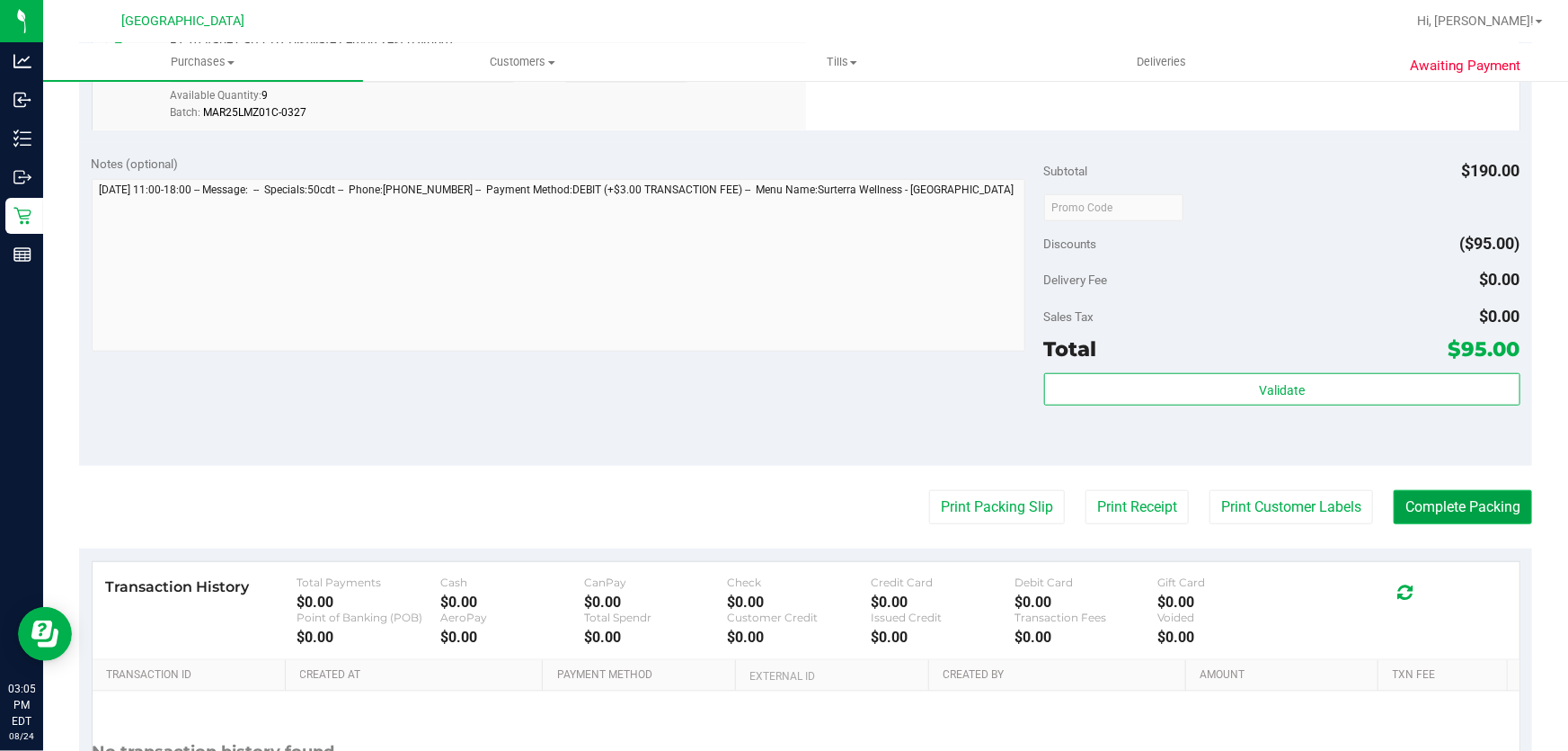
click at [1468, 508] on button "Complete Packing" at bounding box center [1462, 507] width 138 height 34
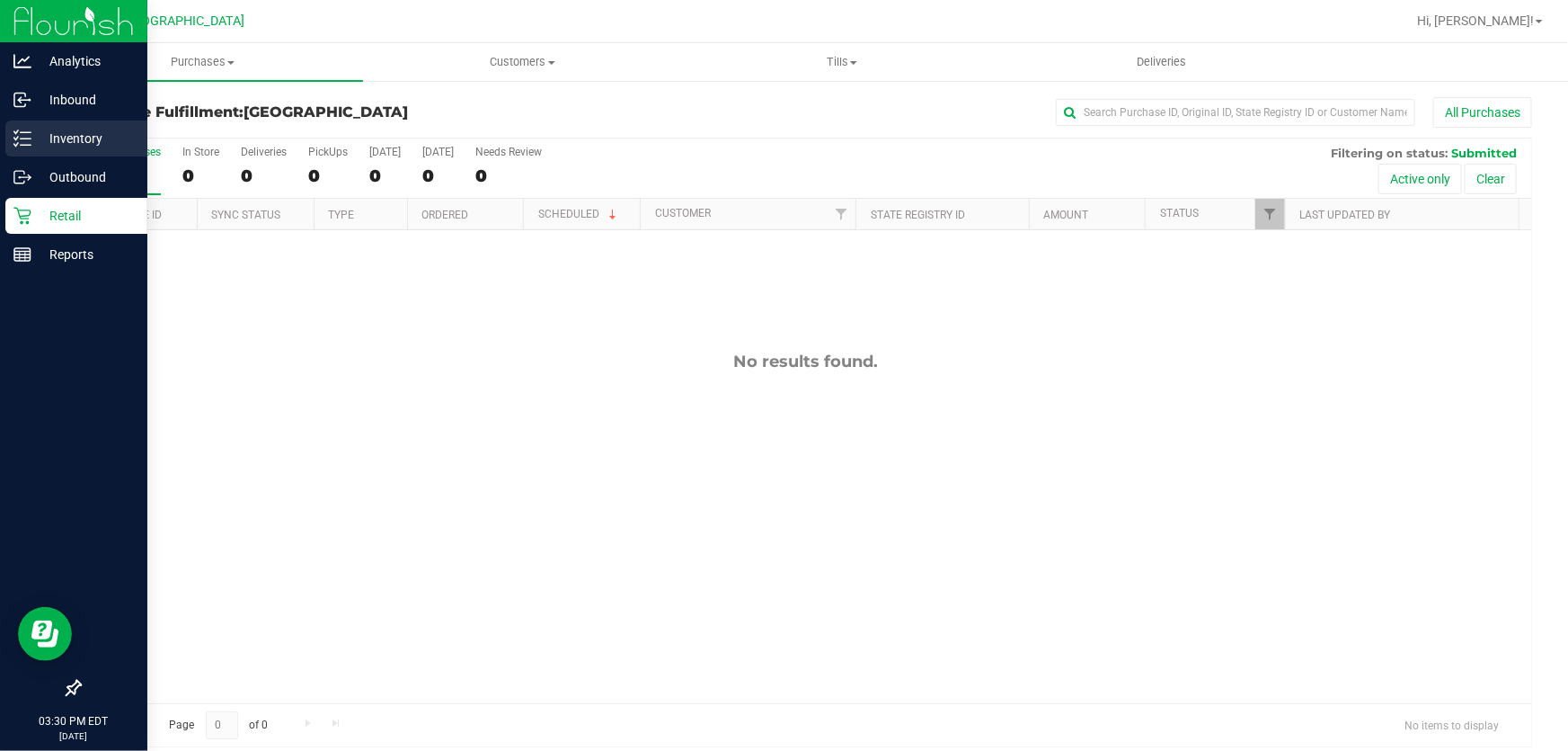
click at [74, 134] on p "Inventory" at bounding box center [86, 138] width 108 height 22
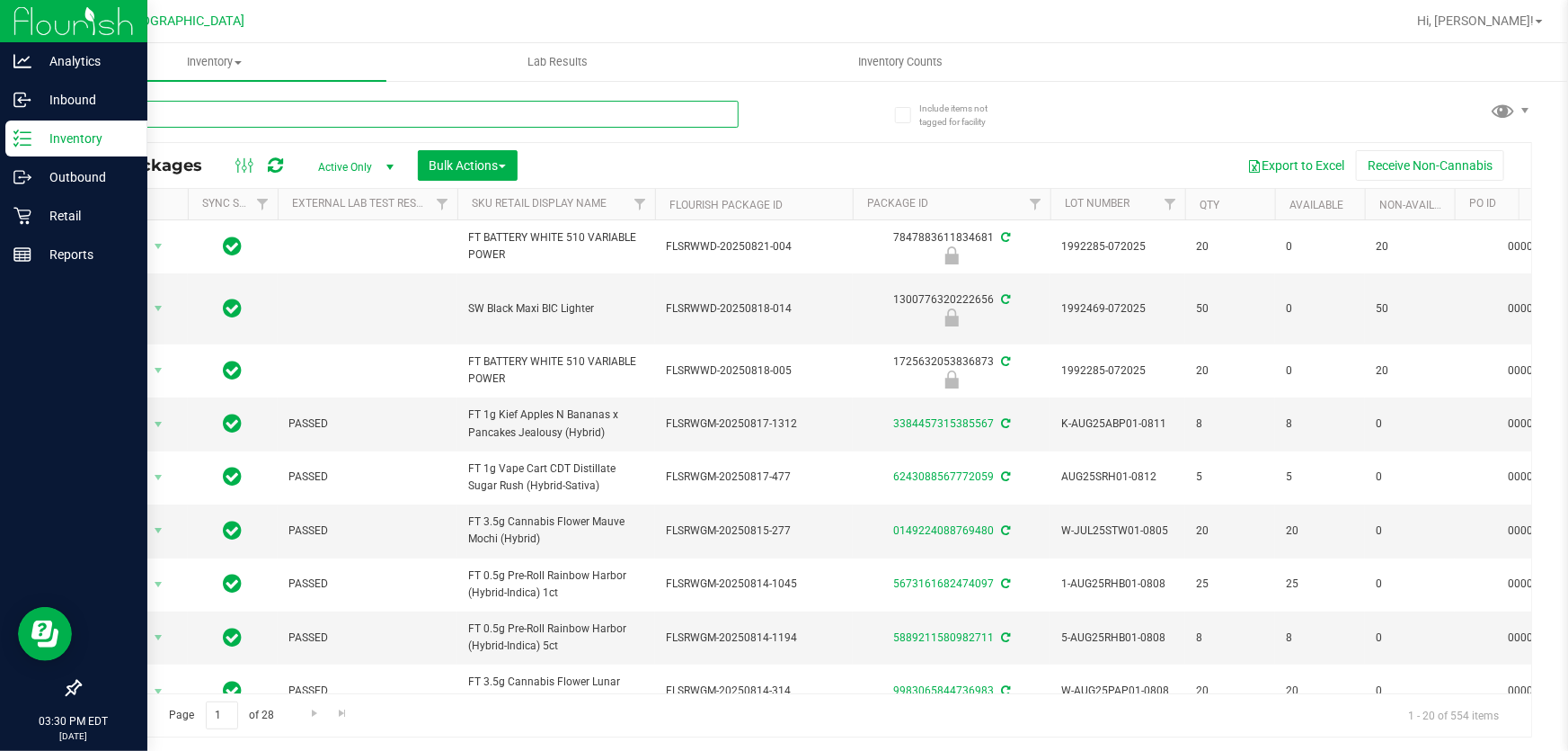
click at [345, 109] on input "text" at bounding box center [408, 114] width 660 height 27
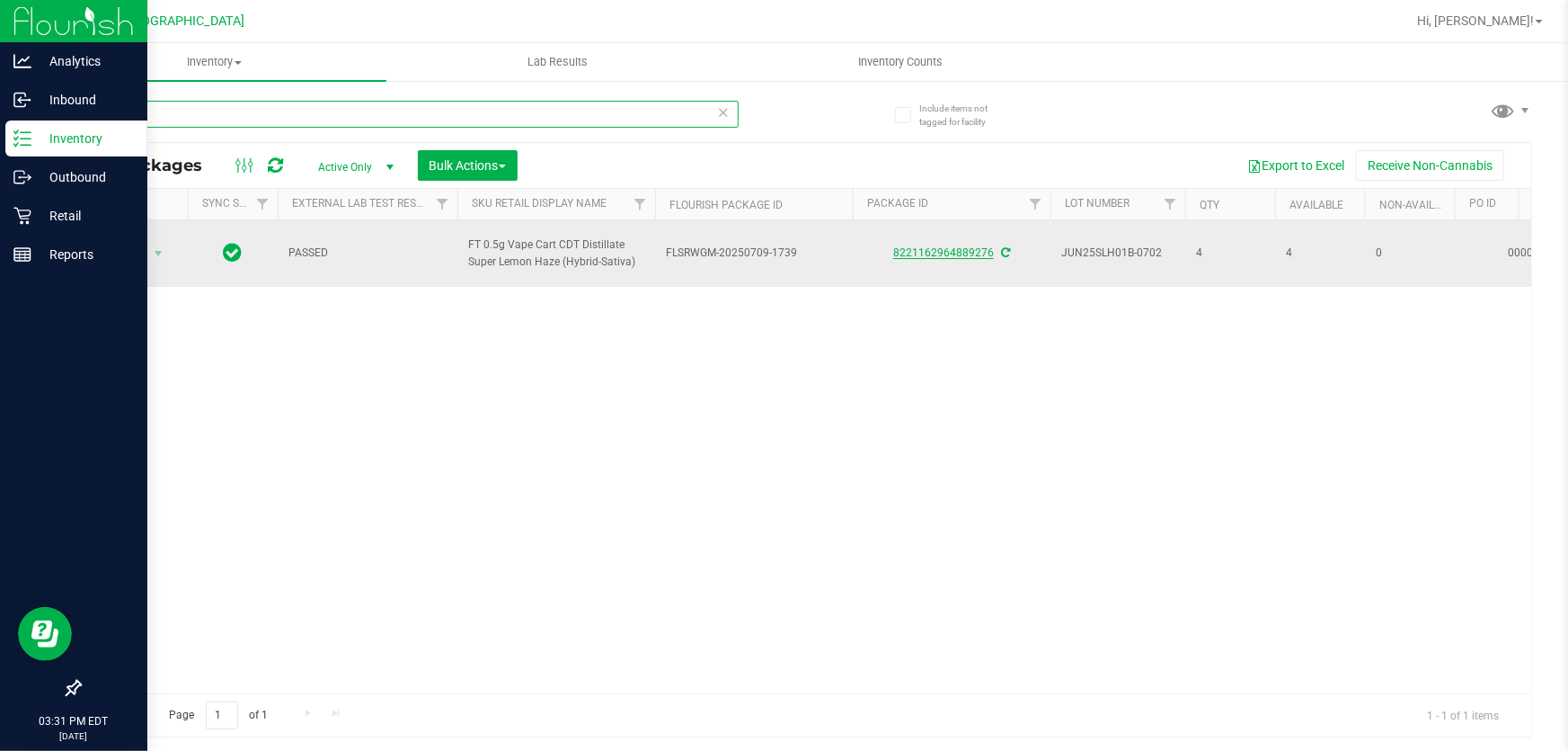
type input "slh"
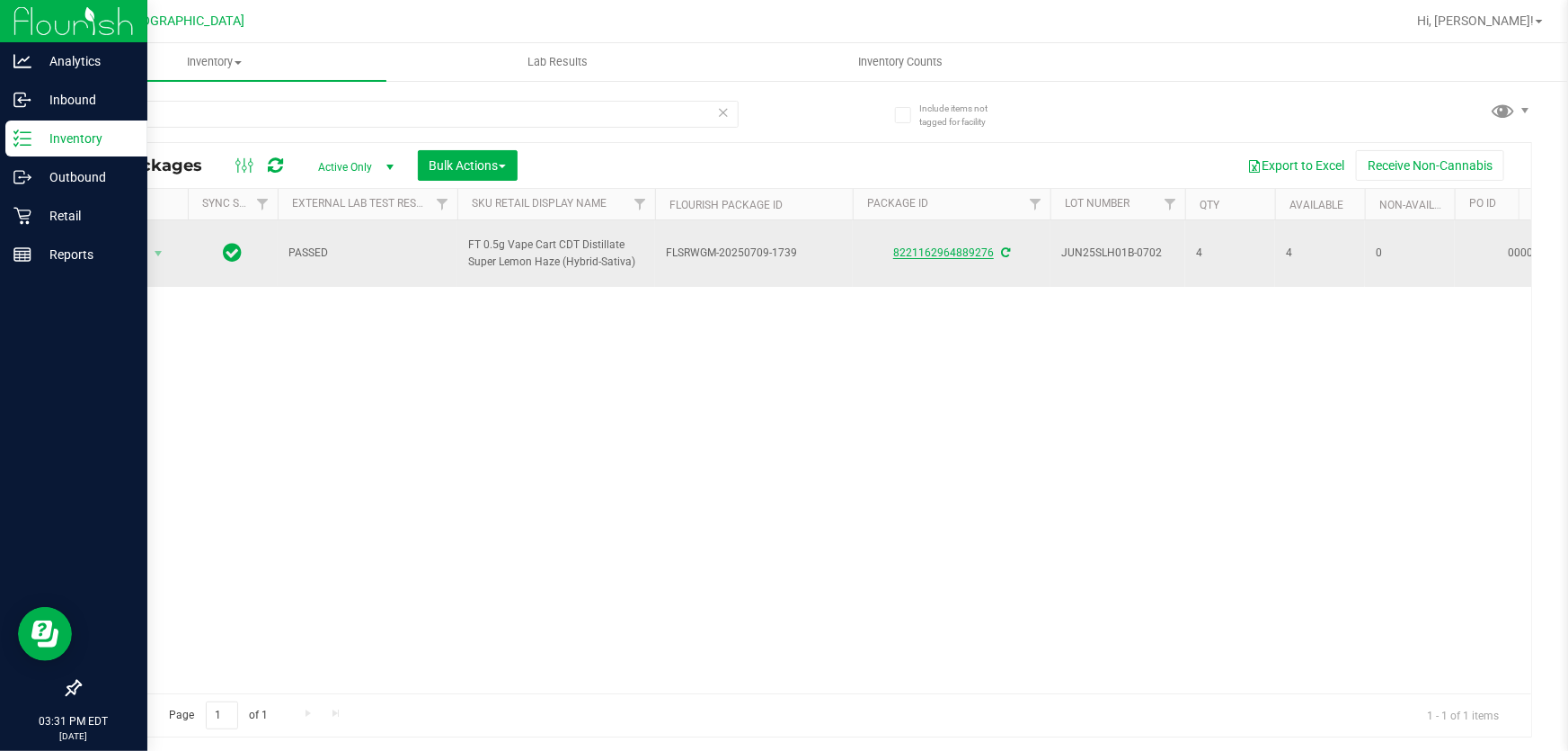
click at [920, 252] on link "8221162964889276" at bounding box center [943, 252] width 101 height 13
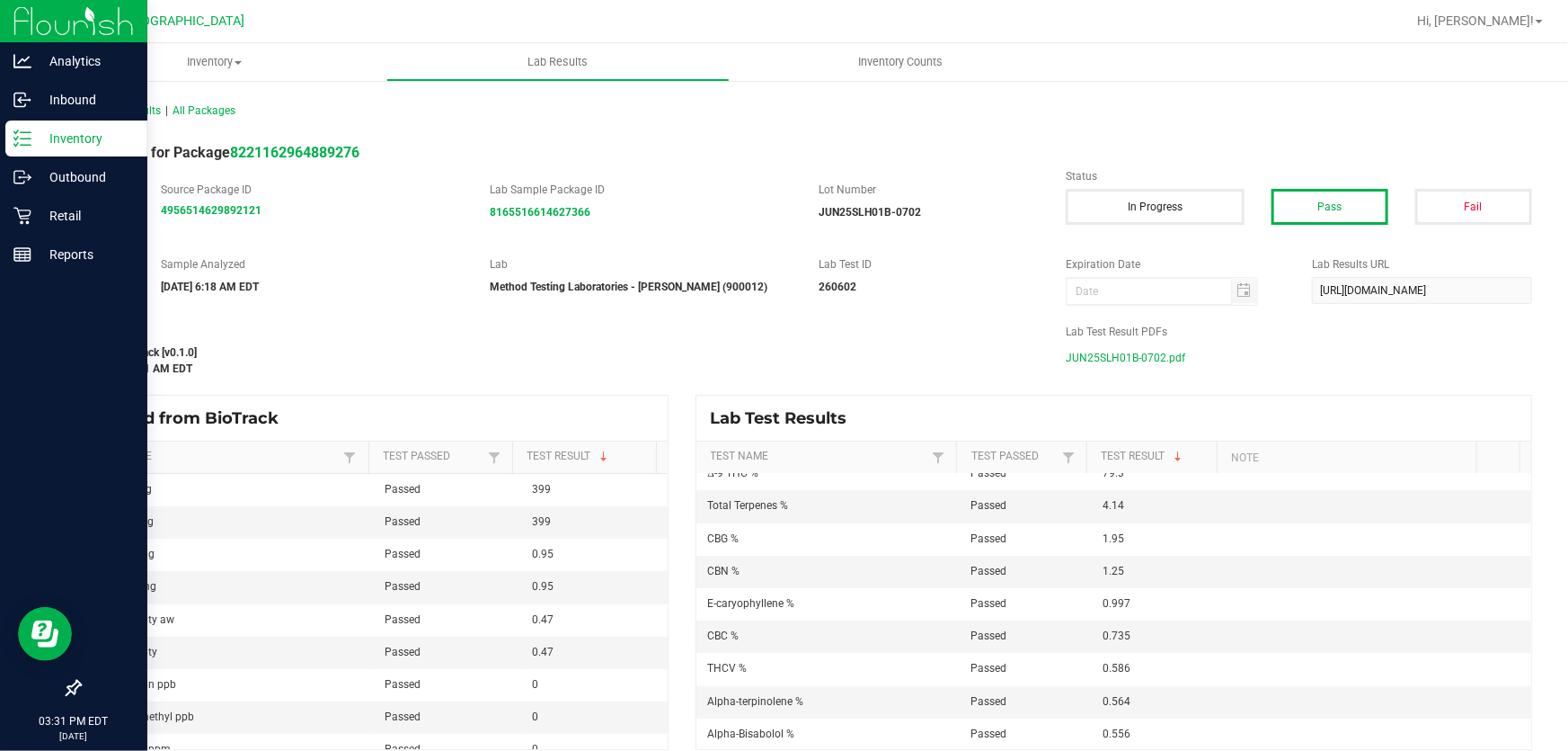
click at [1125, 348] on span "JUN25SLH01B-0702.pdf" at bounding box center [1126, 358] width 119 height 27
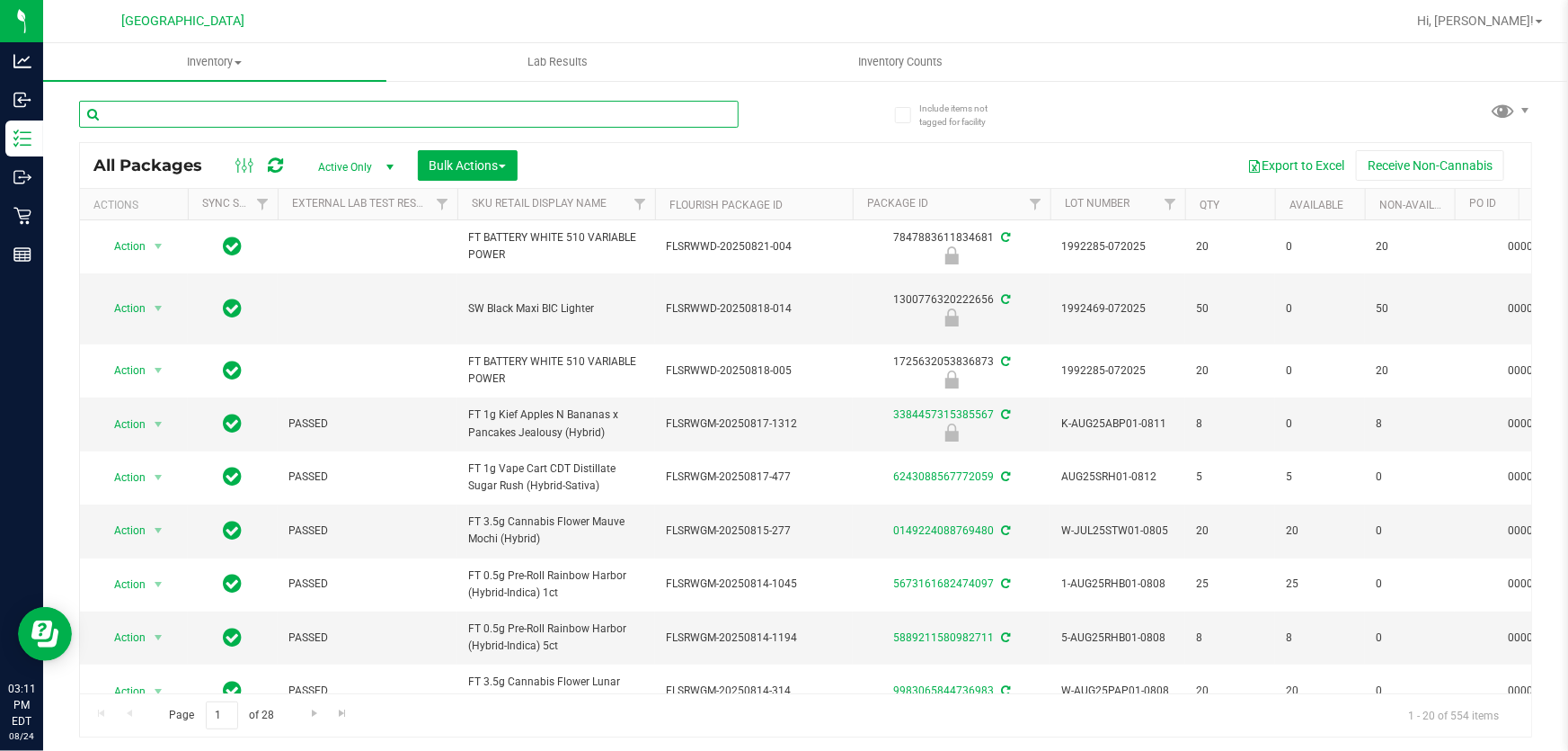
click at [301, 125] on input "text" at bounding box center [408, 114] width 660 height 27
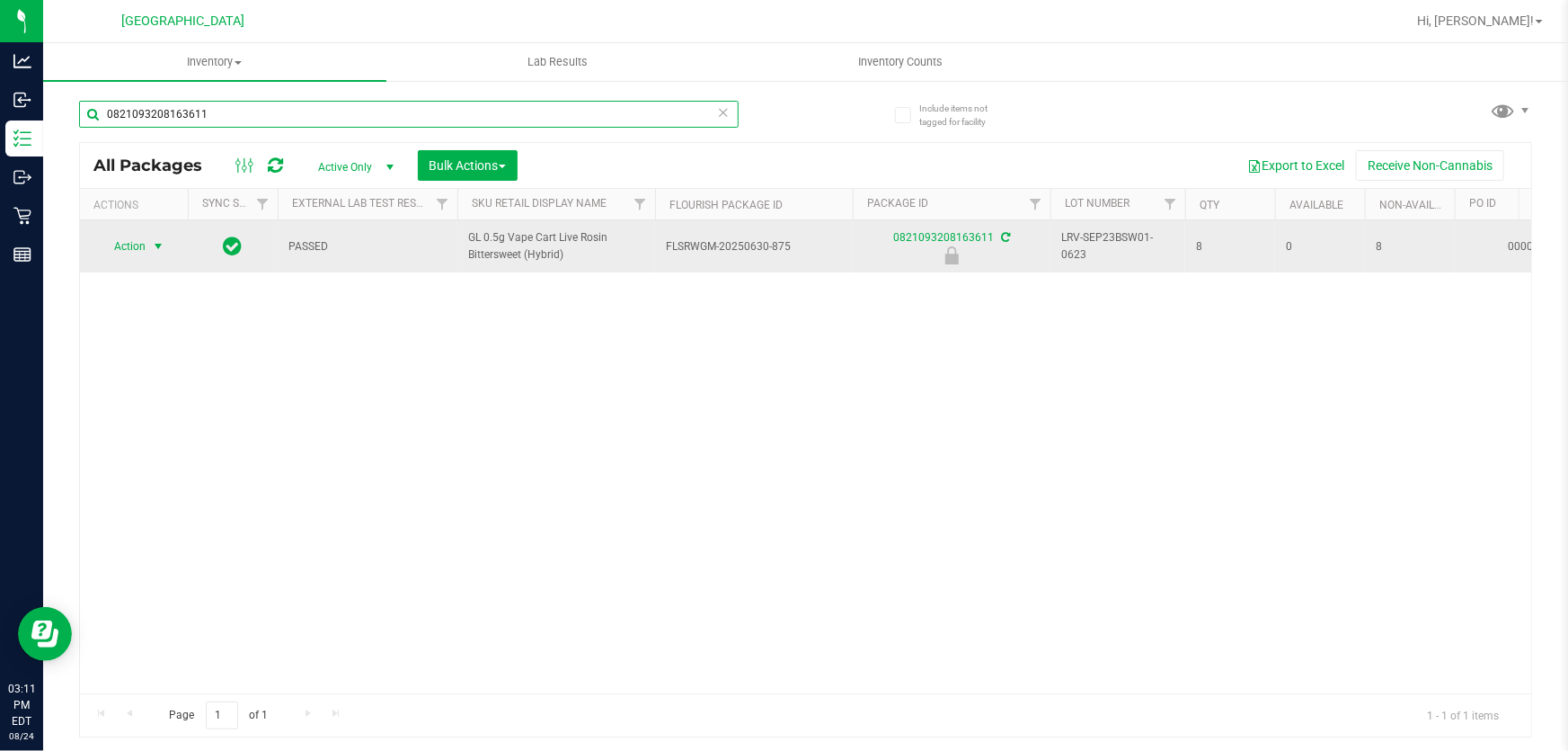
type input "0821093208163611"
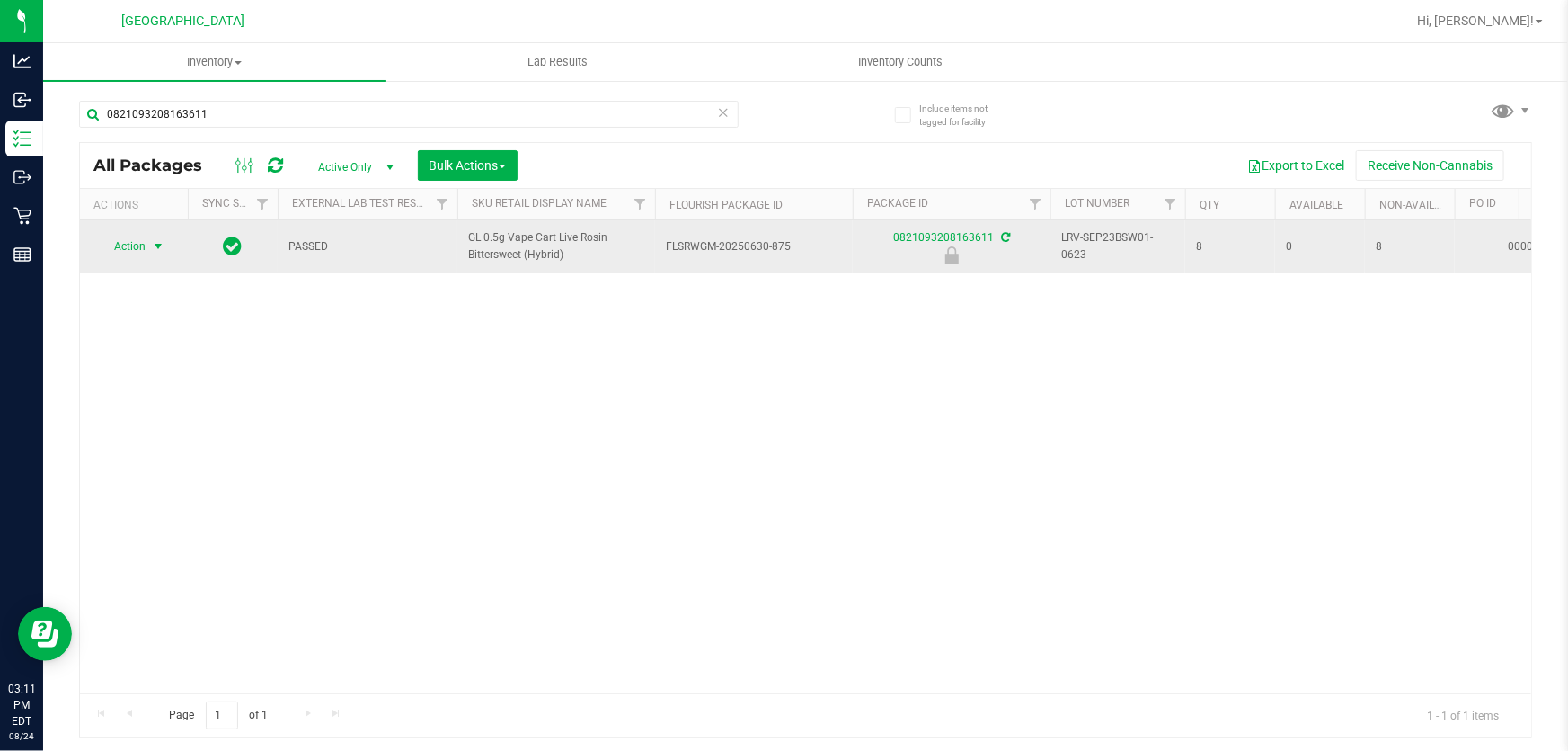
click at [127, 249] on span "Action" at bounding box center [121, 246] width 49 height 25
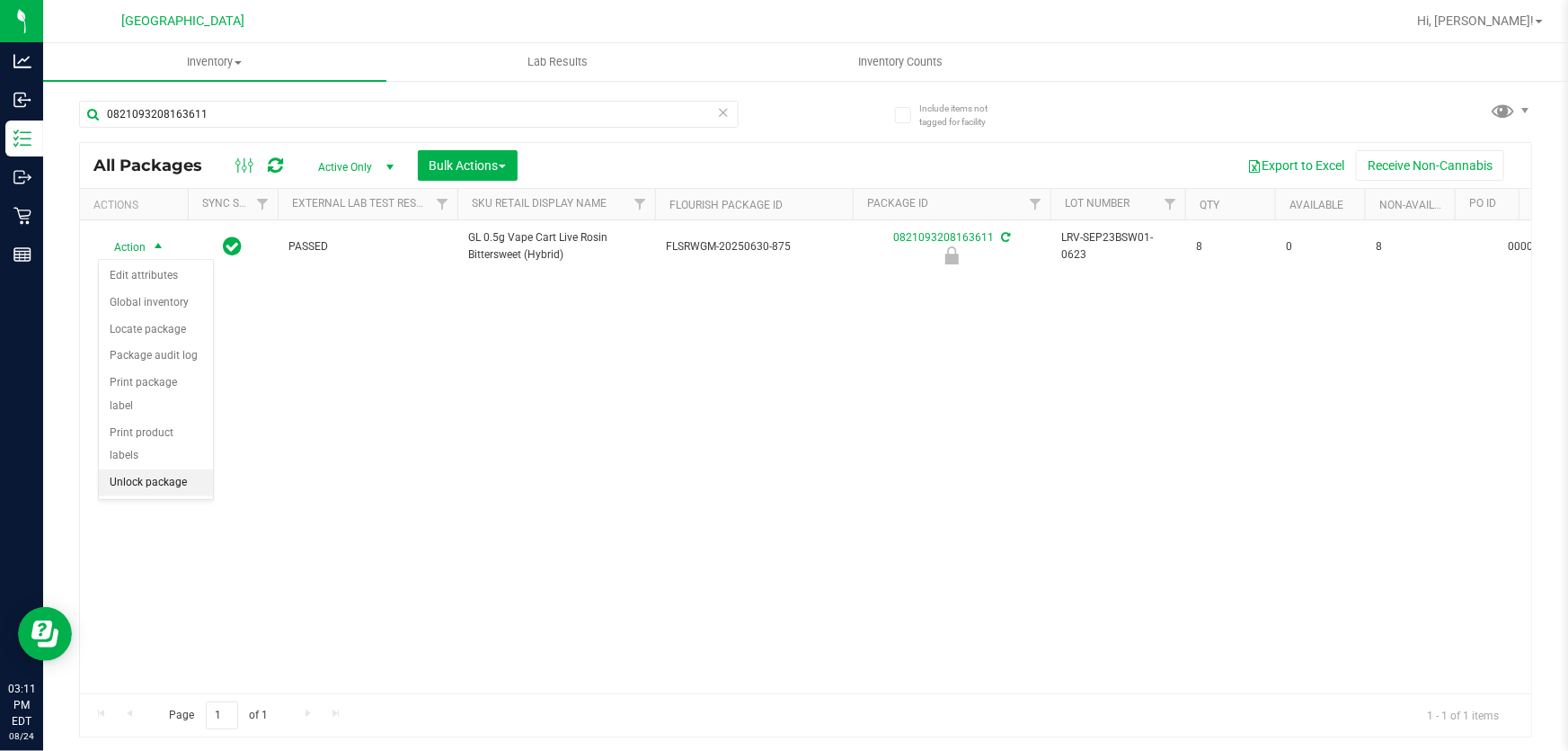
click at [134, 469] on li "Unlock package" at bounding box center [155, 482] width 114 height 27
